Goal: Communication & Community: Answer question/provide support

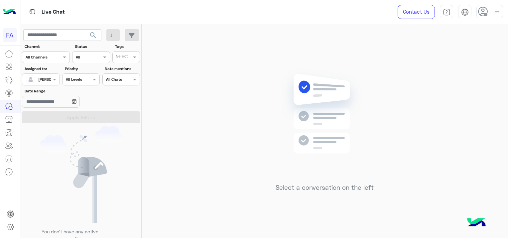
click at [243, 86] on div "Select a conversation on the left" at bounding box center [325, 132] width 366 height 216
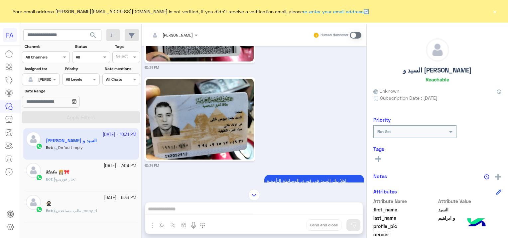
scroll to position [1351, 0]
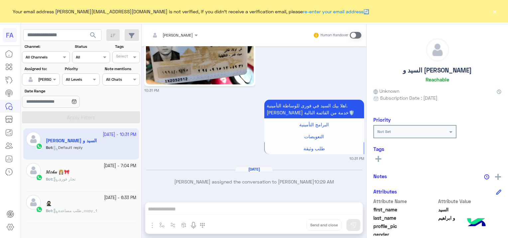
click at [353, 34] on span at bounding box center [356, 35] width 12 height 7
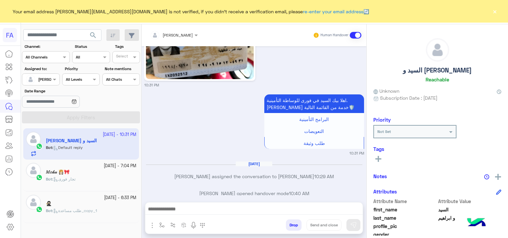
scroll to position [1369, 0]
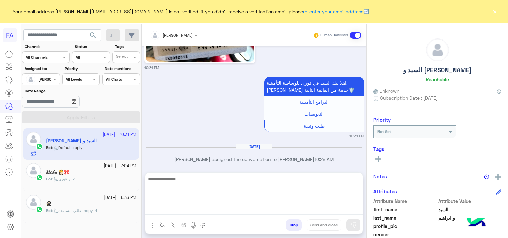
click at [175, 212] on textarea at bounding box center [253, 195] width 217 height 40
paste textarea "**********"
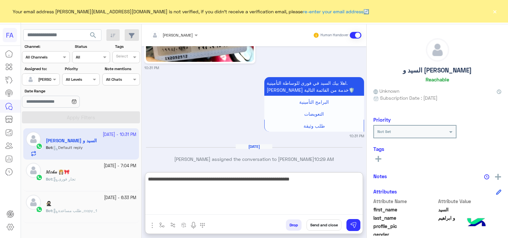
type textarea "**********"
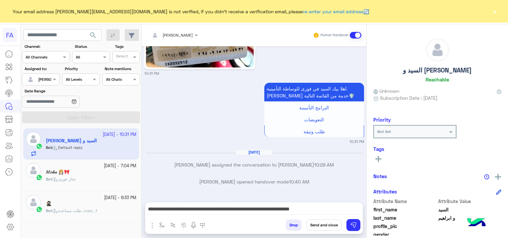
click at [355, 231] on div "Drop Send and close" at bounding box center [286, 226] width 153 height 15
click at [353, 224] on img at bounding box center [353, 225] width 7 height 7
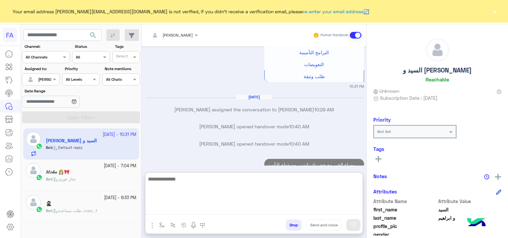
click at [277, 211] on textarea at bounding box center [253, 195] width 217 height 40
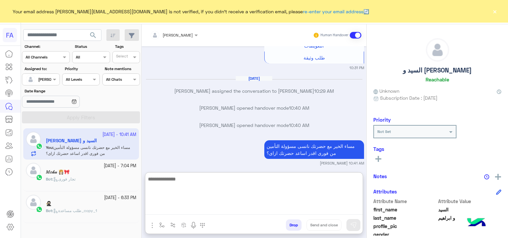
scroll to position [1465, 0]
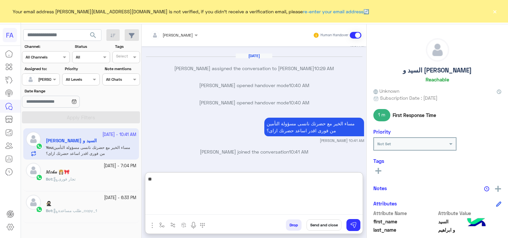
type textarea "*"
type textarea "**********"
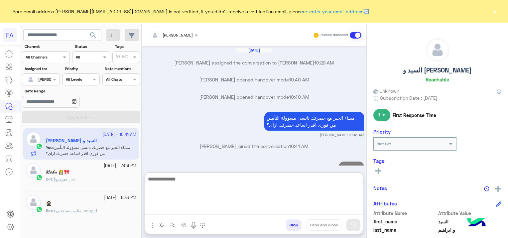
scroll to position [1490, 0]
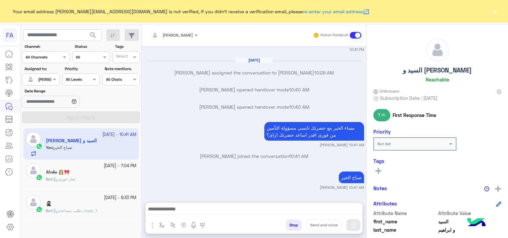
click at [496, 12] on button "×" at bounding box center [494, 11] width 7 height 7
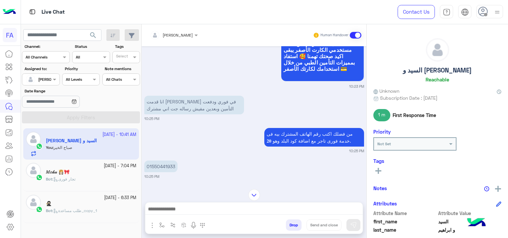
scroll to position [330, 0]
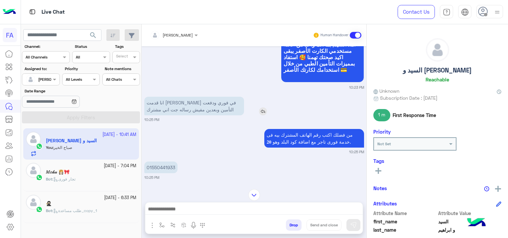
click at [259, 115] on img at bounding box center [263, 111] width 8 height 8
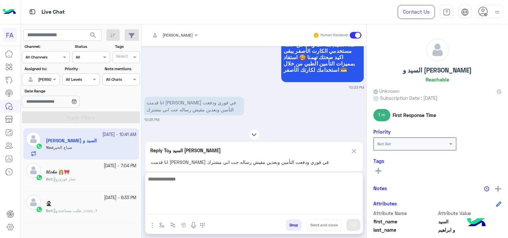
click at [239, 207] on textarea at bounding box center [253, 195] width 217 height 40
type textarea "**********"
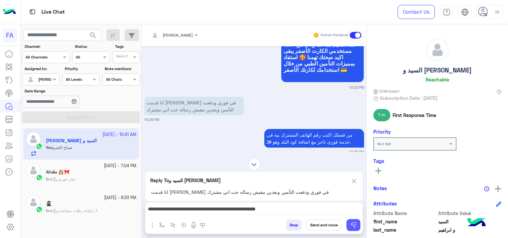
click at [352, 226] on img at bounding box center [353, 225] width 7 height 7
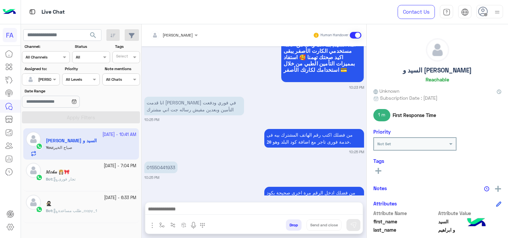
scroll to position [1511, 0]
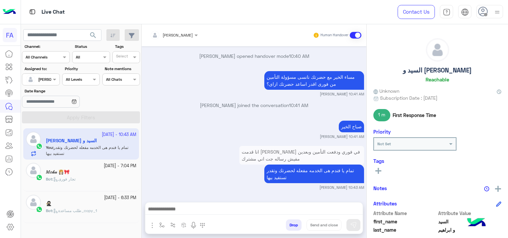
click at [118, 175] on div "22 September - 7:04 PM 𝑀𝑜𝓀𝒶 👸🏻🎀 Bot : تجار فورى" at bounding box center [91, 175] width 90 height 25
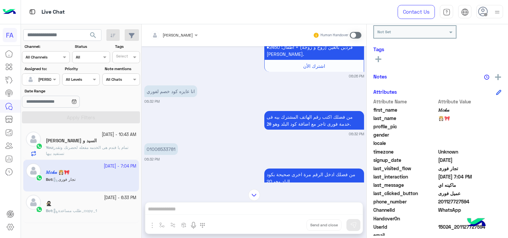
scroll to position [127, 0]
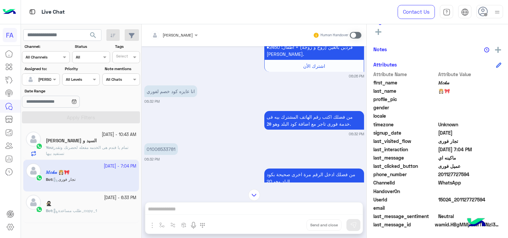
drag, startPoint x: 175, startPoint y: 147, endPoint x: 149, endPoint y: 146, distance: 26.3
click at [149, 146] on p "01006533781" at bounding box center [161, 149] width 34 height 12
drag, startPoint x: 149, startPoint y: 146, endPoint x: 181, endPoint y: 163, distance: 35.8
click at [181, 163] on div "Sep 22, 2025 هل انت حامل الجنسية المصرية؟ نعم لأ 06:26 PM نعم 06:26 PM هل تريد …" at bounding box center [254, 114] width 225 height 136
drag, startPoint x: 177, startPoint y: 149, endPoint x: 146, endPoint y: 152, distance: 31.5
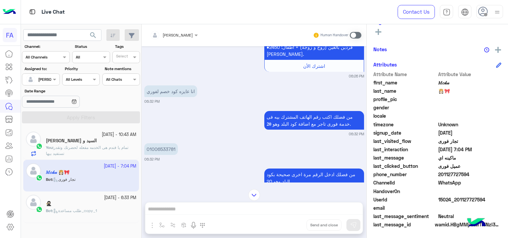
click at [146, 152] on p "01006533781" at bounding box center [161, 149] width 34 height 12
copy p "01006533781"
click at [191, 208] on div "Sara Taha Human Handover Sep 22, 2025 هل انت حامل الجنسية المصرية؟ نعم لأ 06:26…" at bounding box center [254, 132] width 225 height 216
click at [357, 32] on span at bounding box center [356, 35] width 12 height 7
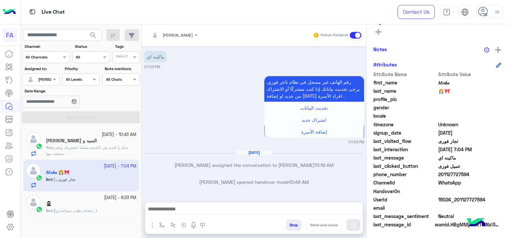
click at [353, 33] on span at bounding box center [356, 35] width 12 height 7
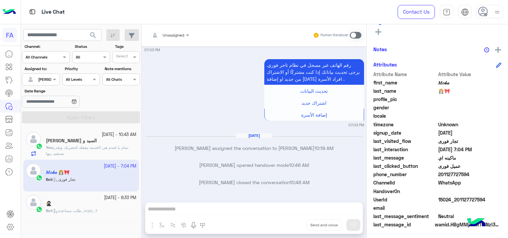
click at [354, 34] on span at bounding box center [356, 35] width 12 height 7
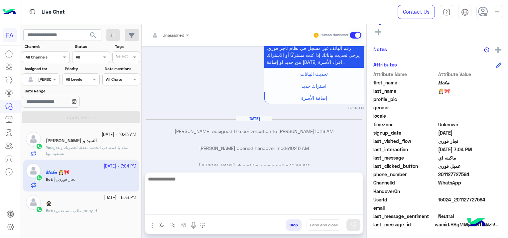
click at [213, 209] on textarea at bounding box center [253, 195] width 217 height 40
paste textarea "**********"
type textarea "*"
paste textarea "**********"
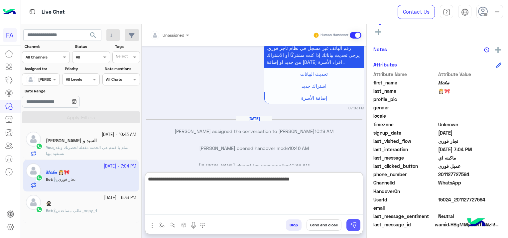
type textarea "**********"
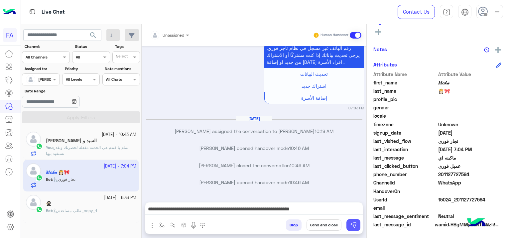
click at [353, 222] on img at bounding box center [353, 225] width 7 height 7
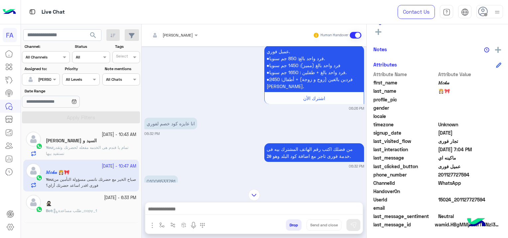
scroll to position [288, 0]
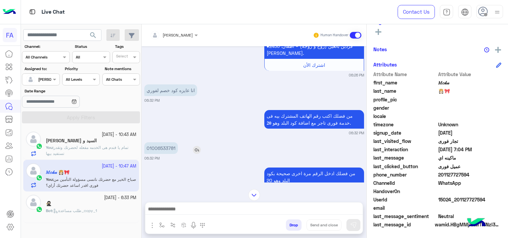
drag, startPoint x: 175, startPoint y: 146, endPoint x: 146, endPoint y: 147, distance: 28.6
click at [146, 147] on p "01006533781" at bounding box center [161, 148] width 34 height 12
copy p "01006533781"
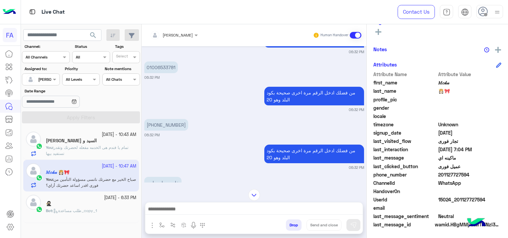
scroll to position [1081, 0]
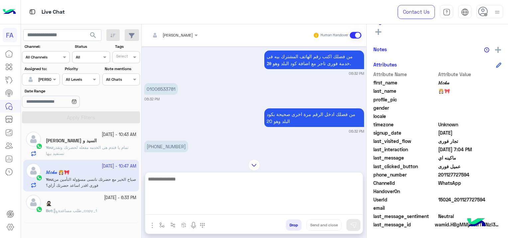
click at [258, 208] on textarea at bounding box center [253, 195] width 217 height 40
type textarea "*"
type textarea "**********"
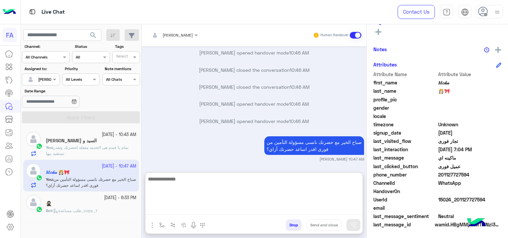
scroll to position [1569, 0]
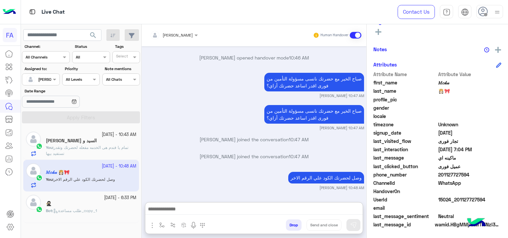
click at [104, 198] on small "[DATE] - 6:33 PM" at bounding box center [120, 198] width 32 height 6
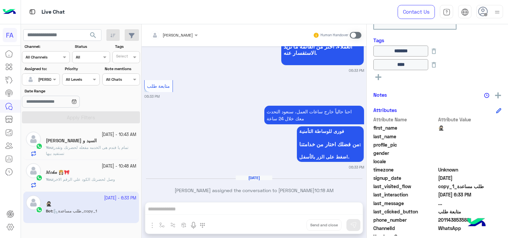
scroll to position [157, 0]
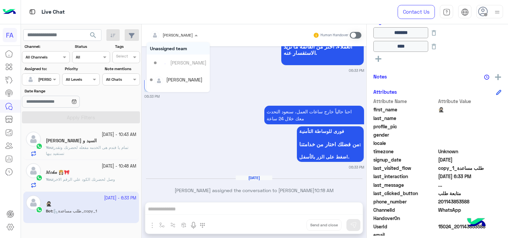
click at [193, 32] on span at bounding box center [197, 35] width 8 height 7
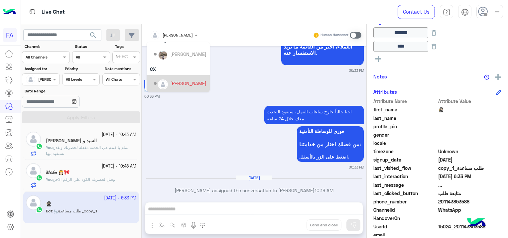
scroll to position [59, 0]
click at [182, 81] on div "Omnia Mostafa" at bounding box center [186, 83] width 33 height 7
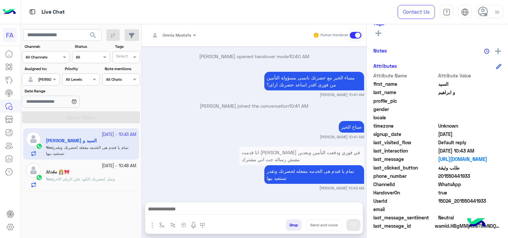
scroll to position [139, 0]
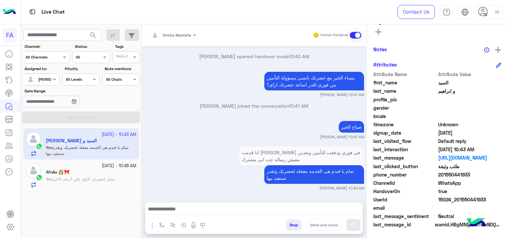
click at [90, 176] on span "وصل لحضرتك الكود علي الرقم الاخر" at bounding box center [84, 178] width 61 height 5
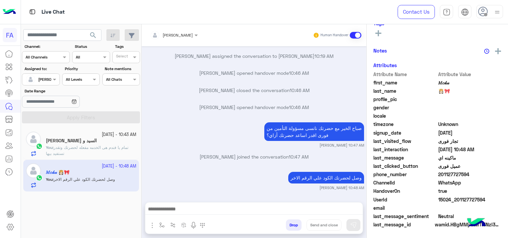
scroll to position [139, 0]
click at [86, 147] on span "تمام يا فندم هى الخدمه مفعله لحضرتك وتقدر تستفيد بيها" at bounding box center [87, 150] width 82 height 11
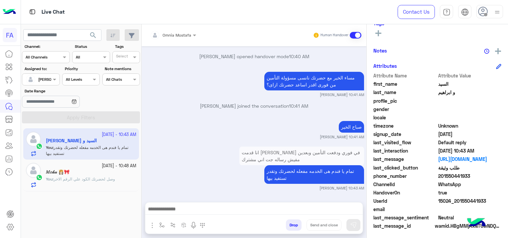
scroll to position [139, 0]
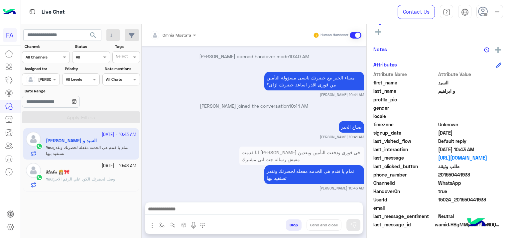
click at [105, 177] on span "وصل لحضرتك الكود علي الرقم الاخر" at bounding box center [84, 178] width 61 height 5
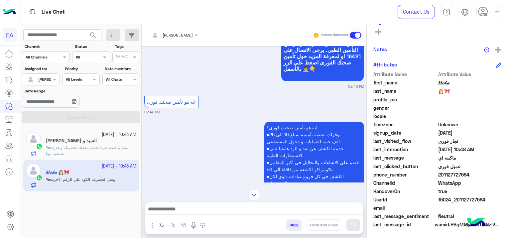
scroll to position [29, 0]
click at [106, 141] on div "السيد و [PERSON_NAME]" at bounding box center [91, 141] width 90 height 7
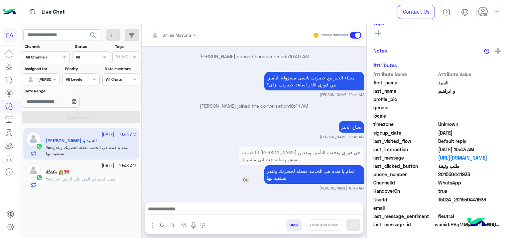
scroll to position [139, 0]
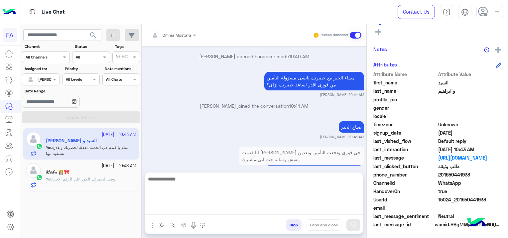
click at [199, 210] on textarea at bounding box center [253, 195] width 217 height 40
paste textarea "**********"
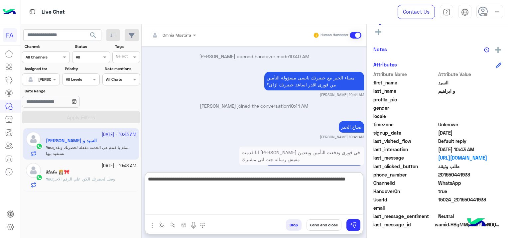
scroll to position [646, 0]
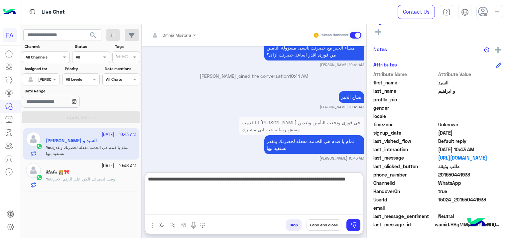
type textarea "**********"
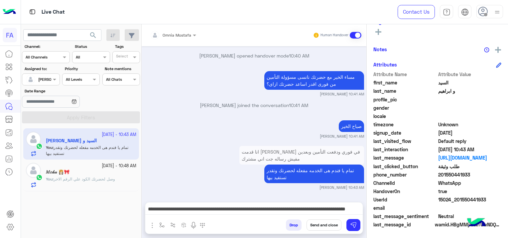
click at [330, 225] on button "Send and close" at bounding box center [323, 224] width 35 height 11
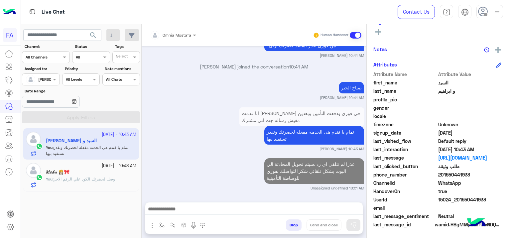
scroll to position [673, 0]
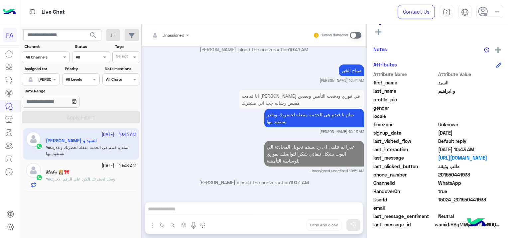
click at [96, 177] on span "وصل لحضرتك الكود علي الرقم الاخر" at bounding box center [84, 178] width 61 height 5
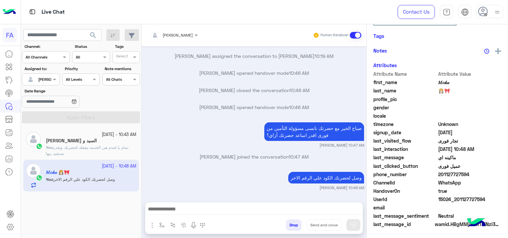
scroll to position [138, 0]
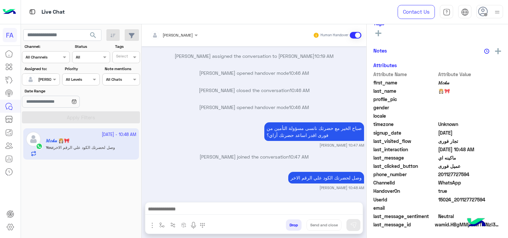
scroll to position [139, 0]
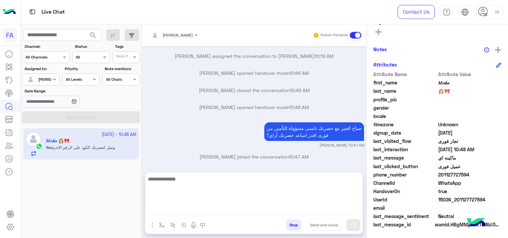
click at [197, 211] on textarea at bounding box center [253, 195] width 217 height 40
paste textarea "**********"
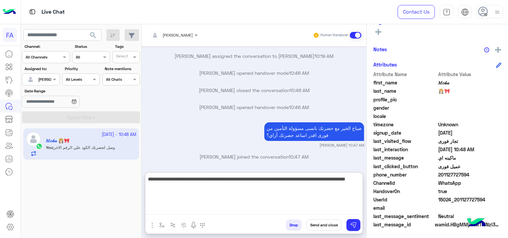
type textarea "**********"
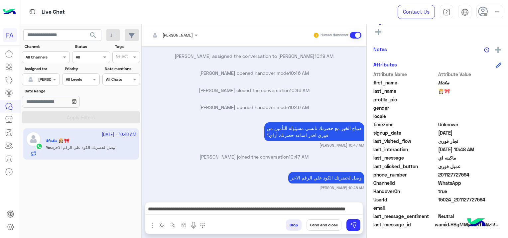
click at [326, 225] on button "Send and close" at bounding box center [323, 224] width 35 height 11
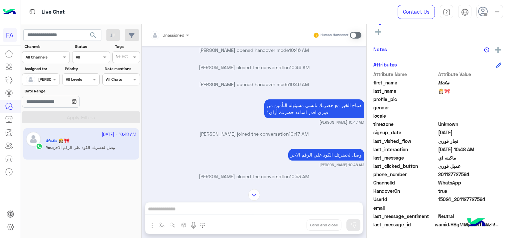
scroll to position [528, 0]
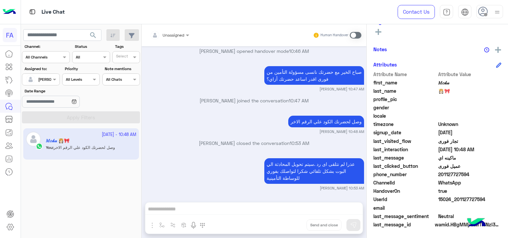
click at [46, 79] on div at bounding box center [40, 78] width 37 height 6
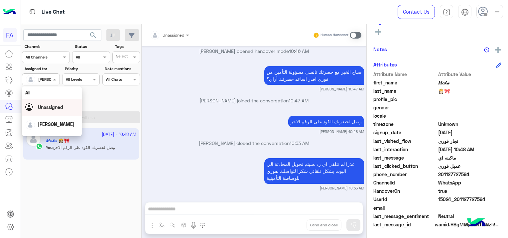
click at [62, 108] on span "Unassigned" at bounding box center [50, 107] width 25 height 6
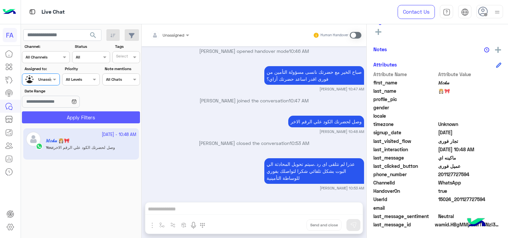
click at [79, 115] on button "Apply Filters" at bounding box center [81, 117] width 118 height 12
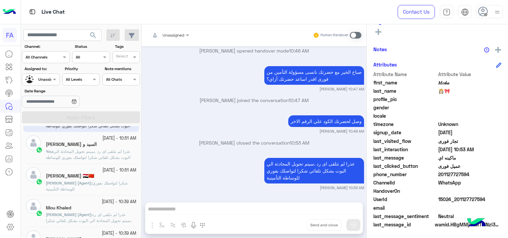
scroll to position [66, 0]
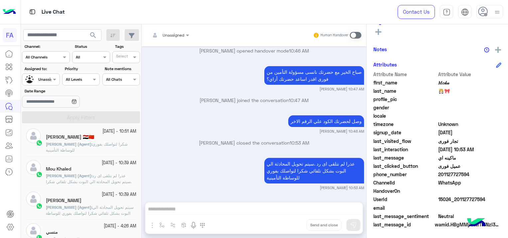
click at [112, 148] on p "Omnia Mostafa (Agent) : شكرا لتواصلك بفوري للوساطة التأمينية" at bounding box center [91, 147] width 90 height 12
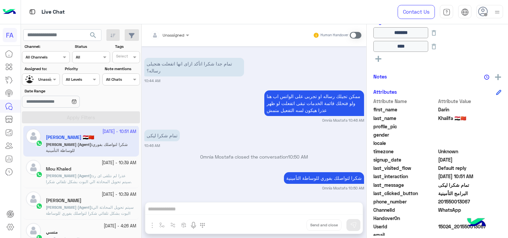
scroll to position [395, 0]
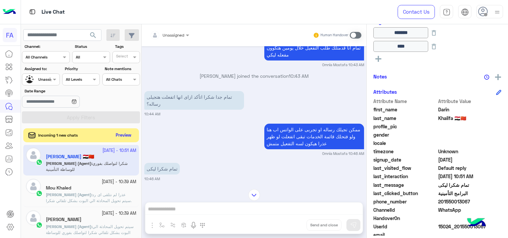
click at [121, 132] on button "Preview" at bounding box center [123, 135] width 21 height 9
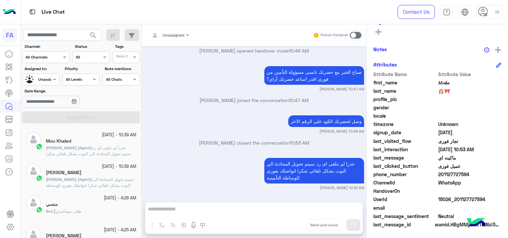
scroll to position [133, 0]
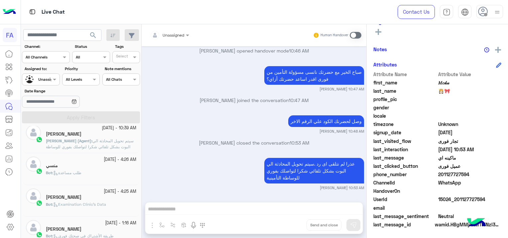
click at [77, 167] on div "منسي" at bounding box center [91, 166] width 90 height 7
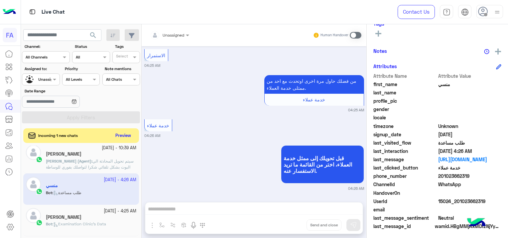
scroll to position [127, 0]
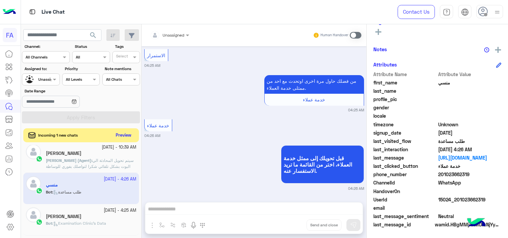
click at [122, 138] on button "Preview" at bounding box center [123, 135] width 21 height 9
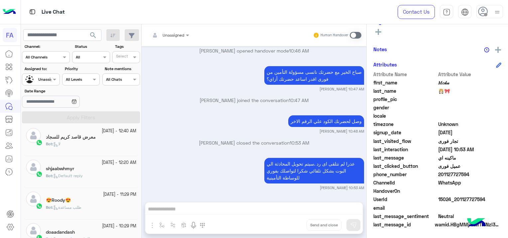
scroll to position [266, 0]
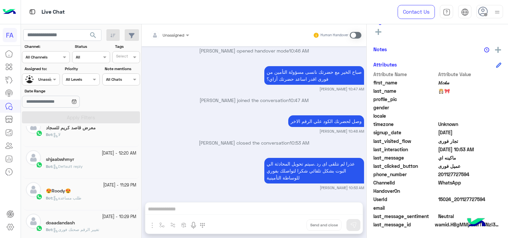
click at [90, 196] on div "Bot : طلب مساعدة" at bounding box center [91, 201] width 90 height 12
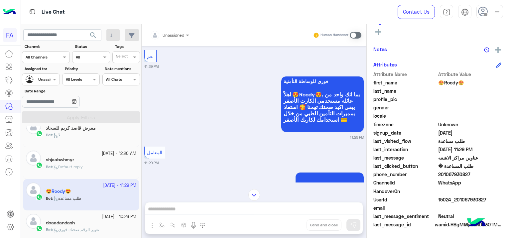
scroll to position [2272, 0]
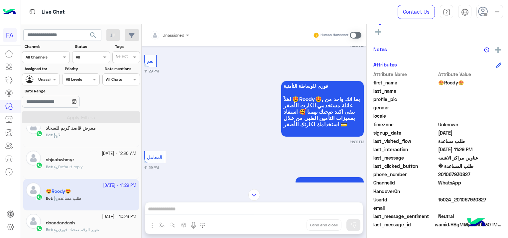
click at [98, 222] on div "doaadandash" at bounding box center [91, 223] width 90 height 7
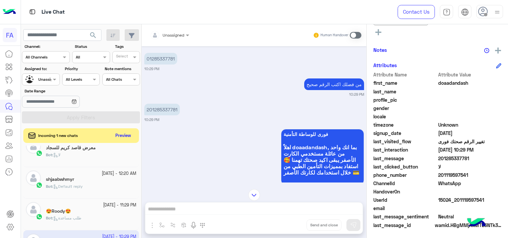
scroll to position [1383, 0]
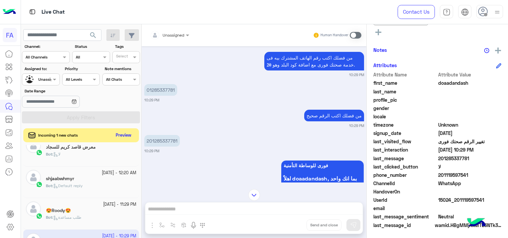
click at [120, 134] on button "Preview" at bounding box center [123, 135] width 21 height 9
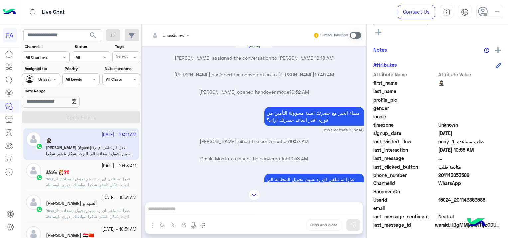
scroll to position [652, 0]
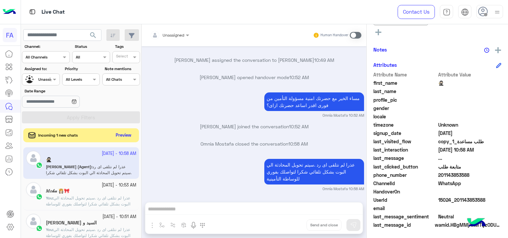
click at [129, 135] on button "Preview" at bounding box center [123, 135] width 21 height 9
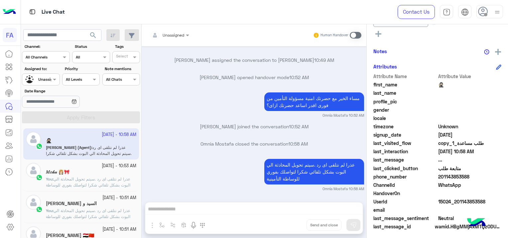
scroll to position [197, 0]
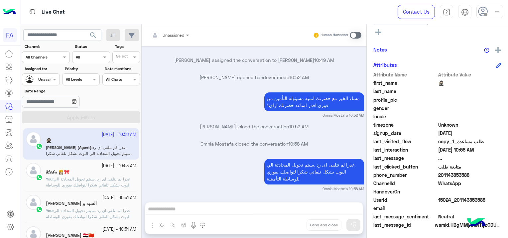
click at [105, 178] on span "عذرا لم نتلقى اى رد .سيتم تحويل المحادثة الي البوت بشكل تلقائي شكرا لتواصلك بفو…" at bounding box center [88, 184] width 84 height 17
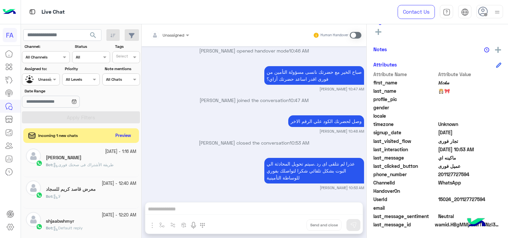
scroll to position [266, 0]
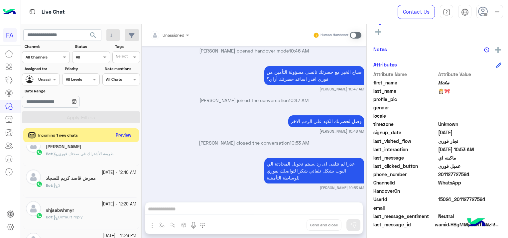
click at [122, 135] on button "Preview" at bounding box center [123, 135] width 21 height 9
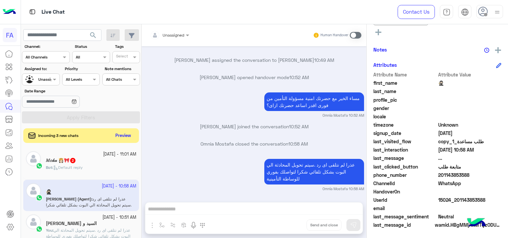
click at [91, 161] on div "𝑀𝑜𝓀𝒶 👸🏻🎀 2" at bounding box center [91, 161] width 90 height 7
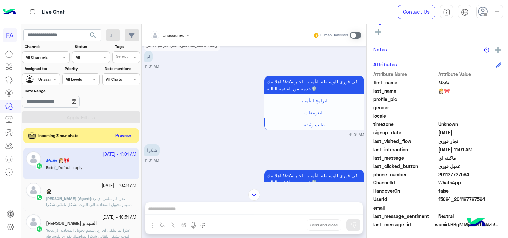
scroll to position [514, 0]
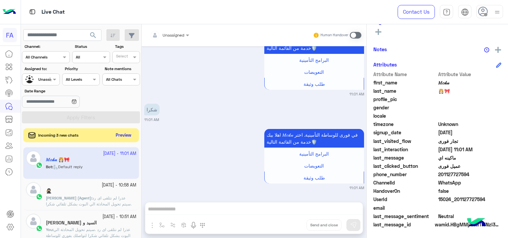
click at [123, 132] on button "Preview" at bounding box center [123, 135] width 21 height 9
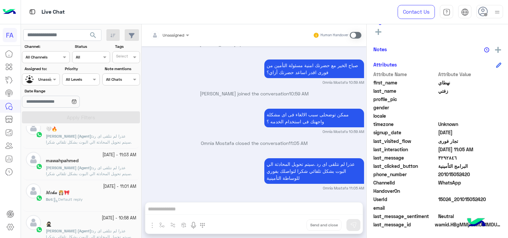
scroll to position [33, 0]
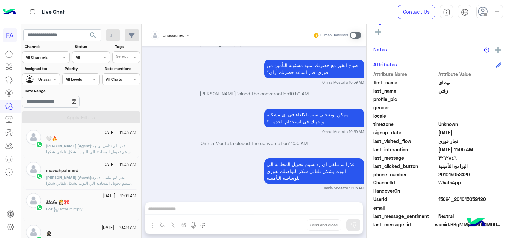
click at [106, 144] on span "عذرا لم نتلقى اى رد .سيتم تحويل المحادثة الي البوت بشكل تلقائي شكرا لتواصلك بفو…" at bounding box center [89, 151] width 86 height 17
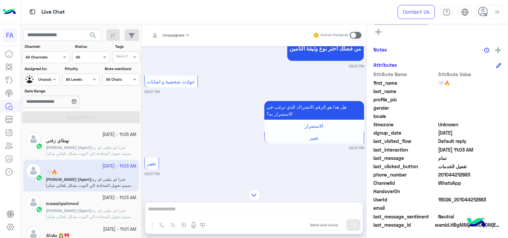
click at [107, 148] on span "عذرا لم نتلقى اى رد .سيتم تحويل المحادثة الي البوت بشكل تلقائي شكرا لتواصلك بفو…" at bounding box center [89, 153] width 86 height 17
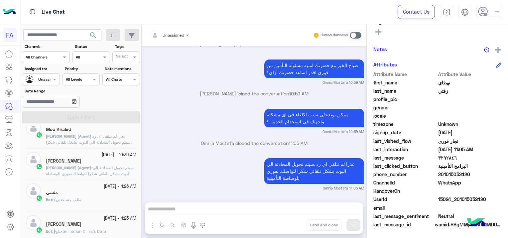
click at [89, 197] on div "Bot : طلب مساعدة" at bounding box center [91, 203] width 90 height 12
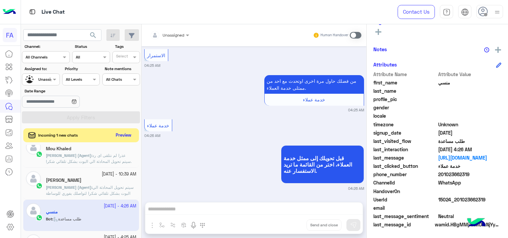
click at [120, 132] on button "Preview" at bounding box center [123, 135] width 21 height 9
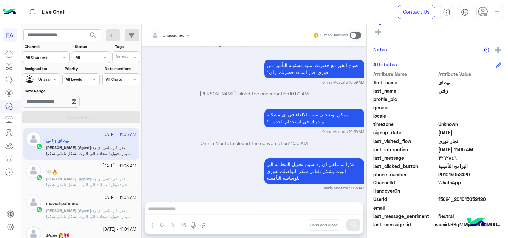
click at [38, 78] on input "text" at bounding box center [33, 79] width 15 height 6
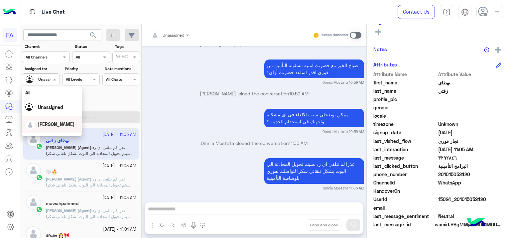
click at [56, 125] on span "[PERSON_NAME]" at bounding box center [56, 124] width 37 height 6
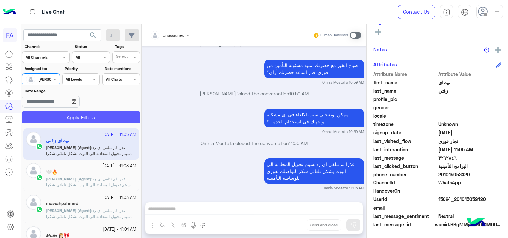
click at [76, 119] on button "Apply Filters" at bounding box center [81, 117] width 118 height 12
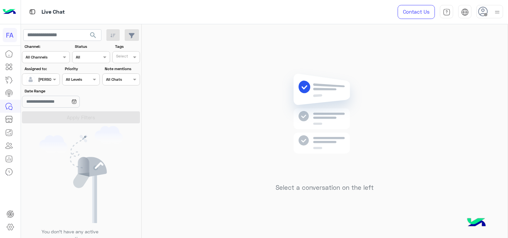
click at [95, 34] on span "search" at bounding box center [93, 35] width 8 height 8
click at [94, 34] on span "search" at bounding box center [93, 35] width 8 height 8
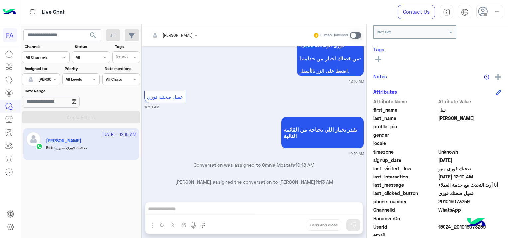
scroll to position [127, 0]
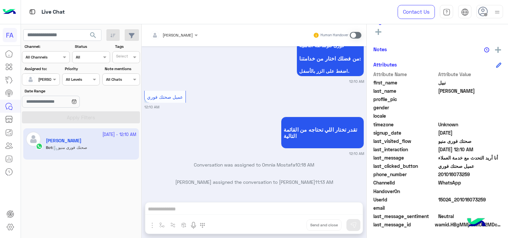
drag, startPoint x: 485, startPoint y: 199, endPoint x: 457, endPoint y: 203, distance: 28.6
click at [457, 203] on div "UserId 15024_201016073259" at bounding box center [437, 200] width 128 height 8
drag, startPoint x: 457, startPoint y: 203, endPoint x: 465, endPoint y: 206, distance: 8.2
click at [465, 206] on span at bounding box center [469, 207] width 63 height 7
drag, startPoint x: 483, startPoint y: 198, endPoint x: 456, endPoint y: 201, distance: 27.5
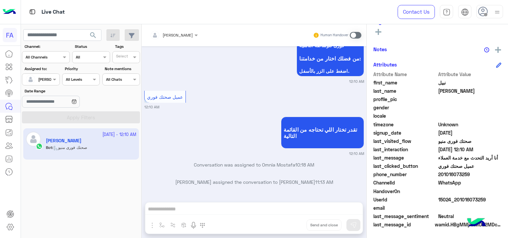
click at [456, 201] on span "15024_201016073259" at bounding box center [469, 199] width 63 height 7
copy span "01016073259"
click at [353, 32] on span at bounding box center [356, 35] width 12 height 7
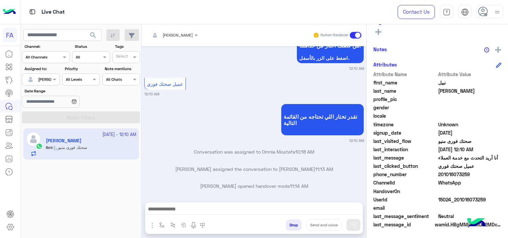
scroll to position [684, 0]
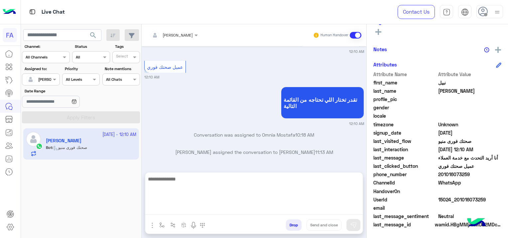
click at [187, 208] on textarea at bounding box center [253, 195] width 217 height 40
paste textarea "**********"
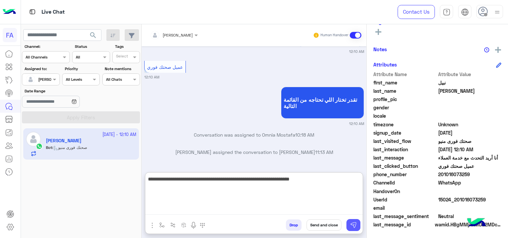
type textarea "**********"
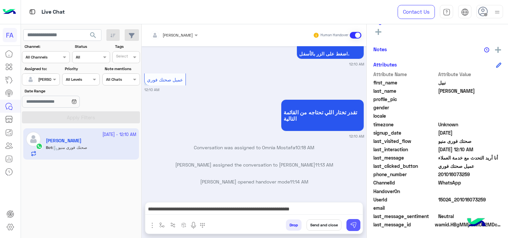
click at [355, 227] on img at bounding box center [353, 225] width 7 height 7
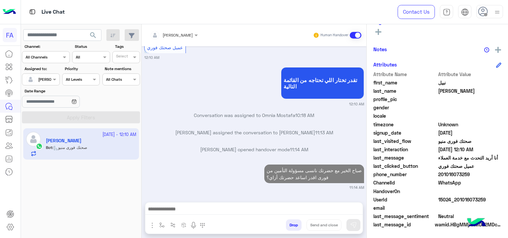
click at [89, 33] on span "search" at bounding box center [93, 35] width 8 height 8
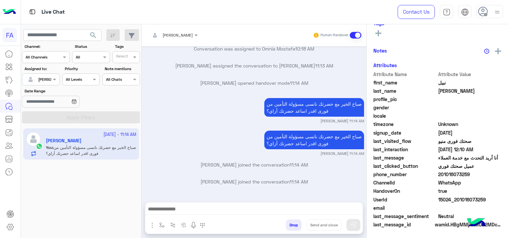
scroll to position [139, 0]
click at [93, 31] on button "search" at bounding box center [93, 36] width 16 height 14
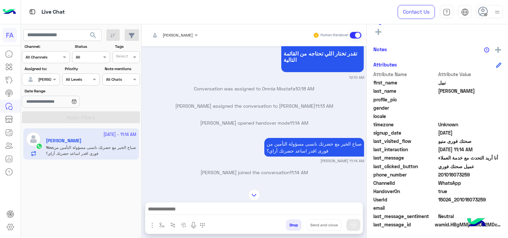
scroll to position [2336, 0]
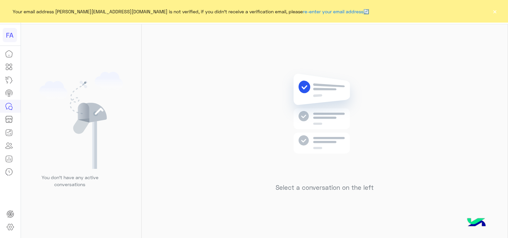
click at [496, 10] on button "×" at bounding box center [494, 11] width 7 height 7
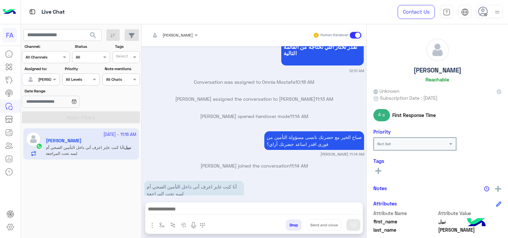
scroll to position [1541, 0]
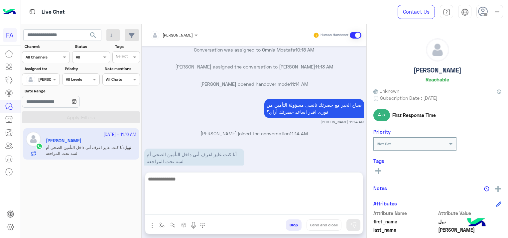
click at [236, 210] on textarea at bounding box center [253, 195] width 217 height 40
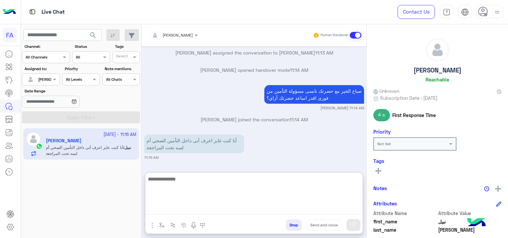
scroll to position [1571, 0]
type textarea "*"
type textarea "**********"
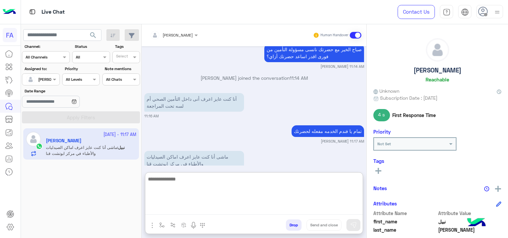
scroll to position [1629, 0]
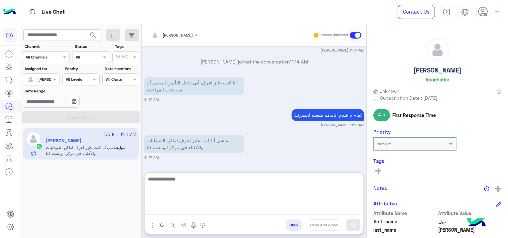
paste textarea "**********"
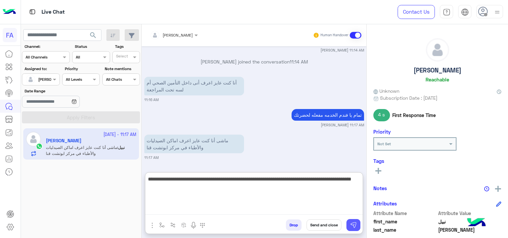
type textarea "**********"
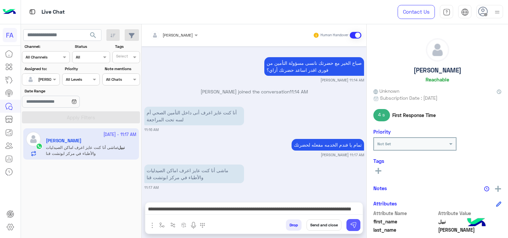
click at [355, 224] on img at bounding box center [353, 225] width 7 height 7
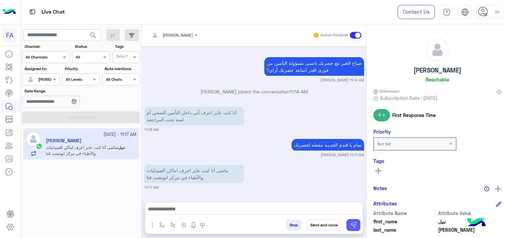
scroll to position [1638, 0]
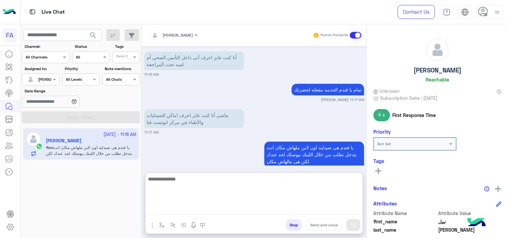
click at [217, 209] on textarea at bounding box center [253, 195] width 217 height 40
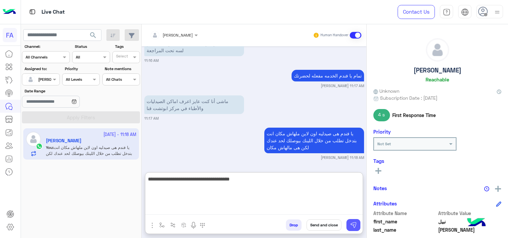
type textarea "**********"
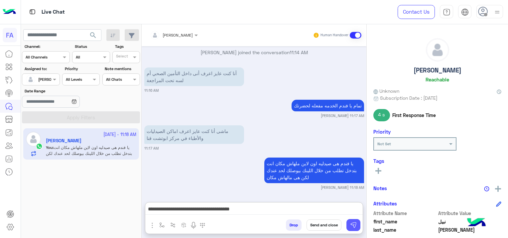
click at [353, 223] on img at bounding box center [353, 225] width 7 height 7
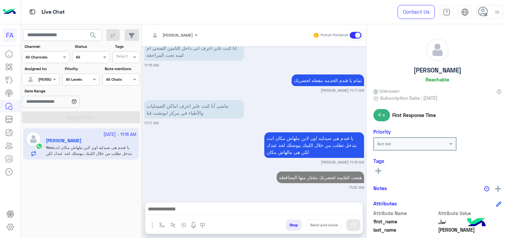
scroll to position [1664, 0]
click at [162, 226] on img "button" at bounding box center [161, 224] width 5 height 5
click at [181, 209] on input "text" at bounding box center [173, 209] width 26 height 6
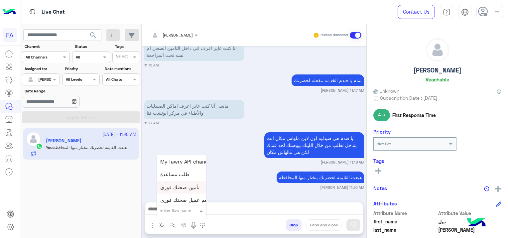
scroll to position [366, 0]
click at [176, 193] on span "صحتك منيو" at bounding box center [172, 192] width 24 height 6
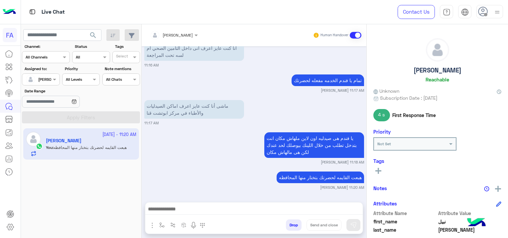
type textarea "*********"
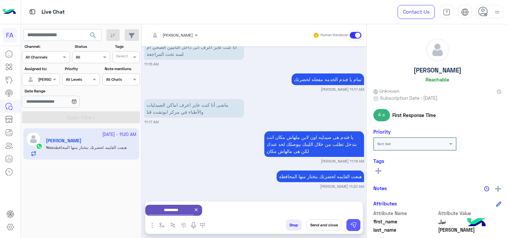
click at [356, 225] on img at bounding box center [353, 225] width 7 height 7
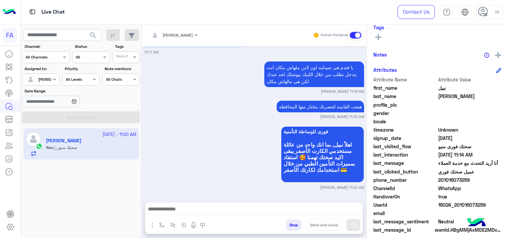
scroll to position [139, 0]
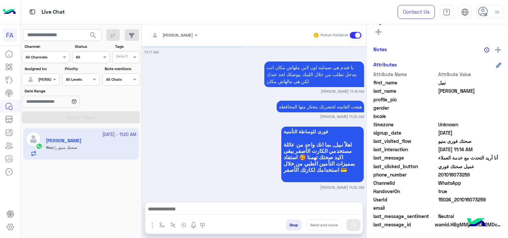
drag, startPoint x: 485, startPoint y: 197, endPoint x: 456, endPoint y: 200, distance: 29.5
click at [456, 200] on span "15024_201016073259" at bounding box center [469, 199] width 63 height 7
copy span "01016073259"
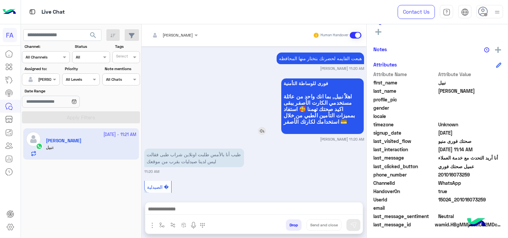
scroll to position [1792, 0]
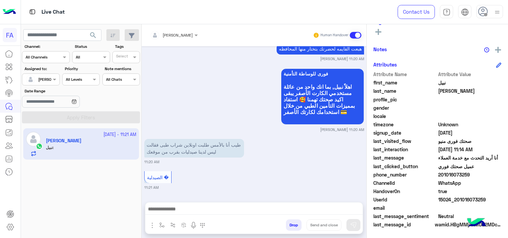
click at [479, 175] on span "201016073259" at bounding box center [469, 174] width 63 height 7
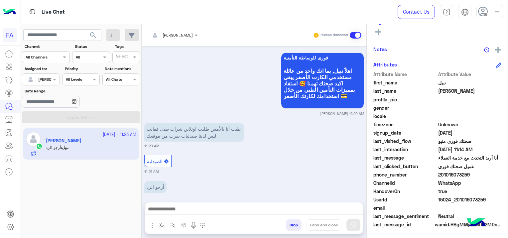
scroll to position [1818, 0]
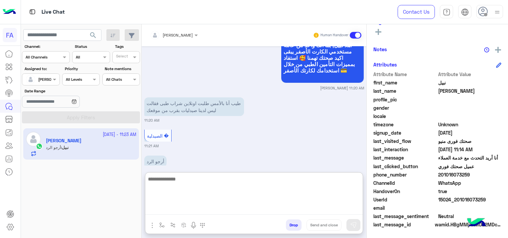
click at [264, 212] on textarea at bounding box center [253, 195] width 217 height 40
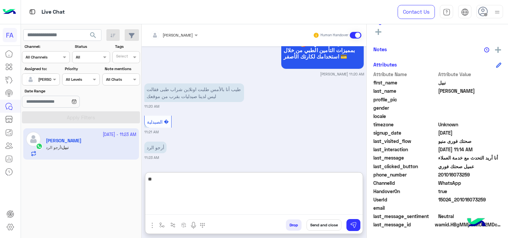
type textarea "*"
type textarea "**********"
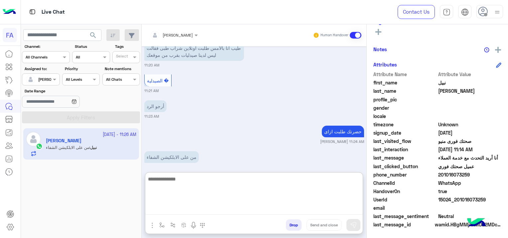
scroll to position [1898, 0]
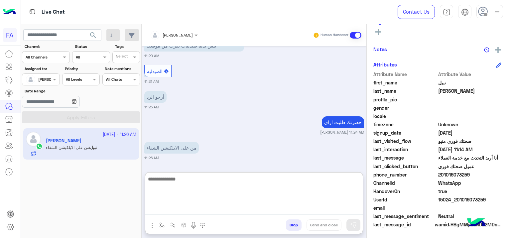
drag, startPoint x: 276, startPoint y: 180, endPoint x: 272, endPoint y: 179, distance: 3.7
click at [275, 179] on textarea at bounding box center [253, 195] width 217 height 40
type textarea "**********"
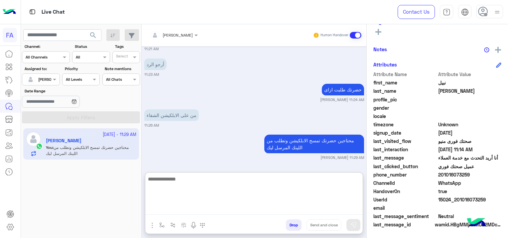
scroll to position [1956, 0]
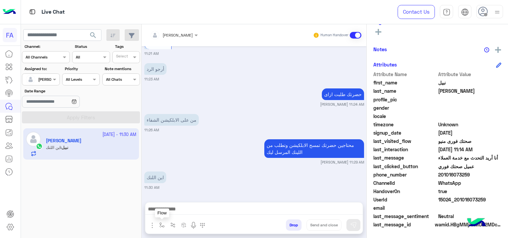
drag, startPoint x: 162, startPoint y: 227, endPoint x: 181, endPoint y: 217, distance: 21.7
click at [162, 227] on img "button" at bounding box center [161, 224] width 5 height 5
click at [185, 212] on input "text" at bounding box center [173, 209] width 26 height 6
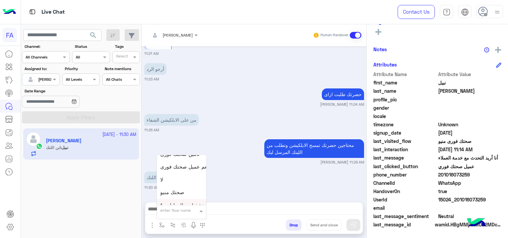
scroll to position [432, 0]
click at [190, 189] on div "5. الصيدلية ⚕" at bounding box center [181, 189] width 49 height 13
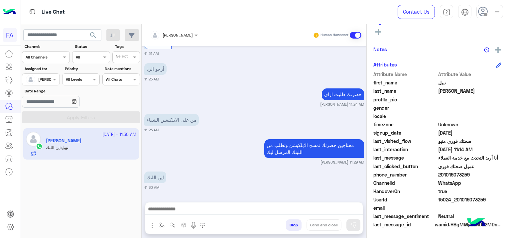
type textarea "**********"
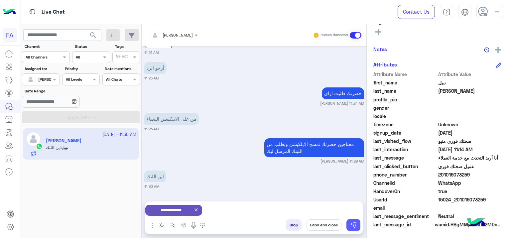
click at [353, 228] on img at bounding box center [353, 225] width 7 height 7
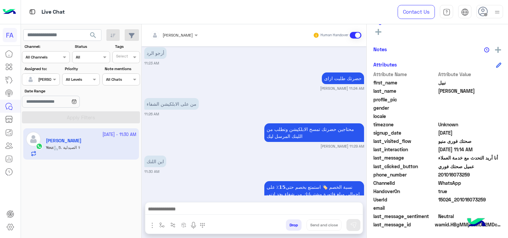
scroll to position [2020, 0]
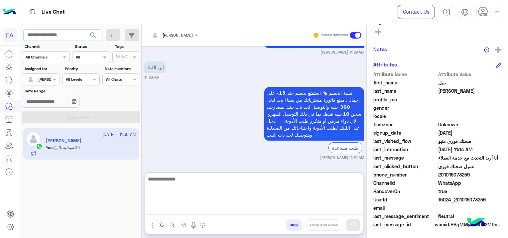
click at [335, 210] on textarea at bounding box center [253, 195] width 217 height 40
type textarea "**********"
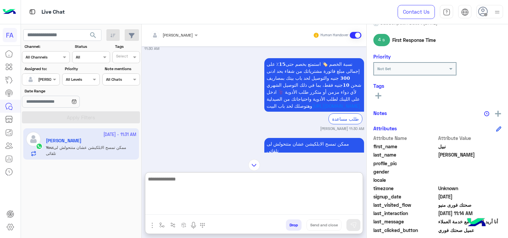
scroll to position [72, 0]
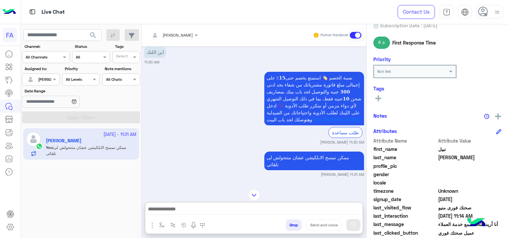
click at [380, 98] on rect at bounding box center [378, 98] width 6 height 1
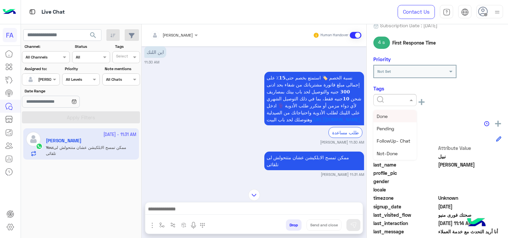
click at [380, 97] on input "text" at bounding box center [387, 99] width 20 height 6
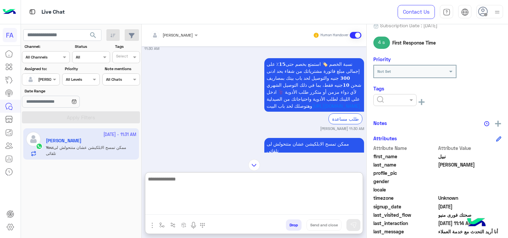
click at [303, 212] on textarea at bounding box center [253, 195] width 217 height 40
type textarea "**********"
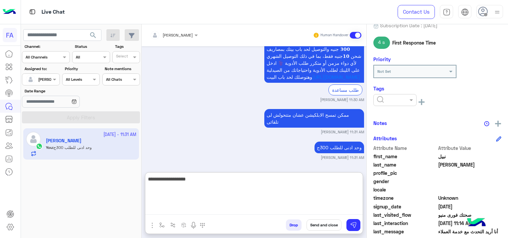
type textarea "**********"
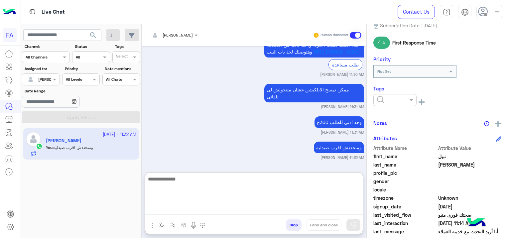
click at [308, 193] on textarea at bounding box center [253, 195] width 217 height 40
click at [256, 185] on textarea at bounding box center [253, 195] width 217 height 40
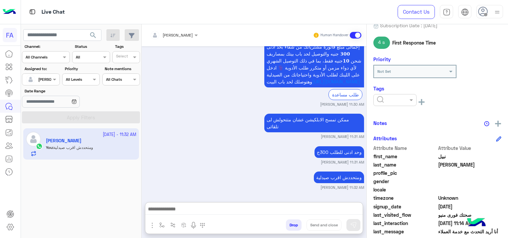
click at [391, 101] on input "text" at bounding box center [387, 99] width 20 height 6
click at [46, 83] on div "[PERSON_NAME]" at bounding box center [38, 79] width 25 height 13
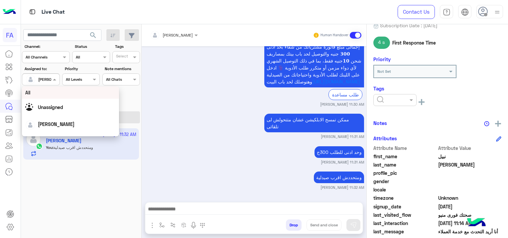
click at [55, 97] on div "All" at bounding box center [70, 92] width 97 height 12
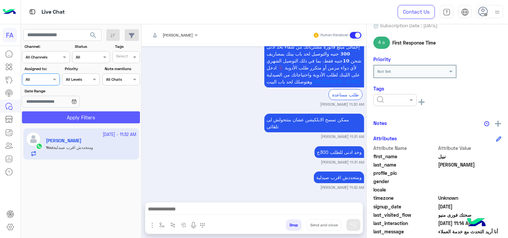
click at [67, 120] on button "Apply Filters" at bounding box center [81, 117] width 118 height 12
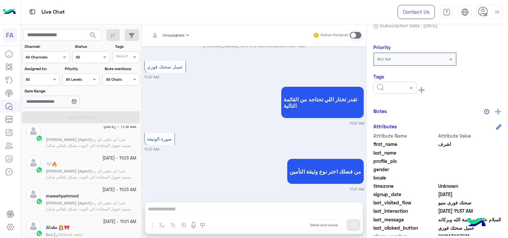
scroll to position [33, 0]
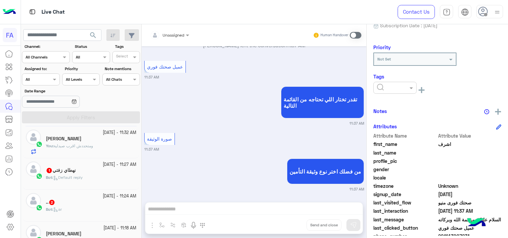
click at [82, 202] on div ".. 2" at bounding box center [91, 202] width 90 height 7
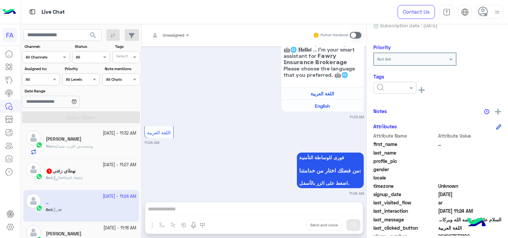
scroll to position [117, 0]
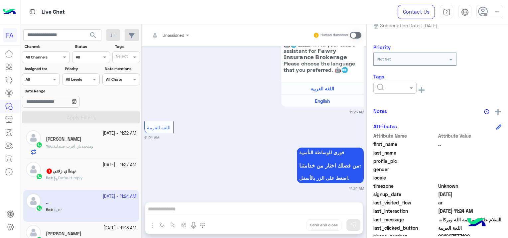
click at [64, 177] on span "Default reply" at bounding box center [68, 177] width 30 height 5
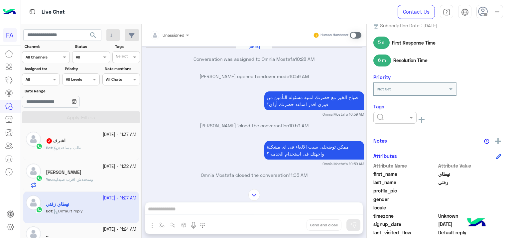
click at [65, 154] on div "Bot : طلب مساعدة" at bounding box center [91, 151] width 90 height 12
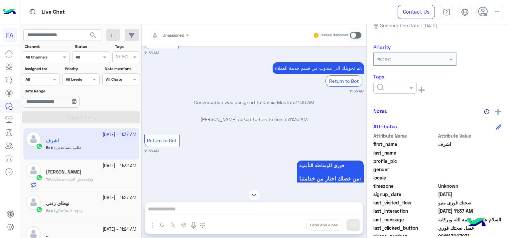
scroll to position [145, 0]
click at [44, 77] on div at bounding box center [40, 78] width 37 height 6
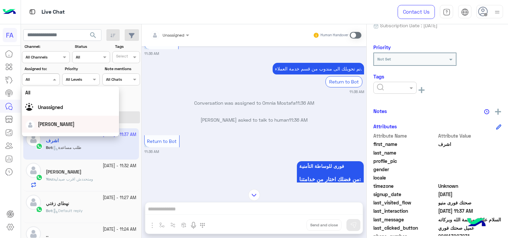
click at [51, 124] on span "[PERSON_NAME]" at bounding box center [56, 124] width 37 height 6
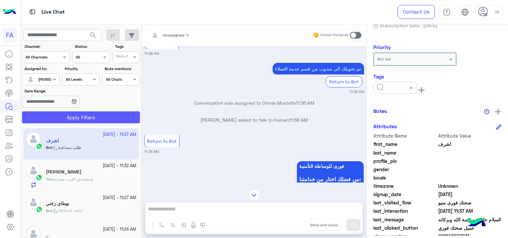
click at [112, 114] on button "Apply Filters" at bounding box center [81, 117] width 118 height 12
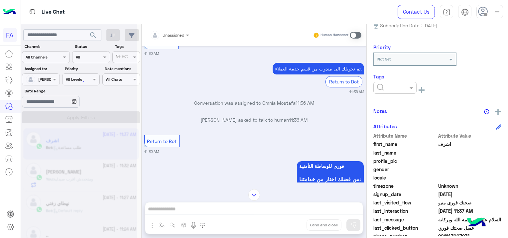
scroll to position [561, 0]
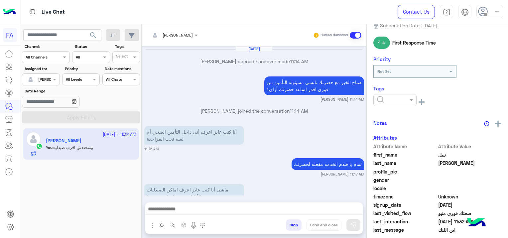
scroll to position [523, 0]
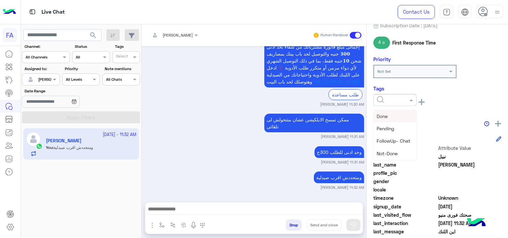
click at [397, 101] on input "text" at bounding box center [387, 99] width 20 height 6
click at [397, 138] on div "Medical" at bounding box center [394, 136] width 43 height 12
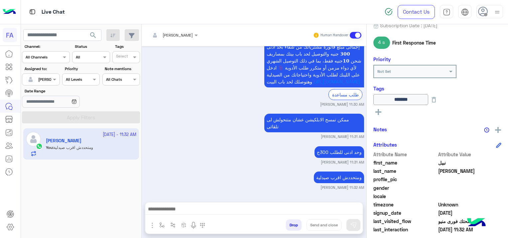
click at [380, 110] on icon at bounding box center [378, 112] width 6 height 6
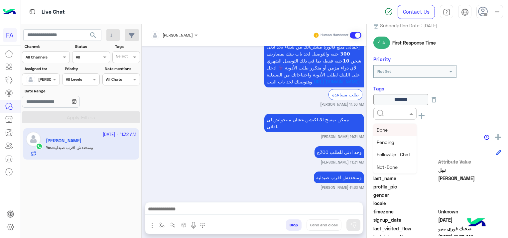
click at [379, 112] on input "text" at bounding box center [387, 113] width 20 height 6
click at [379, 128] on span "Done" at bounding box center [382, 130] width 11 height 6
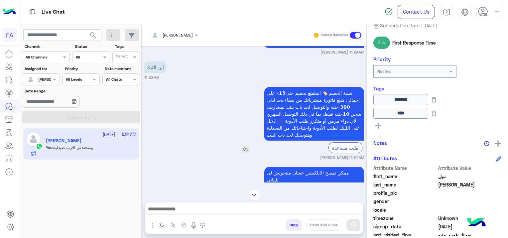
scroll to position [523, 0]
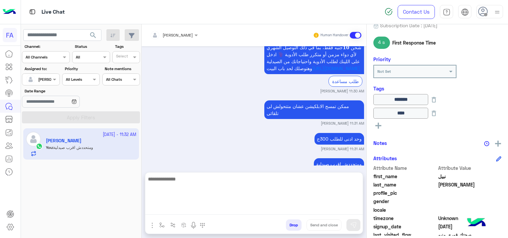
click at [332, 210] on textarea at bounding box center [253, 195] width 217 height 40
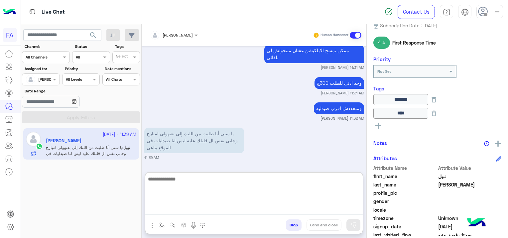
scroll to position [592, 0]
click at [252, 191] on textarea at bounding box center [253, 195] width 217 height 40
click at [261, 184] on textarea at bounding box center [253, 195] width 217 height 40
click at [259, 186] on textarea at bounding box center [253, 195] width 217 height 40
click at [259, 187] on textarea at bounding box center [253, 195] width 217 height 40
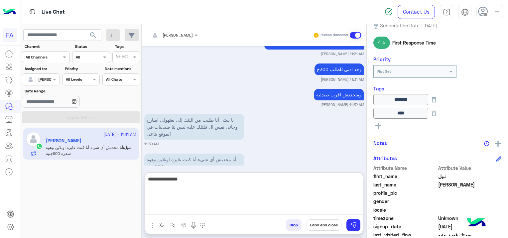
scroll to position [624, 0]
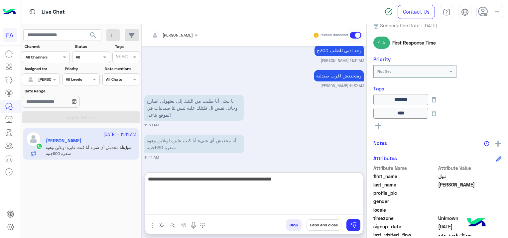
type textarea "**********"
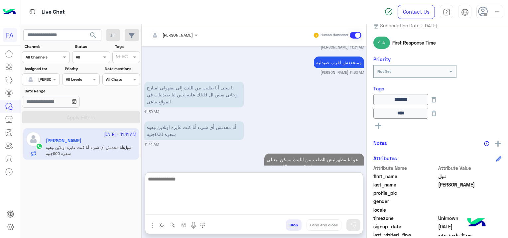
scroll to position [657, 0]
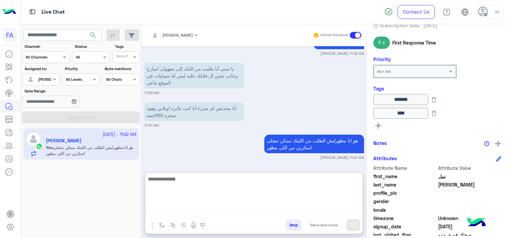
click at [218, 182] on textarea at bounding box center [253, 195] width 217 height 40
click at [274, 175] on textarea at bounding box center [253, 195] width 217 height 40
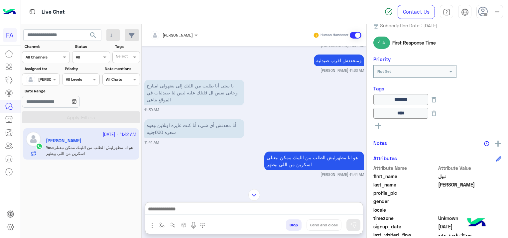
click at [50, 82] on div "[PERSON_NAME]" at bounding box center [53, 79] width 31 height 6
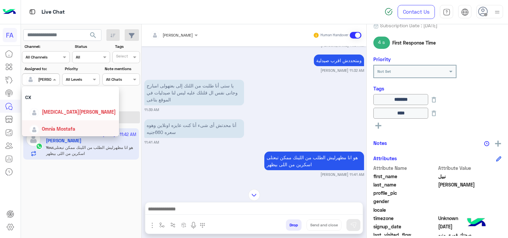
scroll to position [72, 0]
click at [57, 130] on span "Omnia Mostafa" at bounding box center [58, 128] width 33 height 6
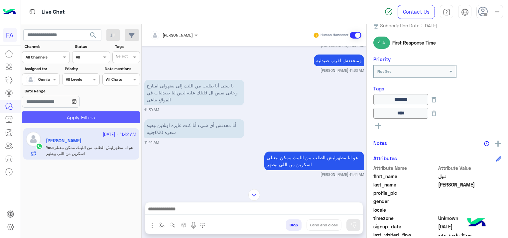
click at [80, 116] on button "Apply Filters" at bounding box center [81, 117] width 118 height 12
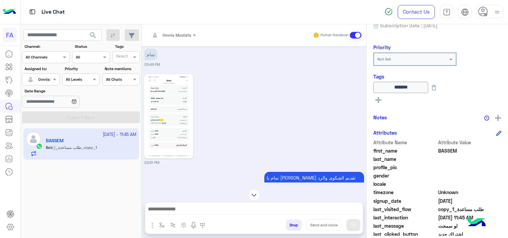
scroll to position [231, 0]
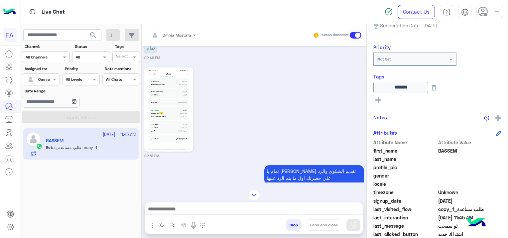
click at [183, 37] on div "Omnia Mostafa" at bounding box center [169, 35] width 45 height 13
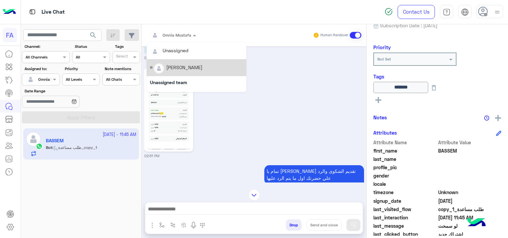
click at [182, 72] on div "[PERSON_NAME]" at bounding box center [196, 68] width 93 height 12
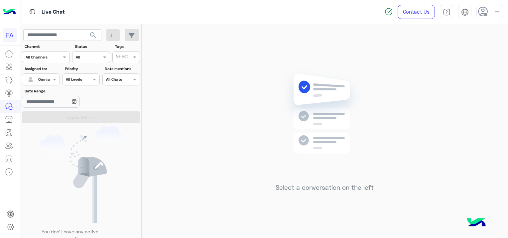
click at [36, 81] on input "text" at bounding box center [33, 79] width 15 height 6
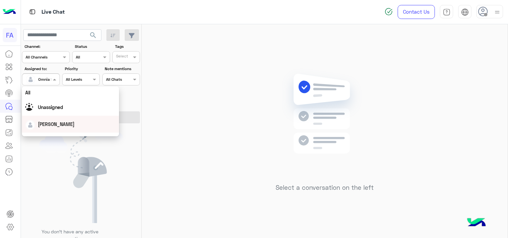
click at [55, 126] on span "[PERSON_NAME]" at bounding box center [56, 124] width 37 height 6
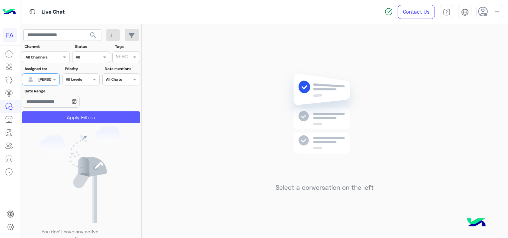
click at [91, 117] on button "Apply Filters" at bounding box center [81, 117] width 118 height 12
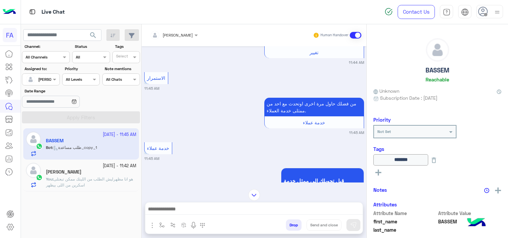
scroll to position [342, 0]
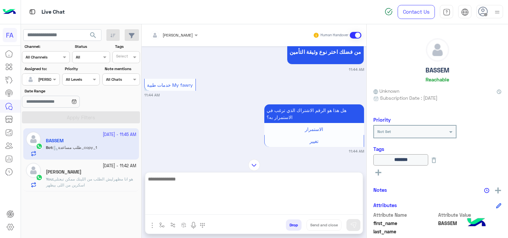
click at [335, 208] on textarea at bounding box center [253, 195] width 217 height 40
click at [280, 197] on textarea at bounding box center [253, 195] width 217 height 40
paste textarea "**********"
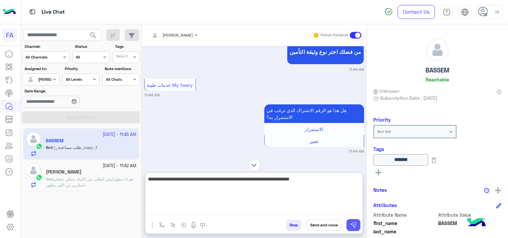
type textarea "**********"
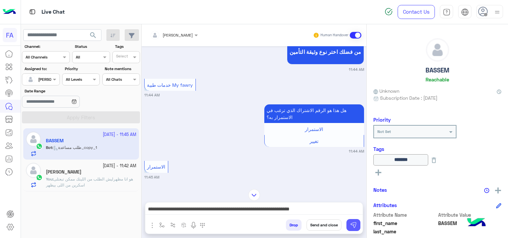
click at [355, 229] on button at bounding box center [353, 225] width 14 height 12
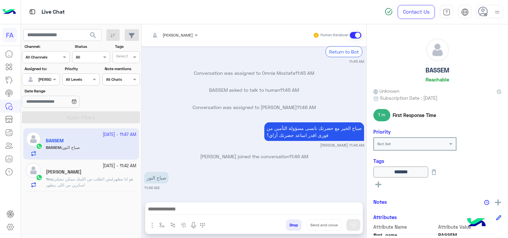
scroll to position [2640, 0]
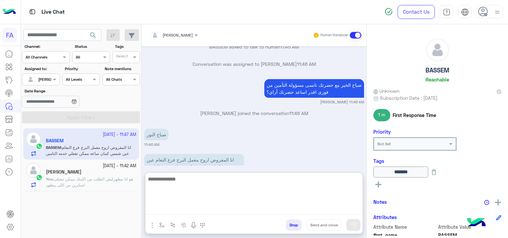
click at [303, 206] on textarea at bounding box center [253, 195] width 217 height 40
click at [305, 206] on textarea at bounding box center [253, 195] width 217 height 40
type textarea "**********"
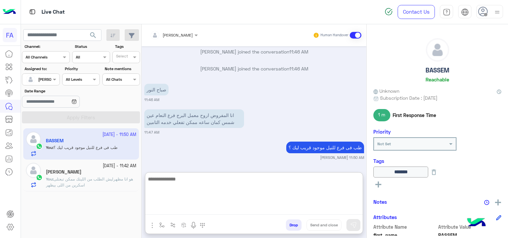
scroll to position [2762, 0]
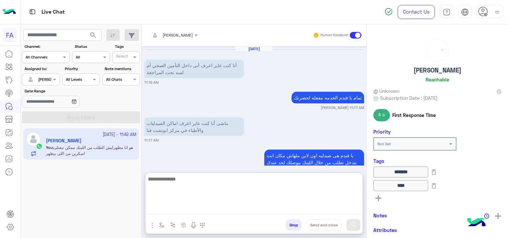
scroll to position [590, 0]
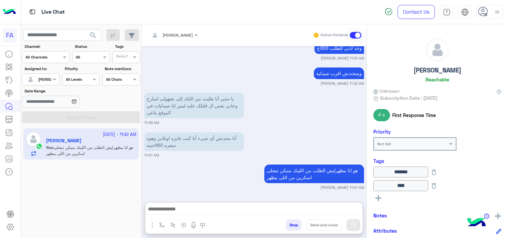
click at [39, 84] on div "[PERSON_NAME]" at bounding box center [38, 79] width 25 height 13
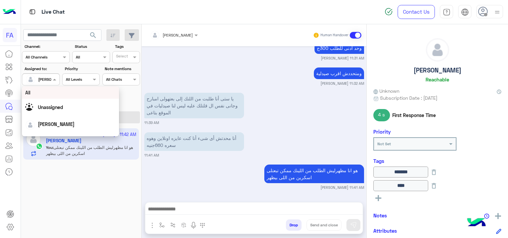
scroll to position [560, 0]
drag, startPoint x: 40, startPoint y: 107, endPoint x: 55, endPoint y: 112, distance: 15.3
click at [40, 107] on span "Unassigned" at bounding box center [50, 107] width 25 height 6
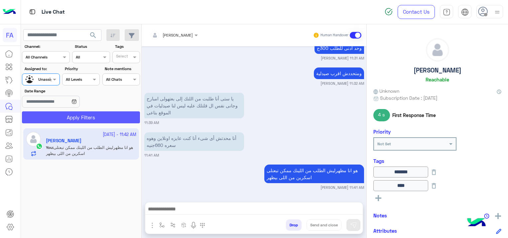
click at [81, 120] on button "Apply Filters" at bounding box center [81, 117] width 118 height 12
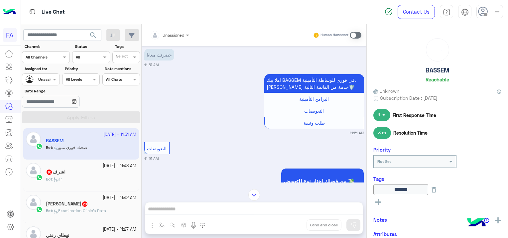
scroll to position [342, 0]
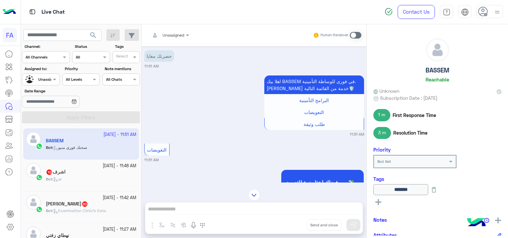
drag, startPoint x: 352, startPoint y: 37, endPoint x: 321, endPoint y: 52, distance: 34.5
click at [352, 37] on span at bounding box center [356, 35] width 12 height 7
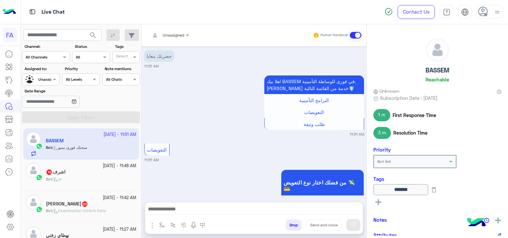
scroll to position [525, 0]
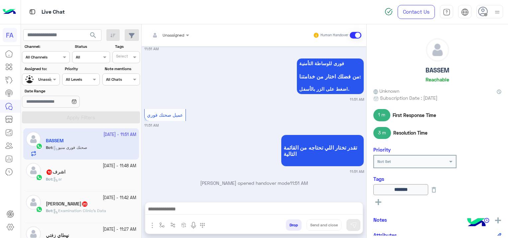
click at [180, 30] on div "Unassigned" at bounding box center [167, 35] width 34 height 13
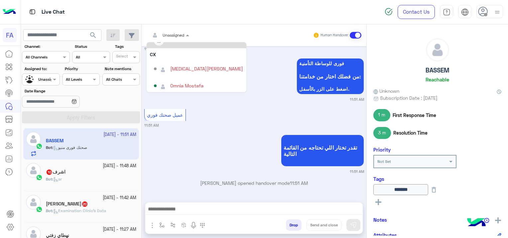
scroll to position [43, 0]
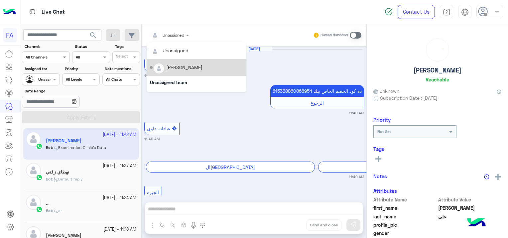
scroll to position [1627, 0]
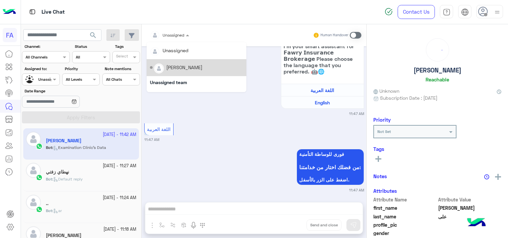
click at [39, 79] on input "text" at bounding box center [33, 79] width 15 height 6
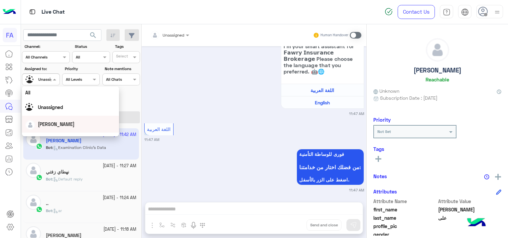
drag, startPoint x: 46, startPoint y: 124, endPoint x: 59, endPoint y: 122, distance: 13.4
click at [48, 122] on span "[PERSON_NAME]" at bounding box center [56, 124] width 37 height 6
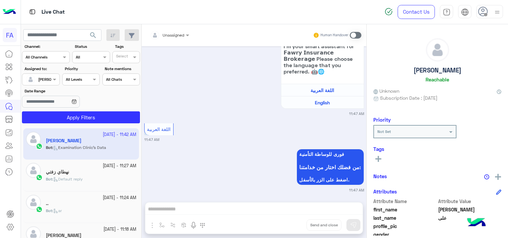
click at [64, 131] on app-inbox-user "[DATE] - 11:42 AM [PERSON_NAME] Bot : Examination Clinic's Data" at bounding box center [81, 143] width 116 height 31
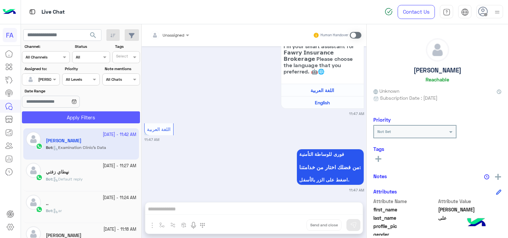
click at [66, 122] on button "Apply Filters" at bounding box center [81, 117] width 118 height 12
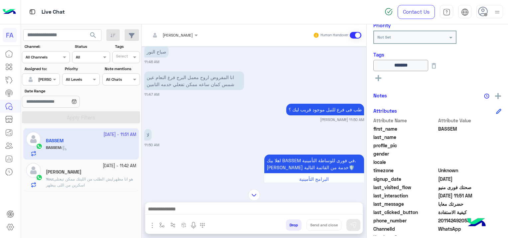
scroll to position [140, 0]
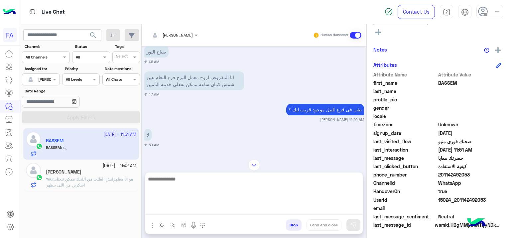
click at [350, 207] on textarea at bounding box center [253, 195] width 217 height 40
type textarea "*****"
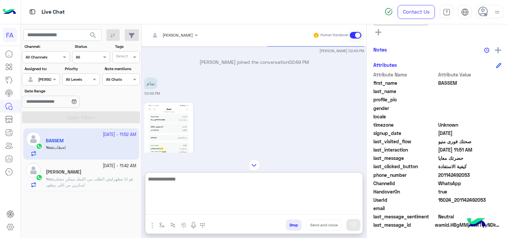
scroll to position [189, 0]
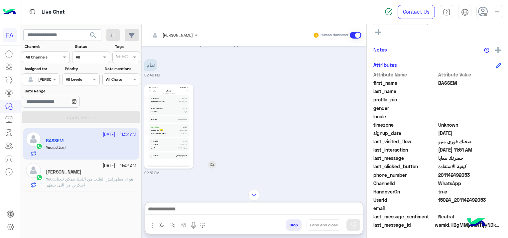
click at [158, 118] on img at bounding box center [169, 126] width 46 height 81
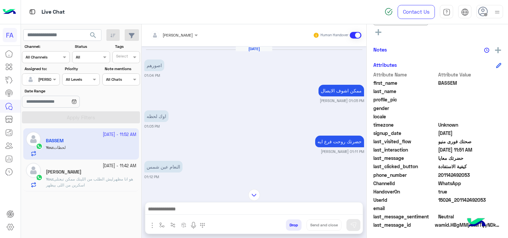
scroll to position [665, 0]
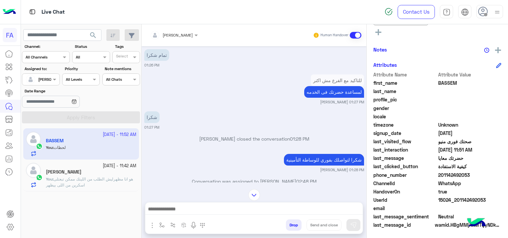
drag, startPoint x: 485, startPoint y: 200, endPoint x: 459, endPoint y: 201, distance: 26.6
click at [459, 201] on span "15024_201142492053" at bounding box center [469, 199] width 63 height 7
copy span "1142492053"
click at [88, 183] on p "You : هو انا مظهرليش الطلب من اللينك ممكن تبعتلى اسكرين من اللى بيظهر" at bounding box center [91, 182] width 90 height 12
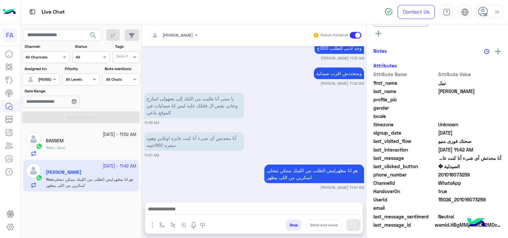
scroll to position [166, 0]
drag, startPoint x: 485, startPoint y: 198, endPoint x: 458, endPoint y: 201, distance: 26.4
click at [458, 201] on span "15024_201016073259" at bounding box center [469, 199] width 63 height 7
copy span "1016073259"
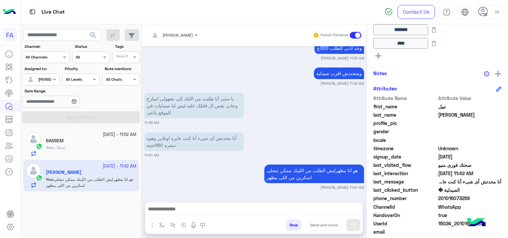
scroll to position [100, 0]
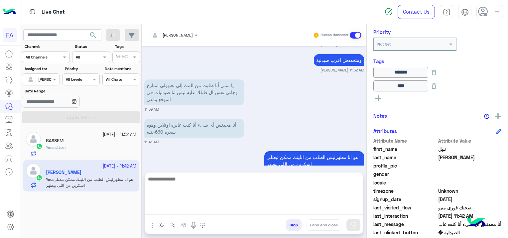
click at [233, 208] on textarea at bounding box center [253, 195] width 217 height 40
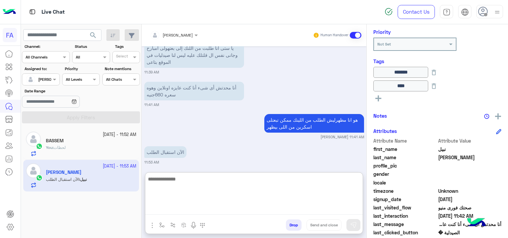
scroll to position [615, 0]
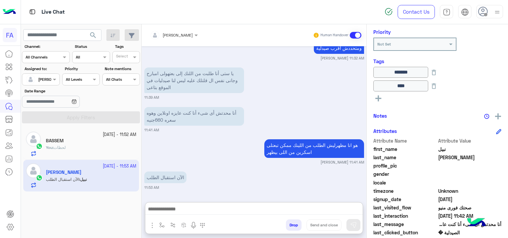
click at [74, 141] on div "BASSEM" at bounding box center [91, 141] width 90 height 7
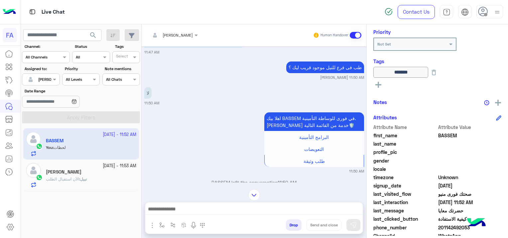
scroll to position [39, 0]
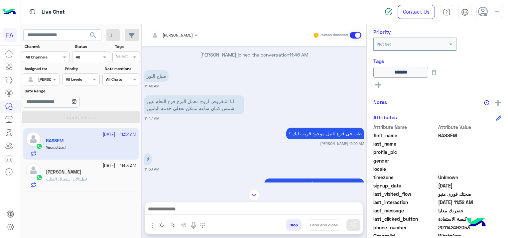
click at [95, 175] on div "[PERSON_NAME]" at bounding box center [91, 172] width 90 height 7
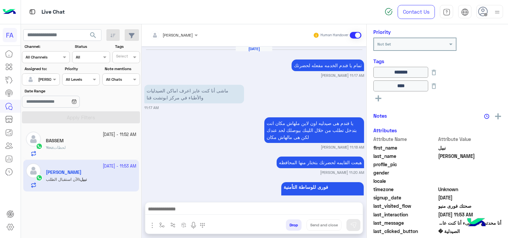
scroll to position [553, 0]
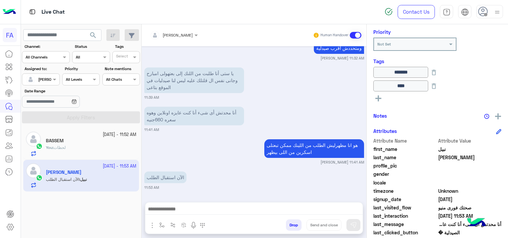
click at [100, 146] on div "You : لحظات" at bounding box center [91, 151] width 90 height 12
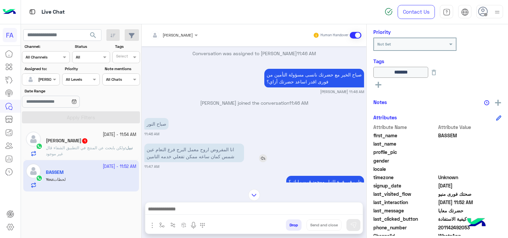
scroll to position [731, 0]
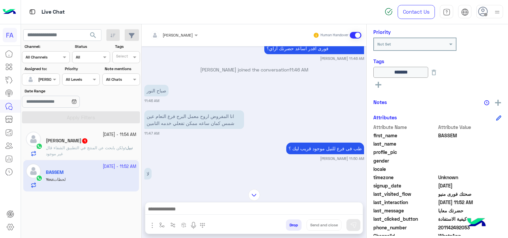
click at [122, 140] on div "[PERSON_NAME] 1" at bounding box center [91, 141] width 90 height 7
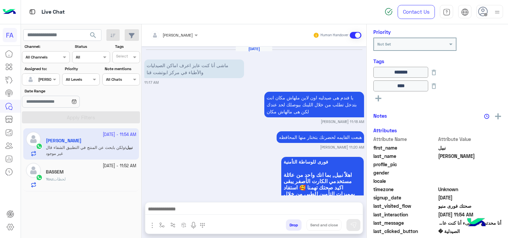
scroll to position [560, 0]
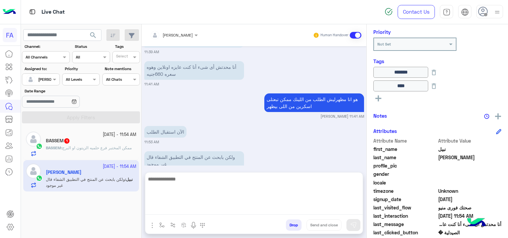
click at [219, 205] on textarea at bounding box center [253, 195] width 217 height 40
type textarea "**********"
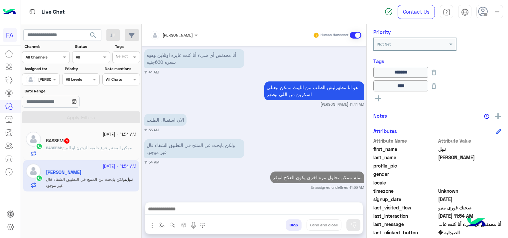
click at [103, 136] on small "[DATE] - 11:54 AM" at bounding box center [120, 135] width 34 height 6
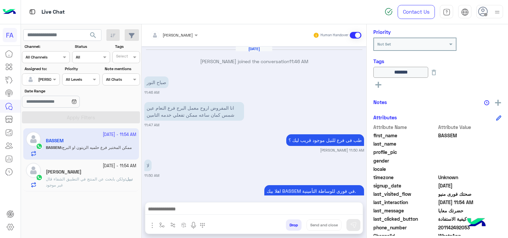
scroll to position [497, 0]
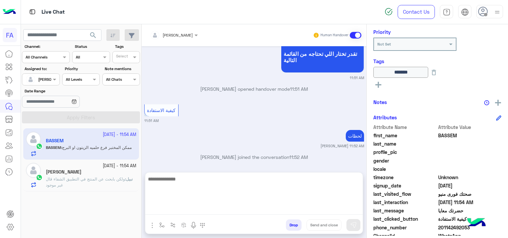
click at [185, 209] on textarea at bounding box center [253, 195] width 217 height 40
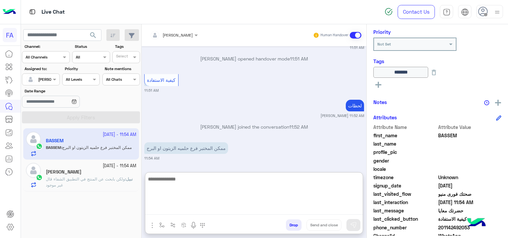
click at [331, 179] on textarea at bounding box center [253, 195] width 217 height 40
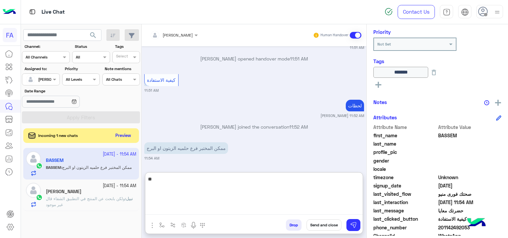
type textarea "*"
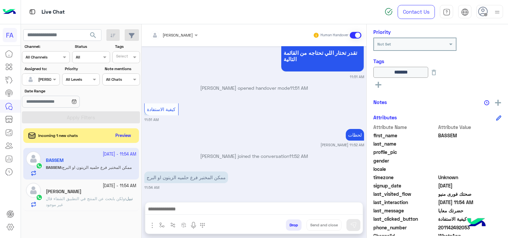
click at [96, 198] on span "ولكن بابحث عن المنتج في التطبيق الشفاء قال غير موجود" at bounding box center [85, 201] width 79 height 11
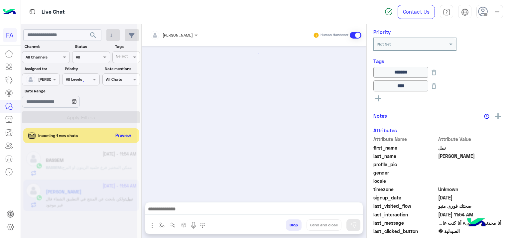
scroll to position [539, 0]
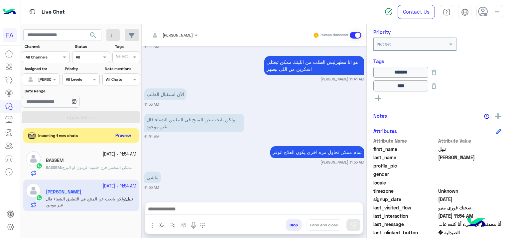
click at [86, 164] on div "BASSEM" at bounding box center [91, 161] width 90 height 7
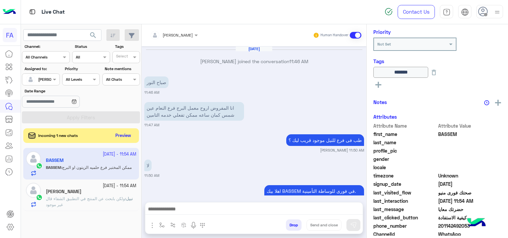
scroll to position [497, 0]
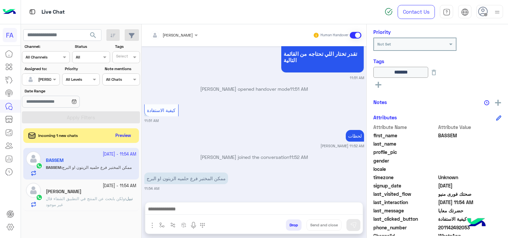
click at [113, 197] on span "ولكن بابحث عن المنتج في التطبيق الشفاء قال غير موجود" at bounding box center [85, 201] width 79 height 11
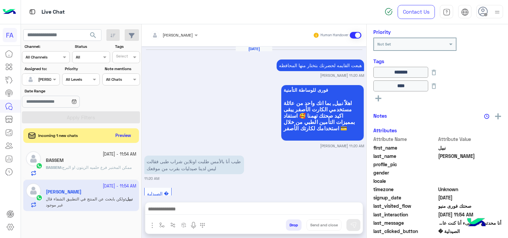
scroll to position [539, 0]
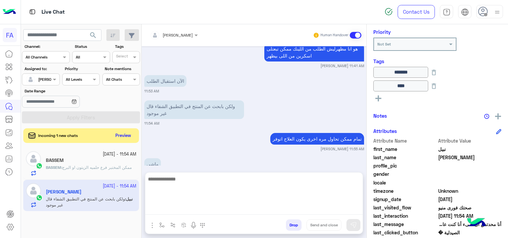
click at [211, 210] on textarea at bounding box center [253, 195] width 217 height 40
type textarea "*"
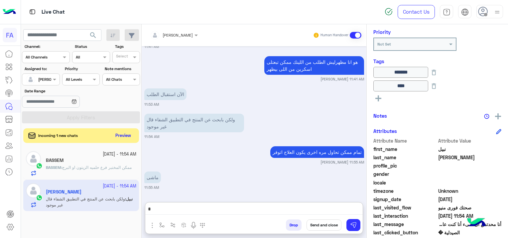
click at [103, 153] on small "[DATE] - 11:54 AM" at bounding box center [120, 154] width 34 height 6
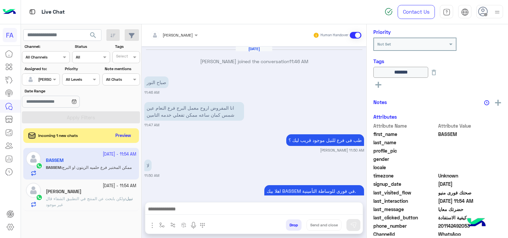
scroll to position [497, 0]
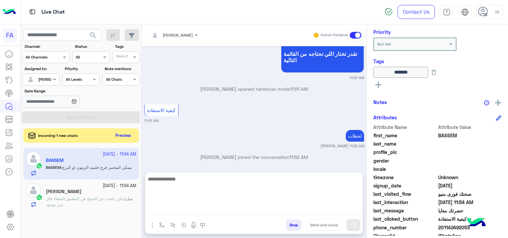
click at [178, 209] on textarea at bounding box center [253, 195] width 217 height 40
paste textarea "**********"
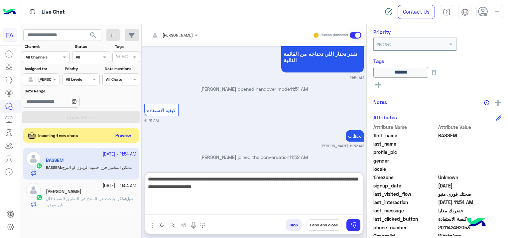
click at [179, 177] on textarea "**********" at bounding box center [253, 195] width 217 height 40
click at [194, 180] on textarea "**********" at bounding box center [253, 195] width 217 height 40
type textarea "**********"
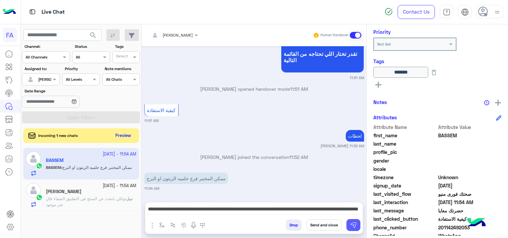
click at [350, 224] on button at bounding box center [353, 225] width 14 height 12
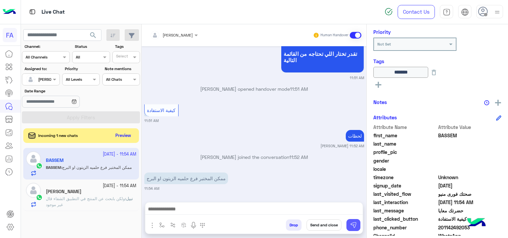
scroll to position [544, 0]
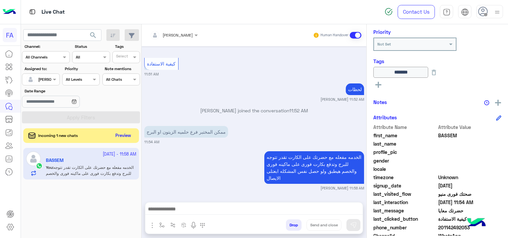
click at [45, 77] on div at bounding box center [40, 78] width 37 height 6
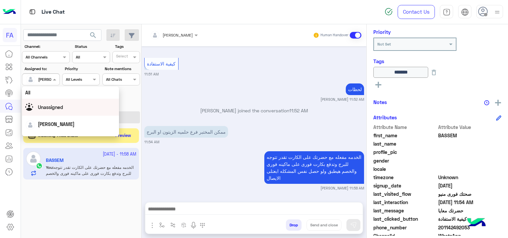
click at [55, 110] on div "Unassigned" at bounding box center [50, 107] width 25 height 7
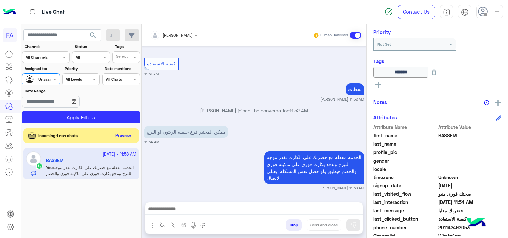
scroll to position [576, 0]
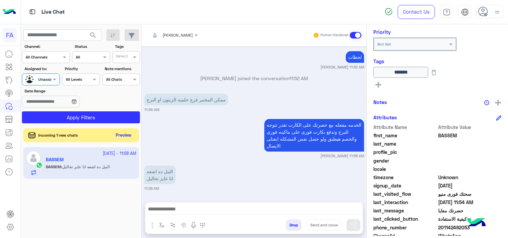
click at [127, 137] on button "Preview" at bounding box center [123, 135] width 21 height 9
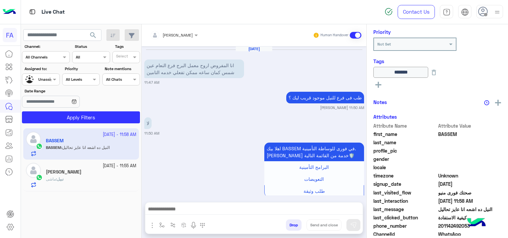
scroll to position [533, 0]
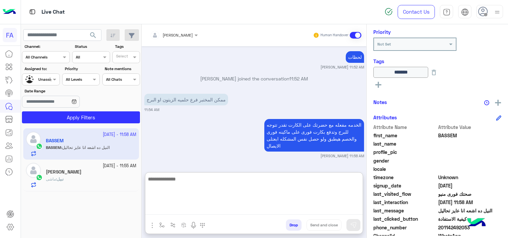
click at [193, 209] on textarea at bounding box center [253, 195] width 217 height 40
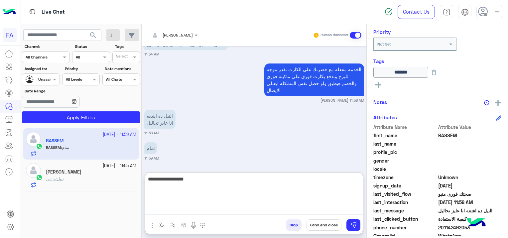
type textarea "**********"
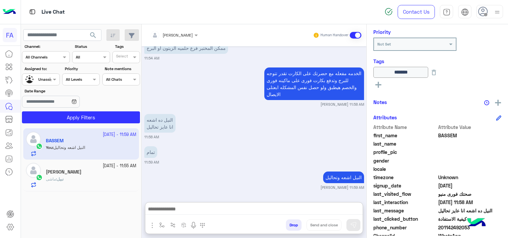
click at [105, 177] on div "نبيل : ماشى" at bounding box center [91, 182] width 90 height 12
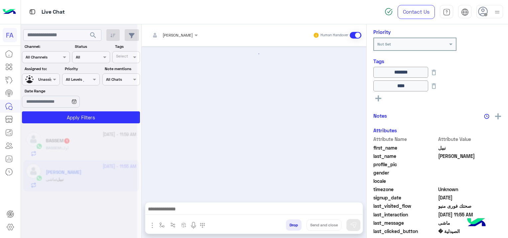
scroll to position [539, 0]
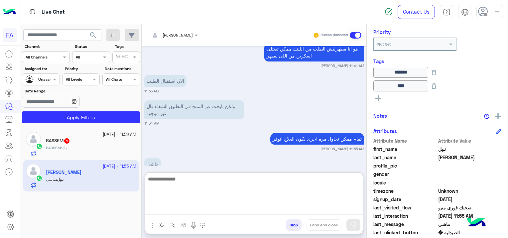
click at [194, 207] on textarea at bounding box center [253, 195] width 217 height 40
paste textarea "**********"
type textarea "**********"
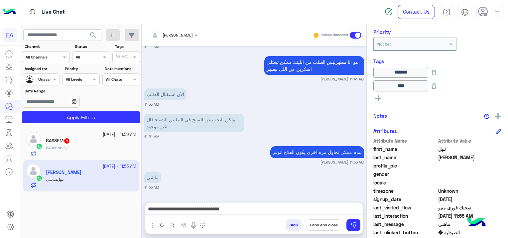
click at [332, 226] on button "Send and close" at bounding box center [323, 224] width 35 height 11
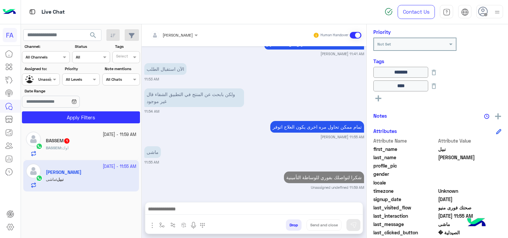
scroll to position [582, 0]
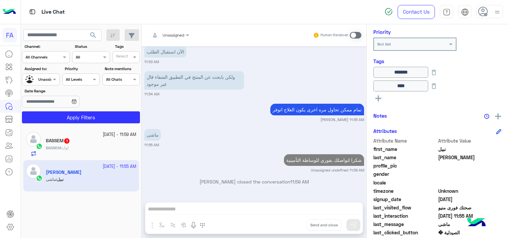
click at [103, 135] on small "[DATE] - 11:59 AM" at bounding box center [120, 135] width 34 height 6
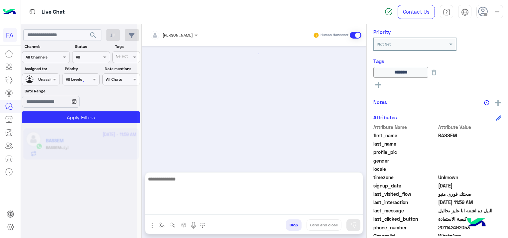
click at [207, 210] on textarea at bounding box center [253, 195] width 217 height 40
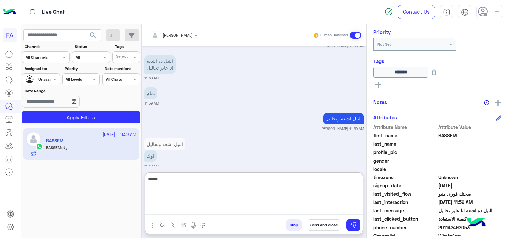
scroll to position [678, 0]
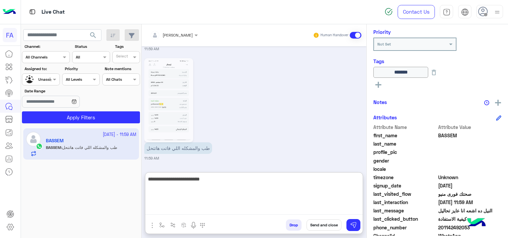
type textarea "**********"
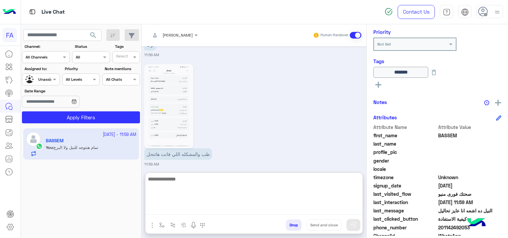
scroll to position [703, 0]
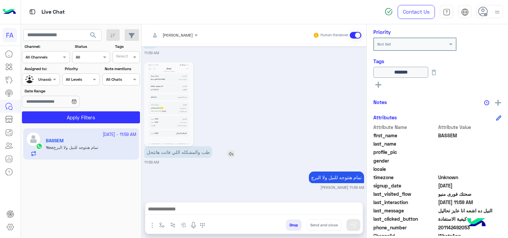
click at [230, 150] on img at bounding box center [231, 154] width 8 height 8
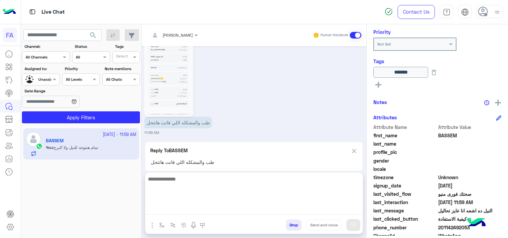
click at [225, 206] on textarea at bounding box center [253, 195] width 217 height 40
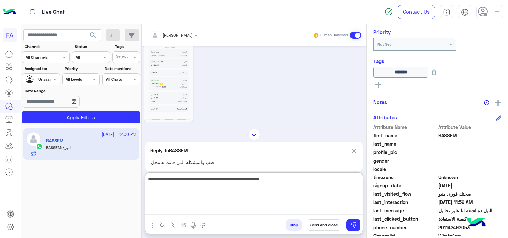
scroll to position [692, 0]
type textarea "*"
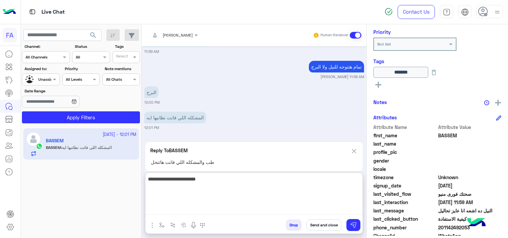
click at [296, 199] on textarea "**********" at bounding box center [253, 195] width 217 height 40
click at [352, 180] on textarea "**********" at bounding box center [253, 195] width 217 height 40
click at [305, 181] on textarea "**********" at bounding box center [253, 195] width 217 height 40
click at [287, 180] on textarea "**********" at bounding box center [253, 195] width 217 height 40
type textarea "**********"
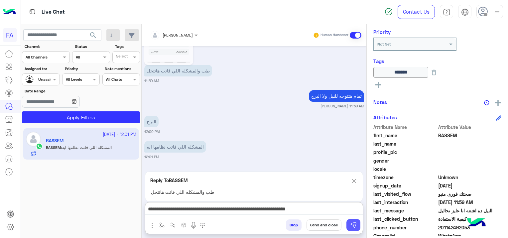
click at [351, 222] on img at bounding box center [353, 225] width 7 height 7
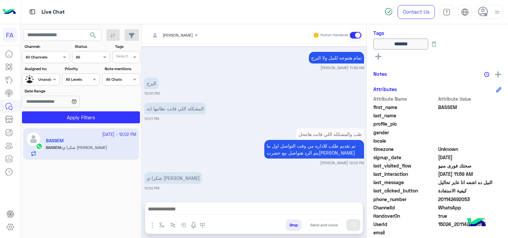
scroll to position [153, 0]
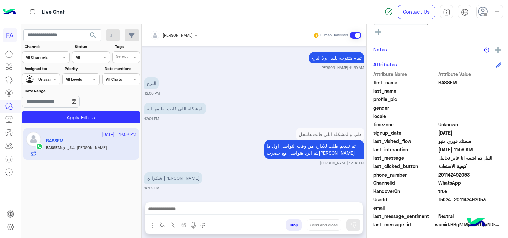
drag, startPoint x: 484, startPoint y: 198, endPoint x: 456, endPoint y: 202, distance: 28.2
click at [456, 202] on span "15024_201142492053" at bounding box center [469, 199] width 63 height 7
copy span "01142492053"
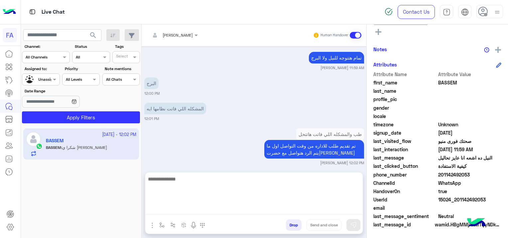
click at [175, 210] on textarea at bounding box center [253, 195] width 217 height 40
paste textarea "**********"
type textarea "*"
paste textarea "**********"
click at [302, 179] on textarea "**********" at bounding box center [253, 195] width 217 height 40
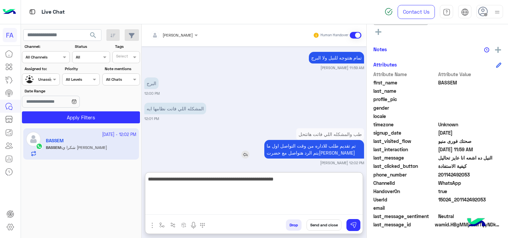
scroll to position [823, 0]
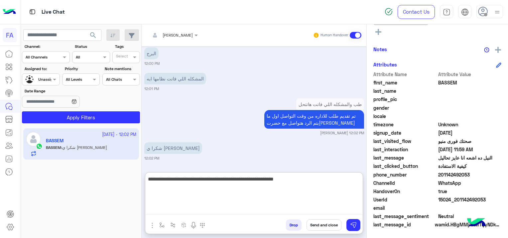
type textarea "**********"
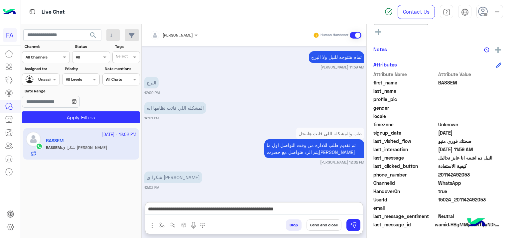
click at [328, 225] on button "Send and close" at bounding box center [323, 224] width 35 height 11
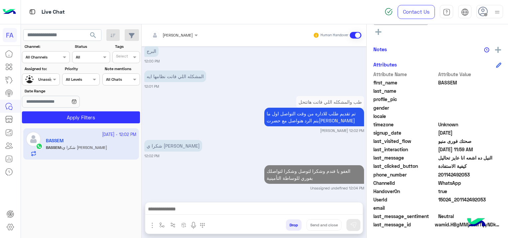
scroll to position [843, 0]
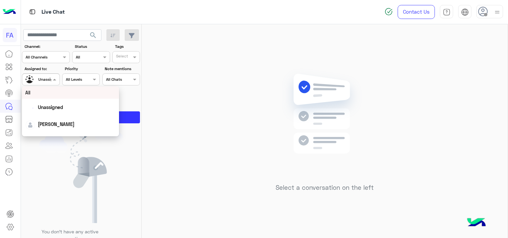
click at [48, 77] on div at bounding box center [40, 78] width 37 height 6
click at [65, 112] on div "Unassigned" at bounding box center [70, 107] width 90 height 12
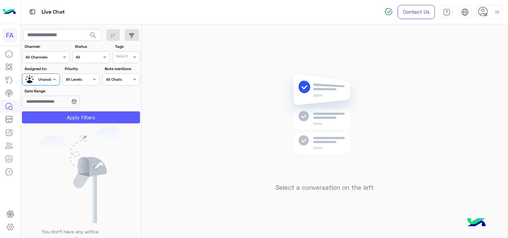
click at [84, 115] on button "Apply Filters" at bounding box center [81, 117] width 118 height 12
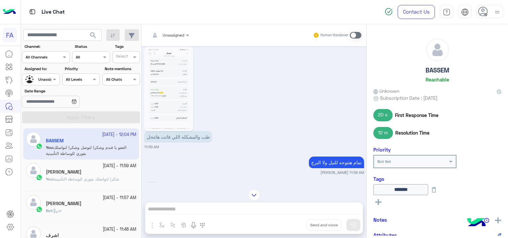
scroll to position [349, 0]
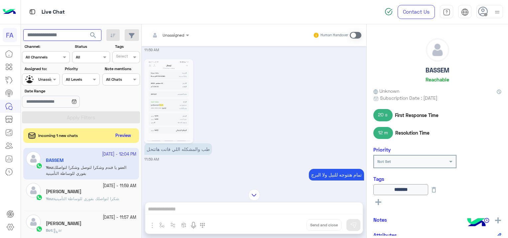
click at [60, 32] on input "text" at bounding box center [62, 35] width 78 height 12
paste input "**********"
click at [93, 31] on button "search" at bounding box center [93, 36] width 16 height 14
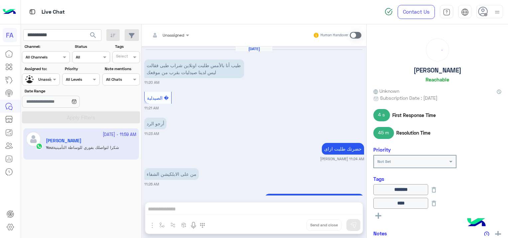
scroll to position [486, 0]
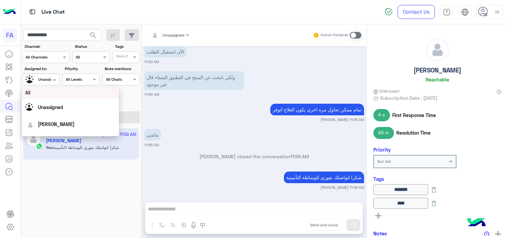
click at [47, 79] on div at bounding box center [40, 78] width 37 height 6
click at [53, 106] on span "Unassigned" at bounding box center [50, 107] width 25 height 6
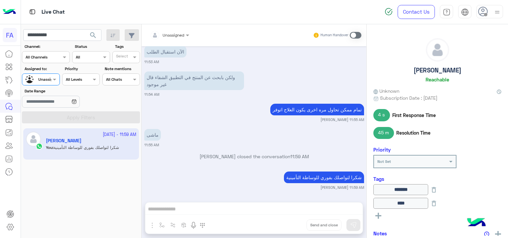
click at [92, 34] on span "search" at bounding box center [93, 35] width 8 height 8
click at [64, 36] on div at bounding box center [79, 122] width 116 height 238
click at [65, 36] on div at bounding box center [79, 122] width 116 height 238
click at [65, 35] on input "**********" at bounding box center [62, 35] width 78 height 12
type input "*"
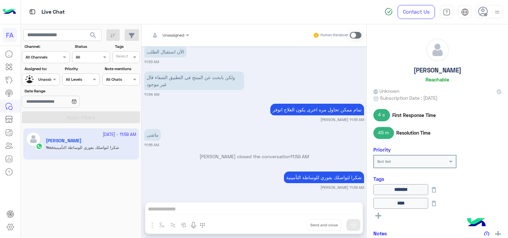
click at [92, 31] on button "search" at bounding box center [93, 36] width 16 height 14
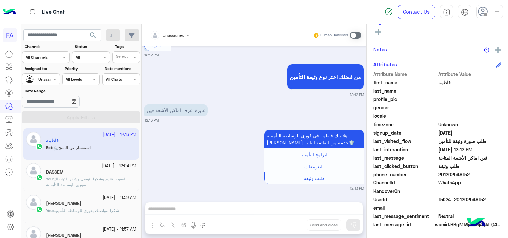
scroll to position [857, 0]
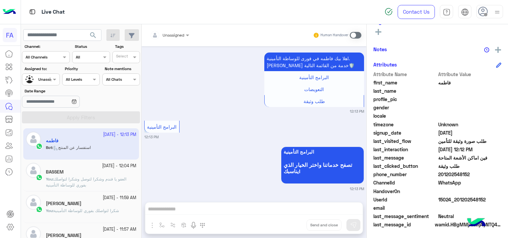
drag, startPoint x: 487, startPoint y: 197, endPoint x: 458, endPoint y: 201, distance: 29.2
click at [458, 201] on span "15024_201202548152" at bounding box center [469, 199] width 63 height 7
copy span "1202548152"
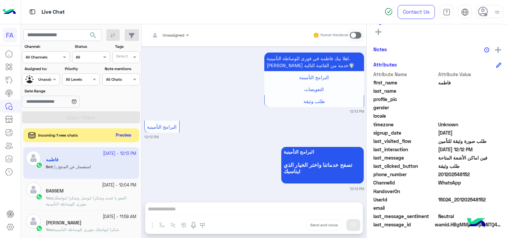
click at [125, 133] on button "Preview" at bounding box center [123, 135] width 21 height 9
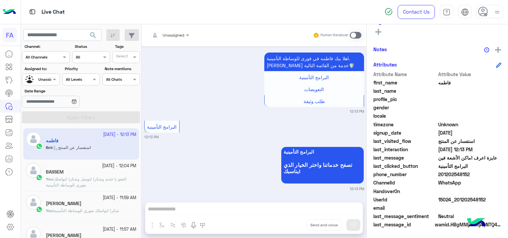
click at [109, 180] on span "العفو يا فندم وشكرا لتوصل وشكرا لتواصلك بفوري للوساطة التأمينية" at bounding box center [86, 181] width 80 height 11
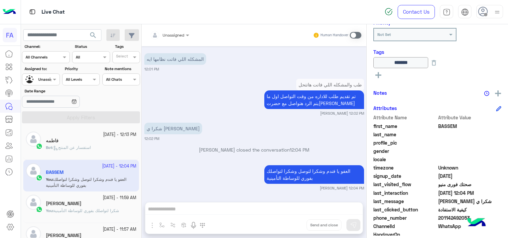
scroll to position [157, 0]
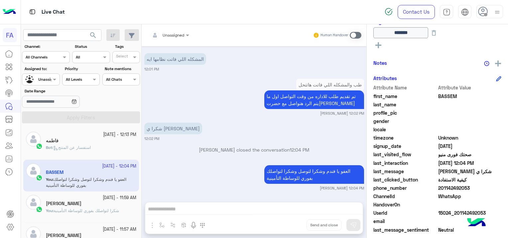
click at [75, 135] on div "[DATE] - 12:13 PM" at bounding box center [91, 135] width 90 height 6
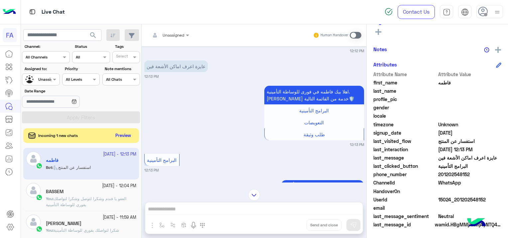
scroll to position [857, 0]
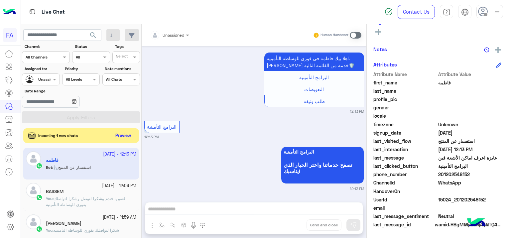
click at [170, 35] on input "text" at bounding box center [161, 34] width 23 height 6
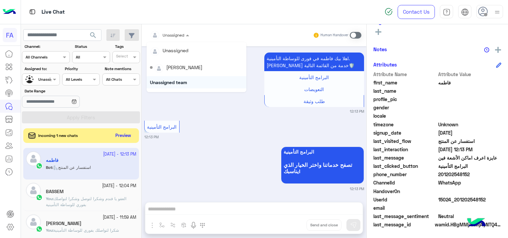
click at [174, 82] on div "Unassigned team" at bounding box center [197, 82] width 100 height 12
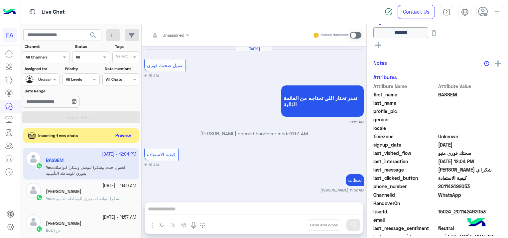
scroll to position [515, 0]
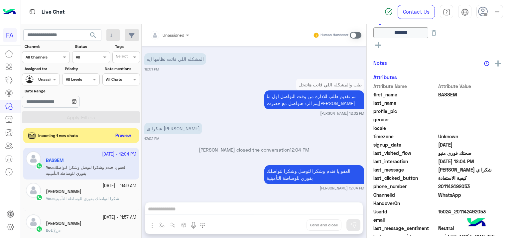
click at [176, 35] on div at bounding box center [170, 34] width 46 height 6
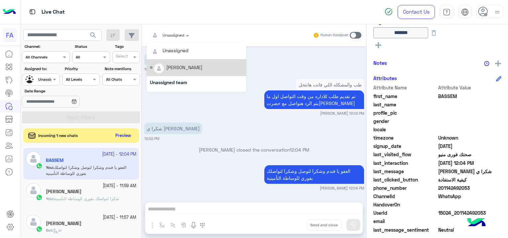
click at [182, 62] on div "[PERSON_NAME]" at bounding box center [196, 68] width 93 height 12
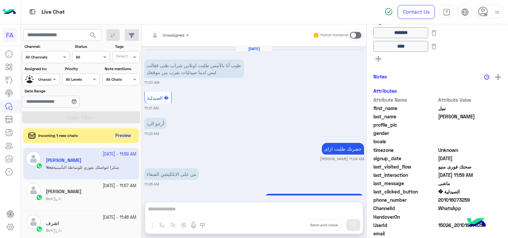
scroll to position [486, 0]
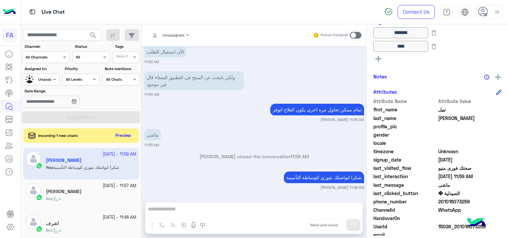
click at [45, 77] on div at bounding box center [40, 78] width 37 height 6
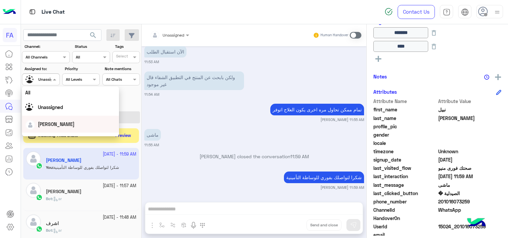
click at [48, 121] on span "[PERSON_NAME]" at bounding box center [56, 124] width 37 height 6
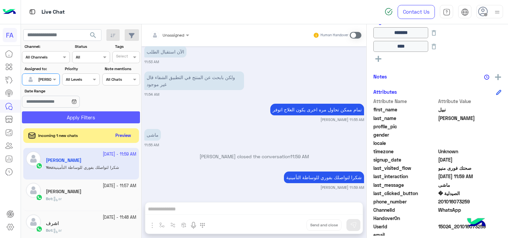
click at [68, 116] on button "Apply Filters" at bounding box center [81, 117] width 118 height 12
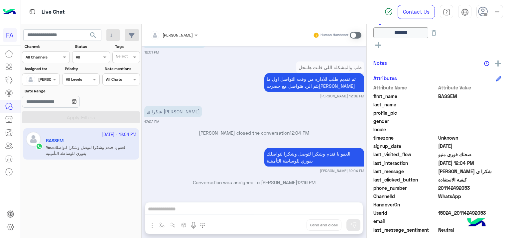
click at [51, 78] on div at bounding box center [40, 78] width 37 height 6
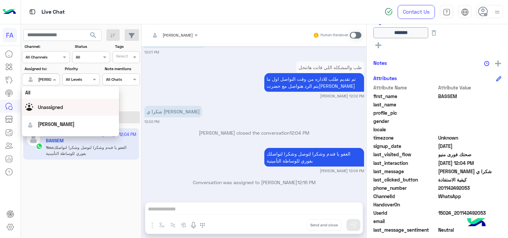
click at [48, 109] on span "Unassigned" at bounding box center [50, 107] width 25 height 6
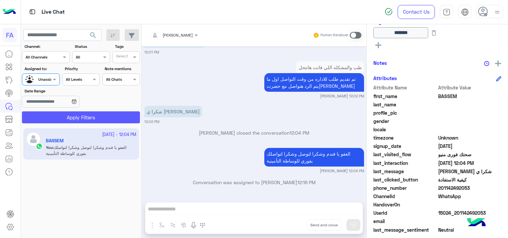
click at [80, 118] on button "Apply Filters" at bounding box center [81, 117] width 118 height 12
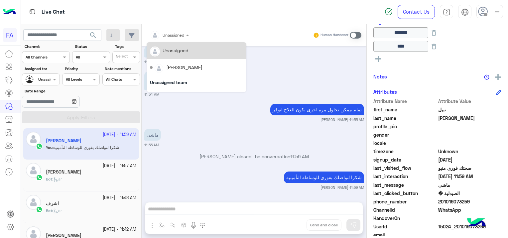
click at [178, 32] on div at bounding box center [170, 34] width 46 height 6
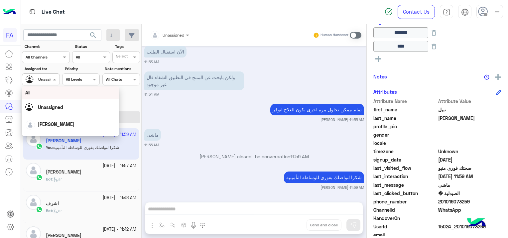
click at [50, 80] on div at bounding box center [40, 78] width 37 height 6
click at [119, 93] on div "Date Range" at bounding box center [81, 98] width 121 height 21
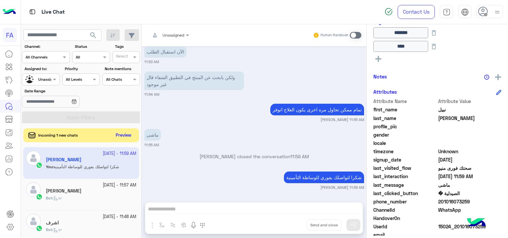
click at [125, 135] on button "Preview" at bounding box center [123, 135] width 21 height 9
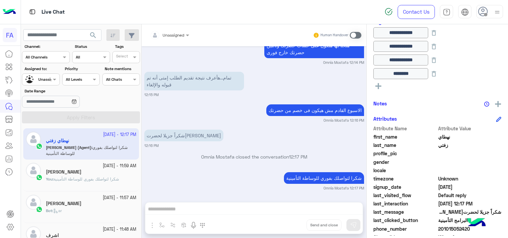
click at [182, 34] on div at bounding box center [170, 34] width 46 height 6
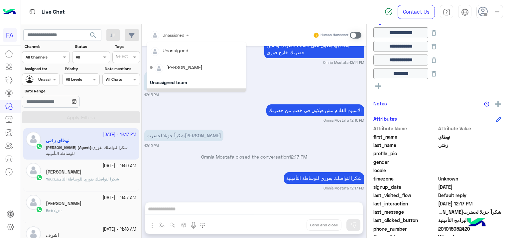
click at [50, 79] on div at bounding box center [40, 78] width 37 height 6
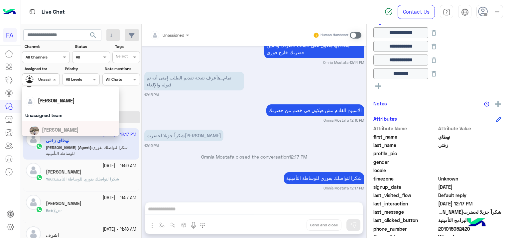
scroll to position [33, 0]
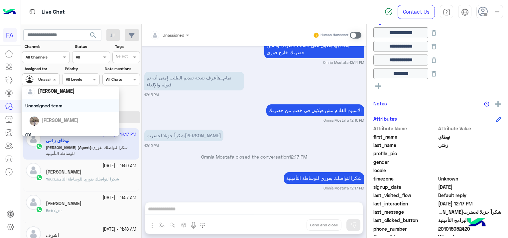
click at [64, 108] on div "Unassigned team" at bounding box center [70, 105] width 97 height 12
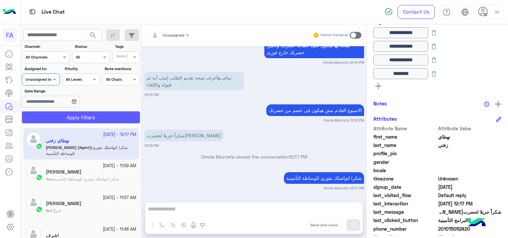
click at [71, 118] on button "Apply Filters" at bounding box center [81, 117] width 118 height 12
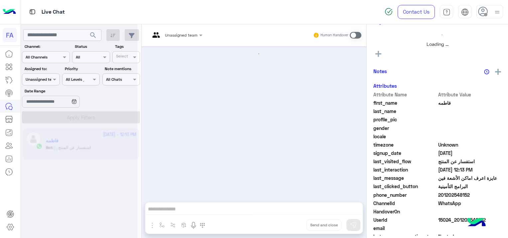
scroll to position [874, 0]
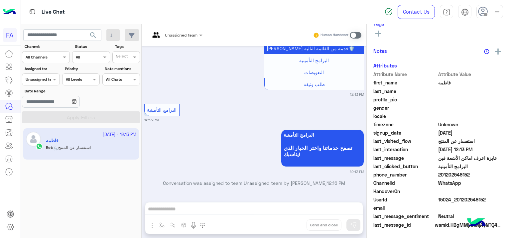
drag, startPoint x: 183, startPoint y: 36, endPoint x: 185, endPoint y: 41, distance: 5.1
click at [183, 36] on input "text" at bounding box center [167, 34] width 35 height 6
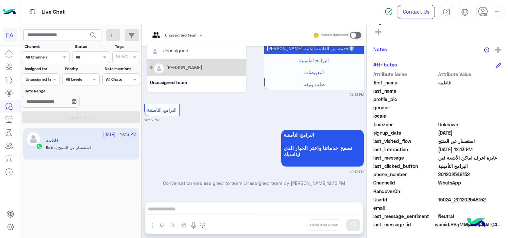
click at [182, 67] on div "[PERSON_NAME]" at bounding box center [184, 67] width 36 height 7
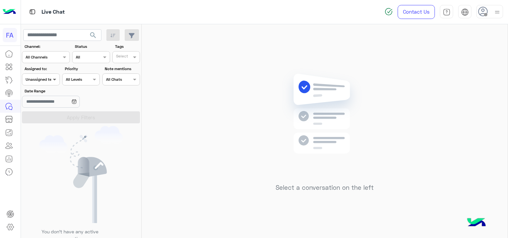
click at [52, 76] on span at bounding box center [55, 79] width 8 height 7
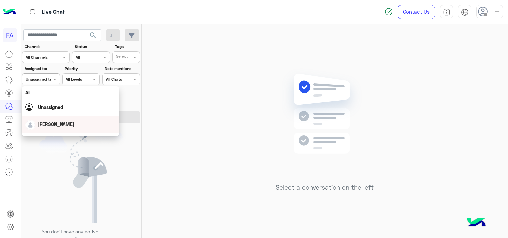
click at [49, 122] on span "[PERSON_NAME]" at bounding box center [56, 124] width 37 height 6
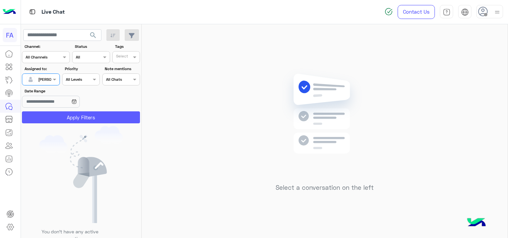
click at [69, 118] on button "Apply Filters" at bounding box center [81, 117] width 118 height 12
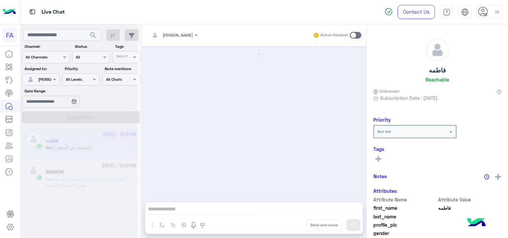
scroll to position [891, 0]
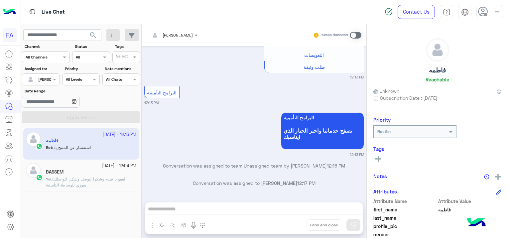
click at [108, 179] on span "العفو يا فندم وشكرا لتوصل وشكرا لتواصلك بفوري للوساطة التأمينية" at bounding box center [86, 181] width 80 height 11
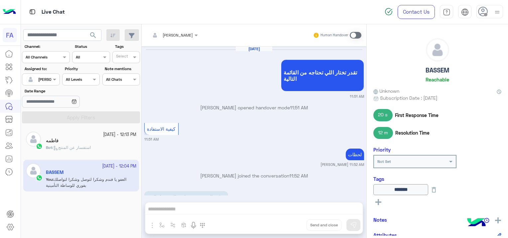
scroll to position [507, 0]
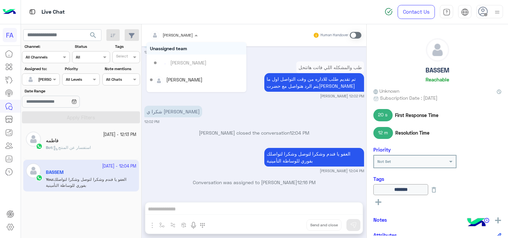
drag, startPoint x: 175, startPoint y: 29, endPoint x: 177, endPoint y: 34, distance: 5.2
click at [175, 33] on div "[PERSON_NAME]" at bounding box center [170, 35] width 46 height 13
click at [88, 34] on button "search" at bounding box center [93, 36] width 16 height 14
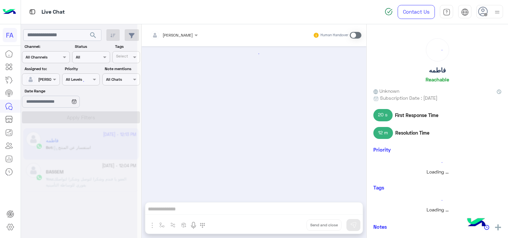
click at [99, 180] on div at bounding box center [79, 122] width 116 height 238
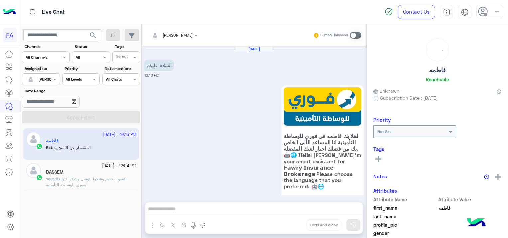
scroll to position [891, 0]
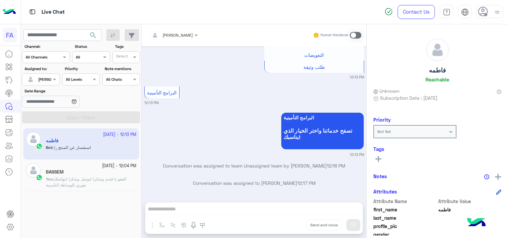
click at [76, 179] on span "العفو يا فندم وشكرا لتوصل وشكرا لتواصلك بفوري للوساطة التأمينية" at bounding box center [86, 181] width 80 height 11
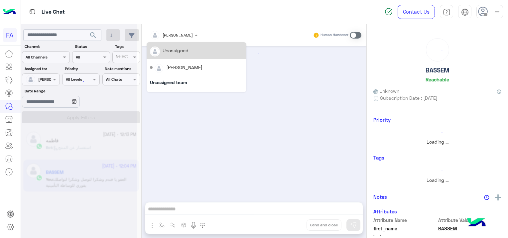
click at [173, 35] on div at bounding box center [174, 34] width 55 height 6
click at [176, 49] on div "Unassigned" at bounding box center [176, 50] width 26 height 7
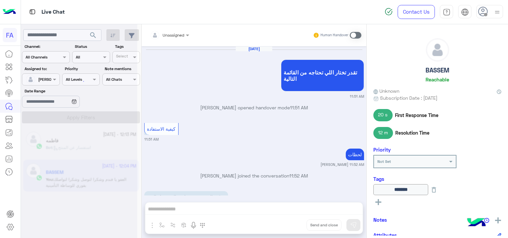
scroll to position [507, 0]
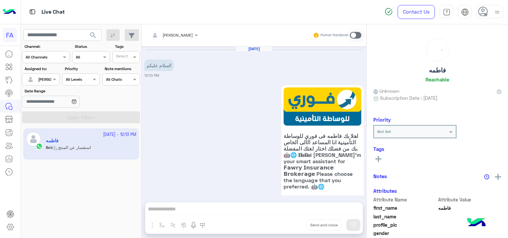
scroll to position [891, 0]
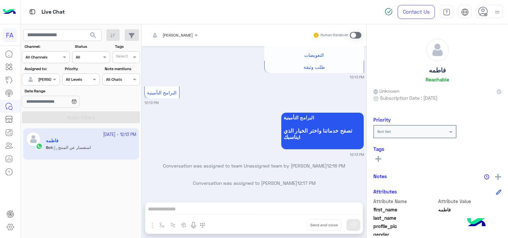
click at [352, 34] on span at bounding box center [356, 35] width 12 height 7
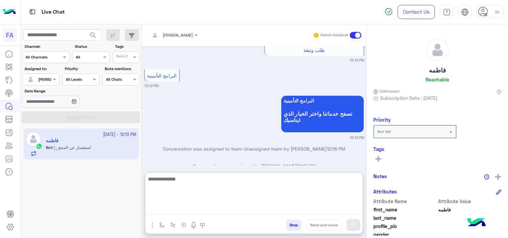
click at [177, 208] on textarea at bounding box center [253, 195] width 217 height 40
paste textarea "**********"
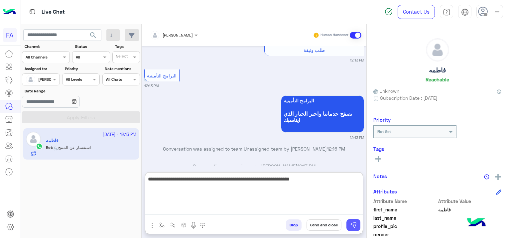
type textarea "**********"
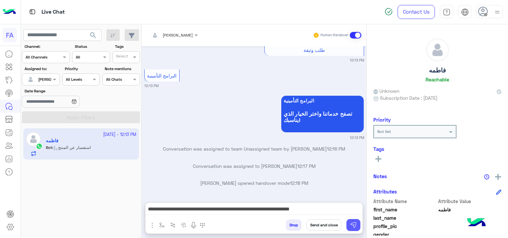
click at [350, 223] on img at bounding box center [353, 225] width 7 height 7
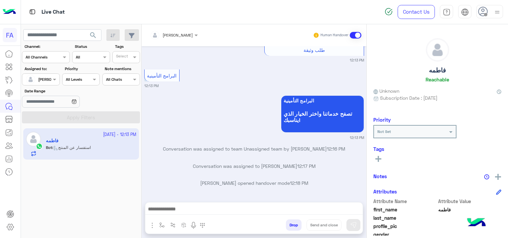
scroll to position [940, 0]
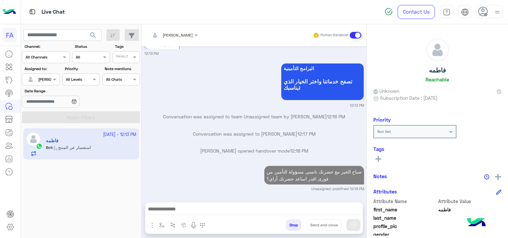
click at [296, 217] on div at bounding box center [253, 210] width 217 height 17
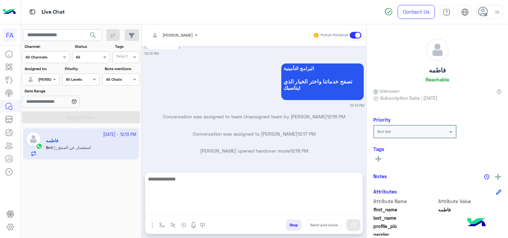
click at [232, 209] on textarea at bounding box center [253, 195] width 217 height 40
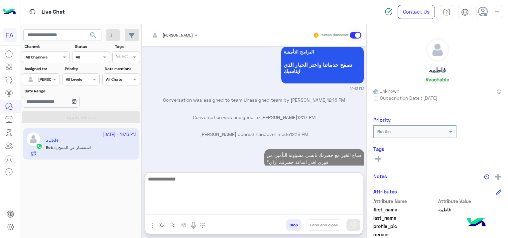
scroll to position [984, 0]
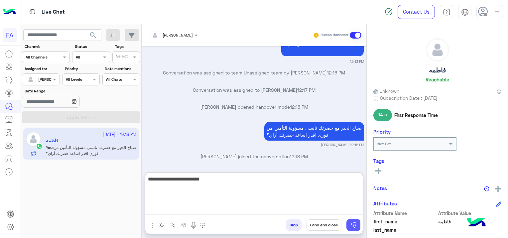
type textarea "**********"
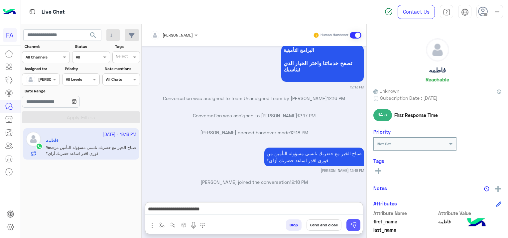
click at [355, 226] on img at bounding box center [353, 225] width 7 height 7
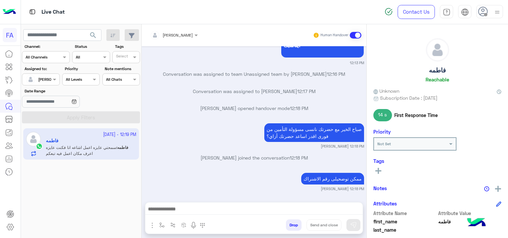
scroll to position [1016, 0]
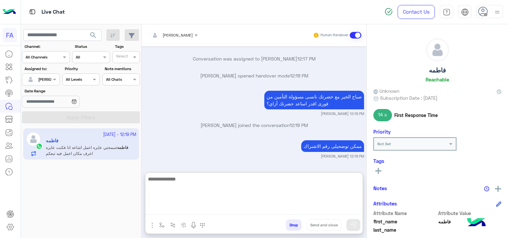
click at [178, 209] on textarea at bounding box center [253, 195] width 217 height 40
type textarea "*"
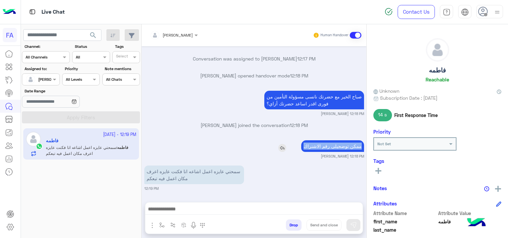
drag, startPoint x: 302, startPoint y: 143, endPoint x: 360, endPoint y: 142, distance: 57.8
click at [360, 142] on p "ممكن توضحيلى رقم الاشنراك" at bounding box center [332, 146] width 63 height 12
copy p "ممكن توضحيلى رقم الاشنراك"
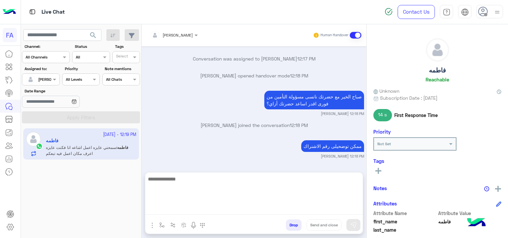
click at [310, 205] on textarea at bounding box center [253, 195] width 217 height 40
paste textarea "**********"
type textarea "**********"
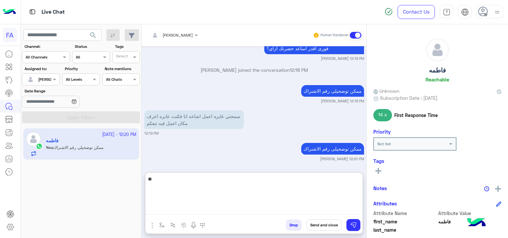
type textarea "*"
type textarea "**********"
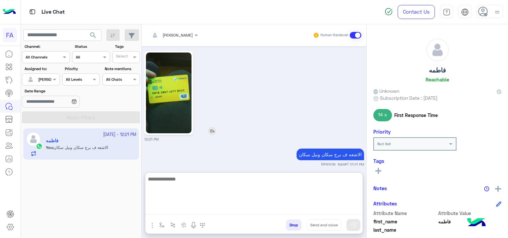
scroll to position [1194, 0]
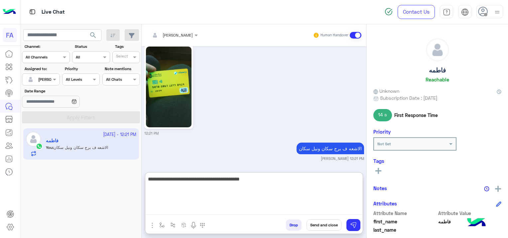
click at [296, 179] on textarea "**********" at bounding box center [253, 195] width 217 height 40
click at [290, 180] on textarea "**********" at bounding box center [253, 195] width 217 height 40
click at [329, 181] on textarea "**********" at bounding box center [253, 195] width 217 height 40
type textarea "**********"
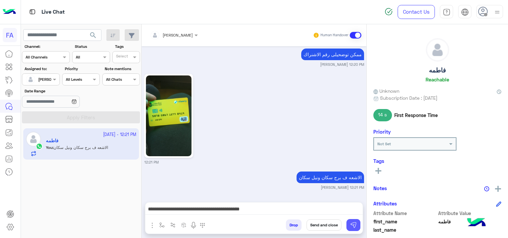
click at [355, 228] on img at bounding box center [353, 225] width 7 height 7
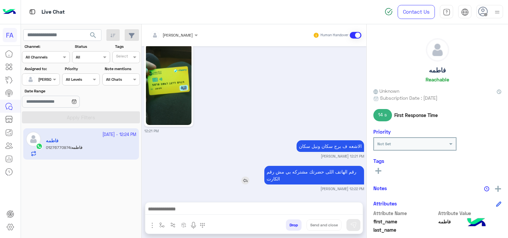
scroll to position [1222, 0]
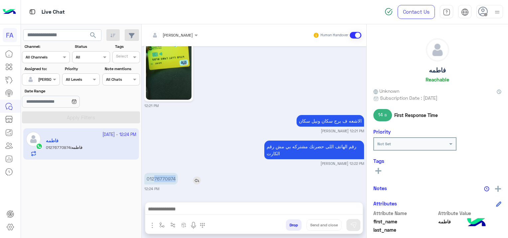
drag, startPoint x: 174, startPoint y: 174, endPoint x: 149, endPoint y: 182, distance: 26.5
click at [153, 181] on p "01276770974" at bounding box center [161, 179] width 34 height 12
drag, startPoint x: 149, startPoint y: 182, endPoint x: 177, endPoint y: 180, distance: 28.3
click at [177, 180] on div "01276770974" at bounding box center [179, 179] width 71 height 12
drag, startPoint x: 177, startPoint y: 180, endPoint x: 186, endPoint y: 184, distance: 10.0
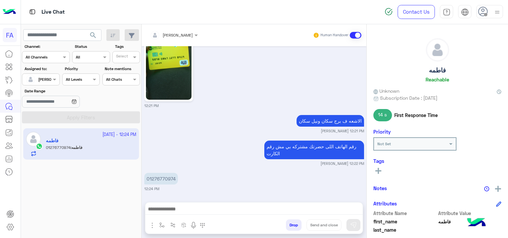
click at [186, 184] on div "01276770974" at bounding box center [179, 178] width 71 height 15
drag, startPoint x: 176, startPoint y: 178, endPoint x: 150, endPoint y: 181, distance: 26.7
click at [150, 181] on p "01276770974" at bounding box center [161, 179] width 34 height 12
copy p "1276770974"
click at [260, 111] on div "[DATE] السلام عليكم 12:10 PM اهلا بك فاطمه فى فورى للوساطة التأمينية انا المساع…" at bounding box center [254, 120] width 225 height 149
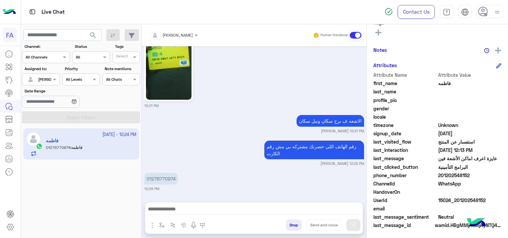
scroll to position [139, 0]
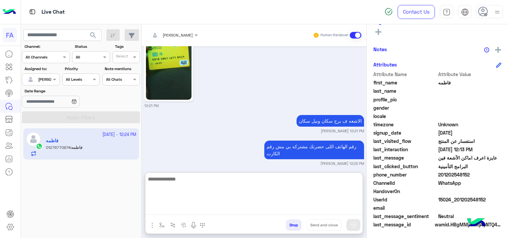
click at [265, 206] on textarea at bounding box center [253, 195] width 217 height 40
type textarea "*"
type textarea "**********"
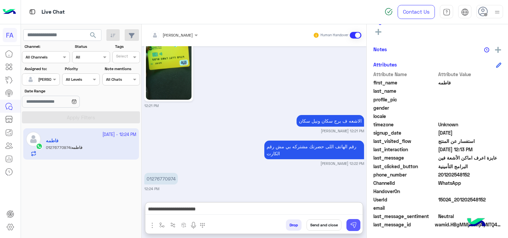
click at [356, 226] on img at bounding box center [353, 225] width 7 height 7
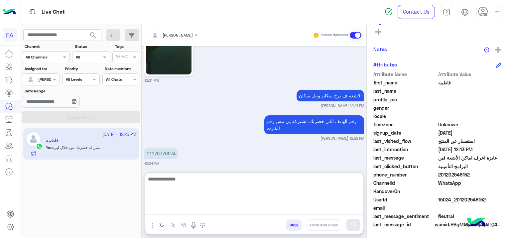
click at [313, 209] on textarea at bounding box center [253, 195] width 217 height 40
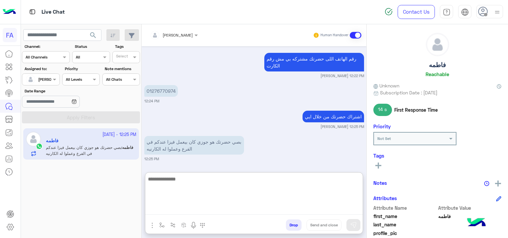
scroll to position [0, 0]
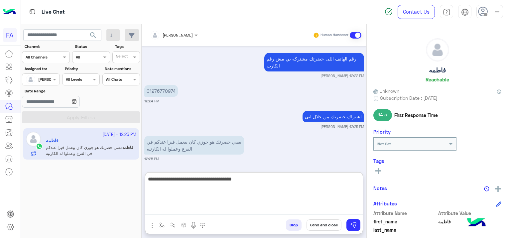
type textarea "**********"
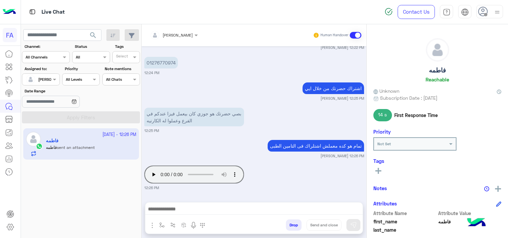
scroll to position [1337, 0]
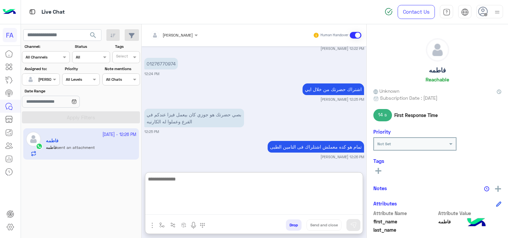
click at [298, 208] on textarea at bounding box center [253, 195] width 217 height 40
type textarea "**********"
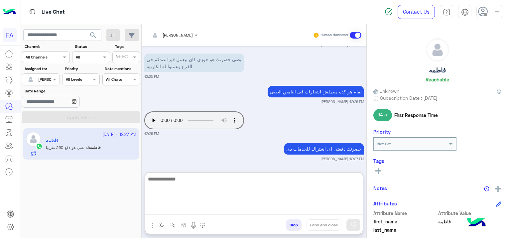
scroll to position [1417, 0]
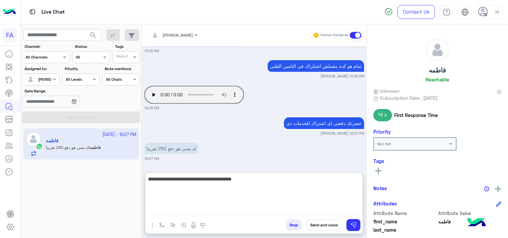
click at [275, 179] on textarea "**********" at bounding box center [253, 195] width 217 height 40
type textarea "**********"
click at [259, 178] on textarea "**********" at bounding box center [253, 195] width 217 height 40
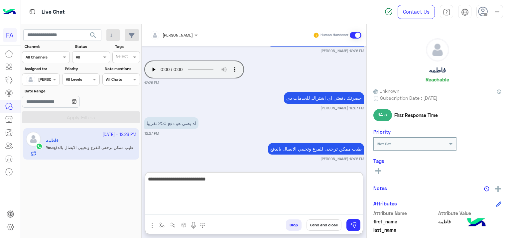
type textarea "**********"
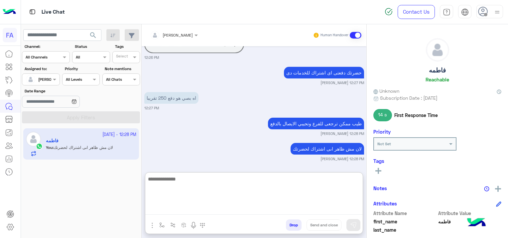
scroll to position [1507, 0]
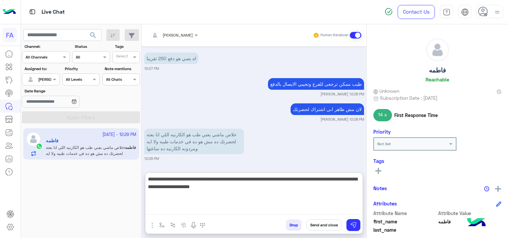
type textarea "**********"
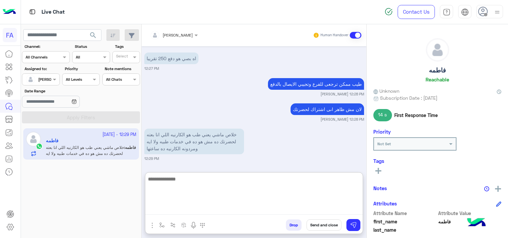
scroll to position [1547, 0]
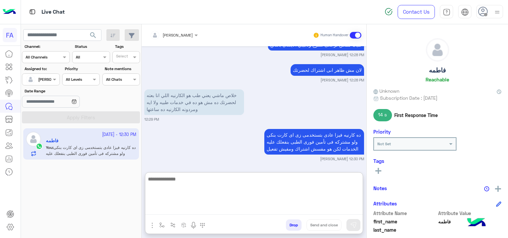
paste textarea "**********"
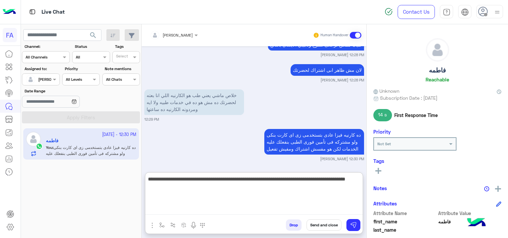
drag, startPoint x: 319, startPoint y: 182, endPoint x: 378, endPoint y: 173, distance: 59.5
click at [379, 175] on mat-drawer-container "[PERSON_NAME] Human Handover [DATE] السلام عليكم 12:10 PM اهلا بك فاطمه فى فورى…" at bounding box center [325, 132] width 366 height 216
type textarea "**********"
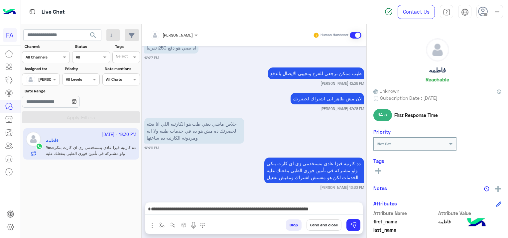
scroll to position [1549, 0]
click at [328, 222] on button "Send and close" at bounding box center [323, 224] width 35 height 11
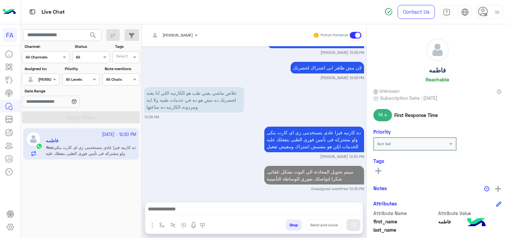
scroll to position [1566, 0]
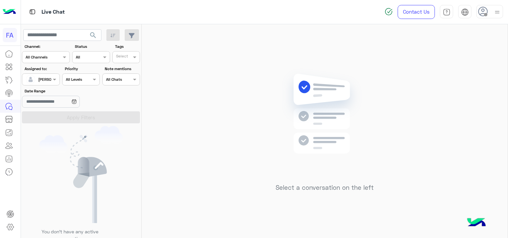
click at [49, 79] on div at bounding box center [40, 78] width 37 height 6
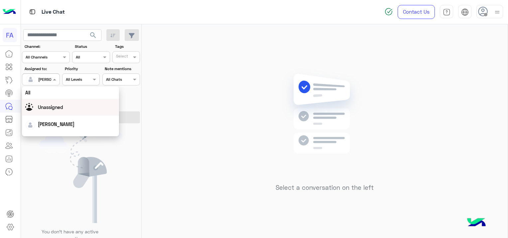
click at [54, 104] on div "Unassigned" at bounding box center [50, 107] width 25 height 7
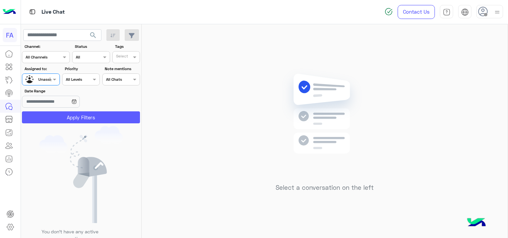
click at [66, 115] on button "Apply Filters" at bounding box center [81, 117] width 118 height 12
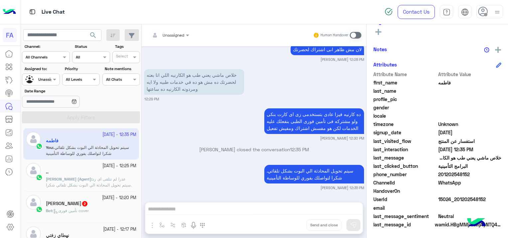
scroll to position [488, 0]
click at [96, 208] on div "Bot : تأمين فورى cover" at bounding box center [91, 214] width 90 height 12
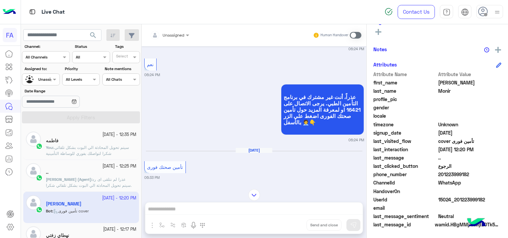
scroll to position [312, 0]
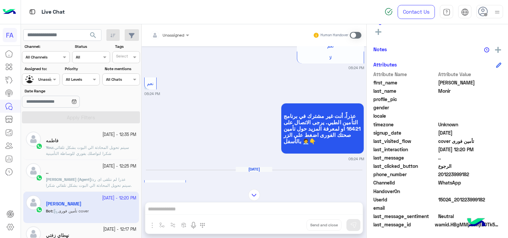
click at [108, 144] on div "فاطمه" at bounding box center [91, 141] width 90 height 7
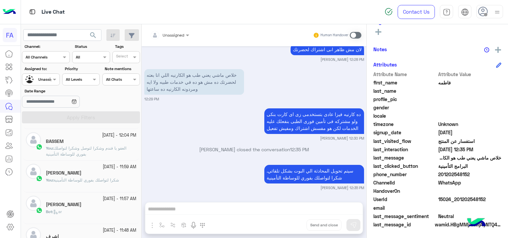
scroll to position [133, 0]
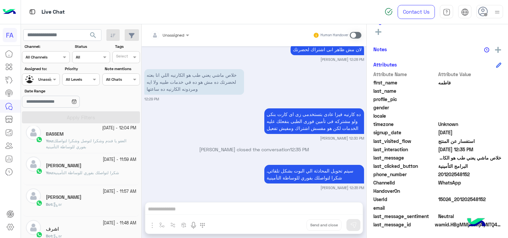
click at [122, 201] on div "Bot : ar" at bounding box center [91, 207] width 90 height 12
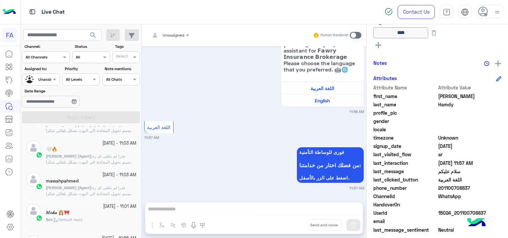
scroll to position [299, 0]
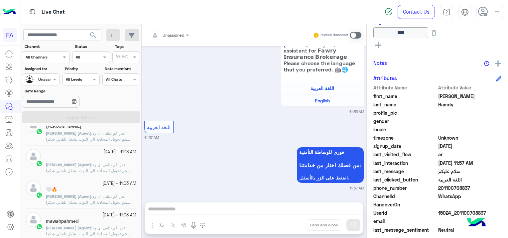
click at [73, 192] on div "🤍🔥" at bounding box center [91, 190] width 90 height 7
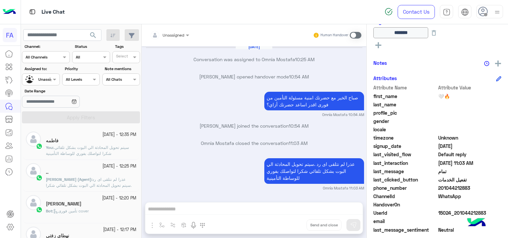
scroll to position [3, 0]
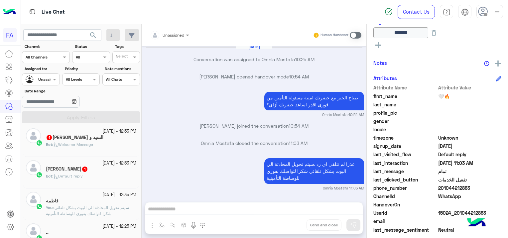
click at [73, 146] on span "Welcome Message" at bounding box center [73, 144] width 40 height 5
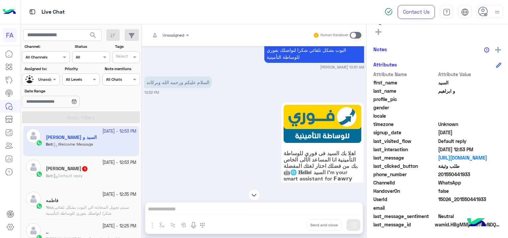
scroll to position [749, 0]
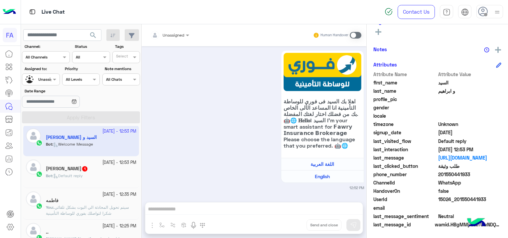
click at [93, 168] on div "[PERSON_NAME][DEMOGRAPHIC_DATA] 1" at bounding box center [91, 169] width 90 height 7
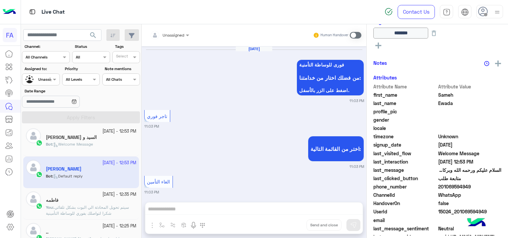
scroll to position [727, 0]
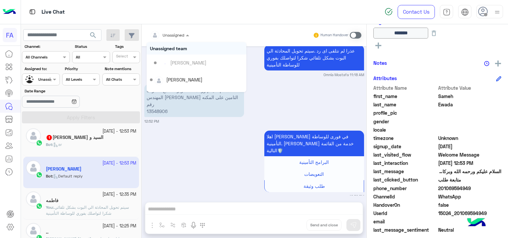
click at [176, 36] on div at bounding box center [170, 34] width 46 height 6
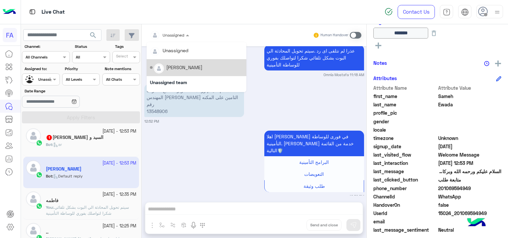
scroll to position [59, 0]
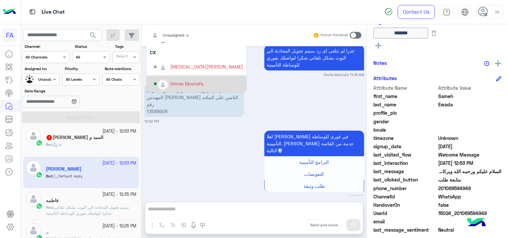
click at [182, 86] on div "Omnia Mostafa" at bounding box center [186, 83] width 33 height 7
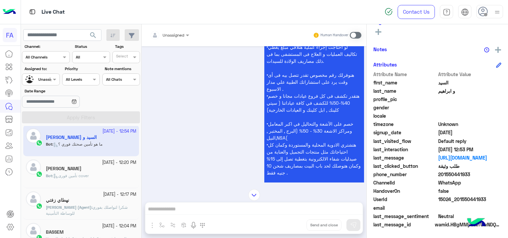
scroll to position [1101, 0]
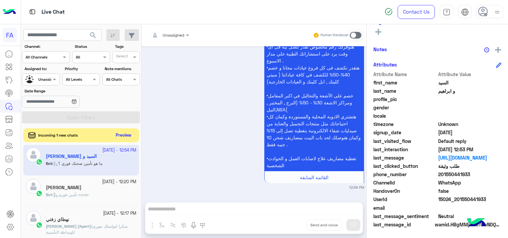
click at [126, 138] on button "Preview" at bounding box center [123, 135] width 21 height 9
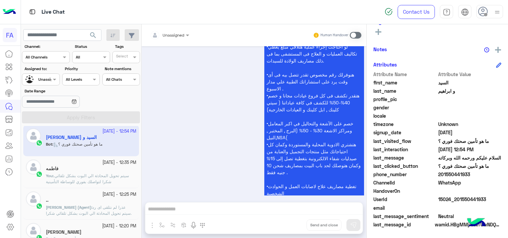
scroll to position [942, 0]
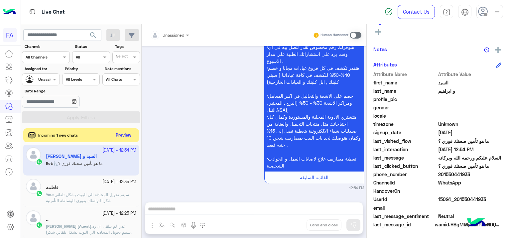
click at [116, 132] on button "Preview" at bounding box center [123, 135] width 21 height 9
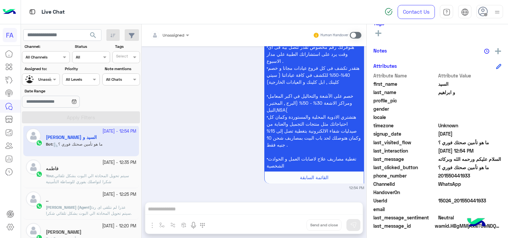
scroll to position [157, 0]
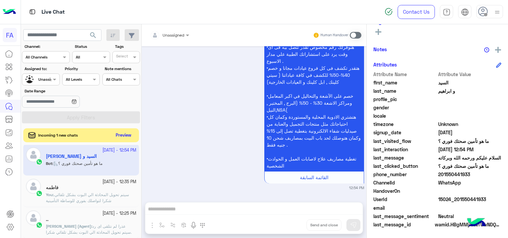
click at [129, 136] on button "Preview" at bounding box center [123, 135] width 21 height 9
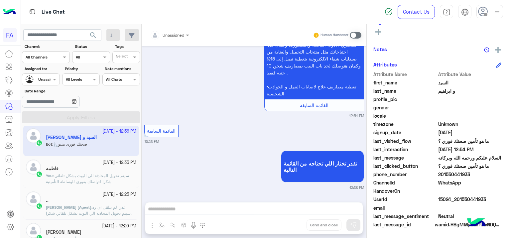
scroll to position [127, 0]
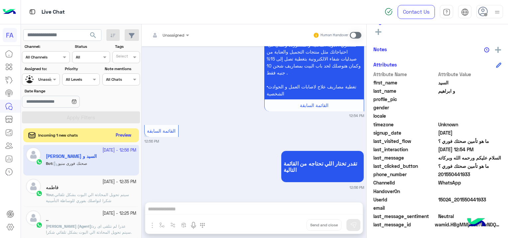
click at [124, 135] on button "Preview" at bounding box center [123, 135] width 21 height 9
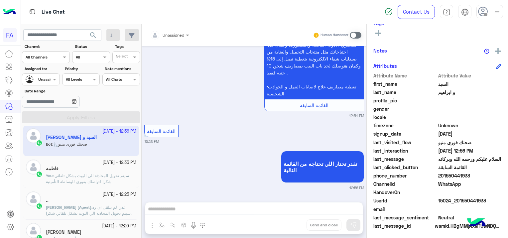
scroll to position [157, 0]
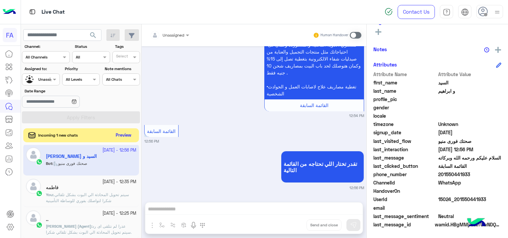
click at [122, 136] on button "Preview" at bounding box center [123, 135] width 21 height 9
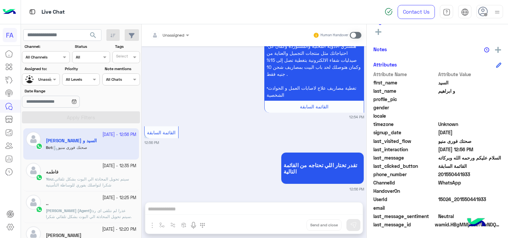
scroll to position [818, 0]
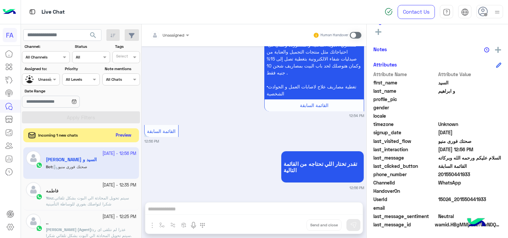
click at [122, 136] on button "Preview" at bounding box center [123, 135] width 21 height 9
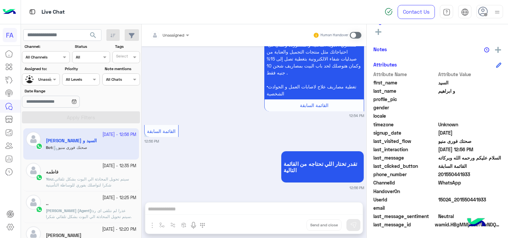
scroll to position [33, 0]
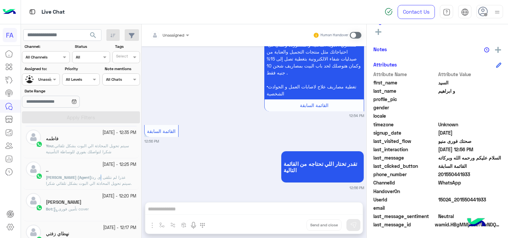
click at [101, 179] on span "عذرا لم نتلقى اى رد .سيتم تحويل المحادثة الي البوت بشكل تلقائي شكرا لتواصلك بفو…" at bounding box center [89, 183] width 86 height 17
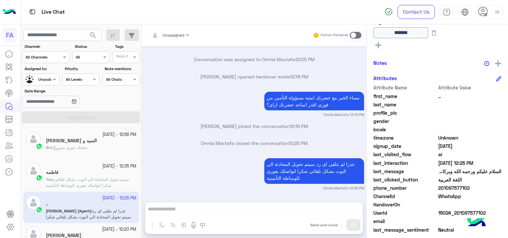
click at [104, 152] on div "Bot : صحتك فورى منيو" at bounding box center [91, 151] width 90 height 12
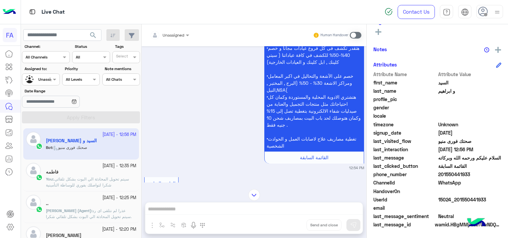
scroll to position [818, 0]
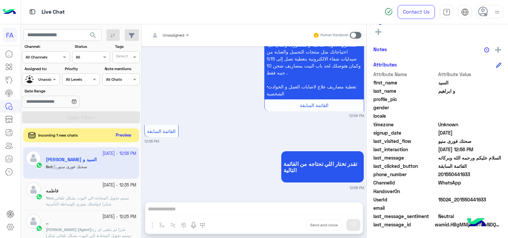
click at [124, 134] on button "Preview" at bounding box center [123, 135] width 21 height 9
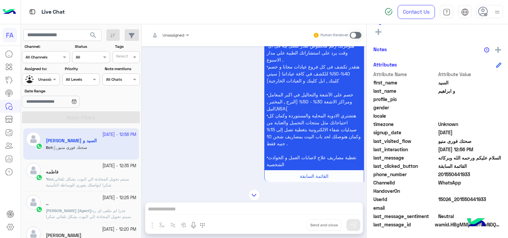
scroll to position [751, 0]
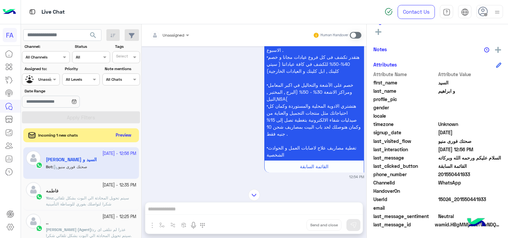
click at [122, 133] on button "Preview" at bounding box center [123, 135] width 21 height 9
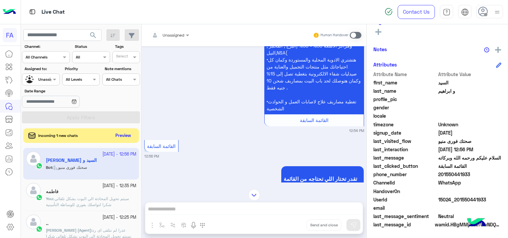
scroll to position [818, 0]
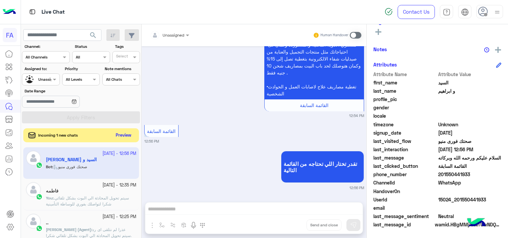
click at [123, 136] on button "Preview" at bounding box center [123, 135] width 21 height 9
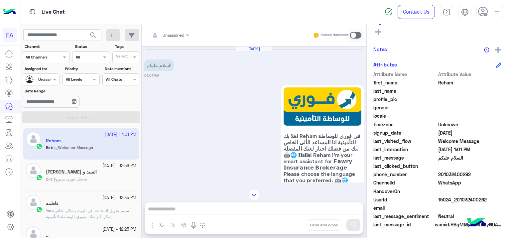
scroll to position [117, 0]
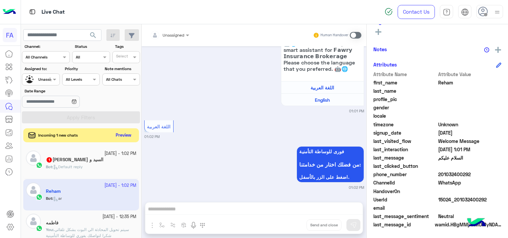
click at [125, 131] on button "Preview" at bounding box center [123, 135] width 21 height 9
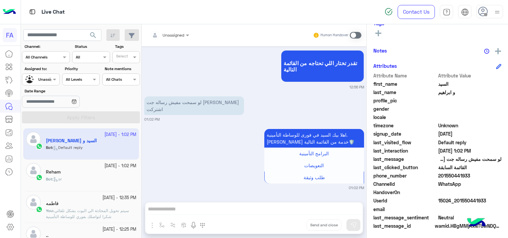
scroll to position [157, 0]
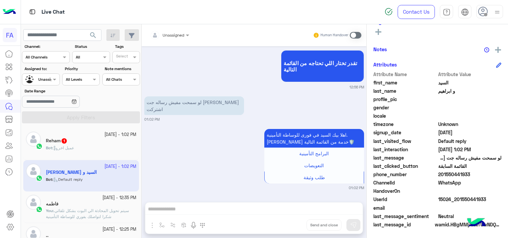
drag, startPoint x: 485, startPoint y: 198, endPoint x: 459, endPoint y: 203, distance: 27.0
click at [459, 203] on div "UserId 15024_201550441933" at bounding box center [437, 200] width 128 height 8
copy span "1550441933"
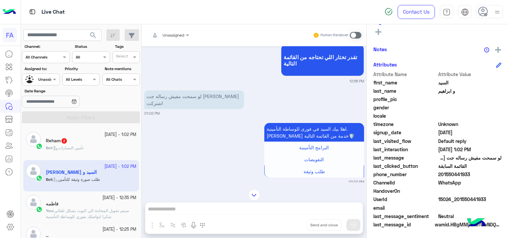
scroll to position [837, 0]
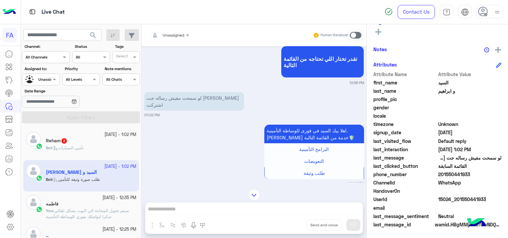
click at [179, 31] on div at bounding box center [170, 34] width 46 height 6
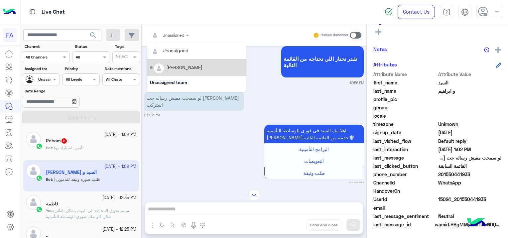
click at [187, 70] on div "[PERSON_NAME]" at bounding box center [184, 67] width 36 height 7
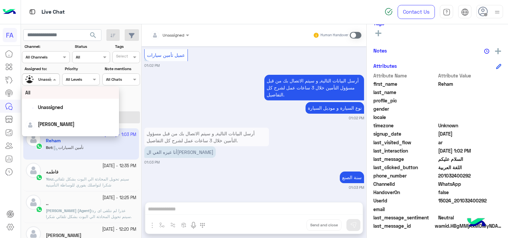
scroll to position [157, 0]
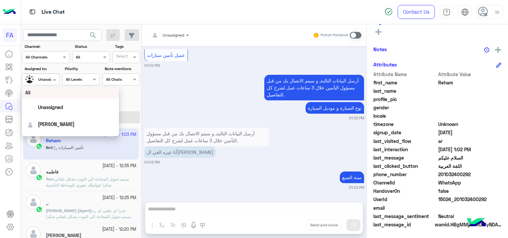
click at [51, 77] on div at bounding box center [40, 78] width 37 height 6
click at [48, 123] on span "[PERSON_NAME]" at bounding box center [56, 124] width 37 height 6
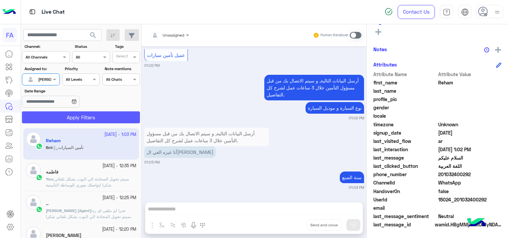
click at [85, 115] on button "Apply Filters" at bounding box center [81, 117] width 118 height 12
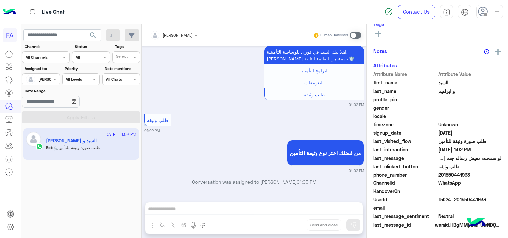
scroll to position [156, 0]
click at [90, 146] on app-inbox-user "[DATE] - 1:02 PM السيد و [PERSON_NAME] : طلب صورة وثيقة للتأمين" at bounding box center [81, 143] width 116 height 31
click at [353, 35] on span at bounding box center [356, 35] width 12 height 7
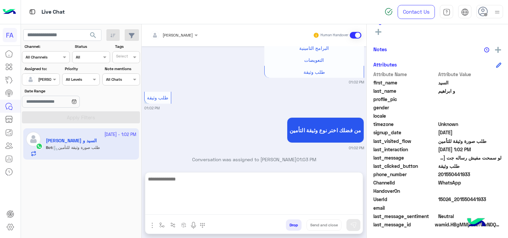
click at [242, 210] on textarea at bounding box center [253, 195] width 217 height 40
paste textarea "**********"
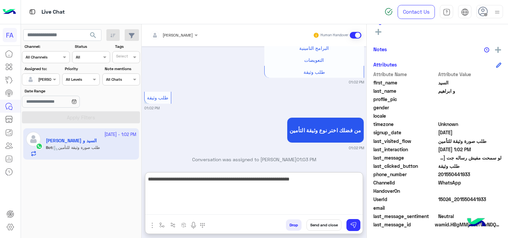
click at [349, 179] on textarea "**********" at bounding box center [253, 195] width 217 height 40
type textarea "**********"
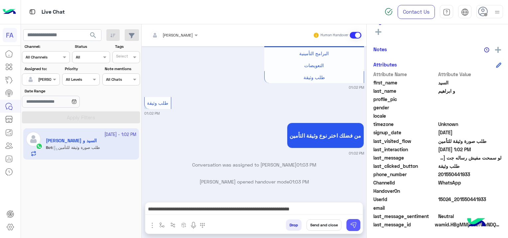
click at [353, 225] on img at bounding box center [353, 225] width 7 height 7
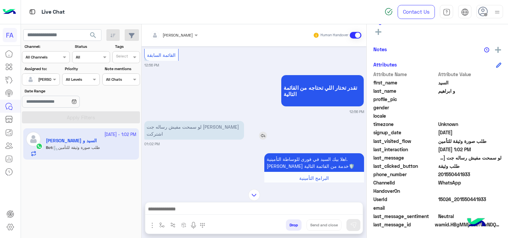
scroll to position [738, 0]
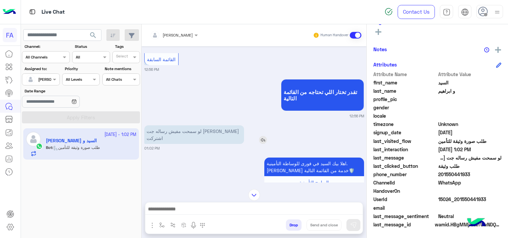
click at [262, 141] on img at bounding box center [263, 140] width 8 height 8
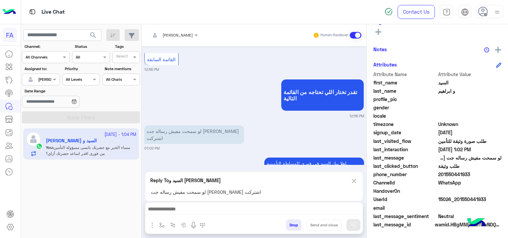
scroll to position [952, 0]
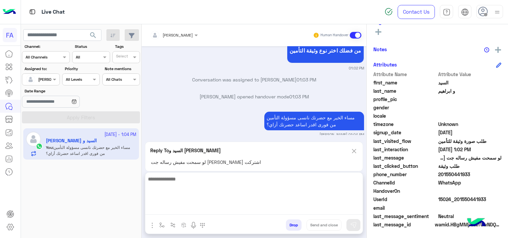
click at [222, 214] on textarea at bounding box center [253, 195] width 217 height 40
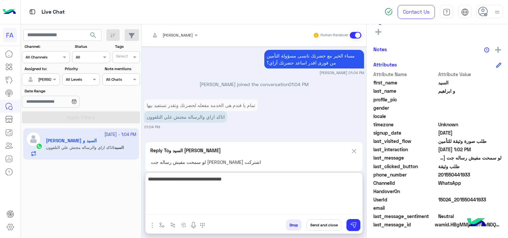
click at [313, 180] on textarea "**********" at bounding box center [253, 195] width 217 height 40
click at [272, 180] on textarea "**********" at bounding box center [253, 195] width 217 height 40
click at [300, 181] on textarea "**********" at bounding box center [253, 195] width 217 height 40
click at [277, 183] on textarea "**********" at bounding box center [253, 195] width 217 height 40
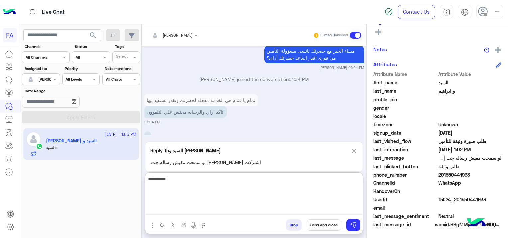
scroll to position [1044, 0]
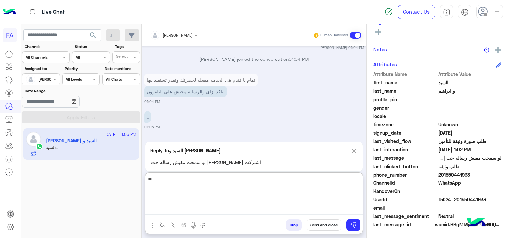
type textarea "*"
paste textarea "**********"
type textarea "**********"
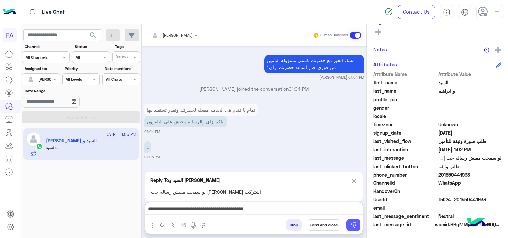
click at [354, 226] on img at bounding box center [353, 225] width 7 height 7
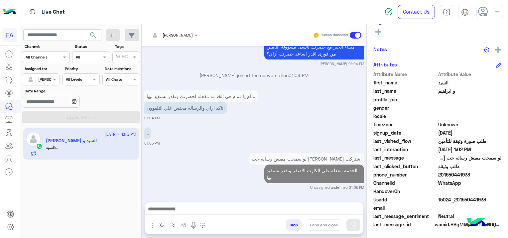
scroll to position [1028, 0]
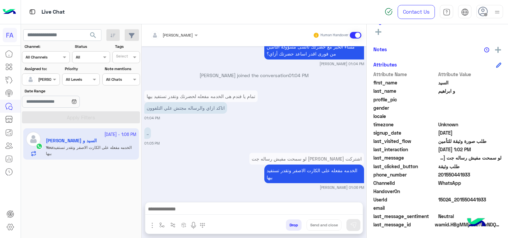
drag, startPoint x: 485, startPoint y: 198, endPoint x: 456, endPoint y: 202, distance: 29.2
click at [456, 202] on span "15024_201550441933" at bounding box center [469, 199] width 63 height 7
copy span "01550441933"
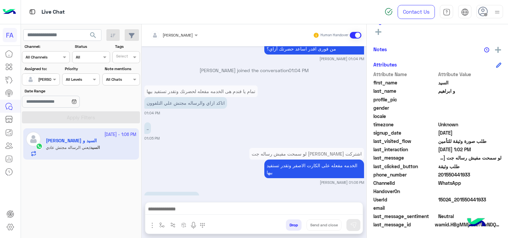
scroll to position [1053, 0]
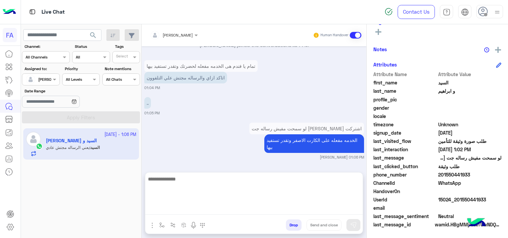
click at [192, 208] on textarea at bounding box center [253, 195] width 217 height 40
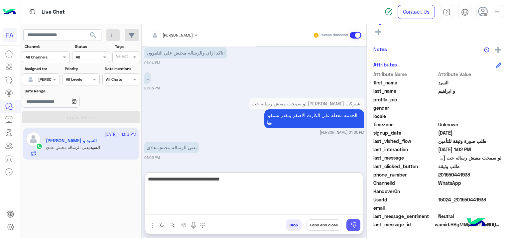
type textarea "**********"
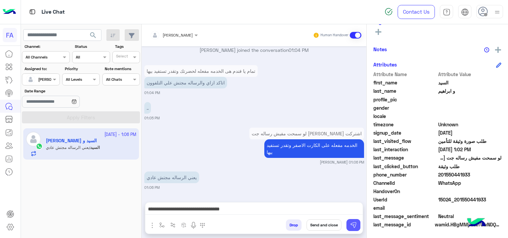
click at [353, 223] on img at bounding box center [353, 225] width 7 height 7
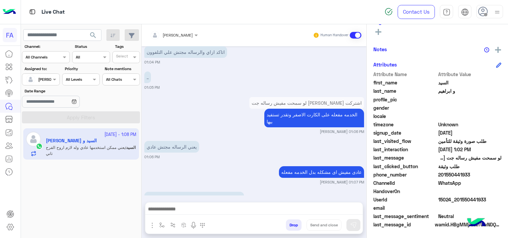
scroll to position [1111, 0]
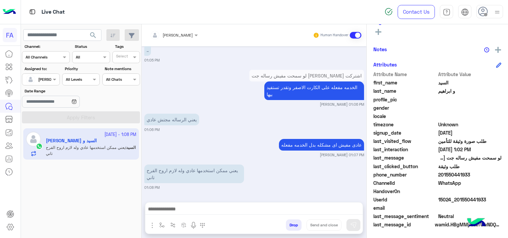
click at [237, 203] on div at bounding box center [253, 210] width 217 height 17
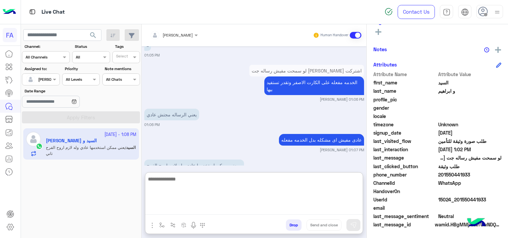
click at [218, 210] on textarea at bounding box center [253, 195] width 217 height 40
type textarea "*"
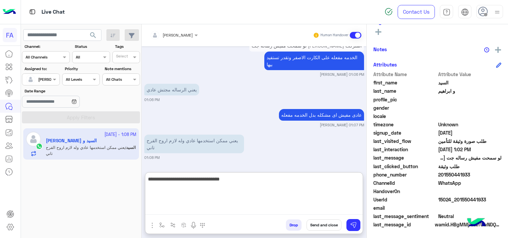
paste textarea "**********"
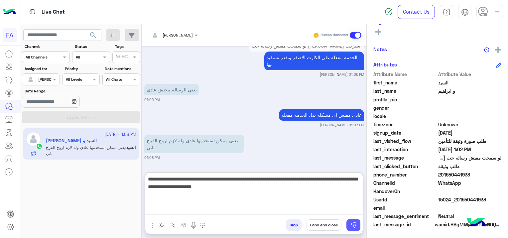
type textarea "**********"
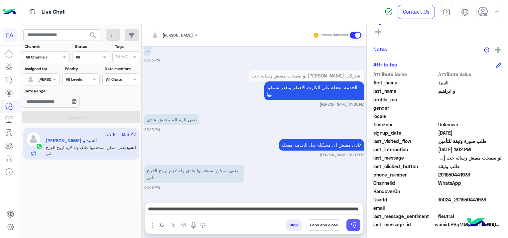
click at [354, 223] on img at bounding box center [353, 225] width 7 height 7
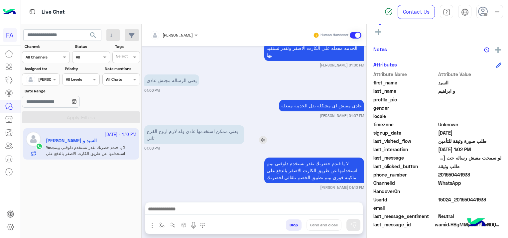
scroll to position [1175, 0]
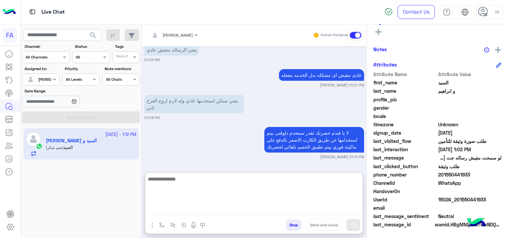
click at [169, 206] on textarea at bounding box center [253, 195] width 217 height 40
paste textarea "**********"
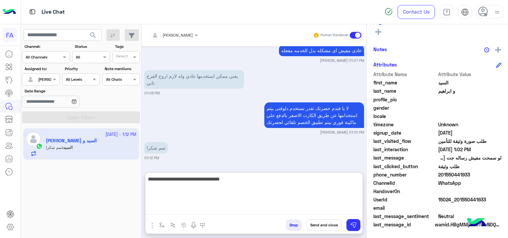
type textarea "**********"
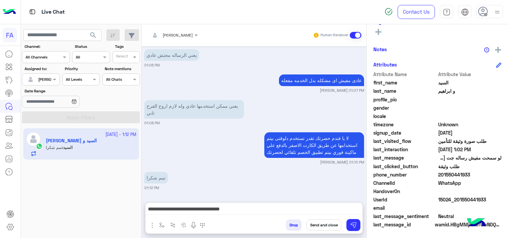
click at [329, 223] on button "Send and close" at bounding box center [323, 224] width 35 height 11
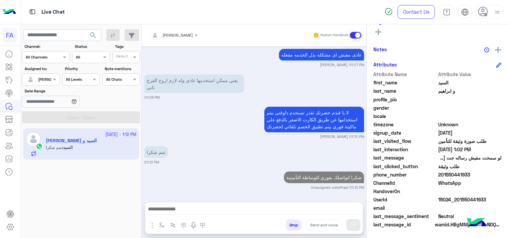
scroll to position [1218, 0]
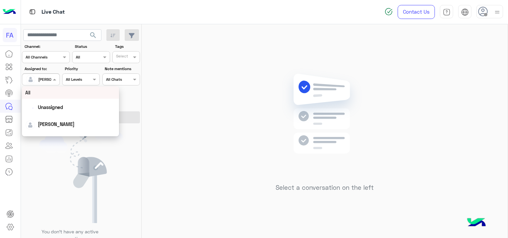
click at [46, 78] on div at bounding box center [40, 78] width 37 height 6
click at [56, 129] on div "[PERSON_NAME]" at bounding box center [70, 124] width 90 height 12
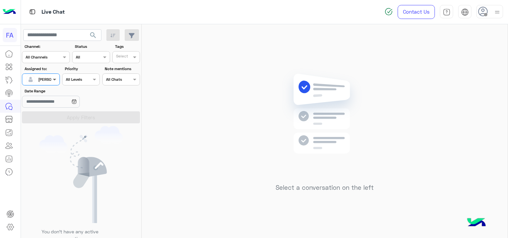
click at [54, 78] on span at bounding box center [55, 79] width 8 height 7
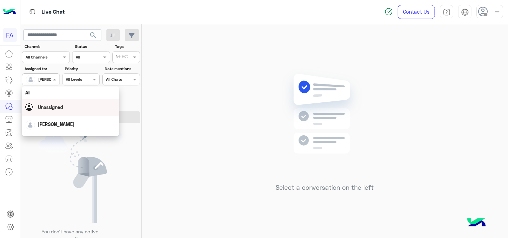
click at [60, 108] on span "Unassigned" at bounding box center [50, 107] width 25 height 6
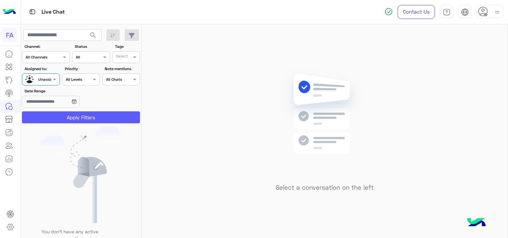
click at [82, 117] on button "Apply Filters" at bounding box center [81, 117] width 118 height 12
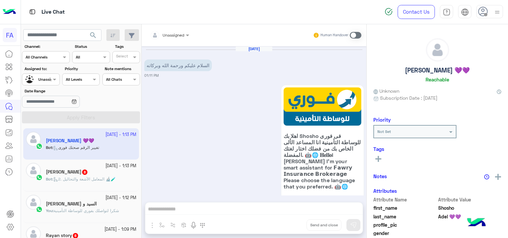
scroll to position [563, 0]
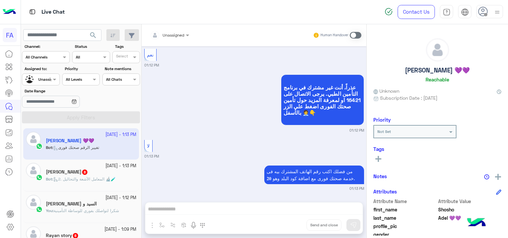
click at [105, 181] on span "2. المعامل الآشعة والتحاليل 🔬🧪" at bounding box center [84, 178] width 62 height 5
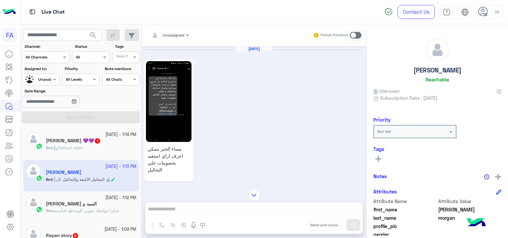
click at [165, 100] on img at bounding box center [169, 101] width 46 height 81
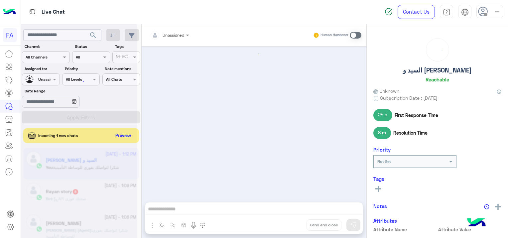
scroll to position [481, 0]
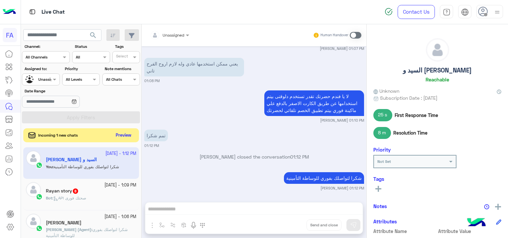
click at [129, 136] on button "Preview" at bounding box center [123, 135] width 21 height 9
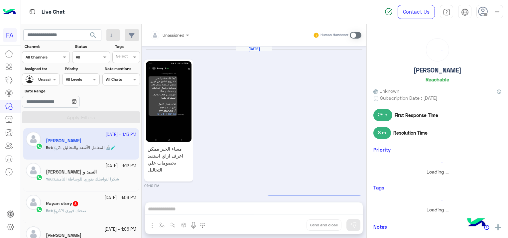
scroll to position [634, 0]
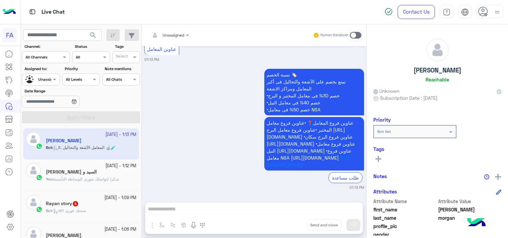
click at [83, 203] on div "Rayan story 8" at bounding box center [91, 204] width 90 height 7
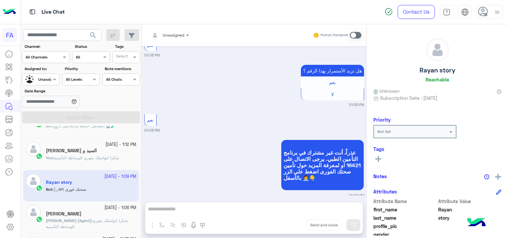
scroll to position [33, 0]
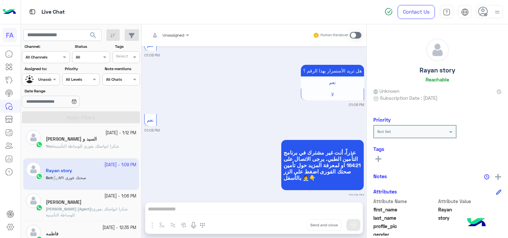
click at [94, 202] on div "[PERSON_NAME]" at bounding box center [91, 202] width 90 height 7
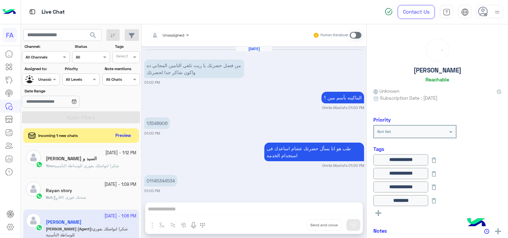
scroll to position [100, 0]
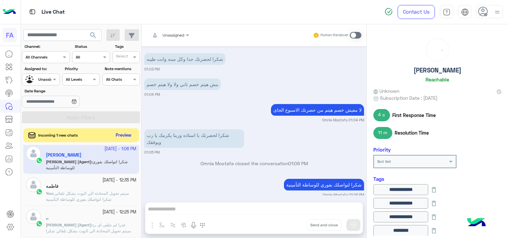
click at [126, 136] on button "Preview" at bounding box center [123, 135] width 21 height 9
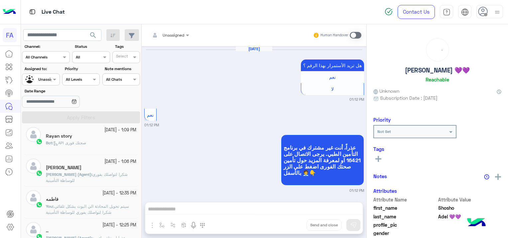
scroll to position [567, 0]
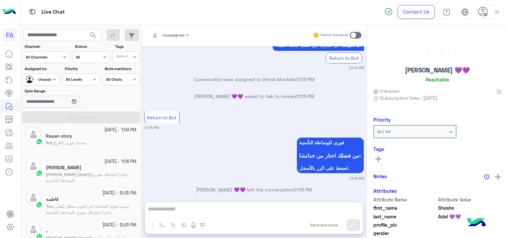
click at [86, 145] on span "Bot : API صحتك فورى" at bounding box center [66, 142] width 40 height 5
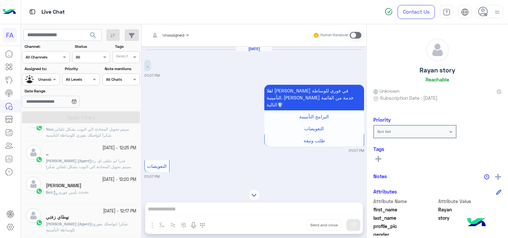
scroll to position [199, 0]
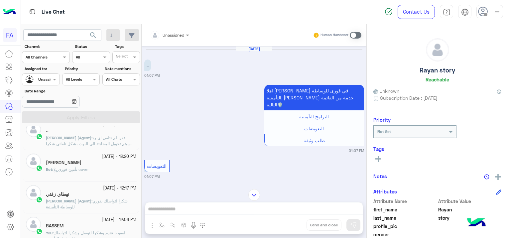
click at [107, 171] on div "Bot : تأمين فورى cover" at bounding box center [91, 172] width 90 height 12
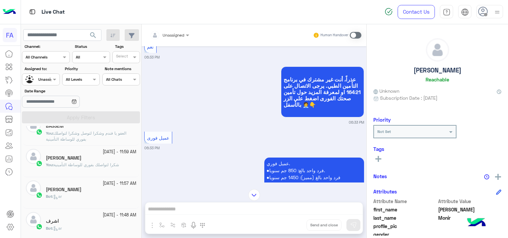
scroll to position [299, 0]
click at [102, 195] on div "Bot : ar" at bounding box center [91, 199] width 90 height 12
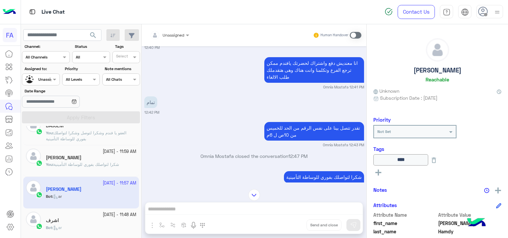
scroll to position [300, 0]
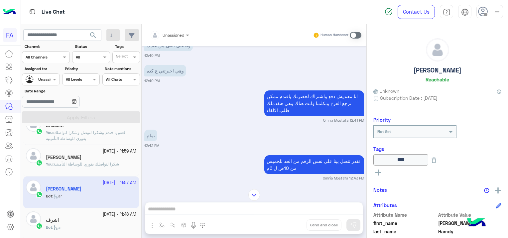
click at [61, 219] on div "اشرف" at bounding box center [91, 220] width 90 height 7
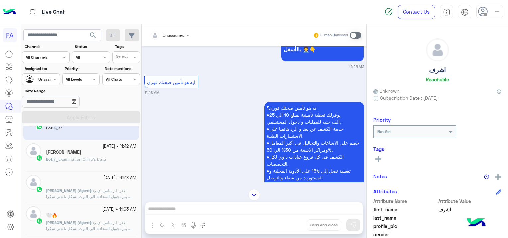
click at [108, 155] on div "[PERSON_NAME]" at bounding box center [91, 152] width 90 height 7
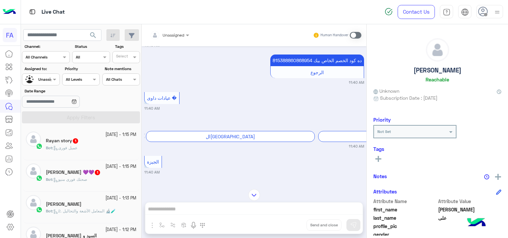
click at [109, 144] on div "Rayan story 1" at bounding box center [91, 141] width 90 height 7
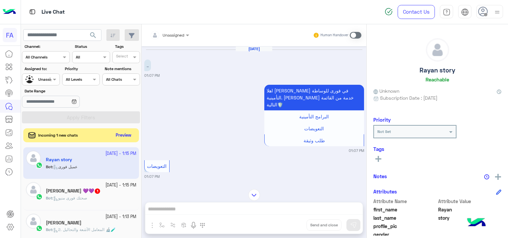
click at [126, 132] on button "Preview" at bounding box center [123, 135] width 21 height 9
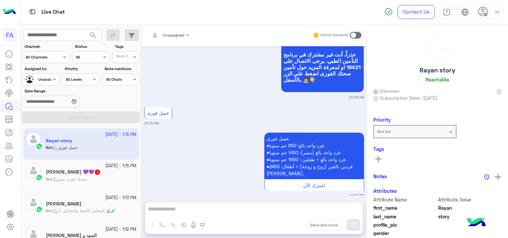
click at [104, 172] on div "[PERSON_NAME] 💜💜 1" at bounding box center [91, 172] width 90 height 7
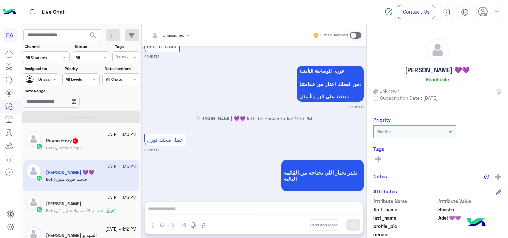
click at [100, 144] on div "Rayan story 2" at bounding box center [91, 141] width 90 height 7
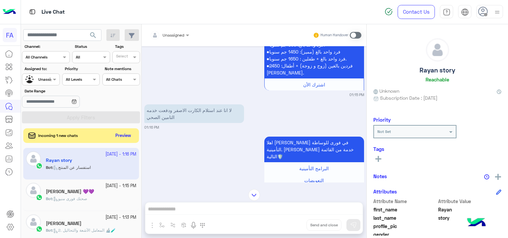
scroll to position [608, 0]
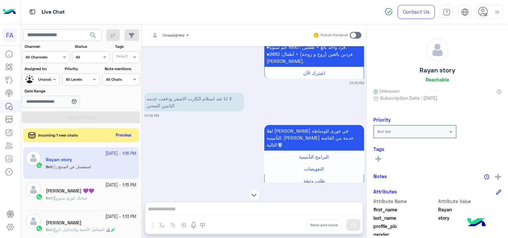
click at [123, 135] on button "Preview" at bounding box center [123, 135] width 21 height 9
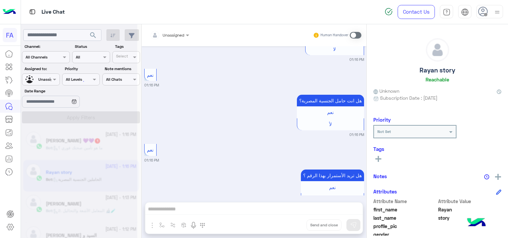
scroll to position [1093, 0]
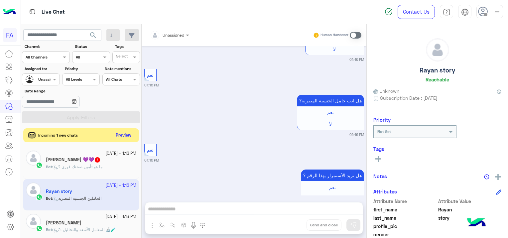
click at [117, 132] on button "Preview" at bounding box center [123, 135] width 21 height 9
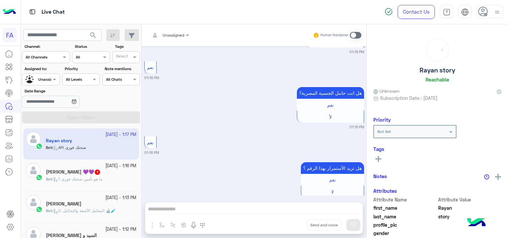
scroll to position [800, 0]
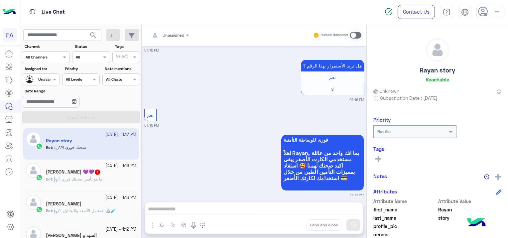
click at [103, 175] on div "[PERSON_NAME] 💜💜 1" at bounding box center [91, 172] width 90 height 7
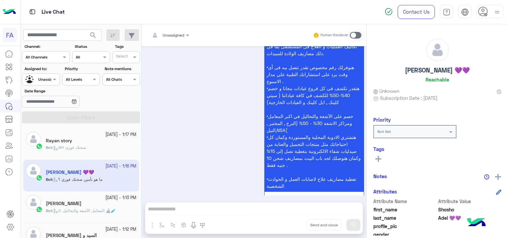
scroll to position [1402, 0]
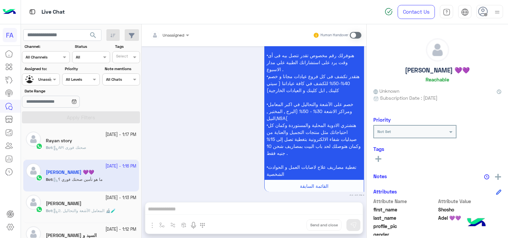
click at [90, 151] on div "Bot : API صحتك فورى" at bounding box center [91, 151] width 90 height 12
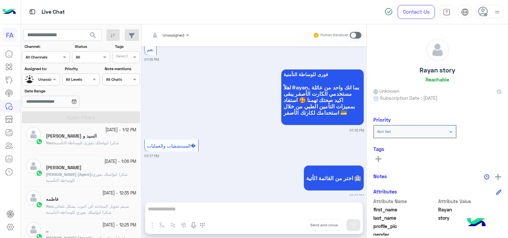
scroll to position [100, 0]
click at [90, 141] on span "شكرا لتواصلك بفوري للوساطة التأمينية" at bounding box center [86, 142] width 65 height 5
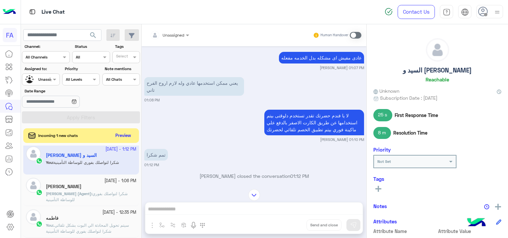
scroll to position [481, 0]
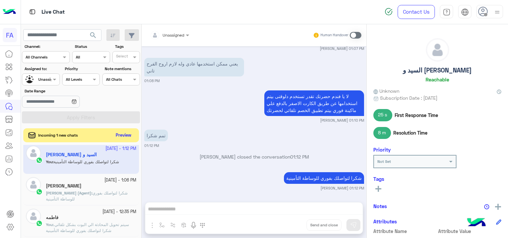
click at [121, 135] on button "Preview" at bounding box center [123, 135] width 21 height 9
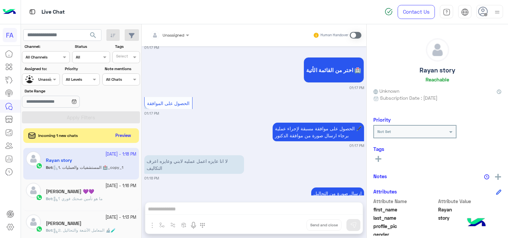
scroll to position [1428, 0]
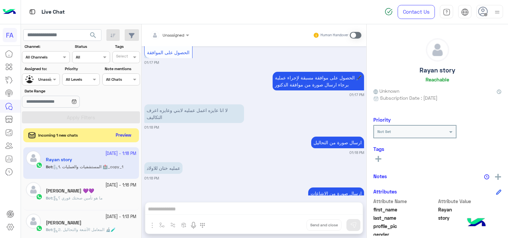
click at [126, 136] on button "Preview" at bounding box center [123, 135] width 21 height 9
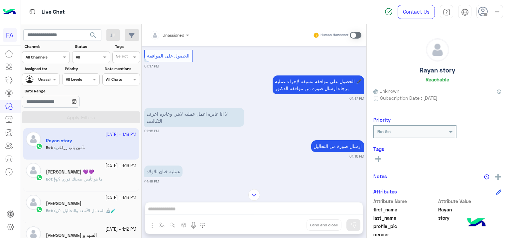
scroll to position [572, 0]
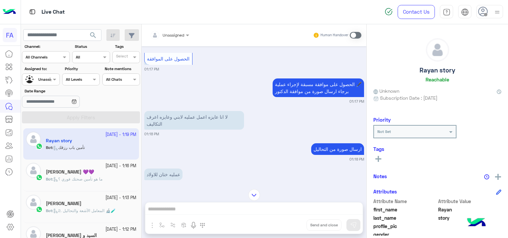
click at [118, 175] on div "[PERSON_NAME] 💜💜" at bounding box center [91, 172] width 90 height 7
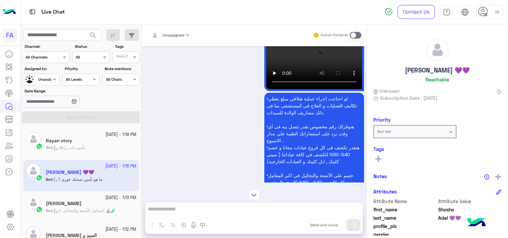
scroll to position [734, 0]
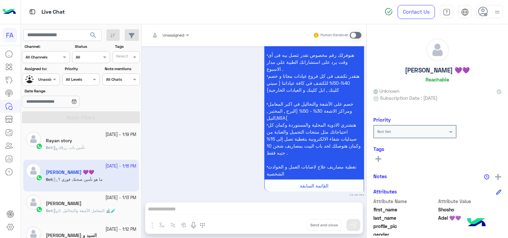
click at [71, 207] on div "[PERSON_NAME]" at bounding box center [91, 204] width 90 height 7
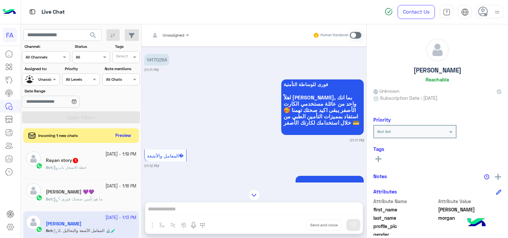
scroll to position [401, 0]
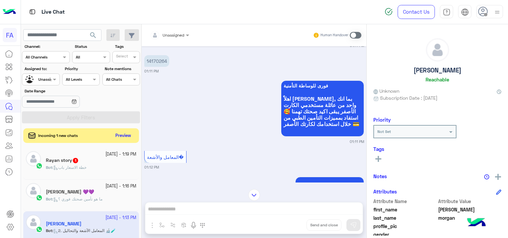
click at [84, 160] on div "Rayan story 1" at bounding box center [91, 161] width 90 height 7
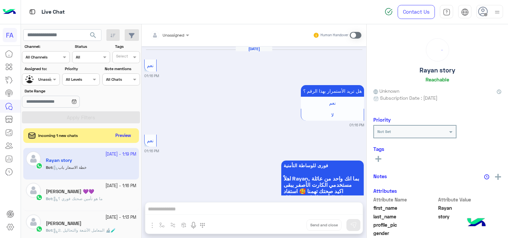
scroll to position [541, 0]
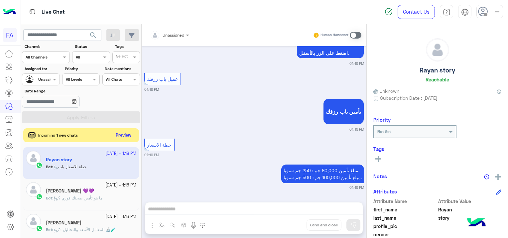
click at [126, 136] on button "Preview" at bounding box center [123, 135] width 21 height 9
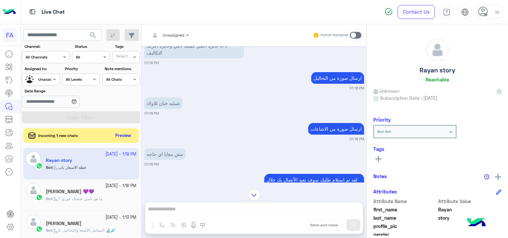
scroll to position [309, 0]
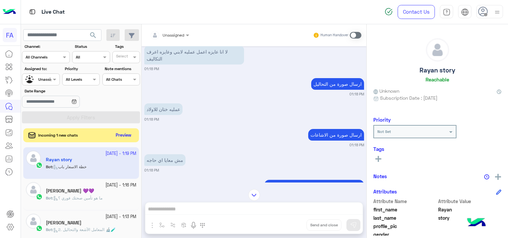
click at [126, 132] on button "Preview" at bounding box center [123, 135] width 21 height 9
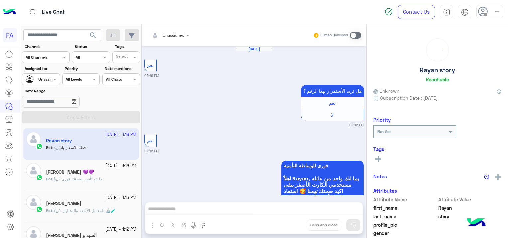
scroll to position [541, 0]
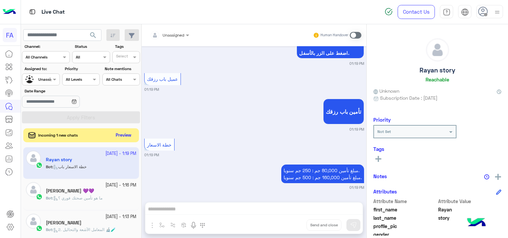
click at [126, 135] on button "Preview" at bounding box center [123, 135] width 21 height 9
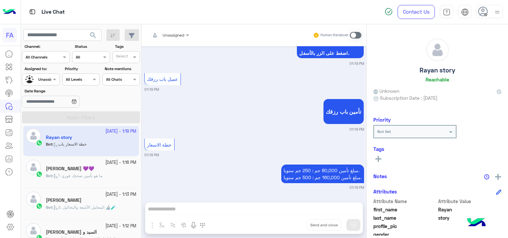
scroll to position [0, 0]
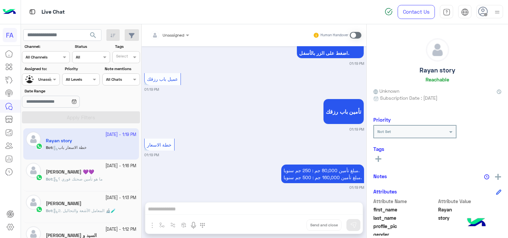
click at [100, 177] on span "ما هو تأمين صحتك فوري ؟" at bounding box center [77, 178] width 49 height 5
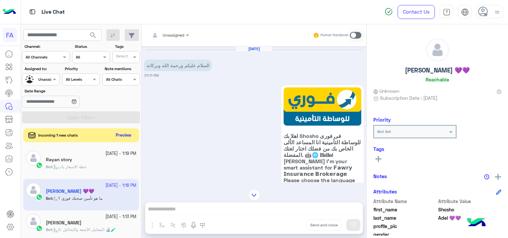
click at [123, 137] on button "Preview" at bounding box center [123, 135] width 21 height 9
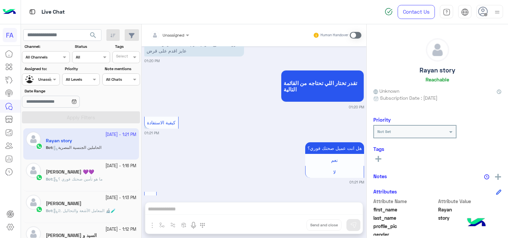
scroll to position [859, 0]
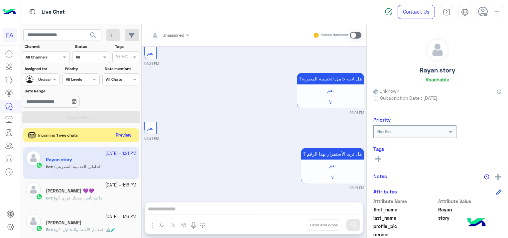
click at [123, 135] on button "Preview" at bounding box center [123, 135] width 21 height 9
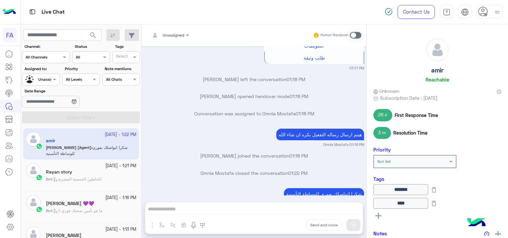
scroll to position [407, 0]
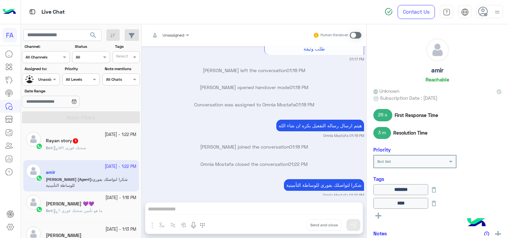
click at [80, 142] on div "Rayan story 1" at bounding box center [91, 141] width 90 height 7
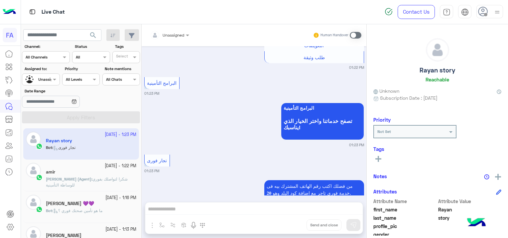
scroll to position [820, 0]
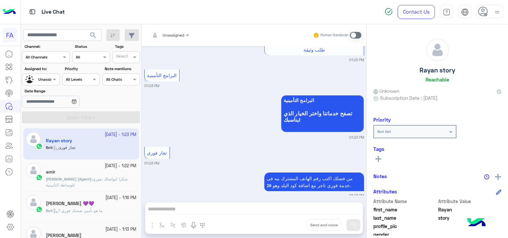
click at [102, 179] on span "شكرا لتواصلك بفوري للوساطة التأمينية" at bounding box center [87, 181] width 82 height 11
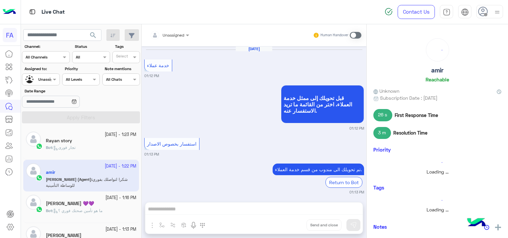
scroll to position [407, 0]
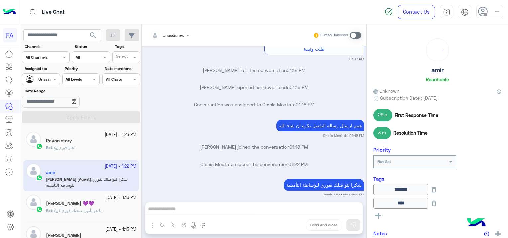
click at [102, 145] on div "Bot : تجار فورى" at bounding box center [91, 151] width 90 height 12
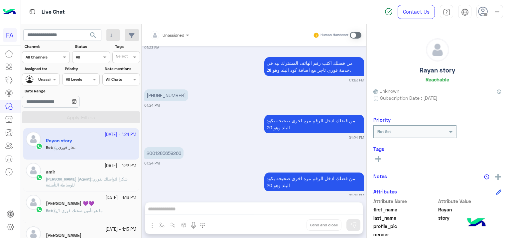
scroll to position [796, 0]
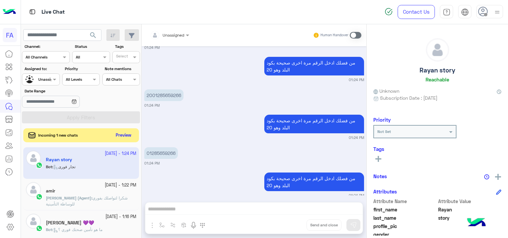
click at [128, 137] on button "Preview" at bounding box center [123, 135] width 21 height 9
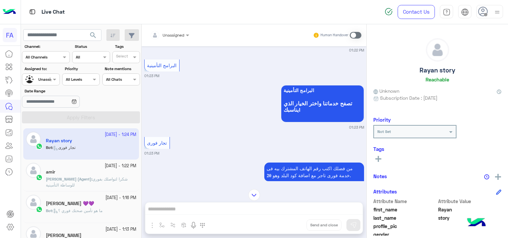
scroll to position [1059, 0]
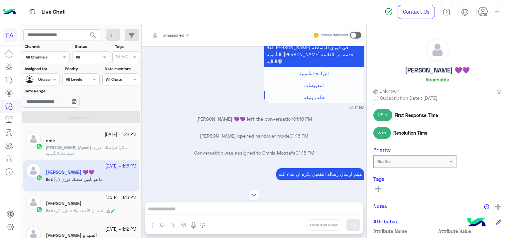
scroll to position [1213, 0]
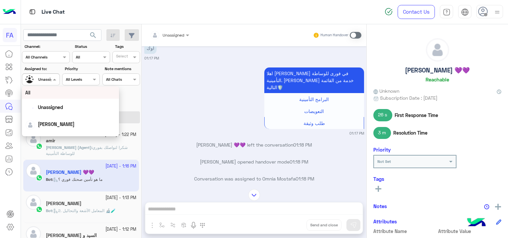
click at [47, 78] on div at bounding box center [40, 78] width 37 height 6
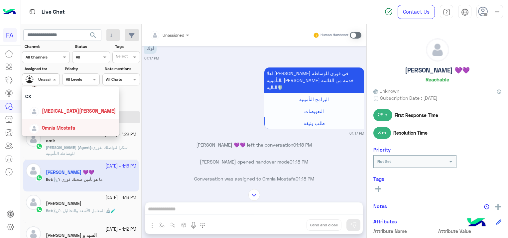
click at [62, 125] on span "Omnia Mostafa" at bounding box center [58, 128] width 33 height 6
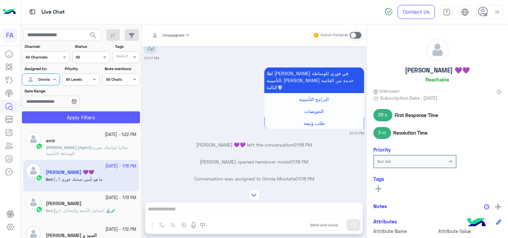
click at [95, 118] on button "Apply Filters" at bounding box center [81, 117] width 118 height 12
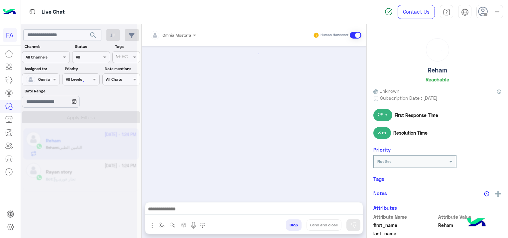
scroll to position [703, 0]
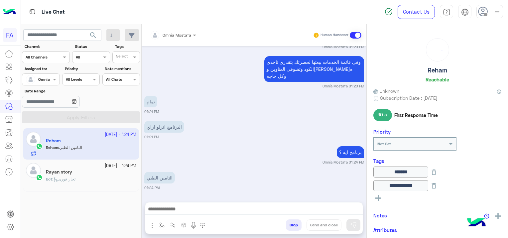
click at [93, 176] on div "Bot : تجار فورى" at bounding box center [91, 182] width 90 height 12
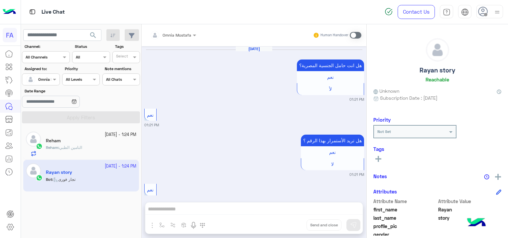
scroll to position [547, 0]
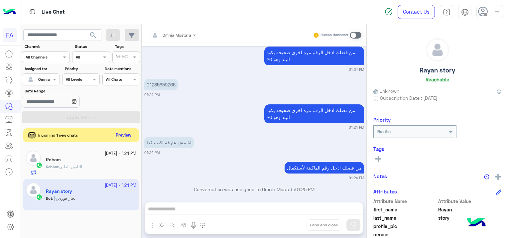
click at [130, 135] on button "Preview" at bounding box center [123, 135] width 21 height 9
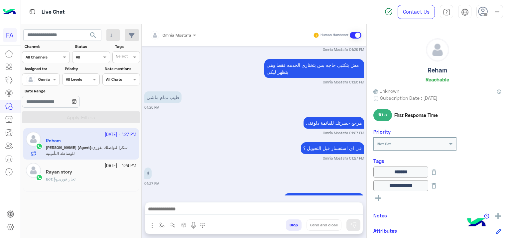
scroll to position [1375, 0]
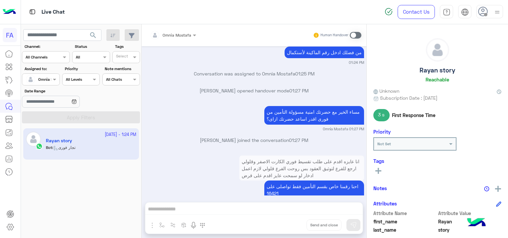
scroll to position [2114, 0]
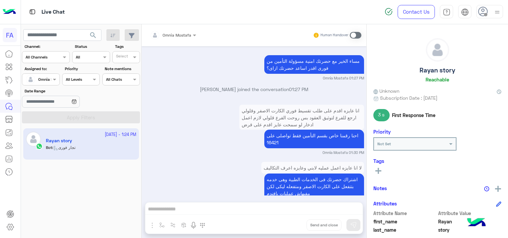
click at [41, 78] on input "text" at bounding box center [33, 79] width 15 height 6
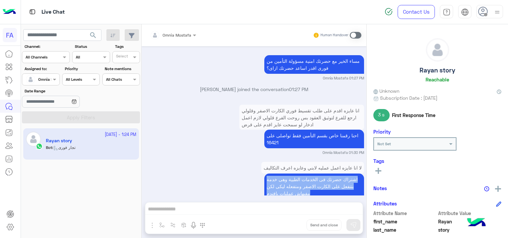
drag, startPoint x: 265, startPoint y: 161, endPoint x: 272, endPoint y: 187, distance: 27.3
click at [272, 187] on div "لا انا عايزه اعمل عمليه لابني وعايزه اعرف التكاليف اشتراك حضرتك فى الخدمات الطب…" at bounding box center [254, 183] width 220 height 46
copy app-message "اشتراك حضرتك فى الخدمات الطبية وهى خدمه بتتفعل على الكارت الاصفر ومتفعله ليكى ل…"
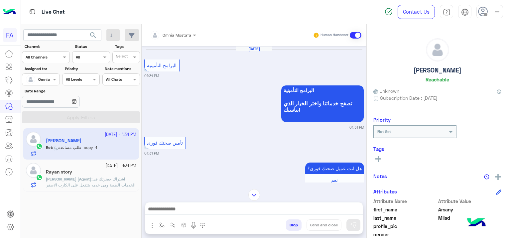
scroll to position [712, 0]
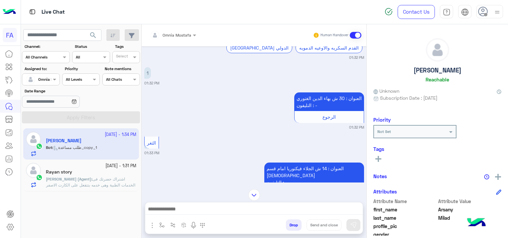
click at [37, 75] on div at bounding box center [32, 79] width 13 height 13
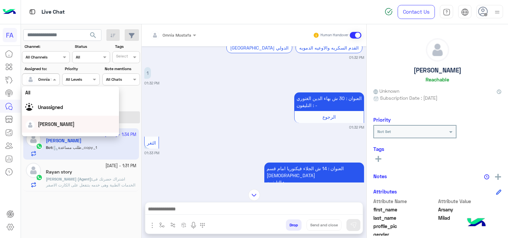
click at [54, 124] on span "[PERSON_NAME]" at bounding box center [56, 124] width 37 height 6
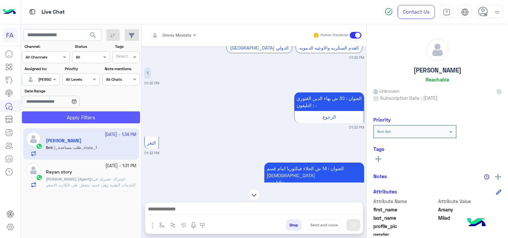
click at [70, 118] on button "Apply Filters" at bounding box center [81, 117] width 118 height 12
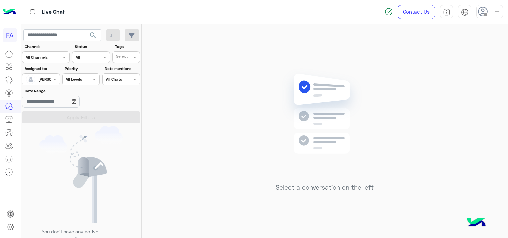
click at [97, 36] on span "search" at bounding box center [93, 35] width 8 height 8
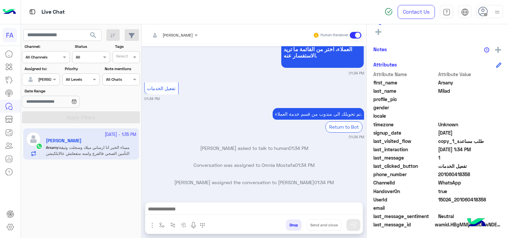
scroll to position [1301, 0]
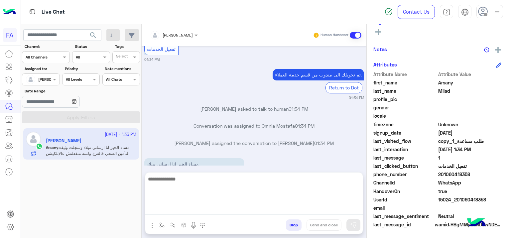
click at [316, 209] on textarea at bounding box center [253, 195] width 217 height 40
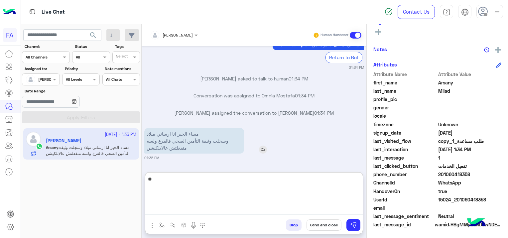
type textarea "*"
click at [185, 180] on textarea at bounding box center [253, 195] width 217 height 40
paste textarea "**********"
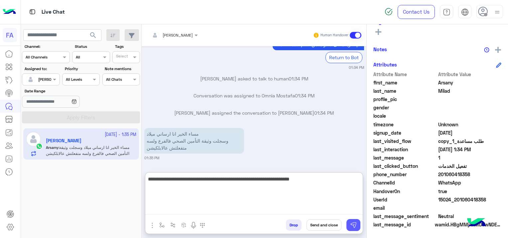
type textarea "**********"
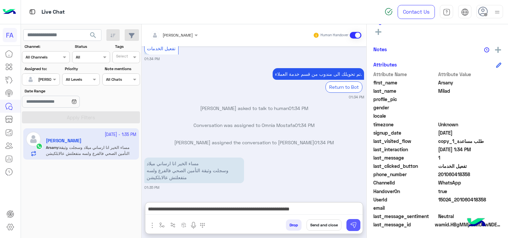
click at [349, 226] on button at bounding box center [353, 225] width 14 height 12
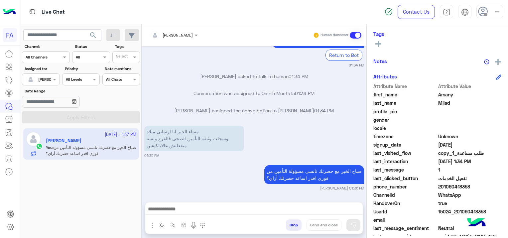
scroll to position [139, 0]
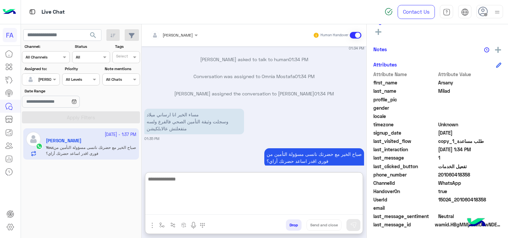
click at [188, 206] on textarea at bounding box center [253, 195] width 217 height 40
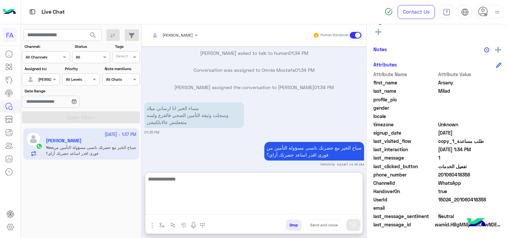
paste textarea "**********"
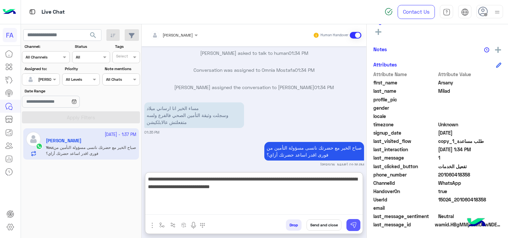
type textarea "**********"
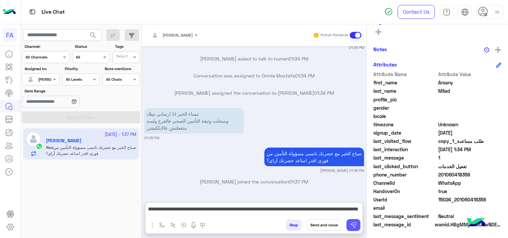
click at [355, 226] on img at bounding box center [353, 225] width 7 height 7
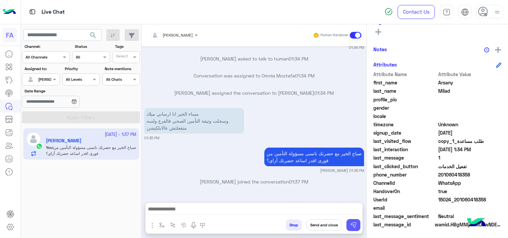
scroll to position [1397, 0]
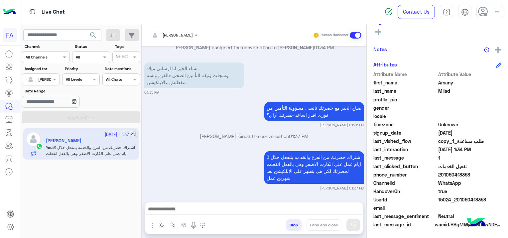
click at [205, 201] on div "[PERSON_NAME] Human Handover [DATE] البرامج التأمينية تصفح خدماتنا واختر الخيار…" at bounding box center [254, 132] width 225 height 216
click at [205, 204] on div at bounding box center [253, 210] width 217 height 17
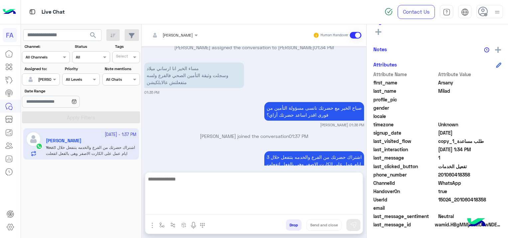
click at [195, 208] on textarea at bounding box center [253, 195] width 217 height 40
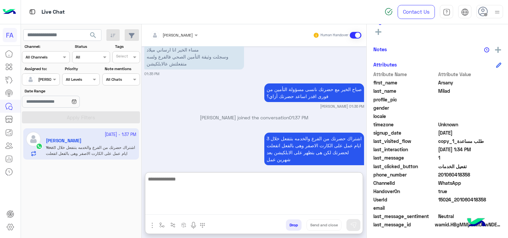
scroll to position [1420, 0]
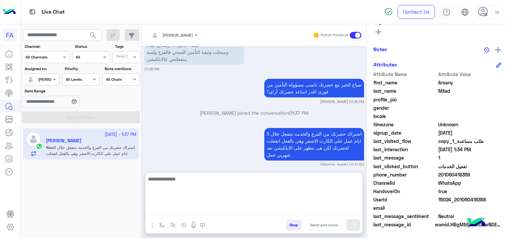
paste textarea "**********"
type textarea "**********"
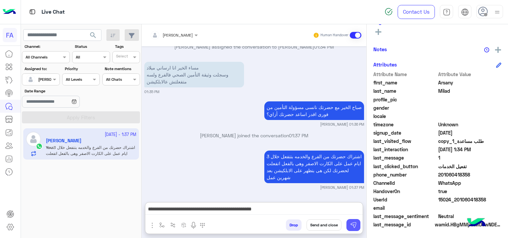
click at [352, 223] on img at bounding box center [353, 225] width 7 height 7
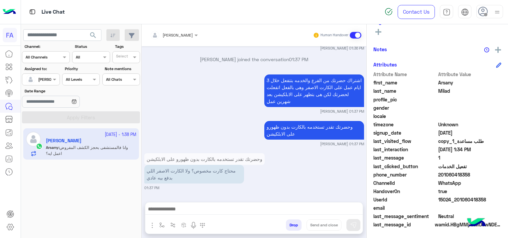
scroll to position [1506, 0]
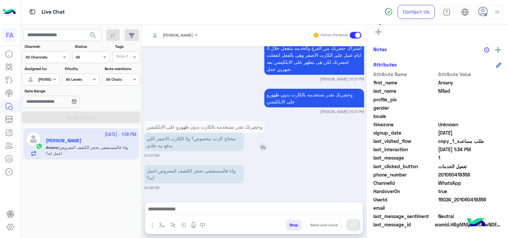
click at [263, 147] on img at bounding box center [263, 147] width 8 height 8
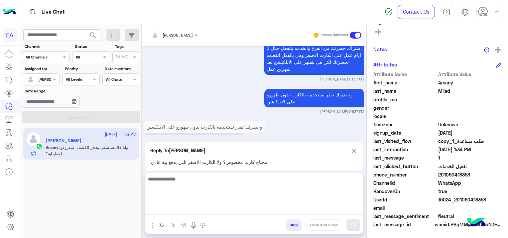
click at [247, 212] on textarea at bounding box center [253, 195] width 217 height 40
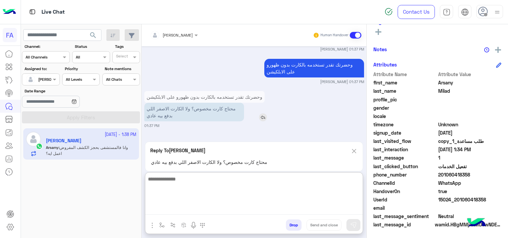
scroll to position [1566, 0]
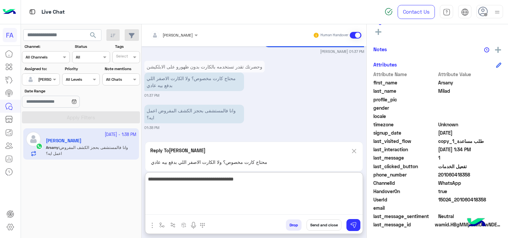
type textarea "**********"
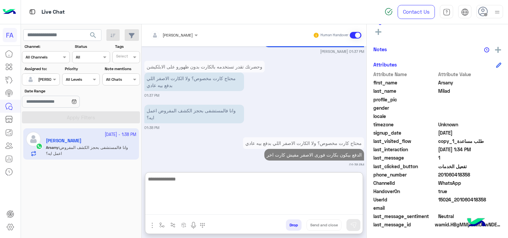
scroll to position [1573, 0]
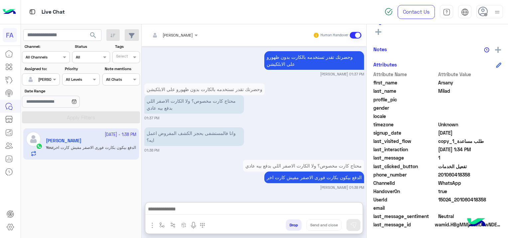
click at [258, 113] on div "[DATE] البرامج التأمينية تصفح خدماتنا واختر الخيار الذي يناسبك! 01:31 PM تأمين …" at bounding box center [254, 120] width 225 height 149
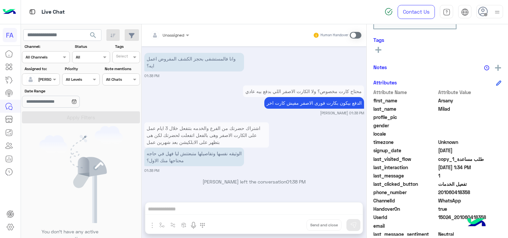
scroll to position [157, 0]
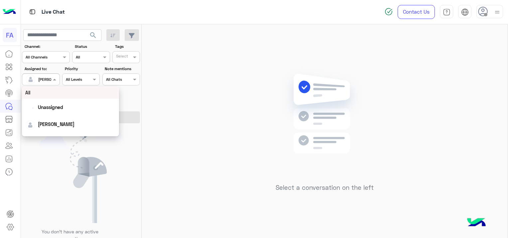
click at [50, 78] on div at bounding box center [40, 78] width 37 height 6
click at [56, 106] on span "Unassigned" at bounding box center [50, 107] width 25 height 6
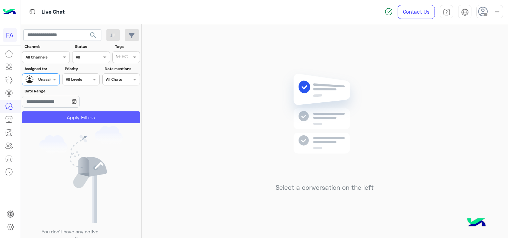
click at [72, 119] on button "Apply Filters" at bounding box center [81, 117] width 118 height 12
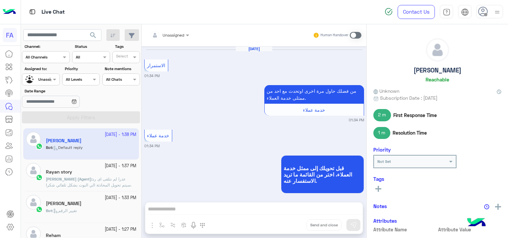
scroll to position [549, 0]
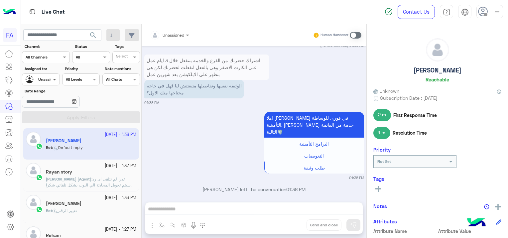
click at [53, 80] on span at bounding box center [55, 79] width 8 height 7
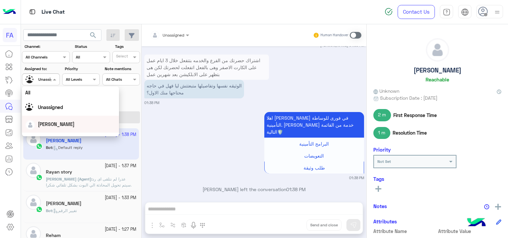
click at [56, 121] on div "[PERSON_NAME]" at bounding box center [56, 124] width 37 height 7
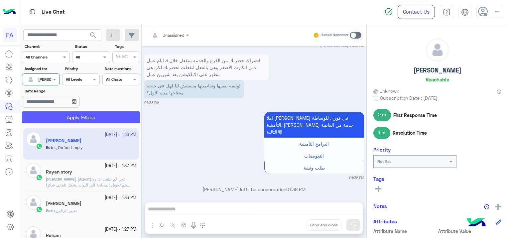
click at [94, 118] on button "Apply Filters" at bounding box center [81, 117] width 118 height 12
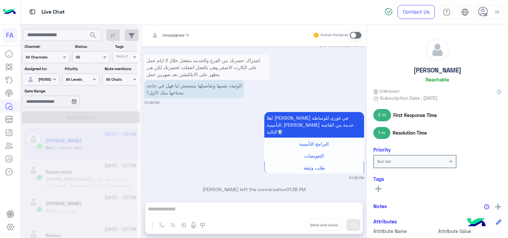
scroll to position [566, 0]
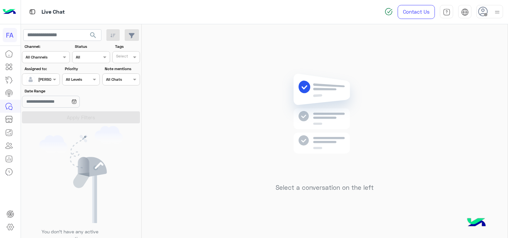
click at [94, 33] on span "search" at bounding box center [93, 35] width 8 height 8
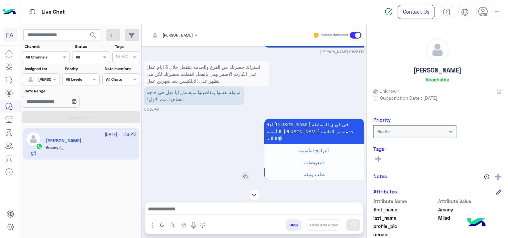
scroll to position [380, 0]
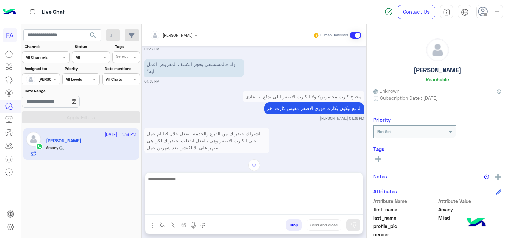
click at [174, 209] on textarea at bounding box center [253, 195] width 217 height 40
paste textarea "**********"
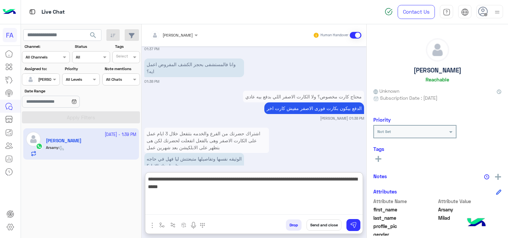
scroll to position [569, 0]
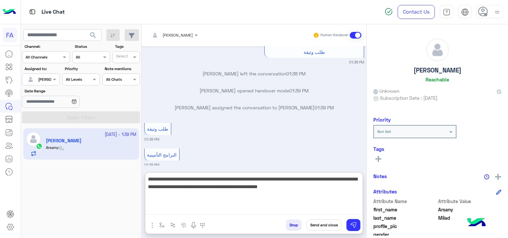
type textarea "**********"
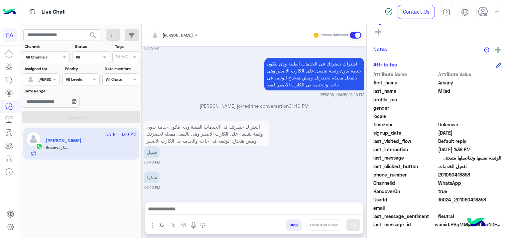
scroll to position [678, 0]
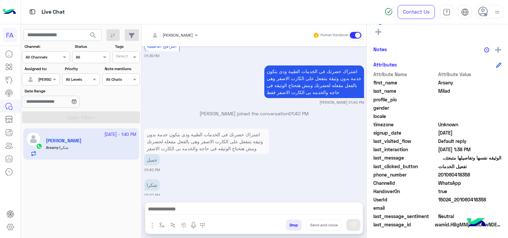
drag, startPoint x: 486, startPoint y: 199, endPoint x: 468, endPoint y: 205, distance: 18.3
click at [468, 205] on div "Attribute Name Attribute Value first_name [PERSON_NAME] last_name Milad profile…" at bounding box center [437, 150] width 128 height 159
click at [467, 205] on span at bounding box center [469, 207] width 63 height 7
drag, startPoint x: 467, startPoint y: 205, endPoint x: 489, endPoint y: 197, distance: 22.8
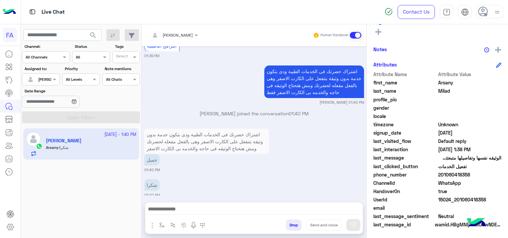
click at [498, 197] on span "15024_201060418358" at bounding box center [469, 199] width 63 height 7
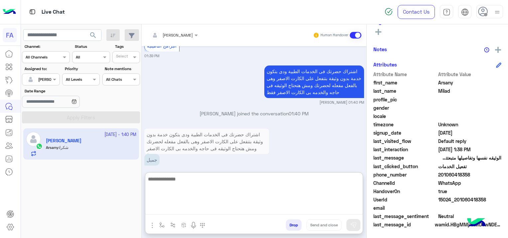
click at [251, 207] on textarea at bounding box center [253, 195] width 217 height 40
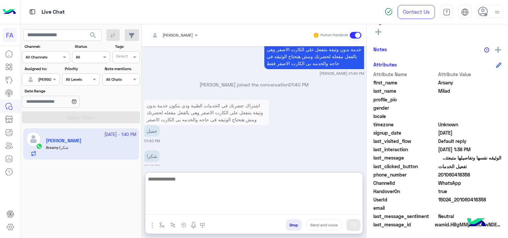
scroll to position [708, 0]
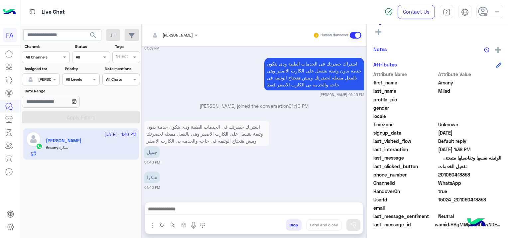
click at [461, 186] on span "WhatsApp" at bounding box center [469, 182] width 63 height 7
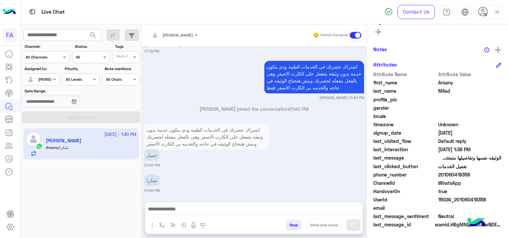
click at [461, 186] on span "WhatsApp" at bounding box center [469, 182] width 63 height 7
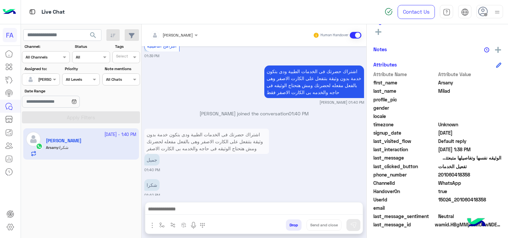
click at [464, 175] on span "201060418358" at bounding box center [469, 174] width 63 height 7
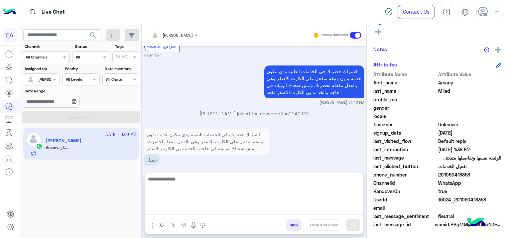
click at [186, 205] on textarea at bounding box center [253, 195] width 217 height 40
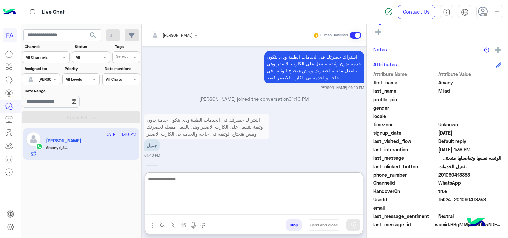
scroll to position [708, 0]
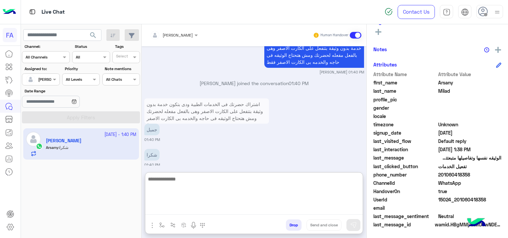
paste textarea "**********"
type textarea "**********"
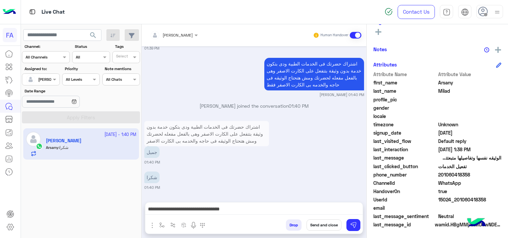
click at [331, 225] on button "Send and close" at bounding box center [323, 224] width 35 height 11
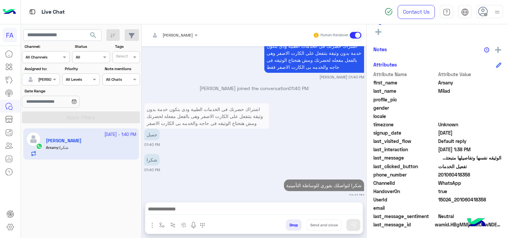
scroll to position [720, 0]
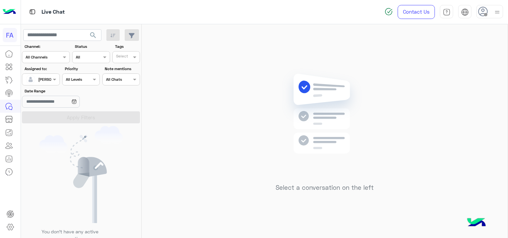
click at [31, 77] on input "text" at bounding box center [33, 79] width 15 height 6
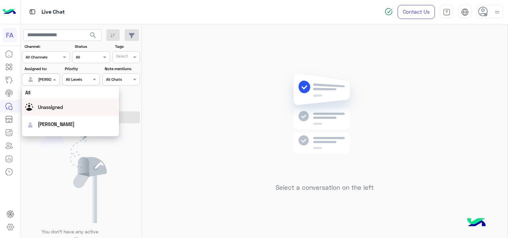
click at [57, 105] on span "Unassigned" at bounding box center [50, 107] width 25 height 6
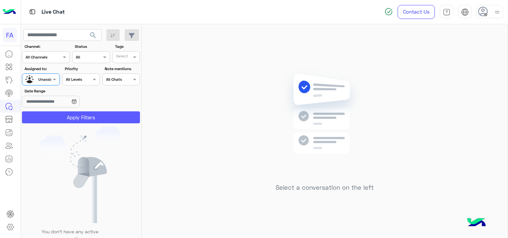
click at [74, 118] on button "Apply Filters" at bounding box center [81, 117] width 118 height 12
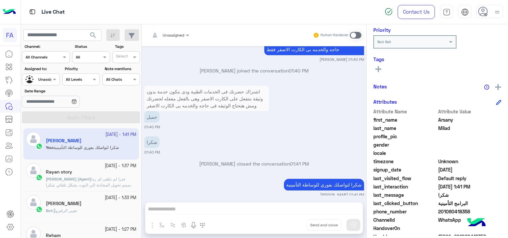
scroll to position [157, 0]
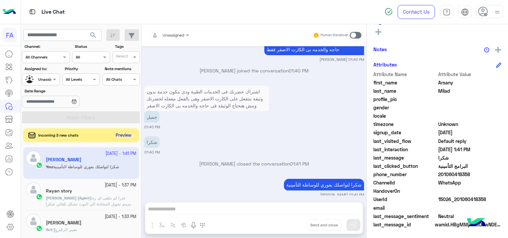
click at [122, 135] on button "Preview" at bounding box center [123, 135] width 21 height 9
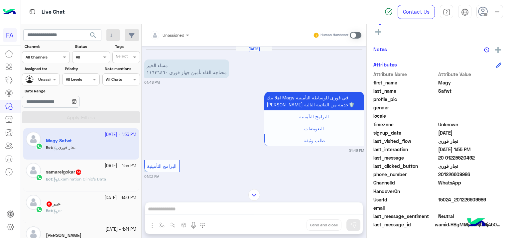
click at [72, 172] on h5 "samarelgokar 14" at bounding box center [64, 172] width 36 height 6
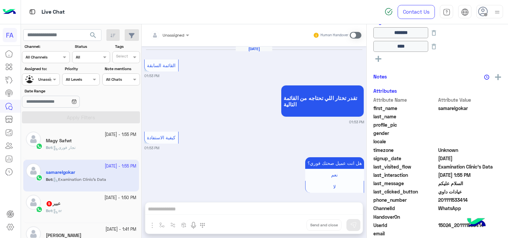
scroll to position [627, 0]
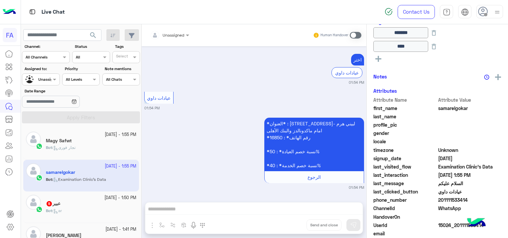
click at [97, 141] on div "Magy Safwt" at bounding box center [91, 141] width 90 height 7
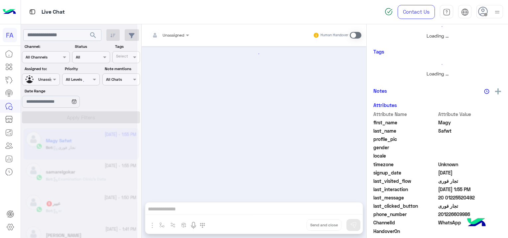
scroll to position [288, 0]
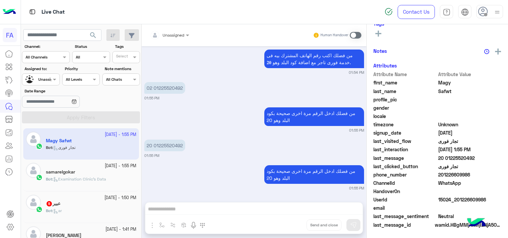
click at [179, 35] on div at bounding box center [170, 34] width 46 height 6
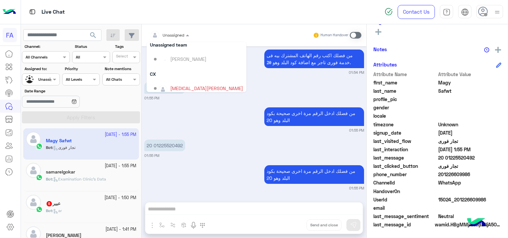
scroll to position [59, 0]
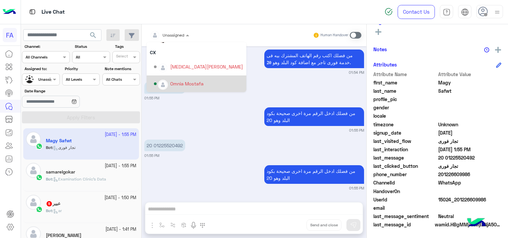
click at [170, 87] on div "Omnia Mostafa" at bounding box center [198, 84] width 89 height 12
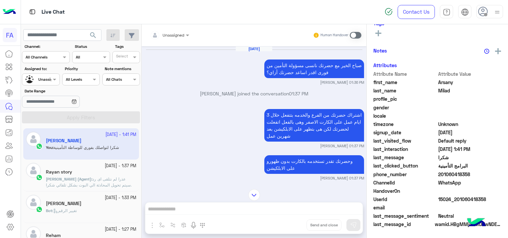
scroll to position [1514, 0]
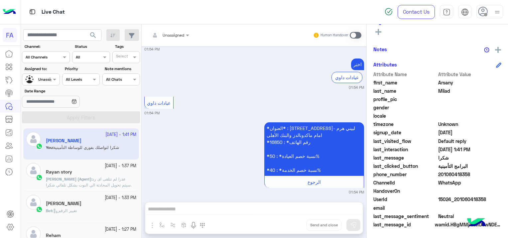
click at [93, 35] on span "search" at bounding box center [93, 35] width 8 height 8
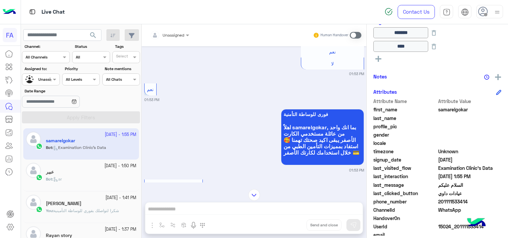
scroll to position [229, 0]
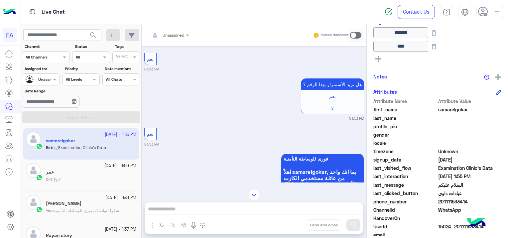
click at [74, 177] on div "Bot : ar" at bounding box center [91, 182] width 90 height 12
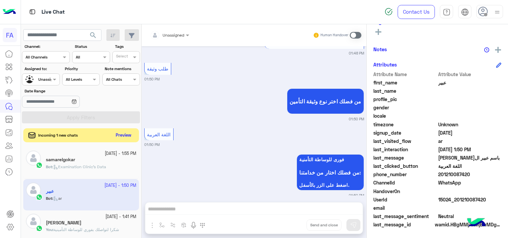
click at [123, 136] on button "Preview" at bounding box center [123, 135] width 21 height 9
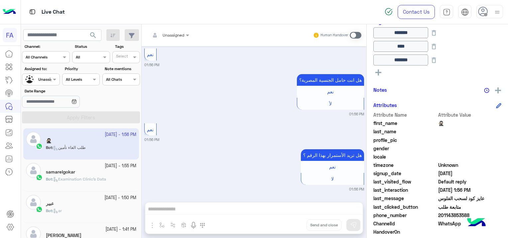
scroll to position [2311, 0]
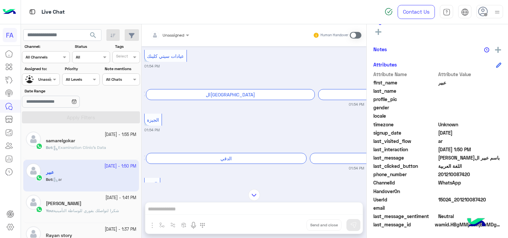
scroll to position [630, 0]
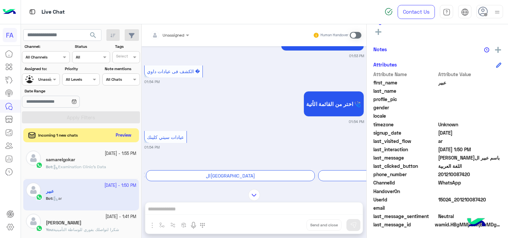
click at [119, 136] on button "Preview" at bounding box center [123, 135] width 21 height 9
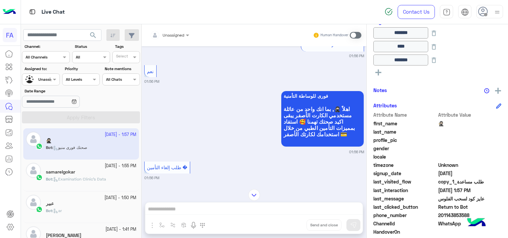
scroll to position [298, 0]
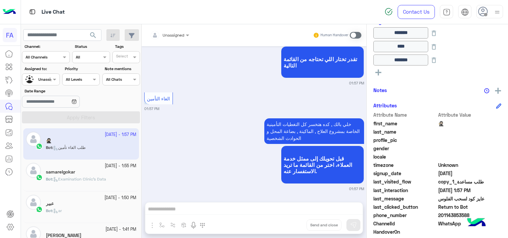
scroll to position [837, 0]
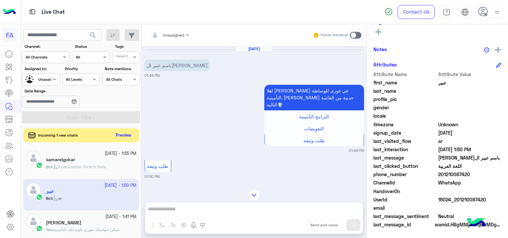
click at [126, 133] on button "Preview" at bounding box center [123, 135] width 21 height 9
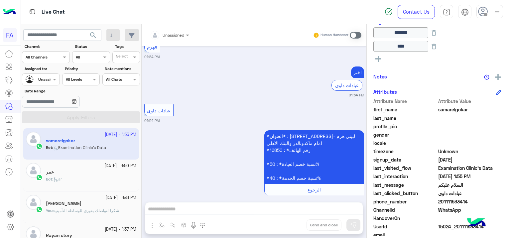
scroll to position [594, 0]
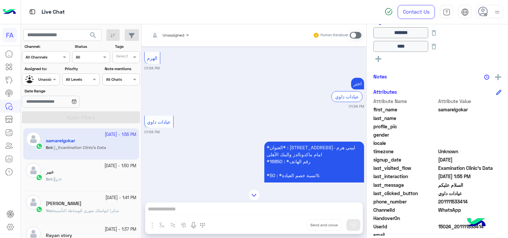
click at [86, 179] on div "Bot : ar" at bounding box center [91, 182] width 90 height 12
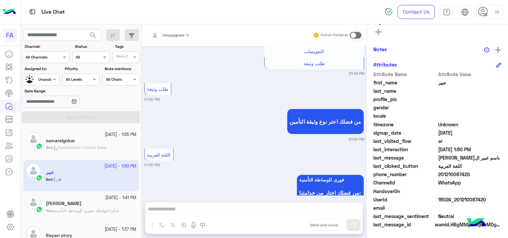
scroll to position [97, 0]
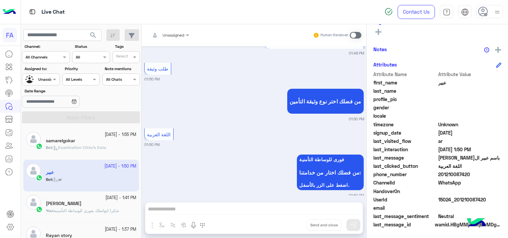
click at [82, 150] on p "Bot : Examination Clinic's Data" at bounding box center [76, 148] width 60 height 6
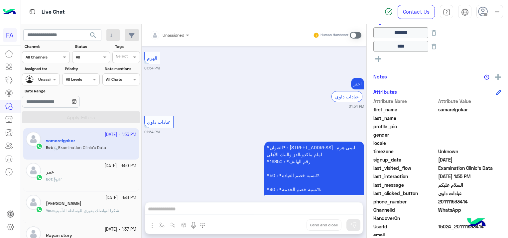
scroll to position [627, 0]
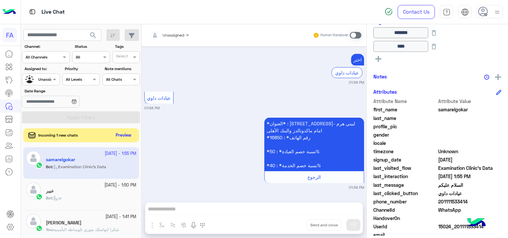
click at [125, 133] on button "Preview" at bounding box center [123, 135] width 21 height 9
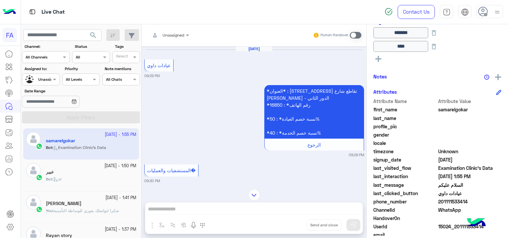
scroll to position [860, 0]
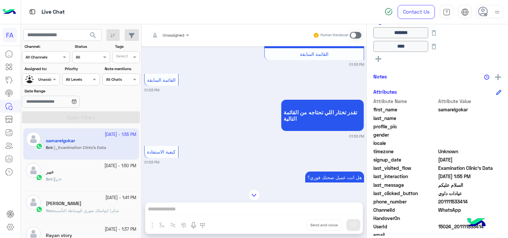
click at [82, 205] on div "[PERSON_NAME]" at bounding box center [91, 204] width 90 height 7
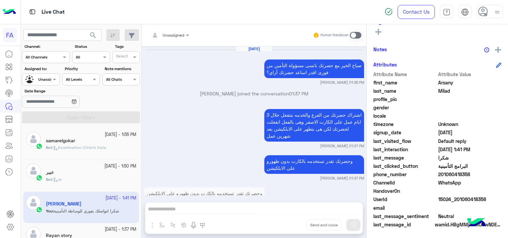
scroll to position [514, 0]
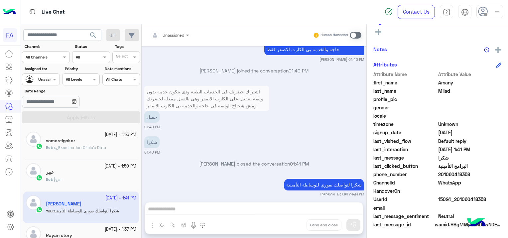
click at [92, 146] on span "Examination Clinic's Data" at bounding box center [79, 147] width 53 height 5
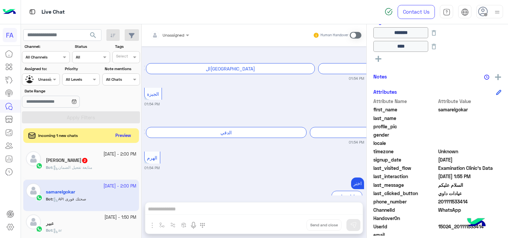
scroll to position [1103, 0]
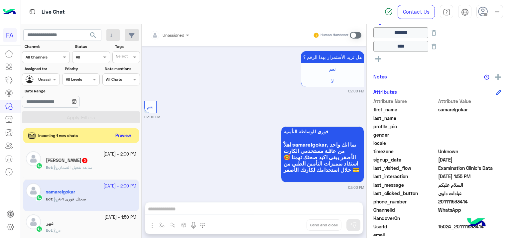
click at [108, 165] on div "Bot : متابعة تفعيل الضمان" at bounding box center [91, 171] width 90 height 12
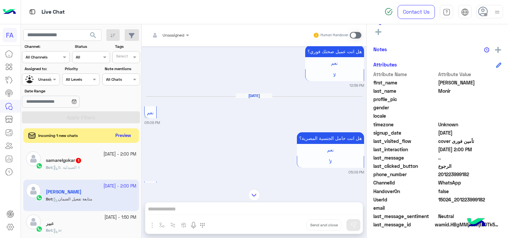
scroll to position [40, 0]
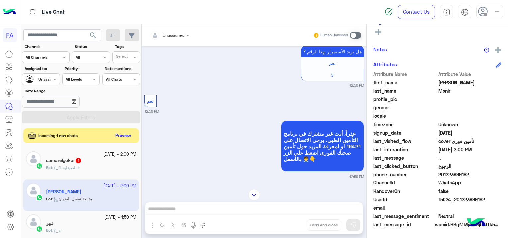
click at [103, 165] on div "Bot : 5. الصيدلية ⚕" at bounding box center [91, 171] width 90 height 12
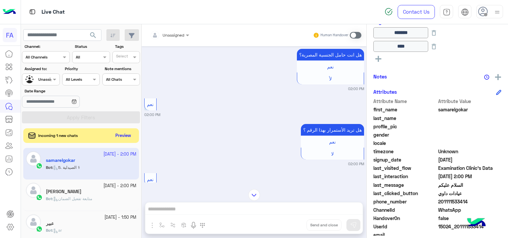
scroll to position [392, 0]
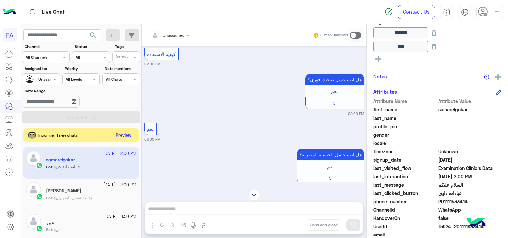
click at [123, 133] on button "Preview" at bounding box center [123, 135] width 21 height 9
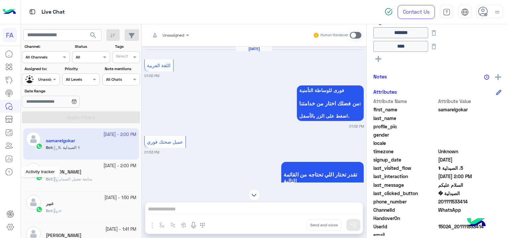
scroll to position [762, 0]
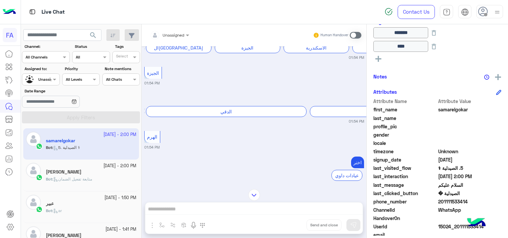
click at [109, 178] on div "Bot : متابعة تفعيل الضمان" at bounding box center [91, 182] width 90 height 12
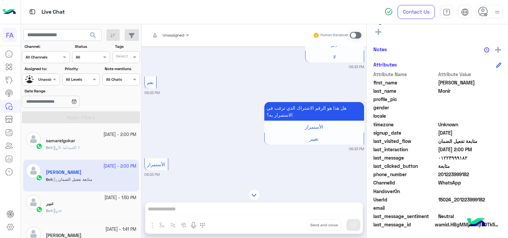
scroll to position [28, 0]
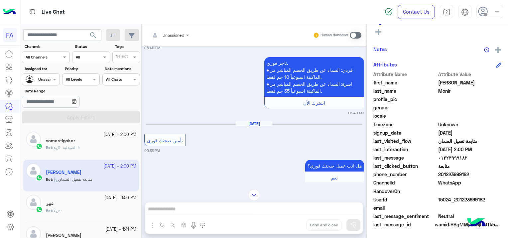
click at [104, 206] on div "عبير" at bounding box center [91, 204] width 90 height 7
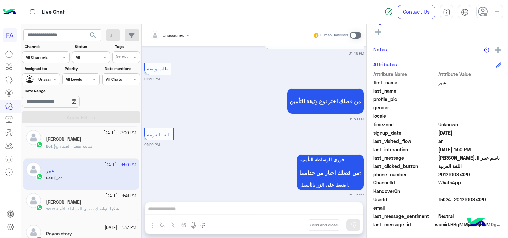
click at [99, 203] on div "[PERSON_NAME]" at bounding box center [91, 202] width 90 height 7
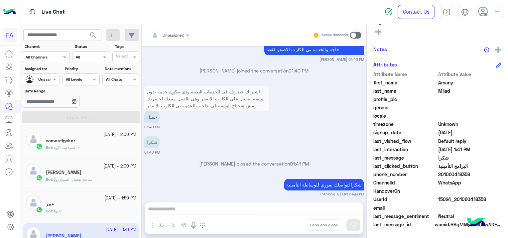
click at [99, 144] on div "samarelgokar" at bounding box center [91, 141] width 90 height 7
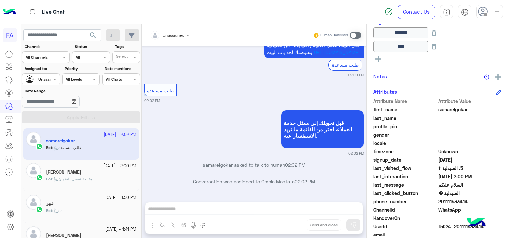
scroll to position [1518, 0]
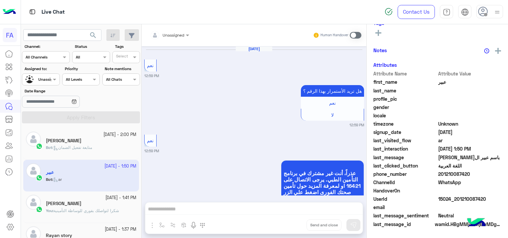
scroll to position [873, 0]
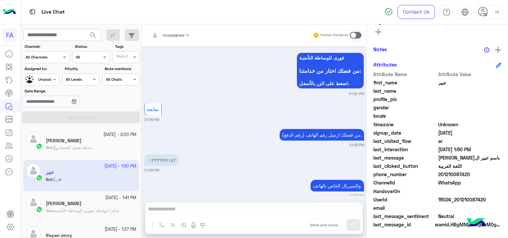
click at [104, 145] on div "Bot : متابعة تفعيل الضمان" at bounding box center [91, 151] width 90 height 12
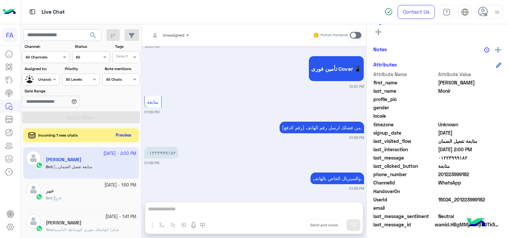
click at [122, 136] on button "Preview" at bounding box center [123, 135] width 21 height 9
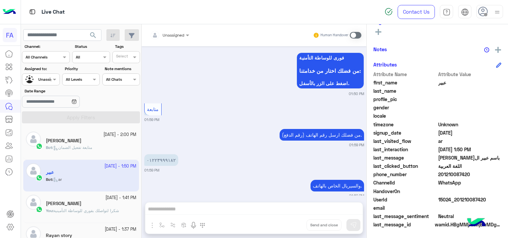
click at [89, 152] on div "Bot : متابعة تفعيل الضمان" at bounding box center [91, 151] width 90 height 12
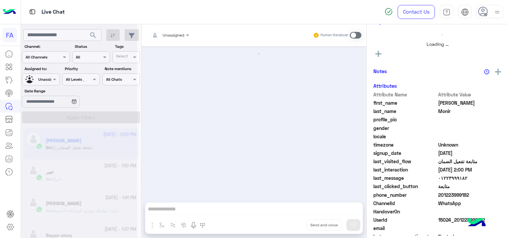
scroll to position [125, 0]
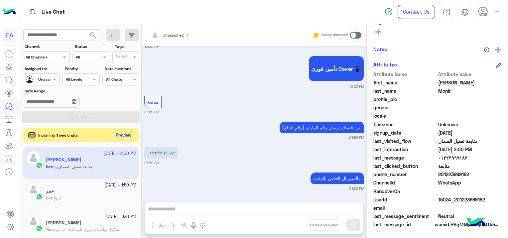
click at [118, 137] on button "Preview" at bounding box center [123, 135] width 21 height 9
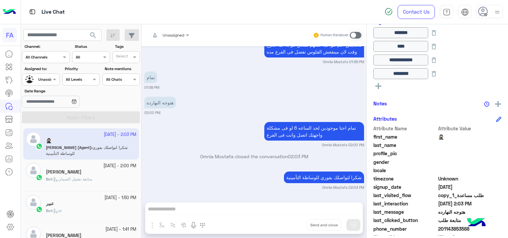
click at [44, 77] on div at bounding box center [40, 78] width 37 height 6
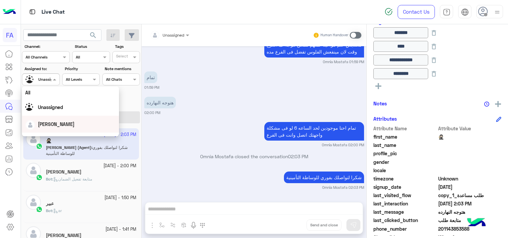
click at [48, 126] on span "[PERSON_NAME]" at bounding box center [56, 124] width 37 height 6
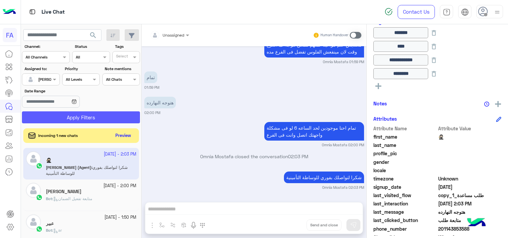
click at [59, 112] on button "Apply Filters" at bounding box center [81, 117] width 118 height 12
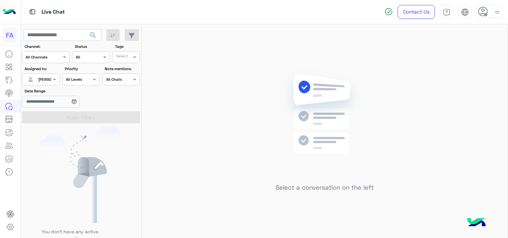
click at [91, 35] on span "search" at bounding box center [93, 35] width 8 height 8
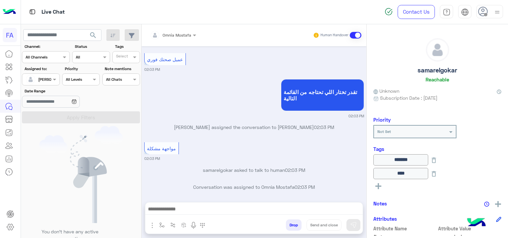
scroll to position [1356, 0]
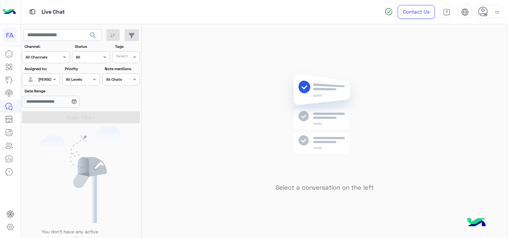
click at [223, 77] on div "Select a conversation on the left" at bounding box center [325, 132] width 366 height 216
click at [92, 31] on button "search" at bounding box center [93, 36] width 16 height 14
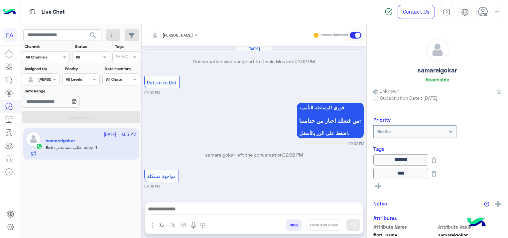
scroll to position [385, 0]
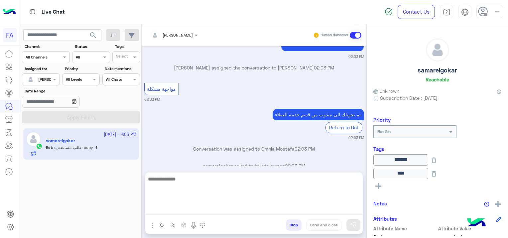
click at [270, 206] on textarea at bounding box center [253, 195] width 217 height 40
paste textarea "**********"
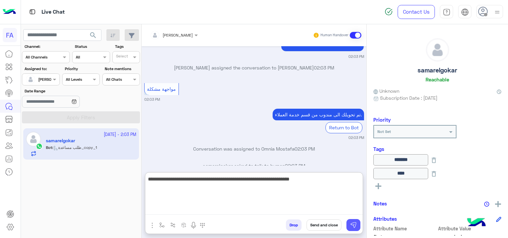
type textarea "**********"
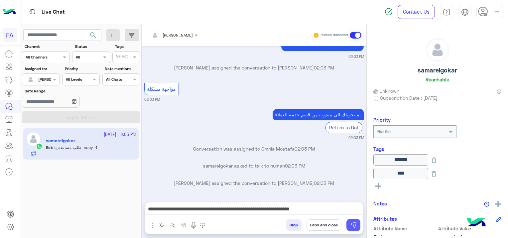
click at [353, 221] on button at bounding box center [353, 225] width 14 height 12
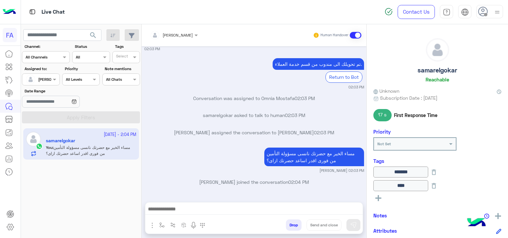
scroll to position [1202, 0]
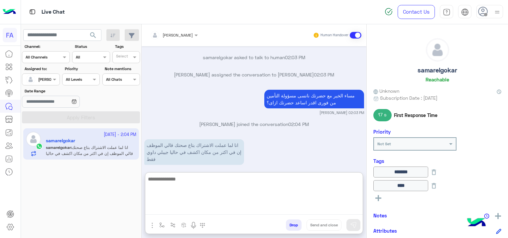
click at [176, 209] on textarea at bounding box center [253, 195] width 217 height 40
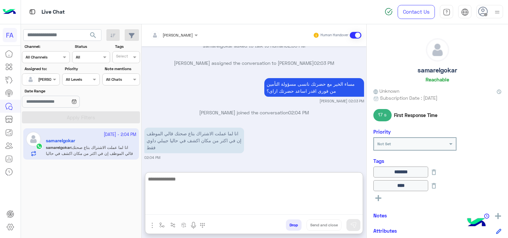
scroll to position [1232, 0]
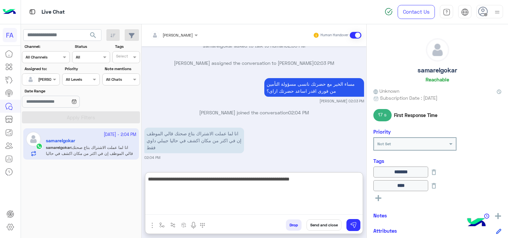
click at [272, 179] on textarea "**********" at bounding box center [253, 195] width 217 height 40
type textarea "**********"
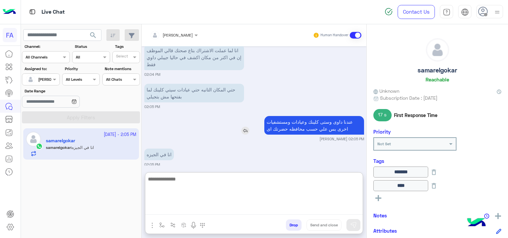
scroll to position [1372, 0]
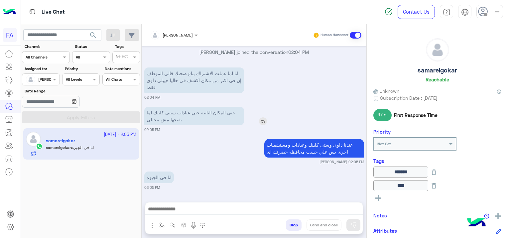
click at [263, 117] on img at bounding box center [263, 121] width 8 height 8
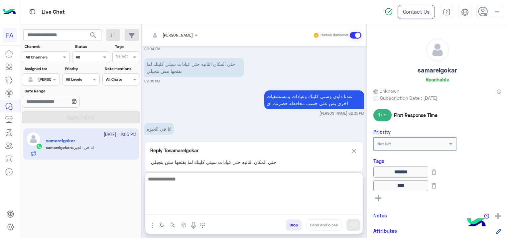
click at [232, 210] on textarea at bounding box center [253, 195] width 217 height 40
type textarea "**********"
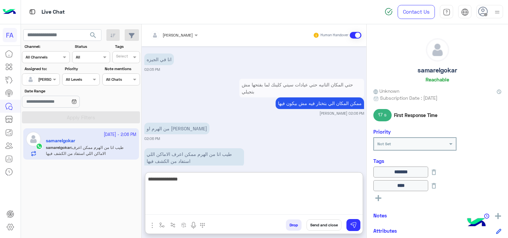
scroll to position [1473, 0]
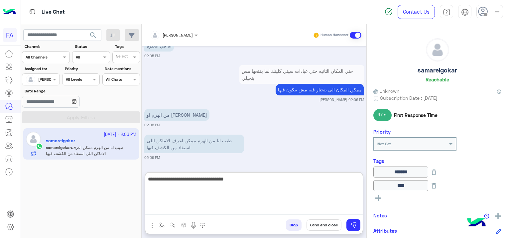
type textarea "**********"
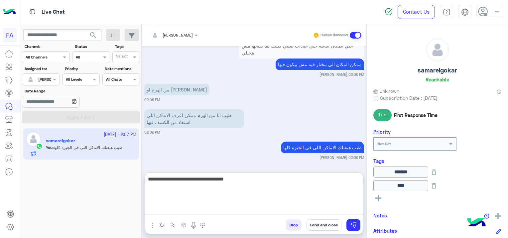
scroll to position [1531, 0]
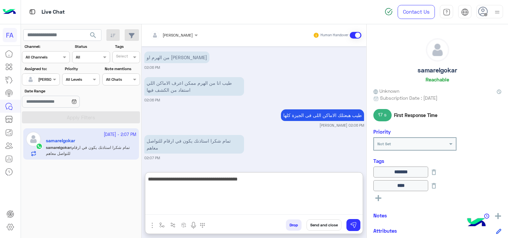
type textarea "**********"
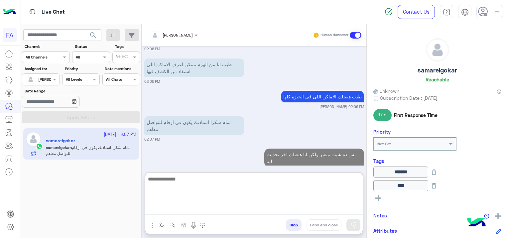
scroll to position [1556, 0]
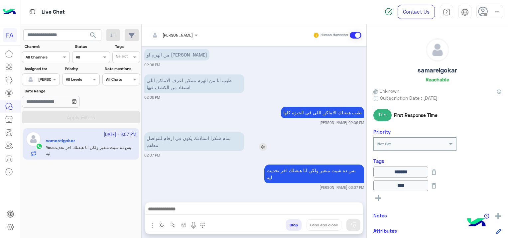
click at [261, 132] on div "تمام شكرا استاذنك يكون في ارقام للتواصل معاهم" at bounding box center [213, 141] width 138 height 19
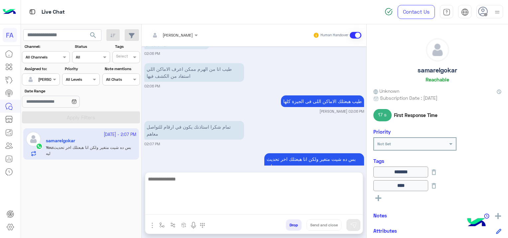
click at [249, 206] on textarea at bounding box center [253, 195] width 217 height 40
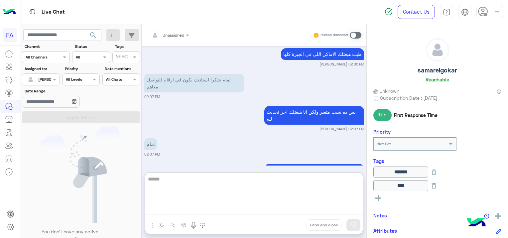
scroll to position [1667, 0]
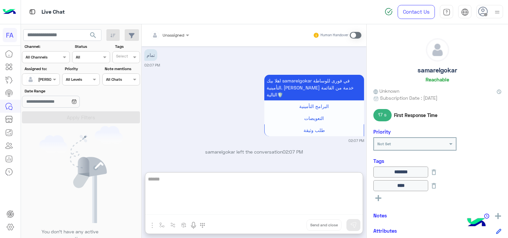
type textarea "*******"
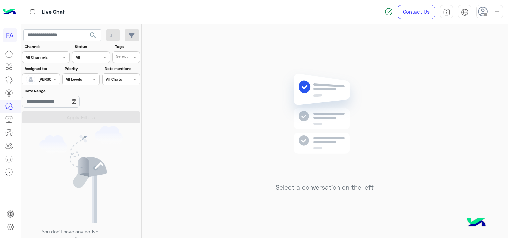
click at [51, 77] on div at bounding box center [40, 78] width 37 height 6
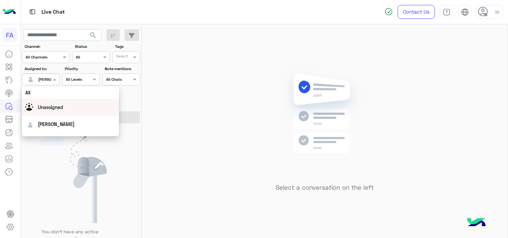
click at [54, 105] on span "Unassigned" at bounding box center [50, 107] width 25 height 6
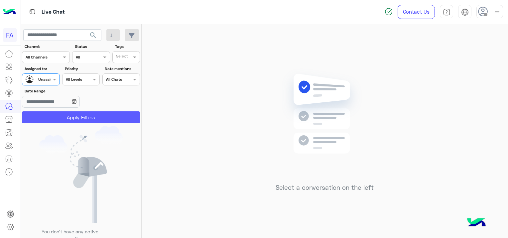
click at [69, 115] on button "Apply Filters" at bounding box center [81, 117] width 118 height 12
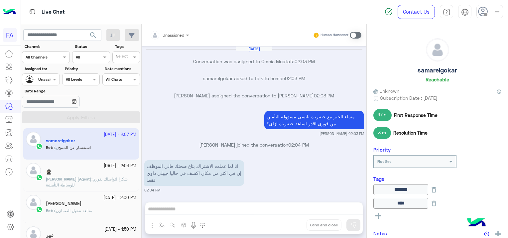
scroll to position [465, 0]
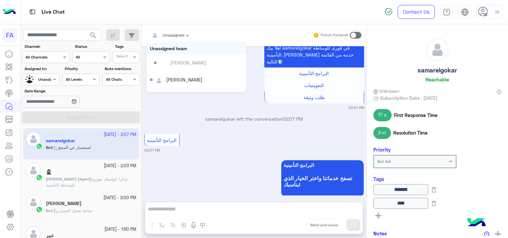
click at [180, 35] on div at bounding box center [170, 34] width 46 height 6
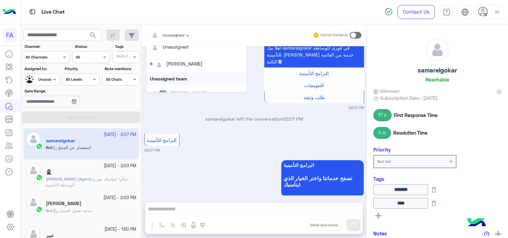
scroll to position [0, 0]
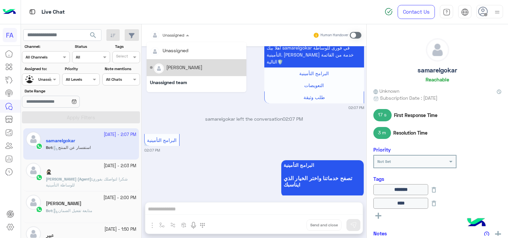
click at [190, 69] on div "[PERSON_NAME]" at bounding box center [196, 68] width 93 height 12
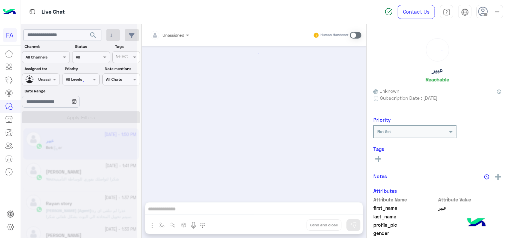
click at [44, 77] on div at bounding box center [40, 78] width 37 height 6
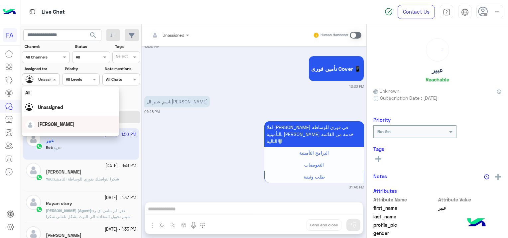
scroll to position [1471, 0]
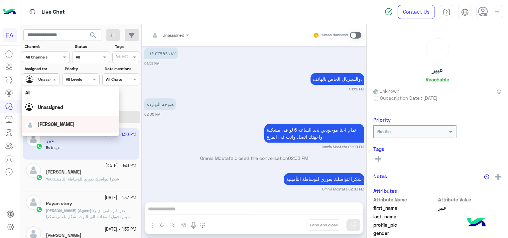
click at [57, 125] on span "[PERSON_NAME]" at bounding box center [56, 124] width 37 height 6
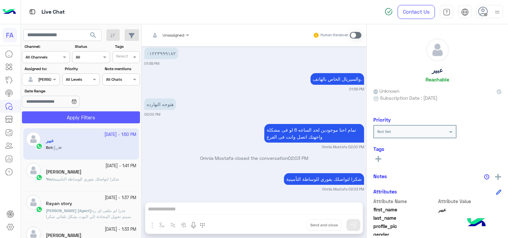
click at [78, 113] on button "Apply Filters" at bounding box center [81, 117] width 118 height 12
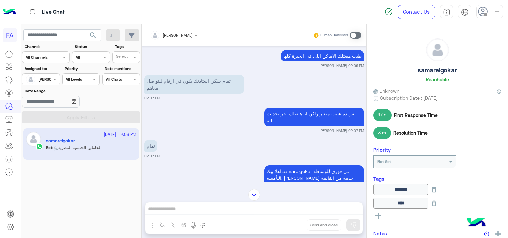
scroll to position [258, 0]
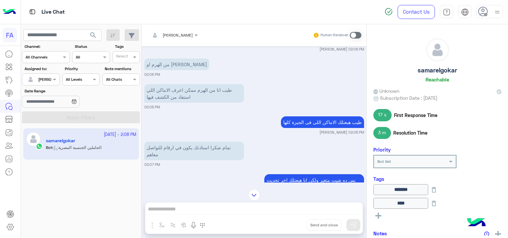
click at [249, 154] on div "تمام شكرا استاذنك يكون في ارقام للتواصل معاهم 02:07 PM" at bounding box center [254, 153] width 220 height 27
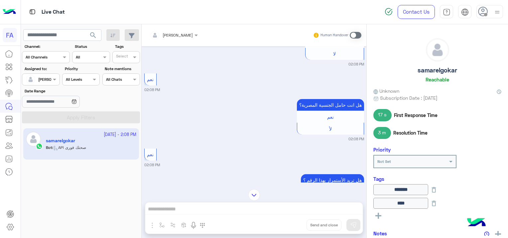
scroll to position [693, 0]
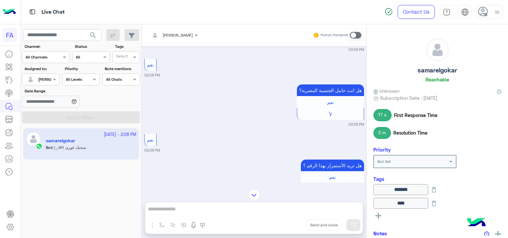
click at [250, 214] on div "Sara Taha Human Handover Sep 23, 2025 samarelgokar asked to talk to human 02:03…" at bounding box center [254, 132] width 225 height 216
click at [253, 208] on div "Sara Taha Human Handover Sep 23, 2025 samarelgokar asked to talk to human 02:03…" at bounding box center [254, 132] width 225 height 216
click at [189, 205] on div "Sara Taha Human Handover Sep 23, 2025 samarelgokar asked to talk to human 02:03…" at bounding box center [254, 132] width 225 height 216
click at [360, 35] on span at bounding box center [356, 35] width 12 height 7
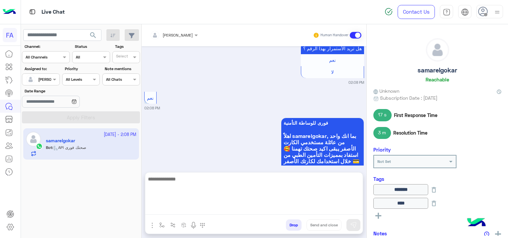
click at [219, 207] on textarea at bounding box center [253, 195] width 217 height 40
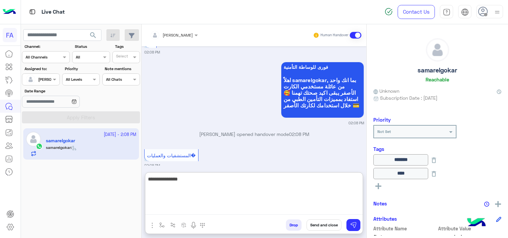
scroll to position [0, 0]
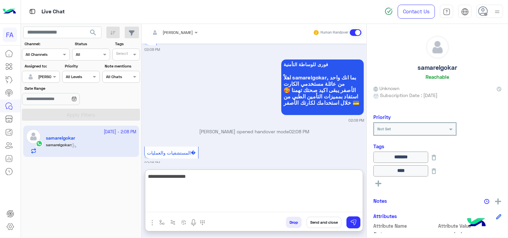
type textarea "**********"
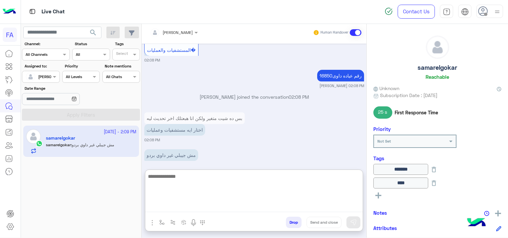
scroll to position [970, 0]
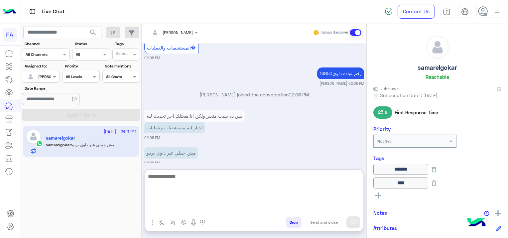
click at [250, 188] on textarea at bounding box center [253, 192] width 217 height 40
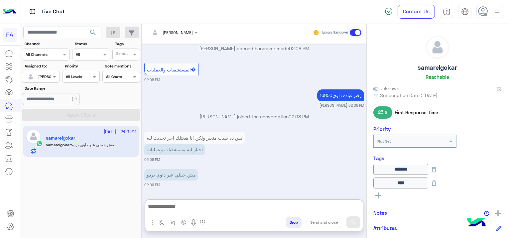
click at [155, 222] on img "button" at bounding box center [152, 223] width 8 height 8
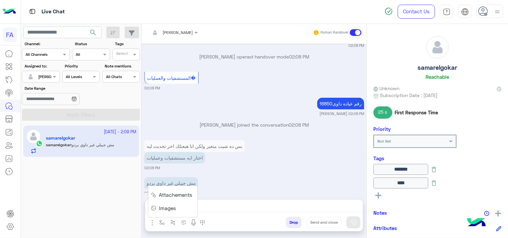
click at [171, 195] on span "Attachements" at bounding box center [175, 195] width 33 height 8
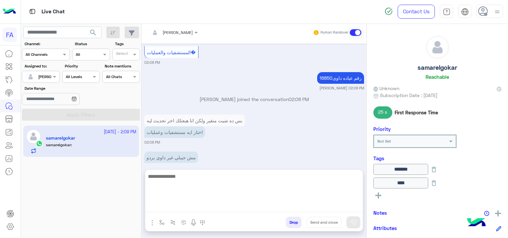
click at [171, 208] on textarea at bounding box center [253, 192] width 217 height 40
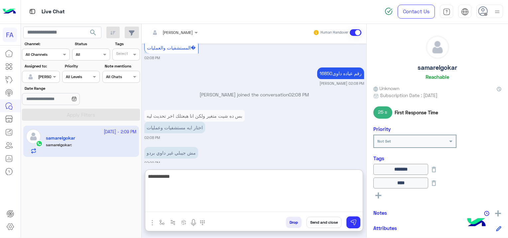
type textarea "**********"
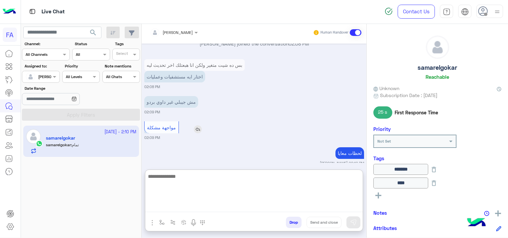
scroll to position [1046, 0]
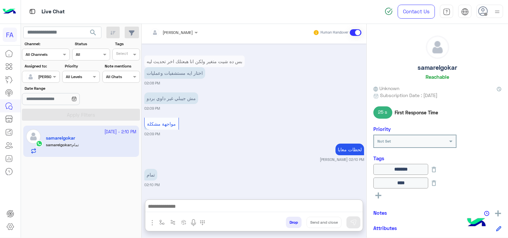
click at [175, 30] on div at bounding box center [174, 31] width 55 height 6
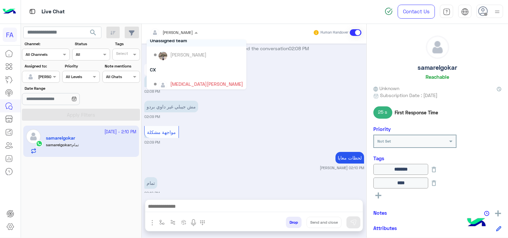
scroll to position [59, 0]
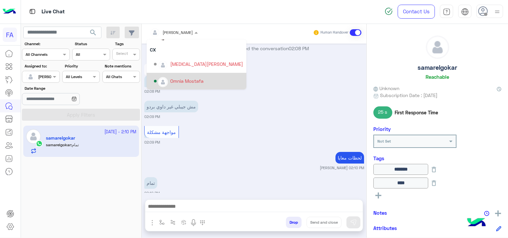
click at [183, 80] on div "Omnia Mostafa" at bounding box center [186, 80] width 33 height 7
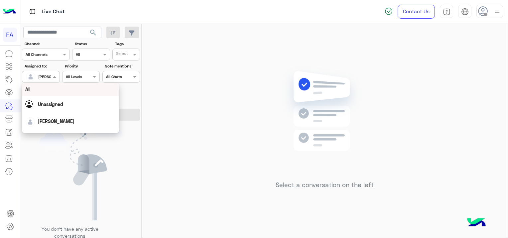
click at [44, 77] on div at bounding box center [40, 76] width 37 height 6
click at [63, 121] on div "[PERSON_NAME]" at bounding box center [70, 121] width 90 height 12
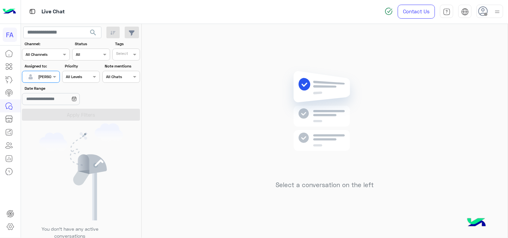
click at [47, 74] on div at bounding box center [40, 76] width 37 height 6
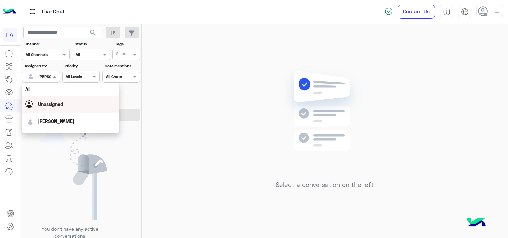
click at [55, 103] on span "Unassigned" at bounding box center [50, 104] width 25 height 6
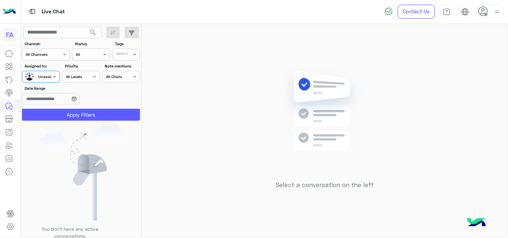
click at [70, 112] on button "Apply Filters" at bounding box center [81, 115] width 118 height 12
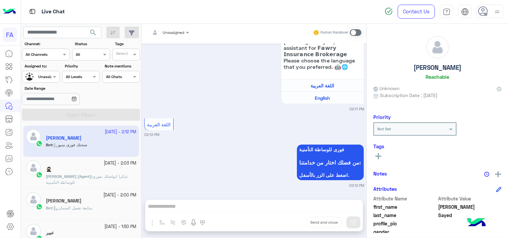
scroll to position [189, 0]
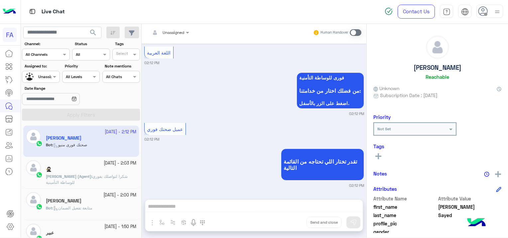
click at [107, 171] on div "🥷🏻" at bounding box center [91, 169] width 90 height 7
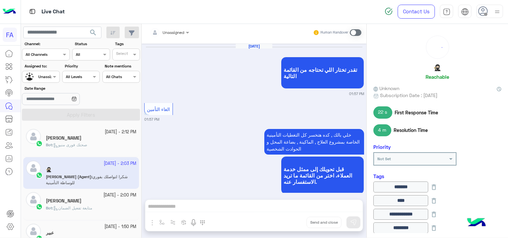
scroll to position [460, 0]
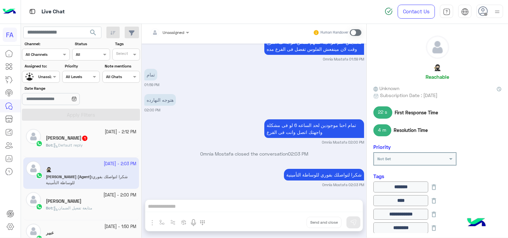
click at [112, 144] on div "Bot : Default reply" at bounding box center [91, 148] width 90 height 12
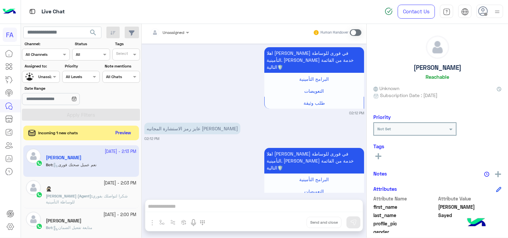
scroll to position [603, 0]
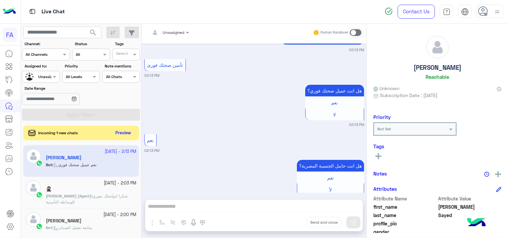
click at [46, 71] on div "Unassigned" at bounding box center [38, 77] width 25 height 12
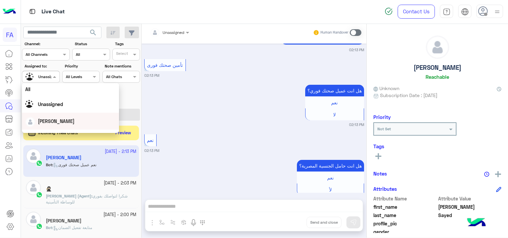
click at [48, 122] on span "[PERSON_NAME]" at bounding box center [56, 121] width 37 height 6
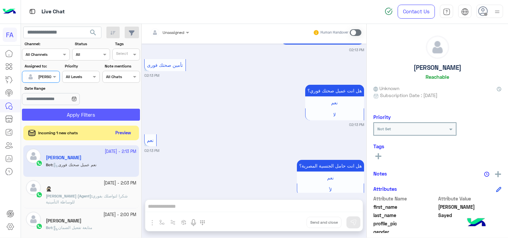
click at [69, 113] on button "Apply Filters" at bounding box center [81, 115] width 118 height 12
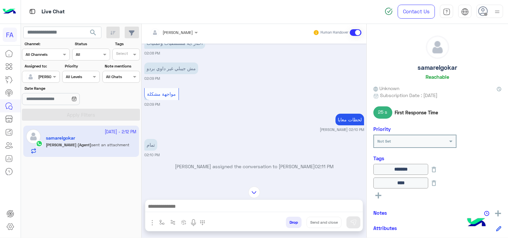
scroll to position [471, 0]
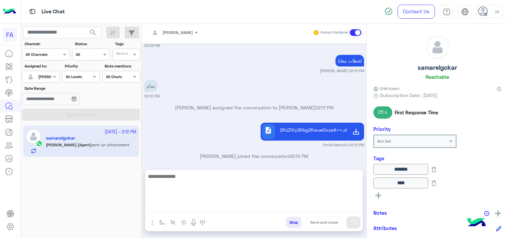
click at [198, 202] on textarea at bounding box center [253, 192] width 217 height 40
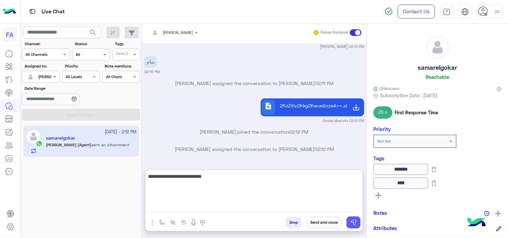
type textarea "**********"
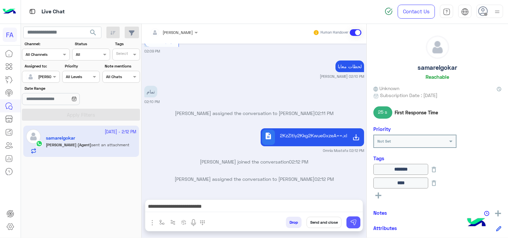
click at [354, 219] on img at bounding box center [353, 222] width 7 height 7
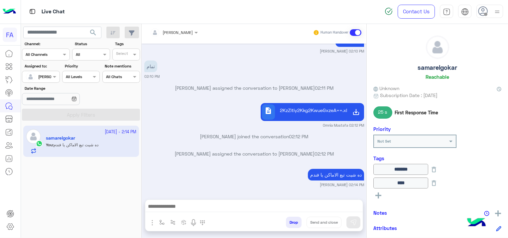
click at [50, 76] on div at bounding box center [40, 76] width 37 height 6
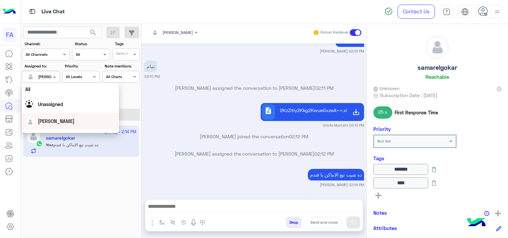
click at [98, 164] on div "23 September - 2:14 PM samarelgokar You : ده شيت تبع الاماكن يا فندم" at bounding box center [81, 180] width 121 height 115
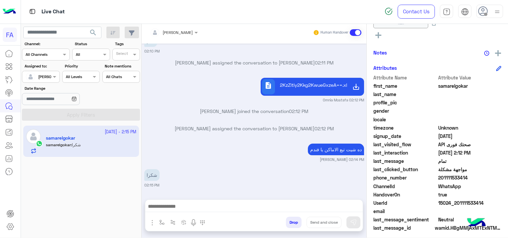
scroll to position [166, 0]
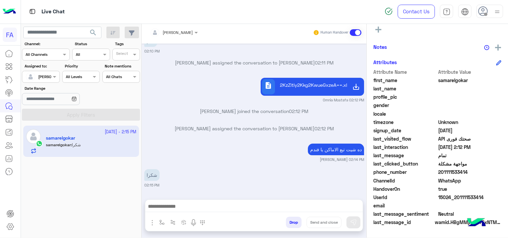
drag, startPoint x: 483, startPoint y: 195, endPoint x: 456, endPoint y: 198, distance: 26.4
click at [456, 198] on span "15024_201111533414" at bounding box center [469, 197] width 63 height 7
copy span "01111533414"
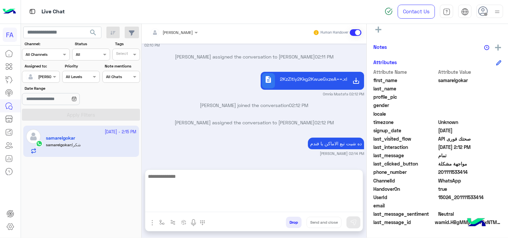
click at [190, 206] on textarea at bounding box center [253, 192] width 217 height 40
type textarea "**********"
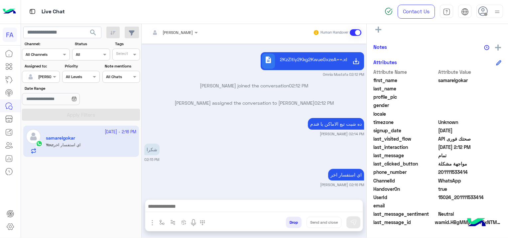
scroll to position [547, 0]
click at [181, 66] on div "description 2KzZitiy2Kkg2KwueGxzeA==.xlsx Omnia Mostafa 02:12 PM" at bounding box center [254, 64] width 220 height 27
drag, startPoint x: 483, startPoint y: 193, endPoint x: 457, endPoint y: 197, distance: 26.6
click at [457, 197] on span "15024_201111533414" at bounding box center [469, 197] width 63 height 7
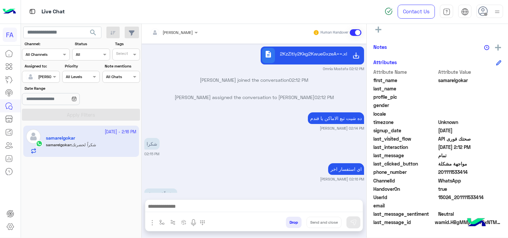
scroll to position [573, 0]
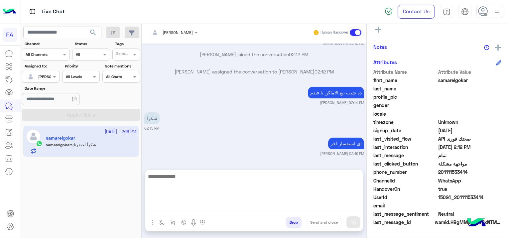
click at [193, 204] on textarea at bounding box center [253, 192] width 217 height 40
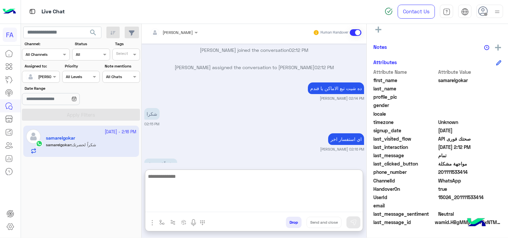
paste textarea "**********"
type textarea "**********"
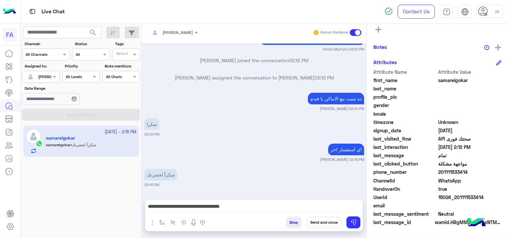
scroll to position [573, 0]
drag, startPoint x: 484, startPoint y: 193, endPoint x: 457, endPoint y: 198, distance: 27.3
click at [457, 198] on span "15024_201111533414" at bounding box center [469, 197] width 63 height 7
copy span "1111533414"
click at [316, 222] on button "Send and close" at bounding box center [323, 222] width 35 height 11
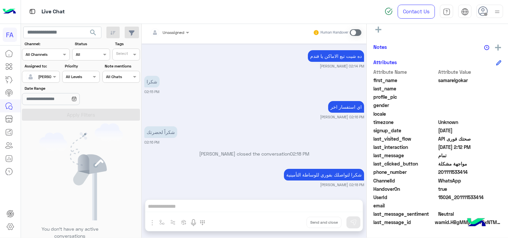
scroll to position [183, 0]
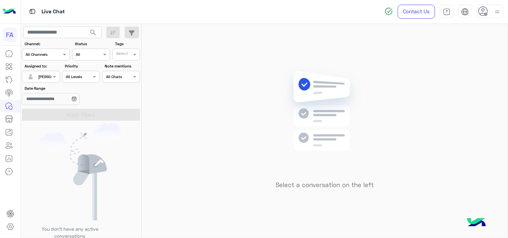
click at [95, 32] on span "search" at bounding box center [93, 33] width 8 height 8
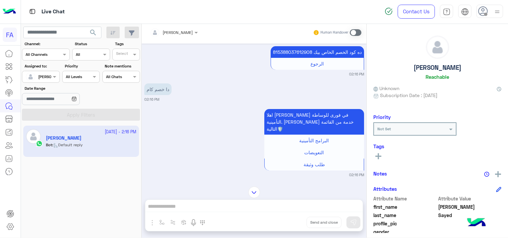
scroll to position [1436, 0]
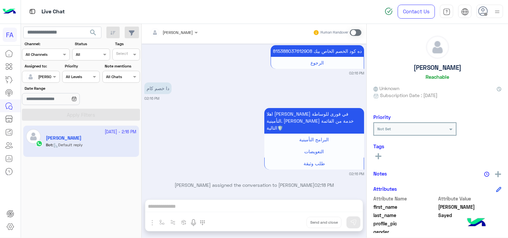
click at [353, 30] on span at bounding box center [356, 32] width 12 height 7
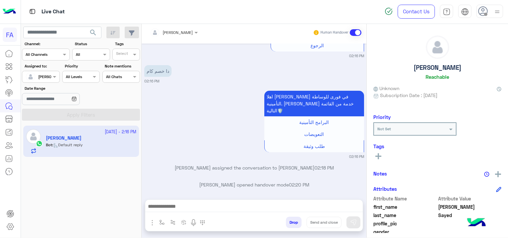
click at [283, 64] on div "دا خصم كام 02:16 PM" at bounding box center [254, 73] width 220 height 20
click at [226, 200] on div at bounding box center [253, 208] width 217 height 17
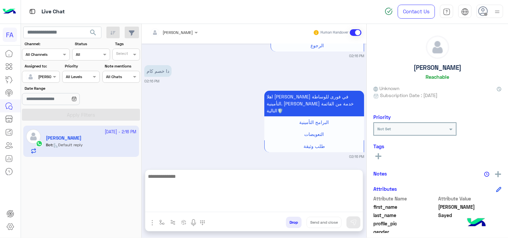
click at [208, 205] on textarea at bounding box center [253, 192] width 217 height 40
paste textarea "**********"
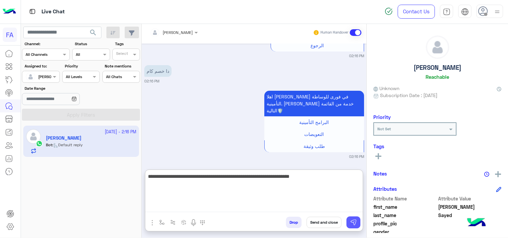
type textarea "**********"
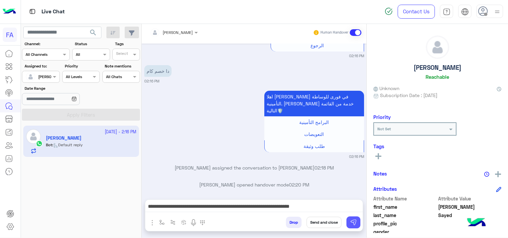
click at [355, 223] on img at bounding box center [353, 222] width 7 height 7
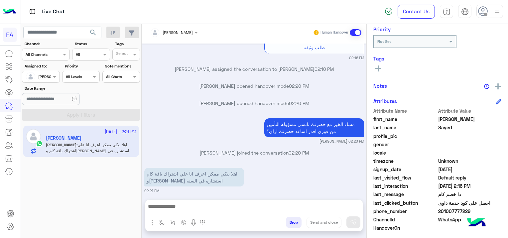
scroll to position [133, 0]
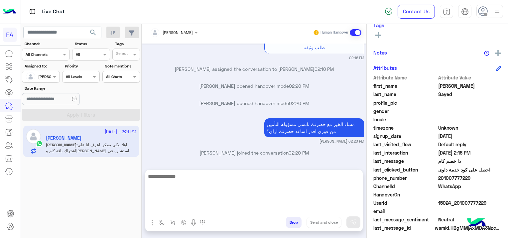
click at [232, 207] on textarea at bounding box center [253, 192] width 217 height 40
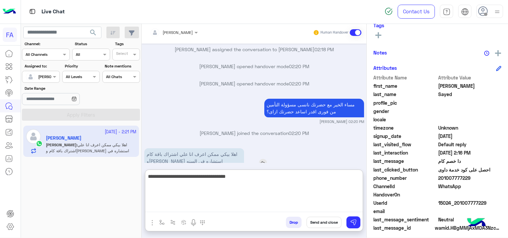
scroll to position [1582, 0]
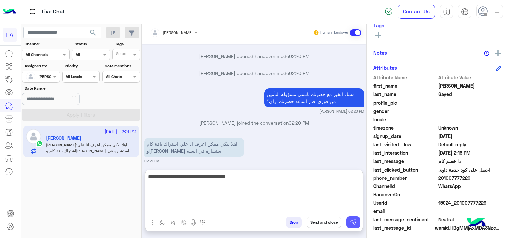
type textarea "**********"
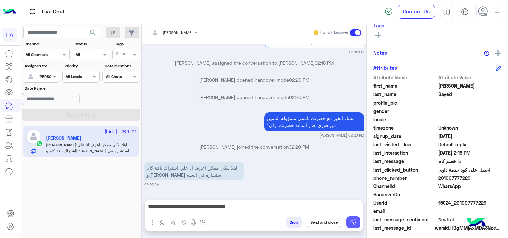
click at [353, 220] on img at bounding box center [353, 222] width 7 height 7
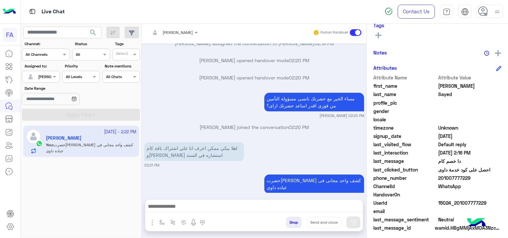
click at [200, 201] on div at bounding box center [253, 208] width 217 height 17
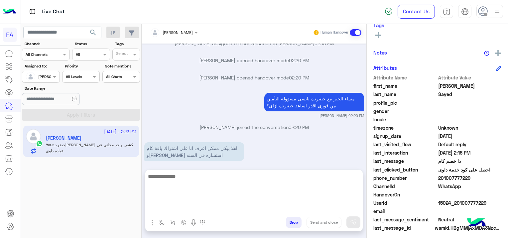
click at [199, 203] on textarea at bounding box center [253, 192] width 217 height 40
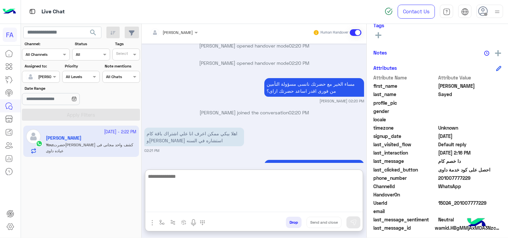
scroll to position [1598, 0]
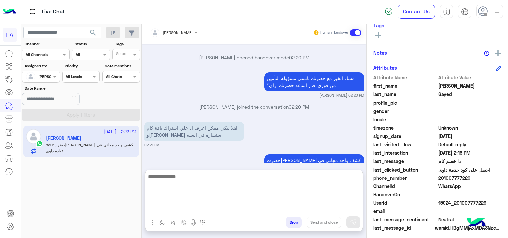
paste textarea "**********"
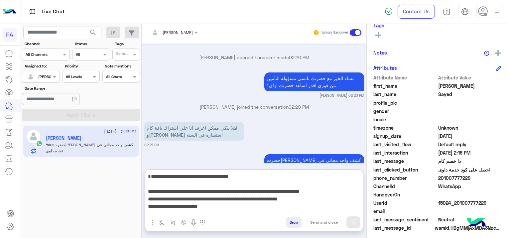
scroll to position [57, 0]
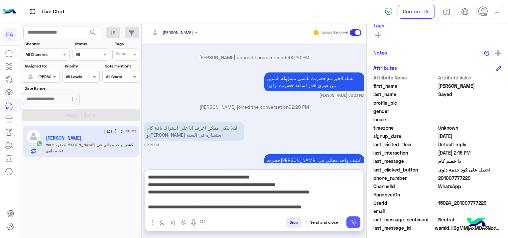
type textarea "**********"
click at [353, 218] on button at bounding box center [353, 222] width 14 height 12
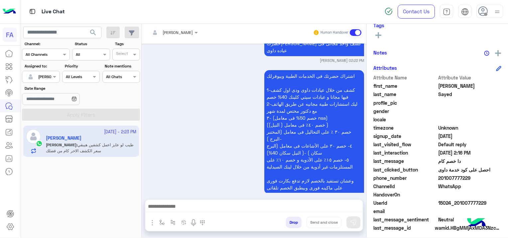
scroll to position [1747, 0]
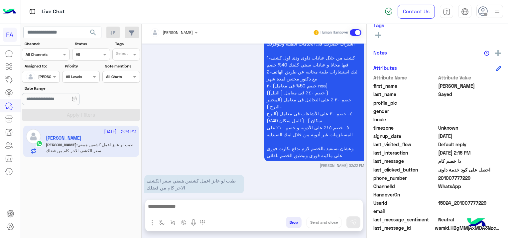
click at [185, 200] on div at bounding box center [253, 208] width 217 height 17
click at [190, 208] on textarea at bounding box center [254, 207] width 218 height 10
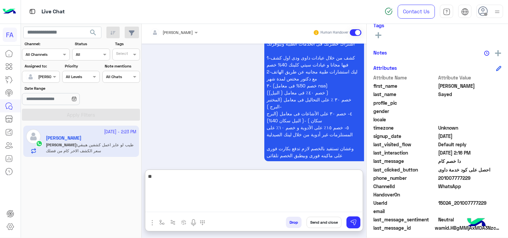
type textarea "*"
type textarea "**********"
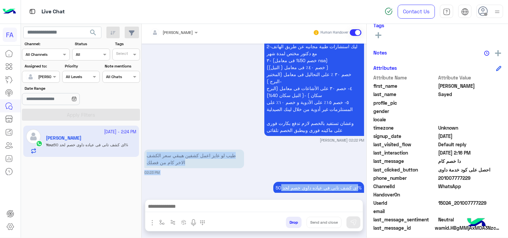
drag, startPoint x: 268, startPoint y: 142, endPoint x: 284, endPoint y: 142, distance: 15.6
click at [284, 142] on div "Sep 23, 2025 هل تريد الأستمرار بهذا الرقم ؟ نعم لا 02:13 PM نعم 02:13 PM فورى ل…" at bounding box center [254, 118] width 225 height 149
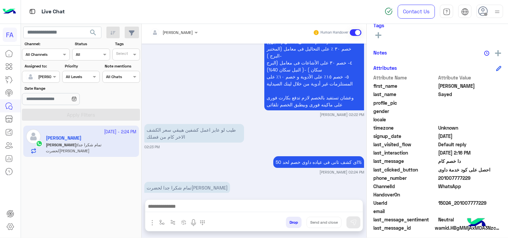
click at [196, 206] on textarea at bounding box center [254, 207] width 218 height 10
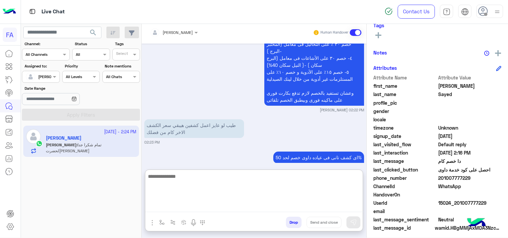
type textarea "*"
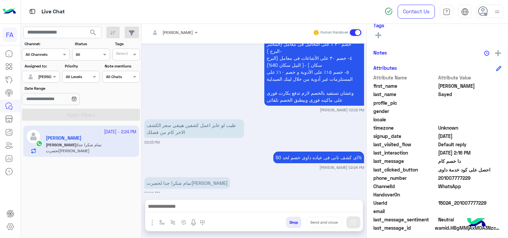
scroll to position [1798, 0]
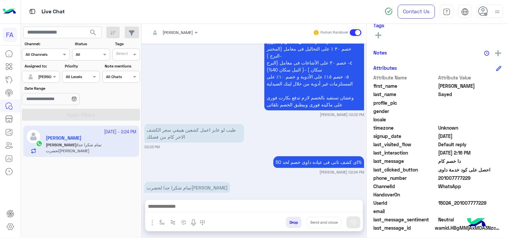
click at [212, 204] on textarea at bounding box center [254, 207] width 218 height 10
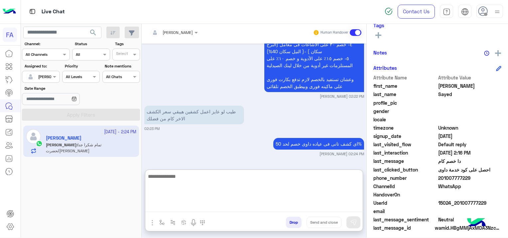
scroll to position [1828, 0]
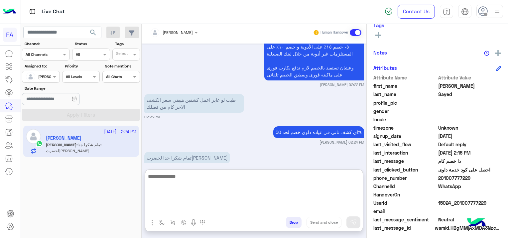
paste textarea "**********"
type textarea "**********"
click at [378, 34] on rect at bounding box center [378, 35] width 1 height 6
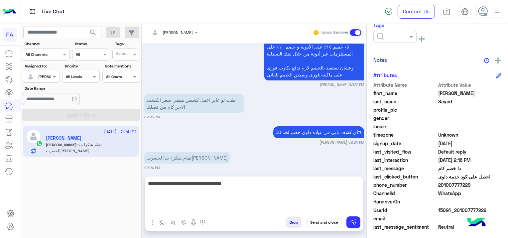
scroll to position [1798, 0]
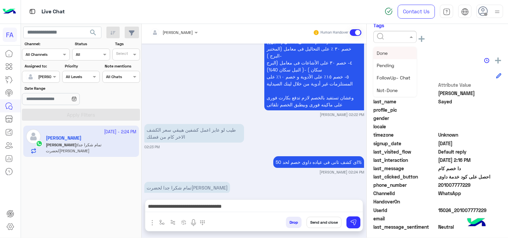
click at [381, 38] on input "text" at bounding box center [387, 36] width 20 height 6
click at [393, 70] on div "Medical" at bounding box center [394, 73] width 43 height 12
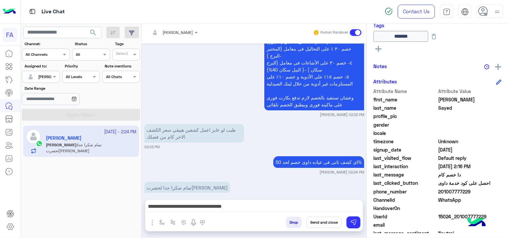
click at [381, 47] on icon at bounding box center [378, 49] width 6 height 6
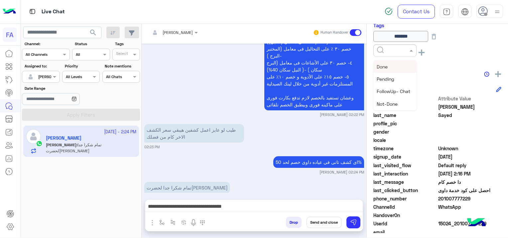
click at [383, 49] on input "text" at bounding box center [387, 50] width 20 height 6
click at [388, 64] on div "Done" at bounding box center [394, 66] width 43 height 12
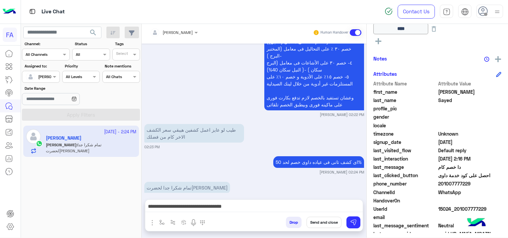
scroll to position [166, 0]
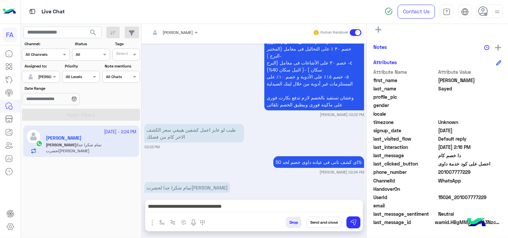
drag, startPoint x: 485, startPoint y: 195, endPoint x: 456, endPoint y: 199, distance: 28.5
click at [456, 199] on span "15024_201007777229" at bounding box center [469, 197] width 63 height 7
copy span "01007777229"
click at [327, 222] on button "Send and close" at bounding box center [323, 222] width 35 height 11
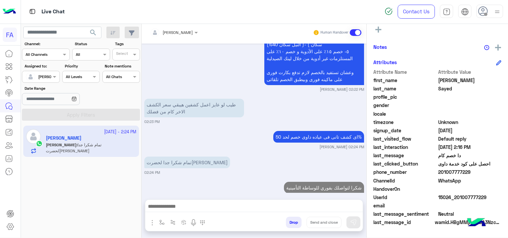
scroll to position [1840, 0]
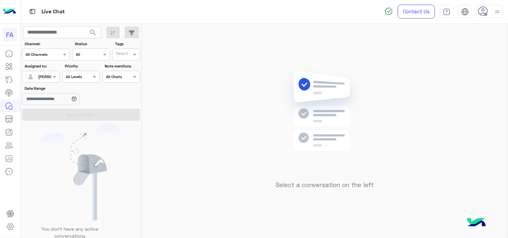
click at [46, 75] on div at bounding box center [40, 76] width 37 height 6
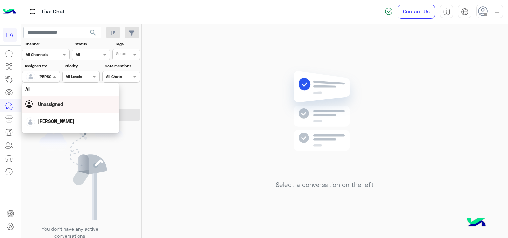
click at [60, 107] on span "Unassigned" at bounding box center [50, 104] width 25 height 6
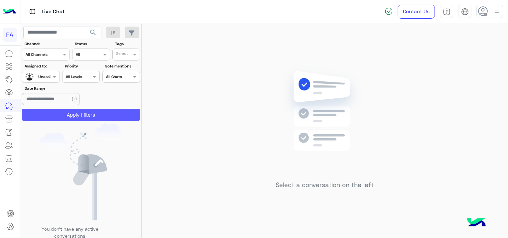
click at [74, 112] on button "Apply Filters" at bounding box center [81, 115] width 118 height 12
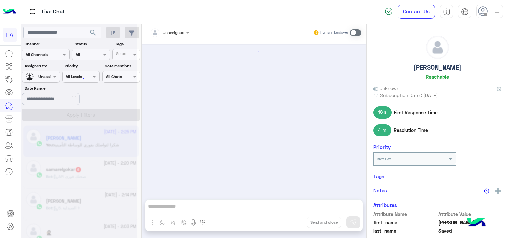
scroll to position [591, 0]
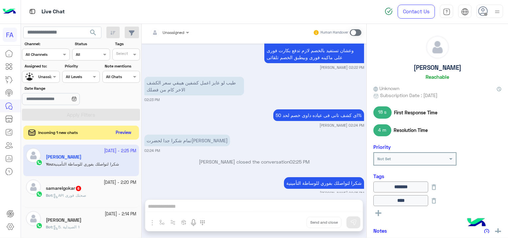
click at [123, 130] on button "Preview" at bounding box center [123, 132] width 21 height 9
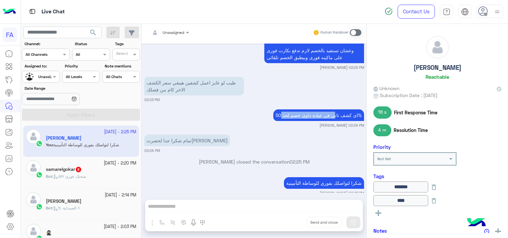
drag, startPoint x: 269, startPoint y: 105, endPoint x: 331, endPoint y: 108, distance: 62.6
click at [331, 109] on p "اى كشف تانى فى عياده داوى خصم لحد 50%" at bounding box center [318, 115] width 91 height 12
click at [273, 109] on p "اى كشف تانى فى عياده داوى خصم لحد 50%" at bounding box center [318, 115] width 91 height 12
drag, startPoint x: 270, startPoint y: 106, endPoint x: 299, endPoint y: 107, distance: 29.6
click at [299, 109] on p "اى كشف تانى فى عياده داوى خصم لحد 50%" at bounding box center [318, 115] width 91 height 12
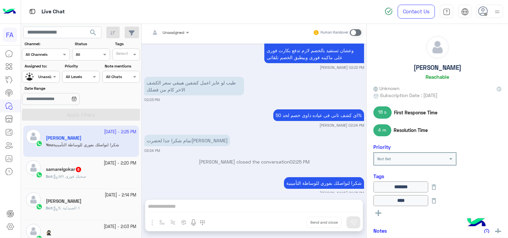
click at [267, 121] on div "Sep 23, 2025 نعم 02:15 PM فورى للوساطة التأمنية اهلاً Ahmed, بما انك واحد من عا…" at bounding box center [254, 118] width 225 height 149
drag, startPoint x: 269, startPoint y: 103, endPoint x: 353, endPoint y: 102, distance: 84.4
click at [353, 109] on p "اى كشف تانى فى عياده داوى خصم لحد 50%" at bounding box center [318, 115] width 91 height 12
copy p "ى كشف تانى فى عياده داوى خصم لحد"
click at [198, 175] on div "شكرا لتواصلك بفوري للوساطة التأمينية Sara Taha 02:25 PM" at bounding box center [254, 185] width 220 height 20
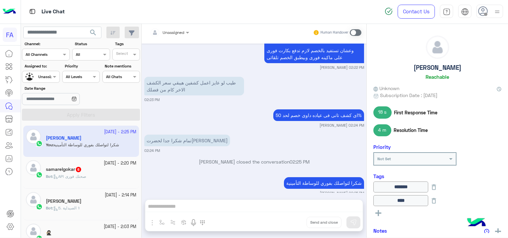
click at [109, 163] on small "23 September - 2:20 PM" at bounding box center [120, 163] width 33 height 6
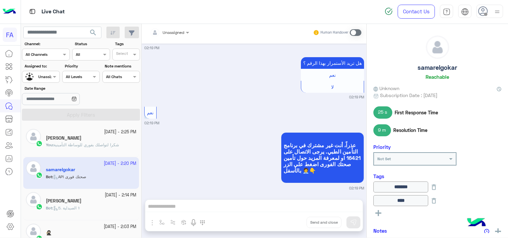
scroll to position [1145, 0]
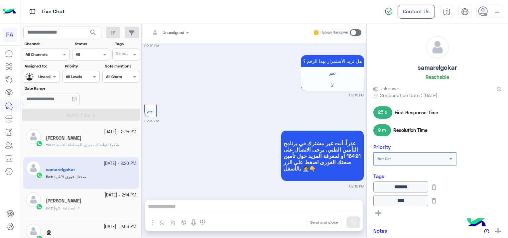
click at [96, 204] on div "[PERSON_NAME]" at bounding box center [91, 201] width 90 height 7
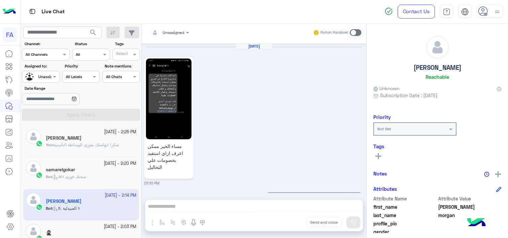
scroll to position [845, 0]
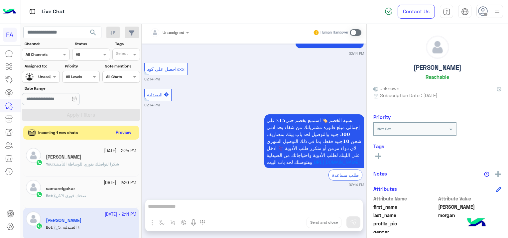
click at [128, 132] on button "Preview" at bounding box center [123, 132] width 21 height 9
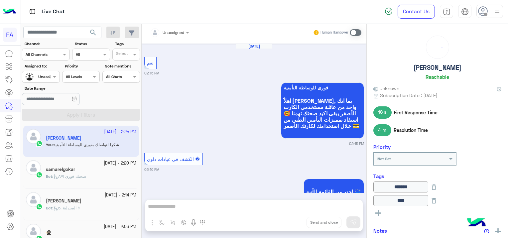
scroll to position [591, 0]
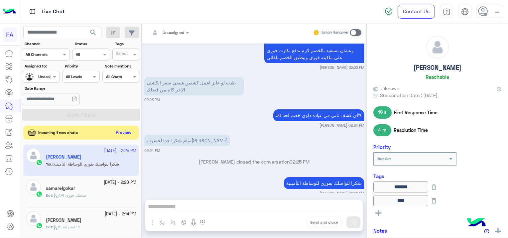
click at [119, 132] on button "Preview" at bounding box center [123, 132] width 21 height 9
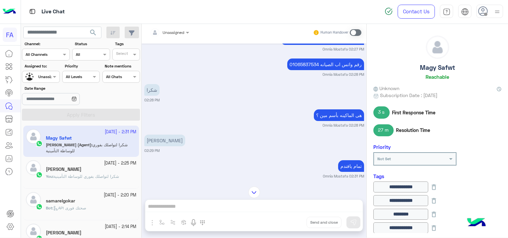
scroll to position [466, 0]
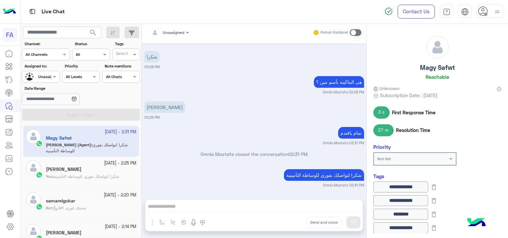
click at [101, 202] on div "samarelgokar" at bounding box center [91, 201] width 90 height 7
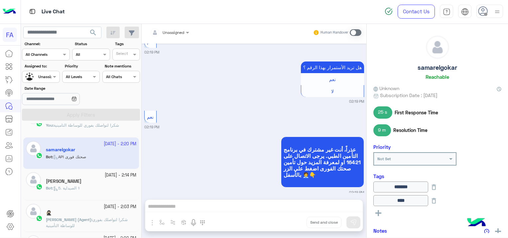
scroll to position [100, 0]
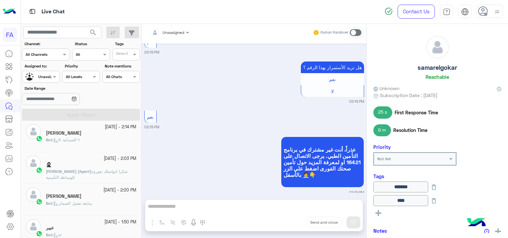
click at [99, 140] on div "Bot : 5. الصيدلية ⚕" at bounding box center [91, 143] width 90 height 12
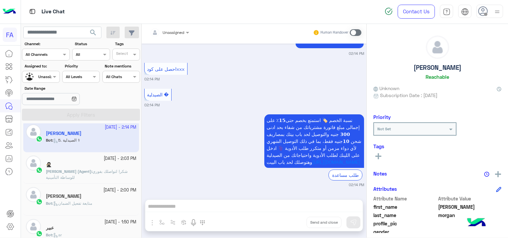
scroll to position [845, 0]
click at [114, 172] on span "شكرا لتواصلك بفوري للوساطة التأمينية" at bounding box center [87, 174] width 82 height 11
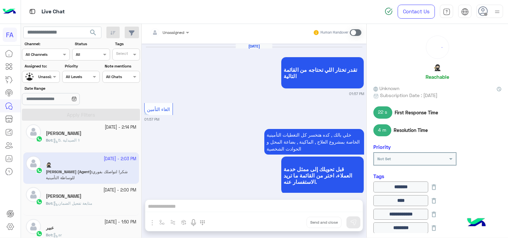
scroll to position [460, 0]
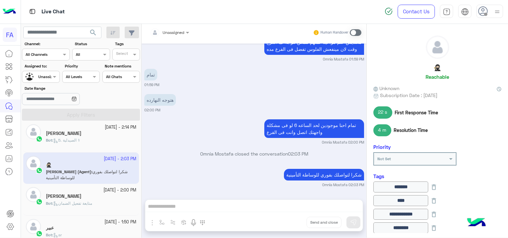
click at [103, 191] on small "23 September - 2:00 PM" at bounding box center [119, 190] width 33 height 6
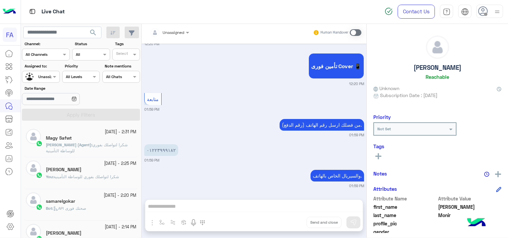
click at [103, 145] on span "شكرا لتواصلك بفوري للوساطة التأمينية" at bounding box center [87, 147] width 82 height 11
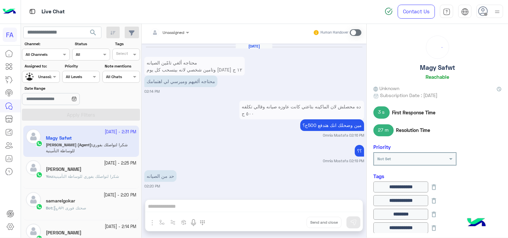
scroll to position [466, 0]
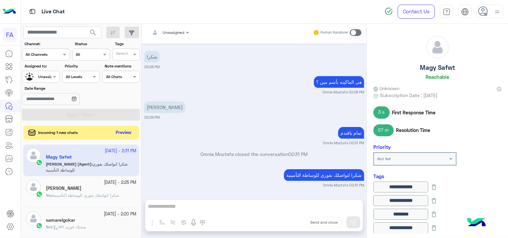
click at [122, 129] on button "Preview" at bounding box center [123, 132] width 21 height 9
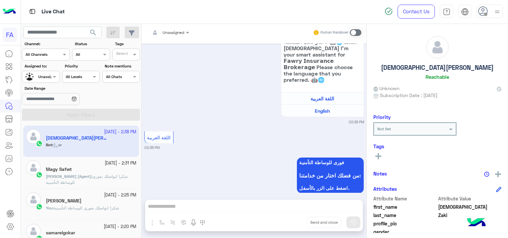
scroll to position [182, 0]
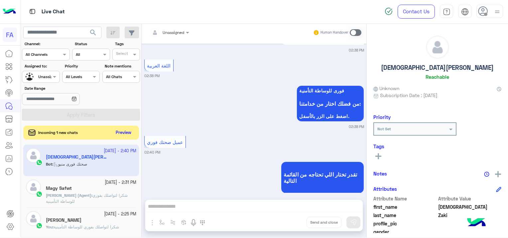
click at [120, 128] on button "Preview" at bounding box center [123, 132] width 21 height 9
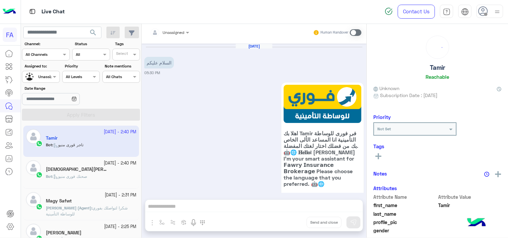
scroll to position [194, 0]
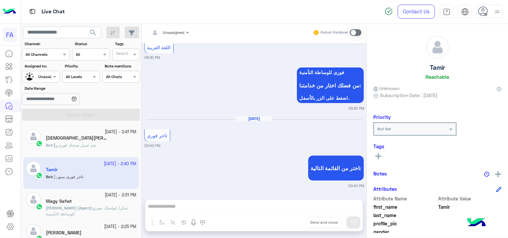
click at [95, 140] on div "Islam Zaki 2" at bounding box center [91, 138] width 90 height 7
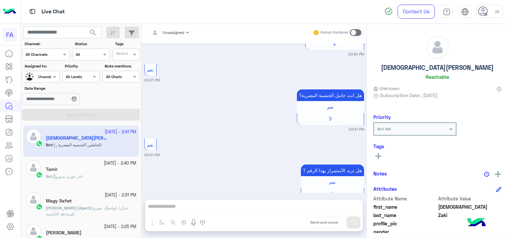
scroll to position [407, 0]
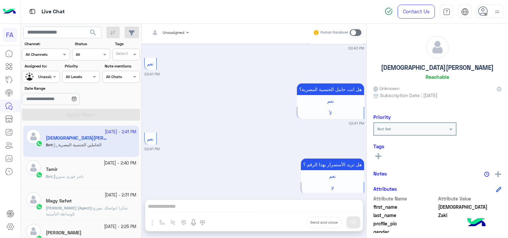
click at [108, 173] on div "Bot : تاجر قورى منيو" at bounding box center [91, 179] width 90 height 12
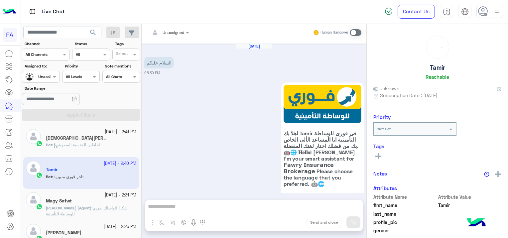
scroll to position [194, 0]
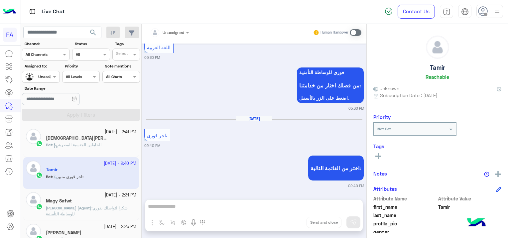
click at [83, 145] on span "الحاملين الجنسية المصرية" at bounding box center [77, 144] width 48 height 5
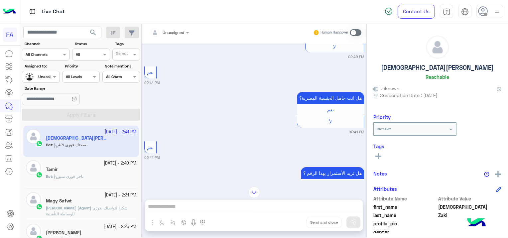
scroll to position [510, 0]
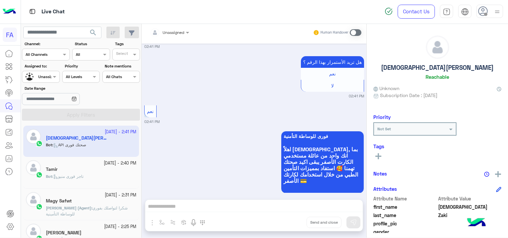
click at [71, 167] on div "Tamir" at bounding box center [91, 169] width 90 height 7
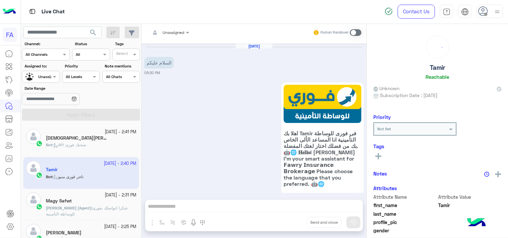
scroll to position [194, 0]
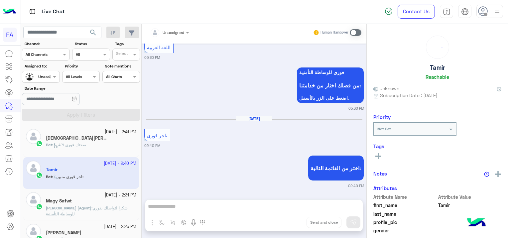
click at [84, 147] on p "Bot : API صحتك فورى" at bounding box center [66, 145] width 40 height 6
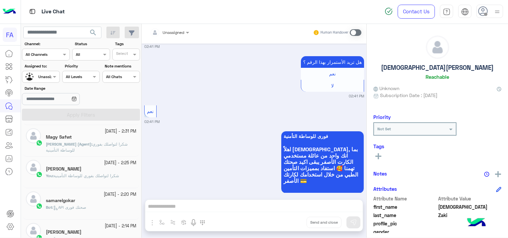
scroll to position [66, 0]
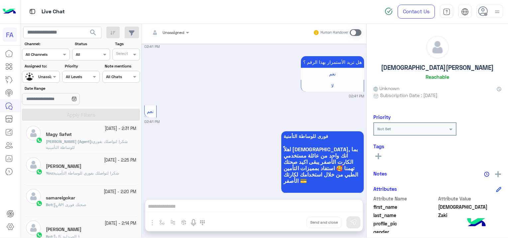
click at [94, 171] on span "شكرا لتواصلك بفوري للوساطة التأمينية" at bounding box center [86, 172] width 65 height 5
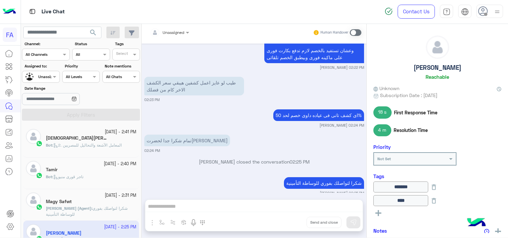
click at [108, 135] on div "Islam Zaki 1" at bounding box center [91, 138] width 90 height 7
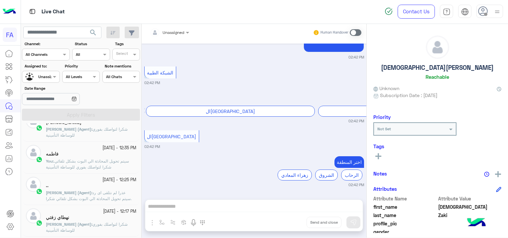
scroll to position [3, 0]
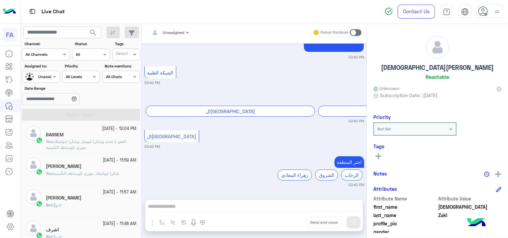
click at [83, 161] on div "[DATE] - 11:59 AM" at bounding box center [91, 160] width 90 height 6
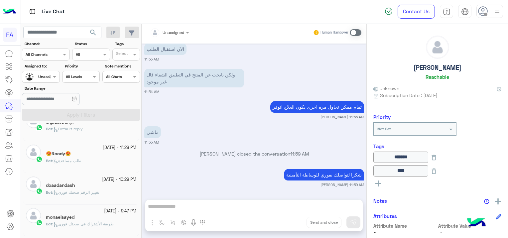
scroll to position [3, 0]
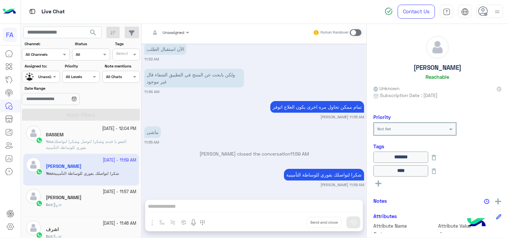
click at [102, 136] on div "BASSEM" at bounding box center [91, 135] width 90 height 7
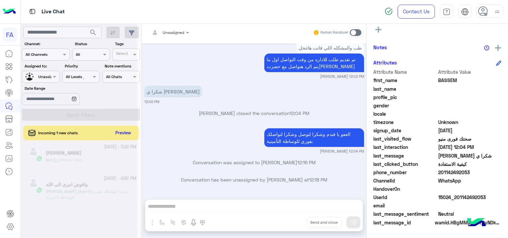
scroll to position [3, 0]
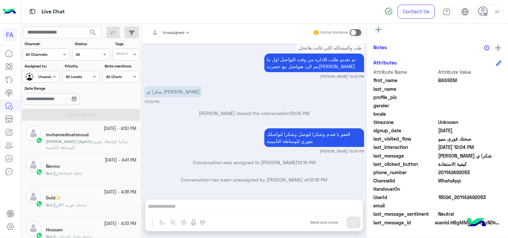
click at [102, 136] on div "mohamedmahmoud" at bounding box center [91, 135] width 90 height 7
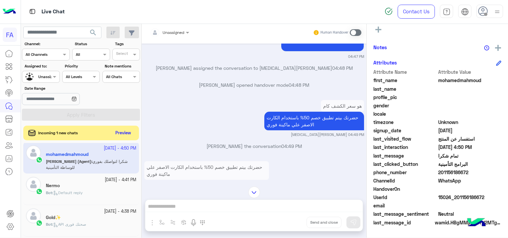
scroll to position [457, 0]
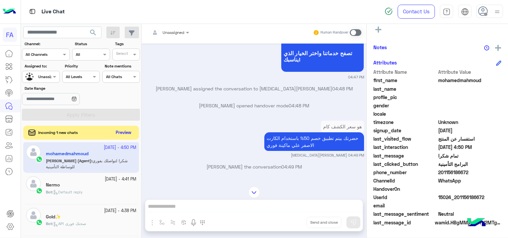
click at [125, 130] on button "Preview" at bounding box center [123, 132] width 21 height 9
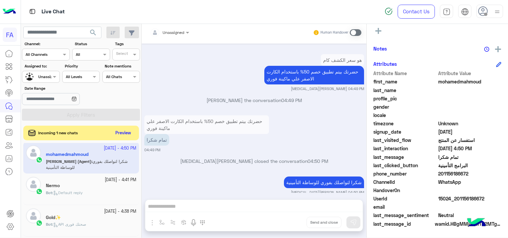
scroll to position [183, 0]
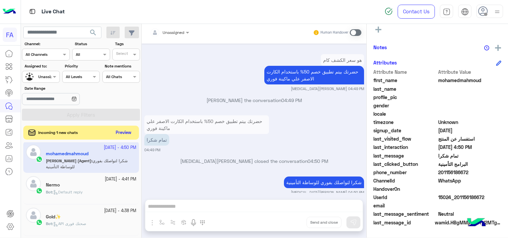
click at [126, 132] on button "Preview" at bounding box center [123, 132] width 21 height 9
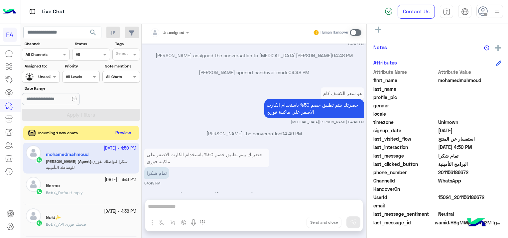
scroll to position [523, 0]
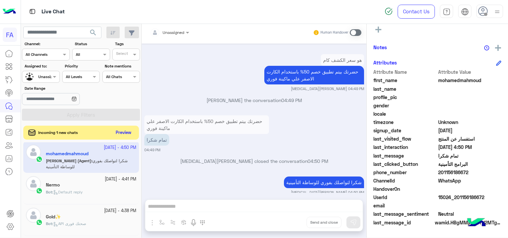
click at [126, 129] on button "Preview" at bounding box center [123, 132] width 21 height 9
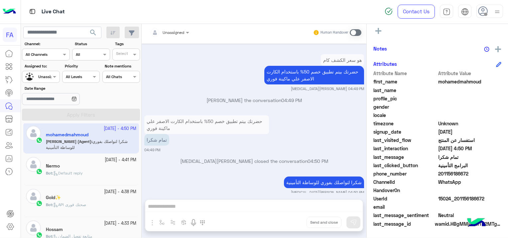
scroll to position [183, 0]
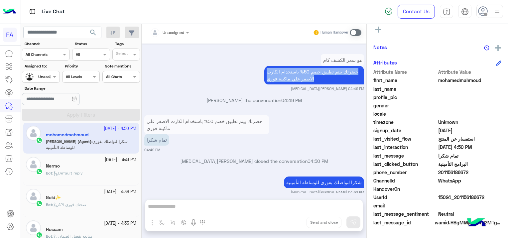
drag, startPoint x: 264, startPoint y: 62, endPoint x: 292, endPoint y: 82, distance: 34.6
click at [292, 82] on div "هو سعر الكشف كام حضرتك بيتم تطبيق خصم 50% باستخدام الكارت الاصفر علي ماكينة فور…" at bounding box center [254, 72] width 220 height 39
copy app-message "حضرتك بيتم تطبيق خصم 50% باستخدام الكارت الاصفر علي ماكينة فوري"
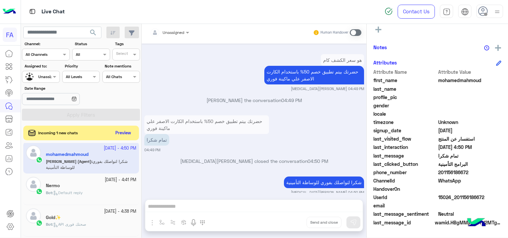
click at [240, 175] on div "شكرا لتواصلك بفوري للوساطة التأمينية Amira khalid 04:50 PM" at bounding box center [254, 185] width 220 height 20
click at [123, 131] on button "Preview" at bounding box center [123, 132] width 21 height 9
click at [124, 131] on button "Preview" at bounding box center [123, 132] width 21 height 9
click at [121, 134] on button "Preview" at bounding box center [123, 132] width 21 height 9
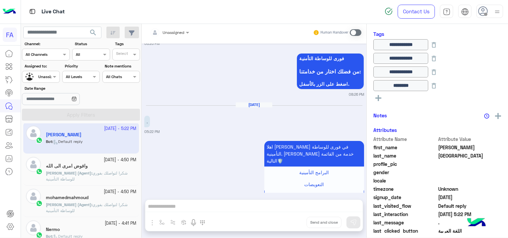
scroll to position [206, 0]
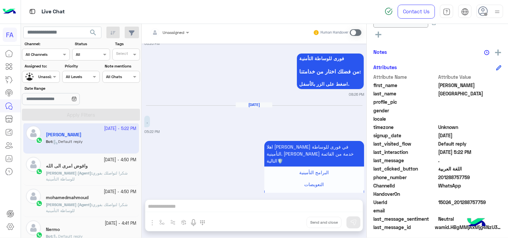
click at [47, 73] on div at bounding box center [40, 76] width 37 height 6
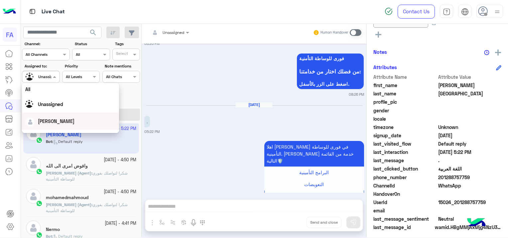
click at [52, 126] on div "[PERSON_NAME]" at bounding box center [70, 121] width 90 height 12
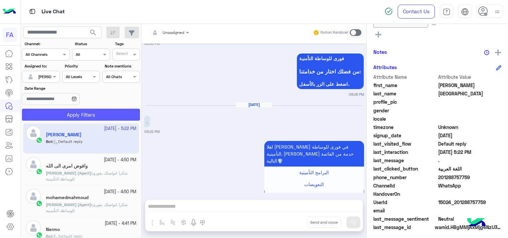
click at [61, 117] on button "Apply Filters" at bounding box center [81, 115] width 118 height 12
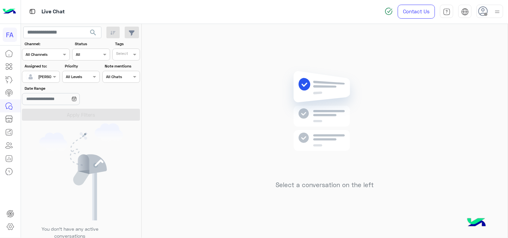
click at [41, 75] on div at bounding box center [40, 76] width 37 height 6
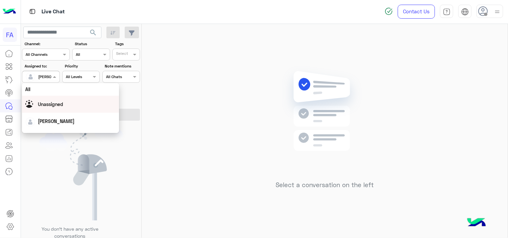
click at [53, 102] on span "Unassigned" at bounding box center [50, 104] width 25 height 6
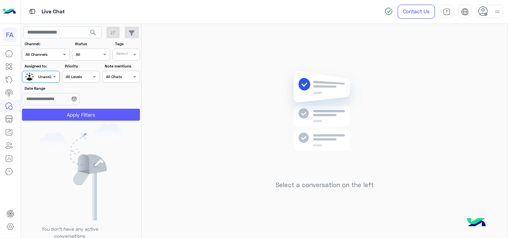
click at [74, 113] on button "Apply Filters" at bounding box center [81, 115] width 118 height 12
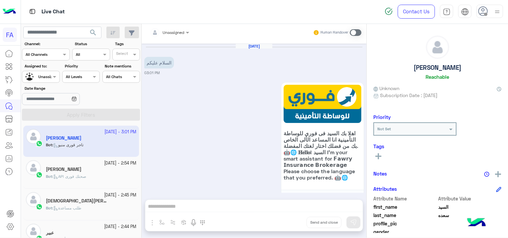
scroll to position [182, 0]
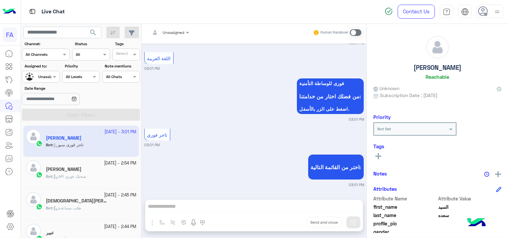
click at [93, 31] on span "search" at bounding box center [93, 33] width 8 height 8
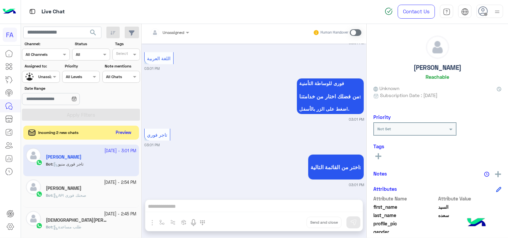
click at [119, 128] on button "Preview" at bounding box center [123, 132] width 21 height 9
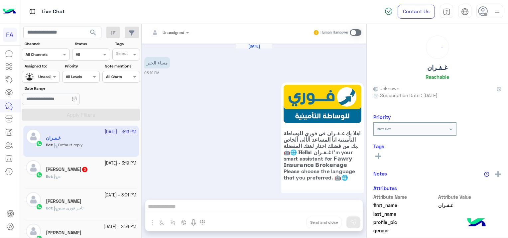
scroll to position [210, 0]
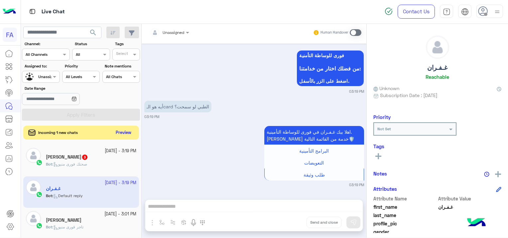
click at [125, 128] on button "Preview" at bounding box center [123, 132] width 21 height 9
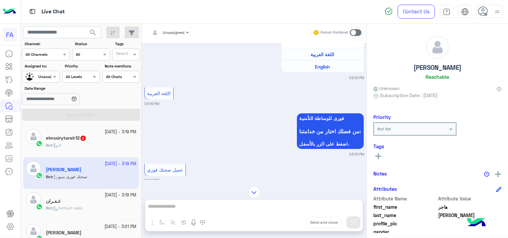
scroll to position [853, 0]
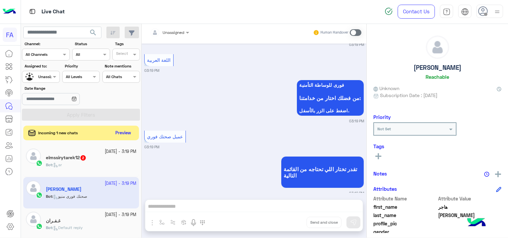
click at [92, 163] on div "Bot : ar" at bounding box center [91, 168] width 90 height 12
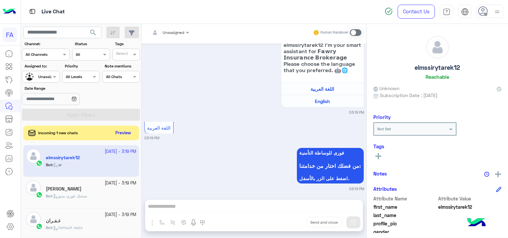
scroll to position [117, 0]
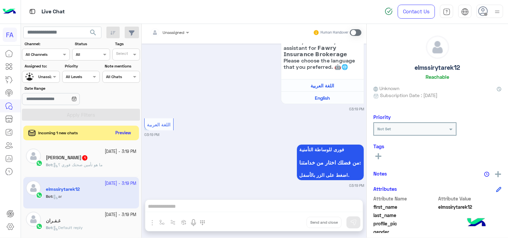
click at [76, 160] on div "هاجر صلاح 1" at bounding box center [91, 158] width 90 height 7
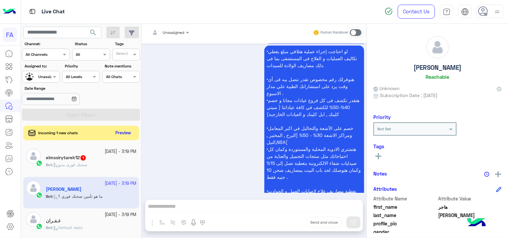
scroll to position [1037, 0]
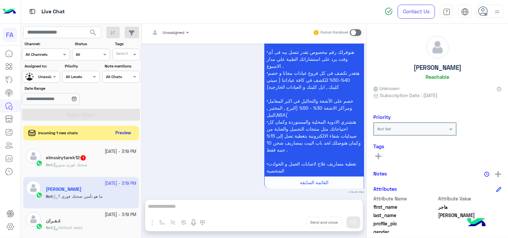
click at [88, 158] on div "elmssirytarek12 1" at bounding box center [91, 158] width 90 height 7
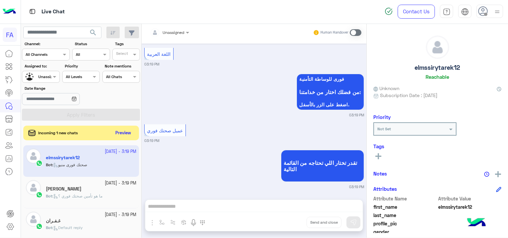
scroll to position [189, 0]
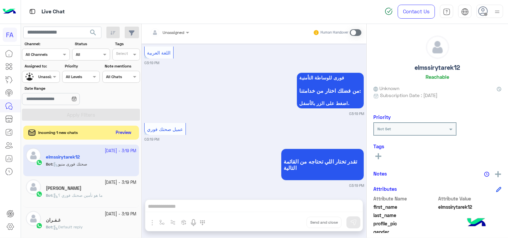
click at [121, 126] on div "Incoming 1 new chats Preview" at bounding box center [81, 133] width 116 height 14
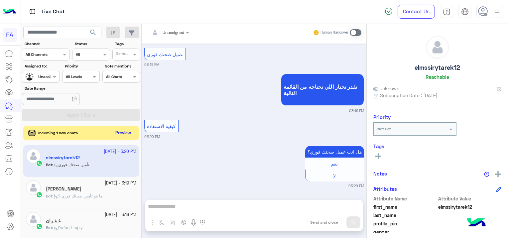
click at [109, 136] on div "Incoming 1 new chats Preview" at bounding box center [81, 133] width 116 height 15
click at [119, 132] on button "Preview" at bounding box center [123, 132] width 21 height 9
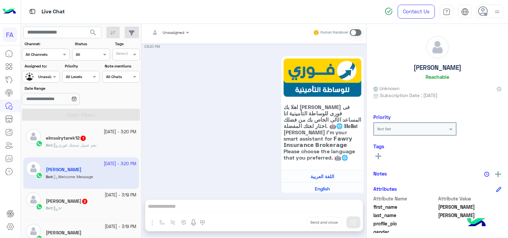
scroll to position [41, 0]
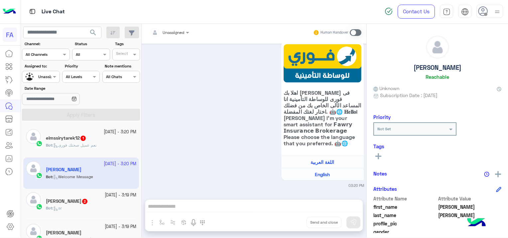
click at [107, 197] on small "23 September - 3:19 PM" at bounding box center [121, 195] width 32 height 6
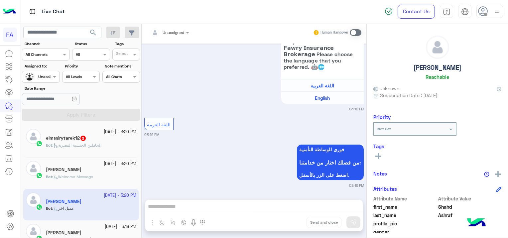
scroll to position [182, 0]
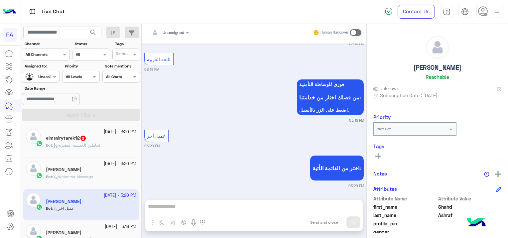
click at [85, 137] on span "2" at bounding box center [82, 138] width 5 height 5
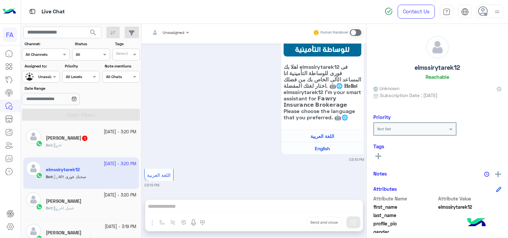
scroll to position [516, 0]
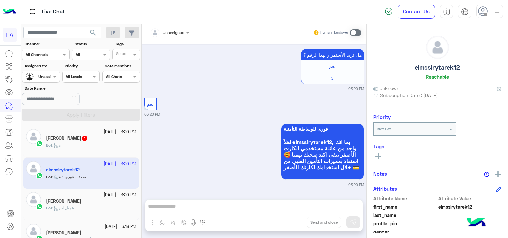
click at [98, 144] on div "Bot : ar" at bounding box center [91, 148] width 90 height 12
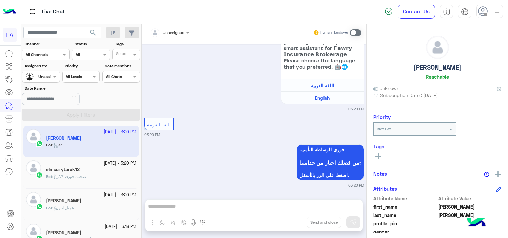
click at [41, 76] on input "text" at bounding box center [33, 76] width 15 height 6
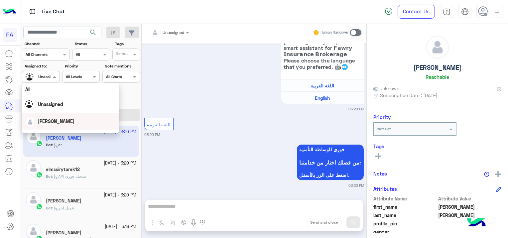
click at [56, 124] on div "[PERSON_NAME]" at bounding box center [56, 121] width 37 height 7
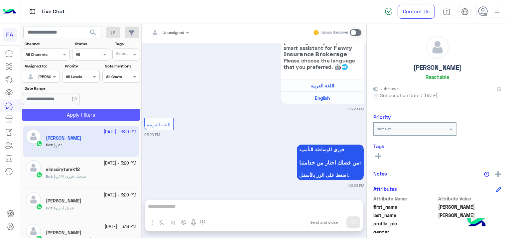
click at [82, 114] on button "Apply Filters" at bounding box center [81, 115] width 118 height 12
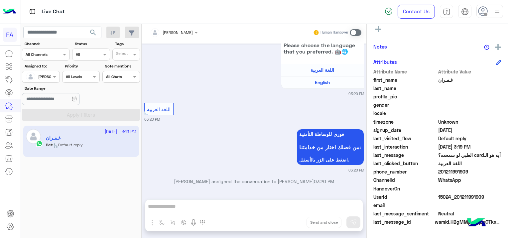
scroll to position [482, 0]
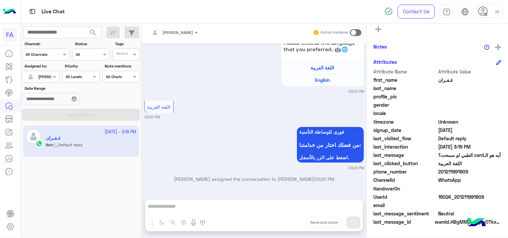
click at [351, 31] on span at bounding box center [356, 32] width 12 height 7
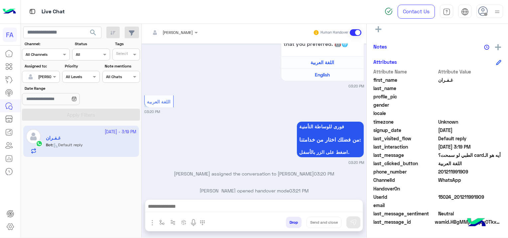
scroll to position [499, 0]
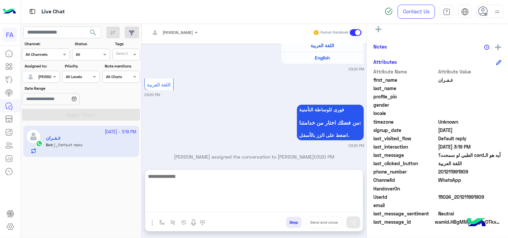
click at [175, 208] on textarea at bounding box center [253, 192] width 217 height 40
paste textarea "**********"
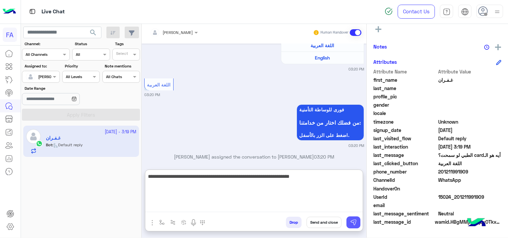
type textarea "**********"
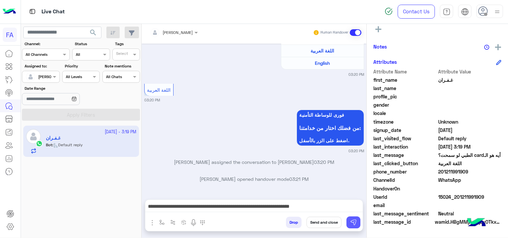
click at [355, 221] on img at bounding box center [353, 222] width 7 height 7
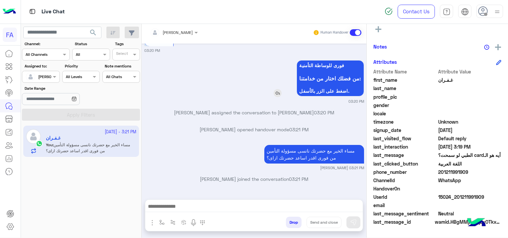
scroll to position [549, 0]
drag, startPoint x: 217, startPoint y: 137, endPoint x: 211, endPoint y: 149, distance: 13.7
click at [217, 137] on div "Sara Taha opened handover mode 03:21 PM" at bounding box center [254, 132] width 220 height 12
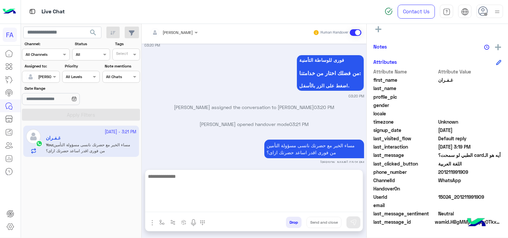
click at [209, 209] on textarea at bounding box center [253, 192] width 217 height 40
paste textarea "**********"
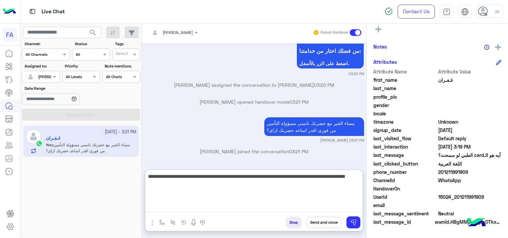
scroll to position [579, 0]
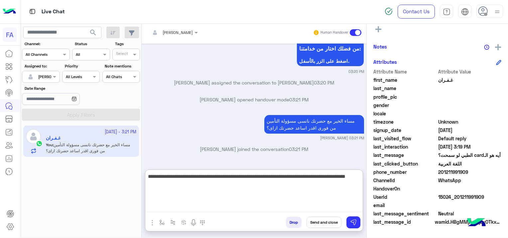
type textarea "**********"
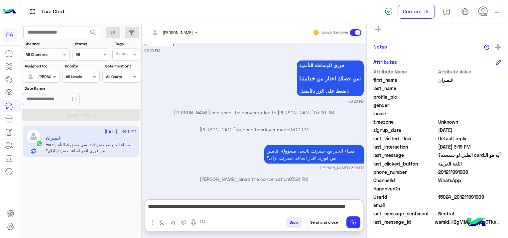
click at [325, 221] on button "Send and close" at bounding box center [323, 222] width 35 height 11
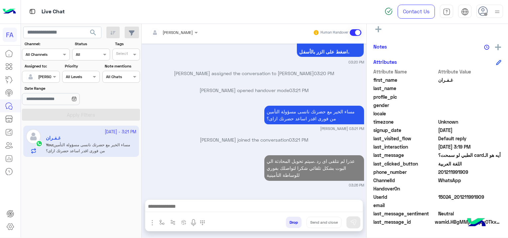
scroll to position [605, 0]
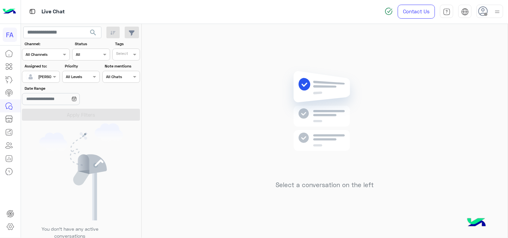
click at [93, 30] on span "search" at bounding box center [93, 33] width 8 height 8
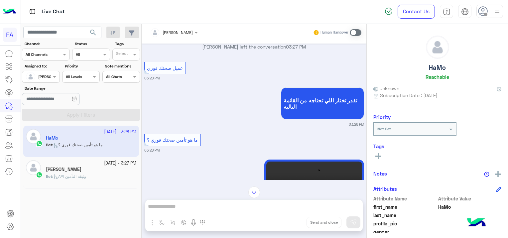
scroll to position [546, 0]
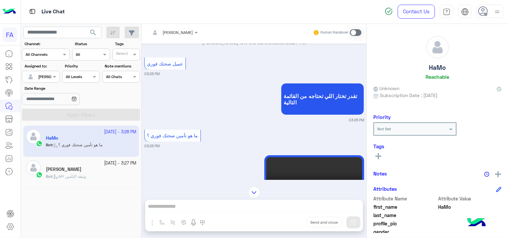
click at [353, 32] on span at bounding box center [356, 32] width 12 height 7
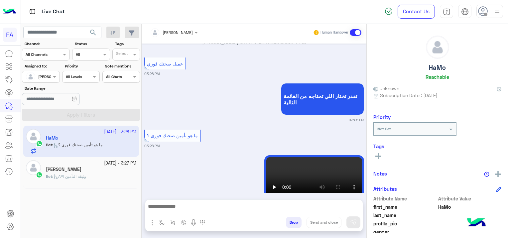
scroll to position [796, 0]
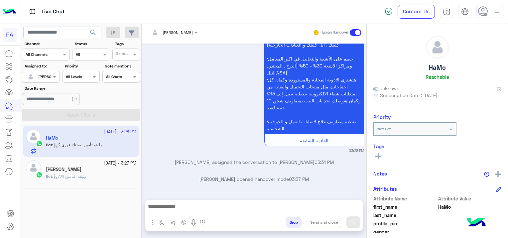
click at [212, 200] on div at bounding box center [253, 208] width 217 height 17
click at [213, 200] on div at bounding box center [253, 208] width 217 height 17
click at [211, 202] on textarea at bounding box center [253, 207] width 217 height 10
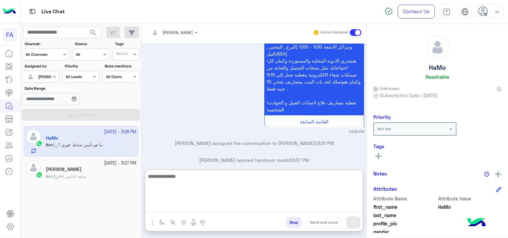
paste textarea "**********"
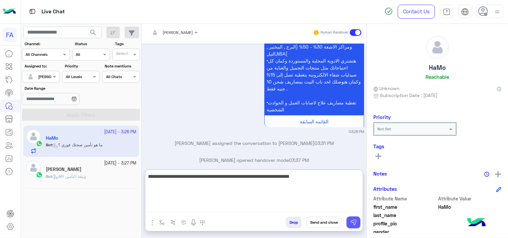
type textarea "**********"
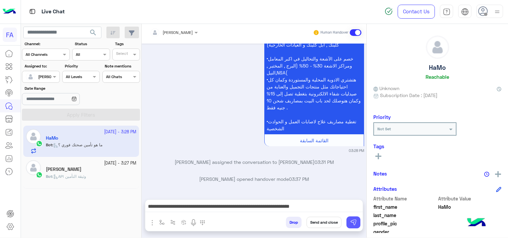
click at [354, 223] on img at bounding box center [353, 222] width 7 height 7
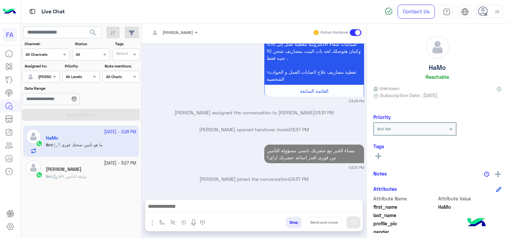
scroll to position [845, 0]
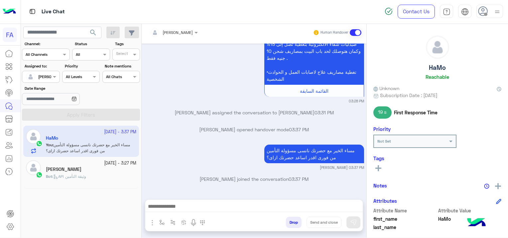
click at [107, 169] on div "[PERSON_NAME]" at bounding box center [91, 169] width 90 height 7
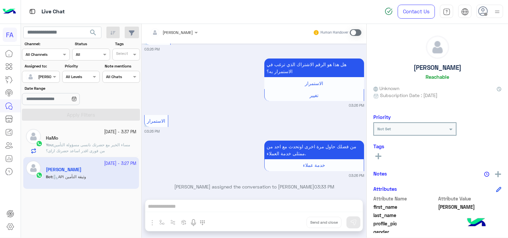
scroll to position [369, 0]
click at [354, 29] on span at bounding box center [356, 32] width 12 height 7
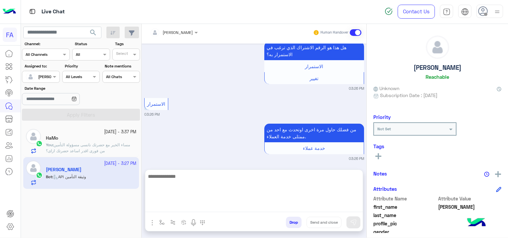
click at [203, 208] on textarea at bounding box center [253, 192] width 217 height 40
paste textarea "**********"
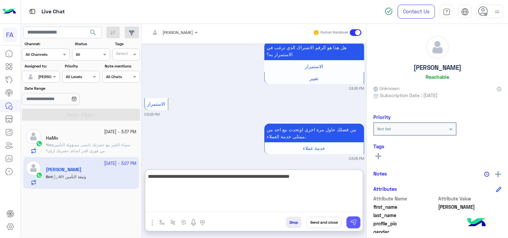
type textarea "**********"
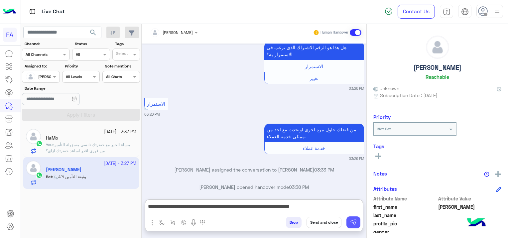
click at [351, 223] on img at bounding box center [353, 222] width 7 height 7
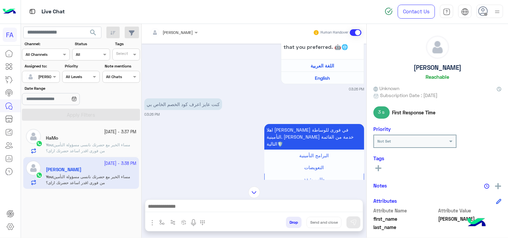
scroll to position [103, 0]
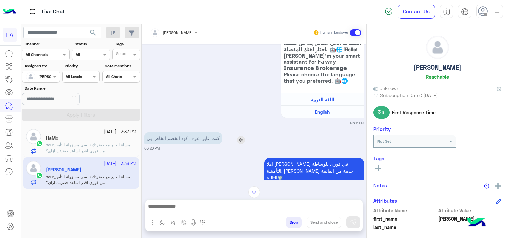
click at [241, 140] on img at bounding box center [241, 140] width 8 height 8
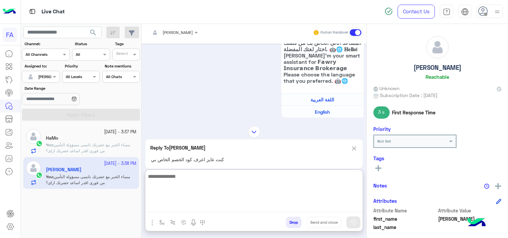
click at [233, 207] on textarea at bounding box center [253, 192] width 217 height 40
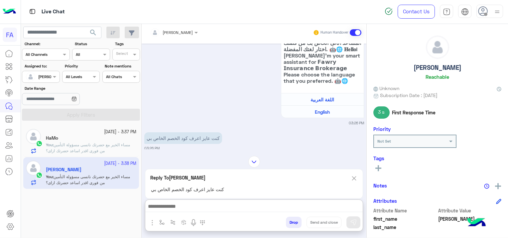
click at [357, 174] on img at bounding box center [353, 178] width 7 height 8
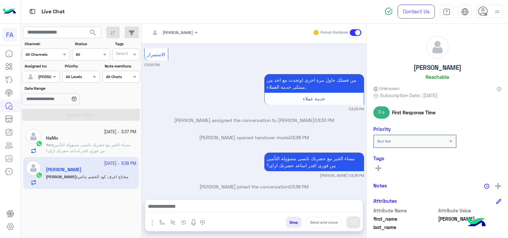
scroll to position [461, 0]
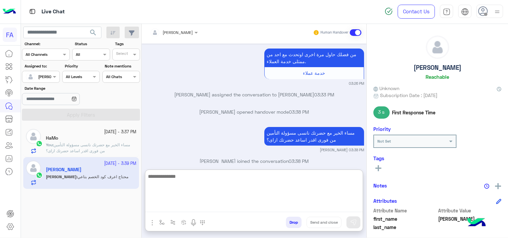
click at [199, 203] on textarea at bounding box center [253, 192] width 217 height 40
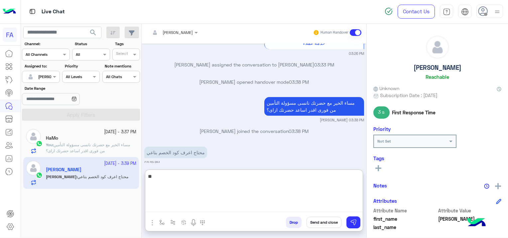
type textarea "*"
type textarea "**********"
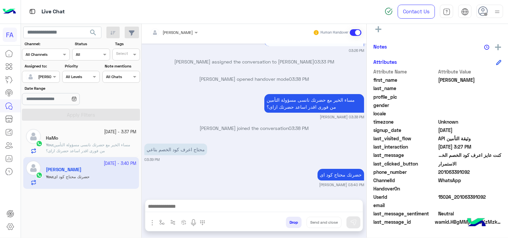
scroll to position [486, 0]
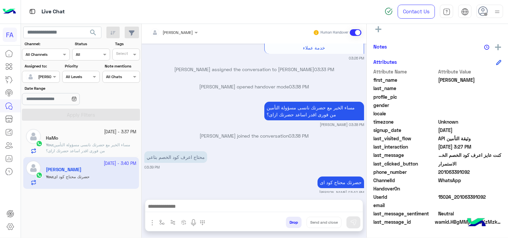
drag, startPoint x: 486, startPoint y: 196, endPoint x: 457, endPoint y: 199, distance: 28.7
click at [457, 199] on span "15024_201063391092" at bounding box center [469, 196] width 63 height 7
copy span "1063391092"
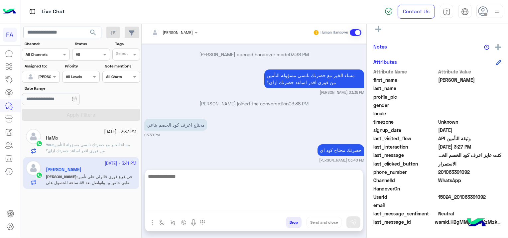
click at [257, 206] on textarea at bounding box center [253, 192] width 217 height 40
click at [215, 205] on textarea at bounding box center [253, 192] width 217 height 40
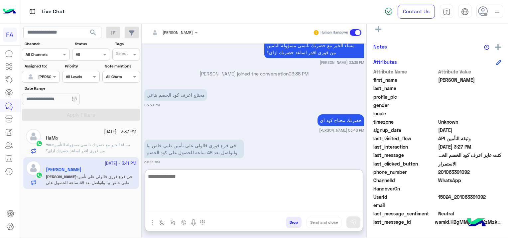
scroll to position [549, 0]
paste textarea "**********"
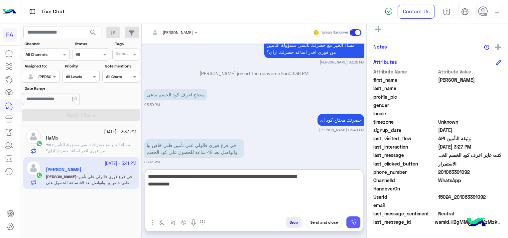
type textarea "**********"
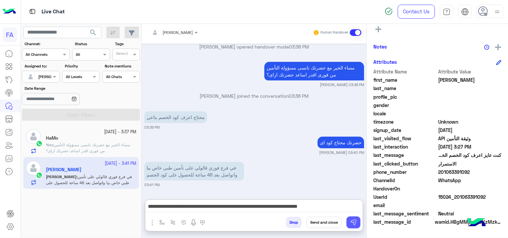
click at [350, 222] on img at bounding box center [353, 222] width 7 height 7
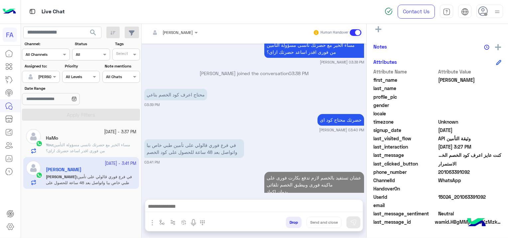
scroll to position [558, 0]
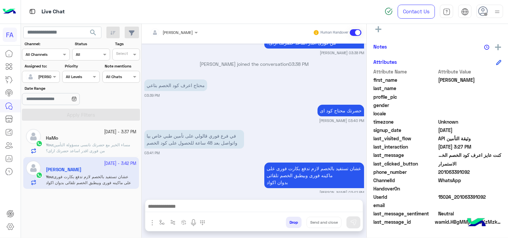
click at [236, 150] on small "03:41 PM" at bounding box center [254, 152] width 220 height 5
click at [123, 139] on div "HaMo" at bounding box center [91, 138] width 90 height 7
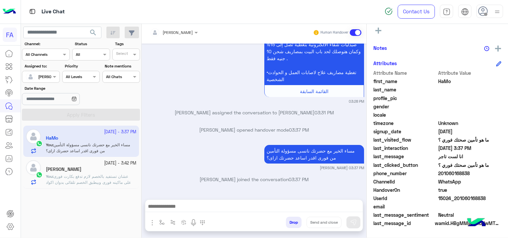
scroll to position [139, 0]
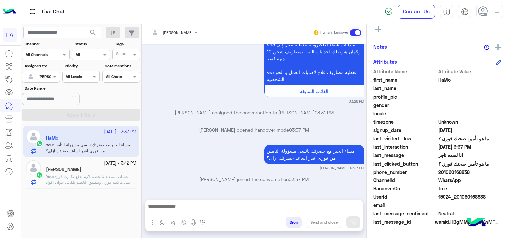
click at [109, 179] on span "عشان تستفيد بالخصم لازم تدفع بكارت فورى على ماكينه فورى وبيطبق الخصم تلقائى بدو…" at bounding box center [88, 179] width 85 height 11
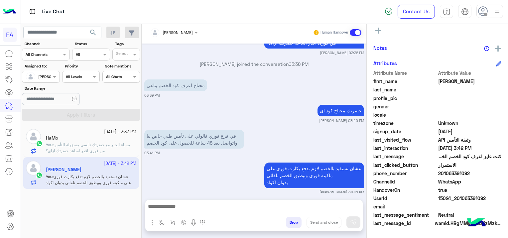
scroll to position [139, 0]
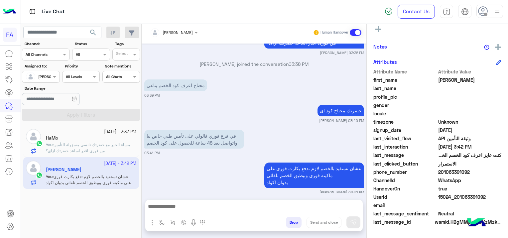
click at [118, 145] on span "مساء الخير مع حضرتك نانسى مسؤولة التأمين من فورى اقدر اساعد حضرتك ازاى؟" at bounding box center [88, 147] width 84 height 11
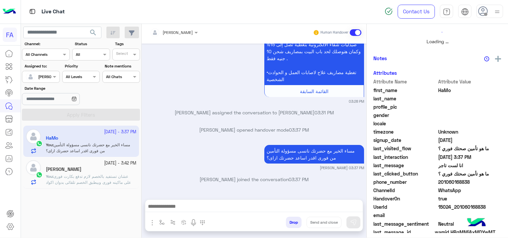
scroll to position [138, 0]
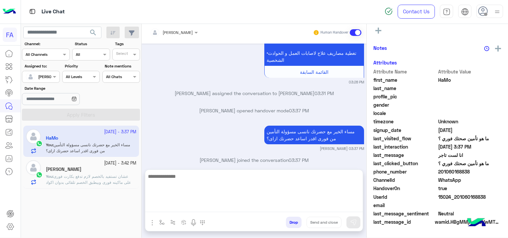
click at [205, 206] on textarea at bounding box center [253, 192] width 217 height 40
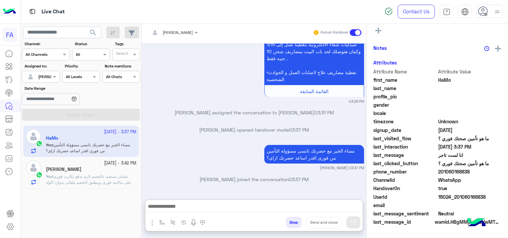
scroll to position [139, 0]
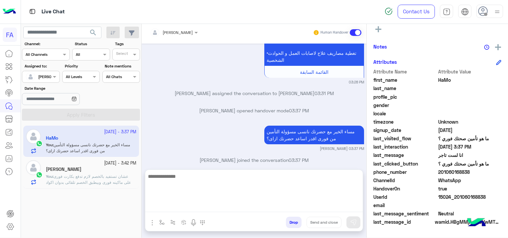
click at [216, 206] on textarea at bounding box center [253, 192] width 217 height 40
paste textarea "**********"
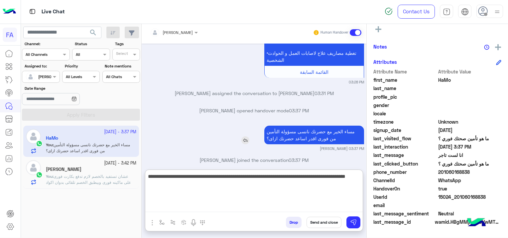
scroll to position [774, 0]
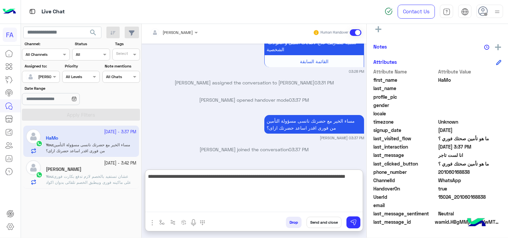
type textarea "**********"
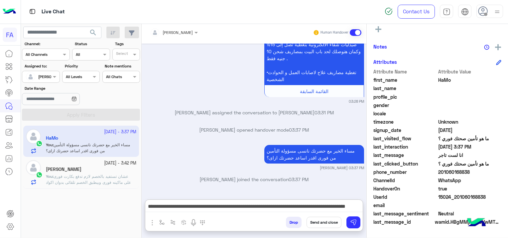
click at [333, 221] on button "Send and close" at bounding box center [323, 222] width 35 height 11
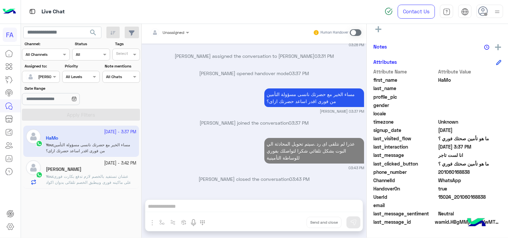
scroll to position [801, 0]
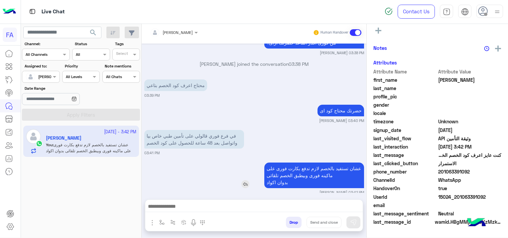
scroll to position [139, 0]
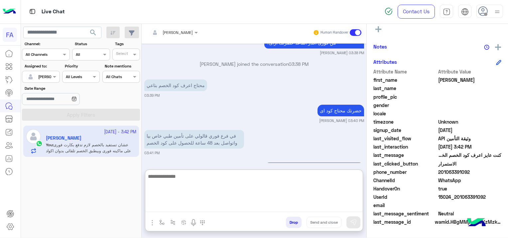
click at [187, 209] on textarea at bounding box center [253, 192] width 217 height 40
paste textarea "**********"
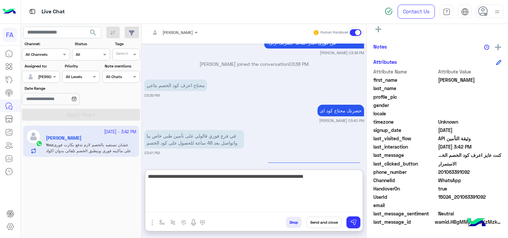
scroll to position [588, 0]
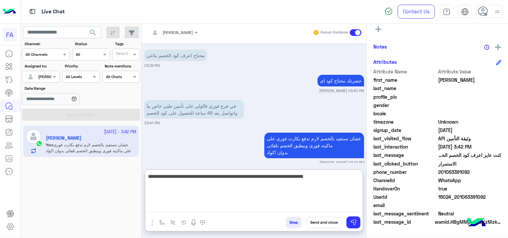
type textarea "**********"
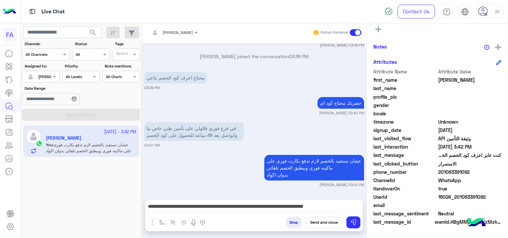
click at [325, 220] on button "Send and close" at bounding box center [323, 222] width 35 height 11
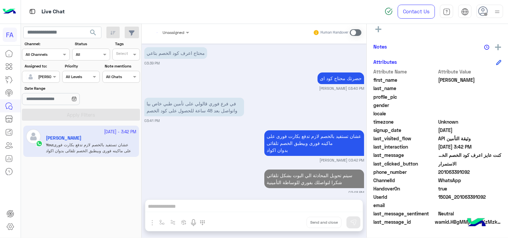
scroll to position [607, 0]
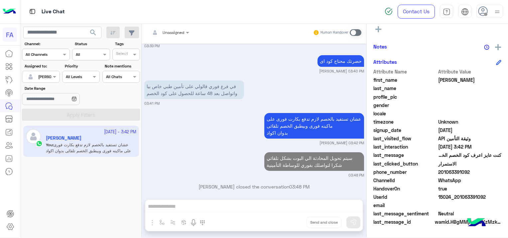
click at [36, 74] on input "text" at bounding box center [33, 76] width 15 height 6
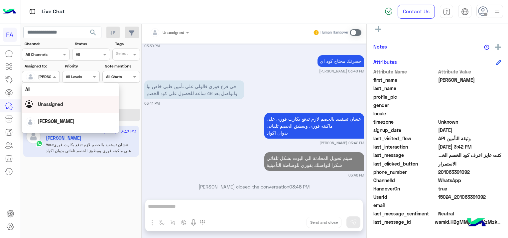
click at [52, 102] on span "Unassigned" at bounding box center [50, 104] width 25 height 6
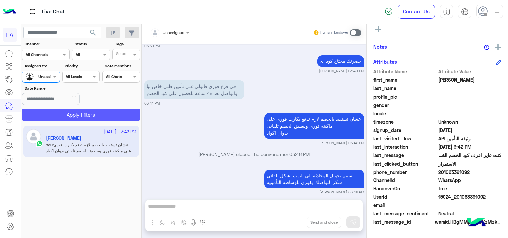
click at [69, 111] on button "Apply Filters" at bounding box center [81, 115] width 118 height 12
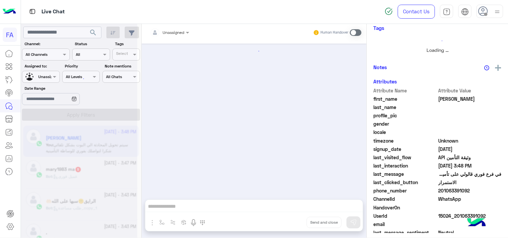
scroll to position [0, 0]
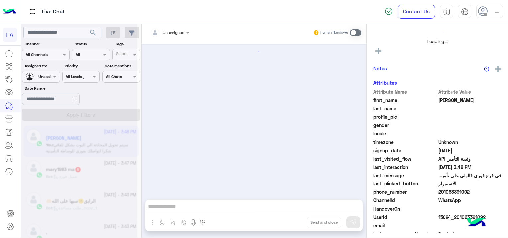
click at [88, 30] on button "search" at bounding box center [93, 34] width 16 height 14
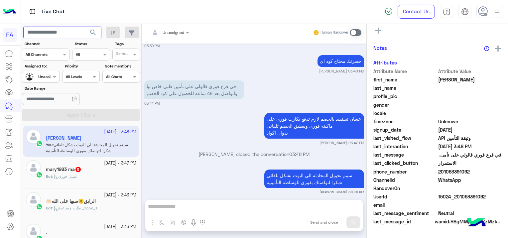
click at [68, 33] on input "text" at bounding box center [62, 33] width 78 height 12
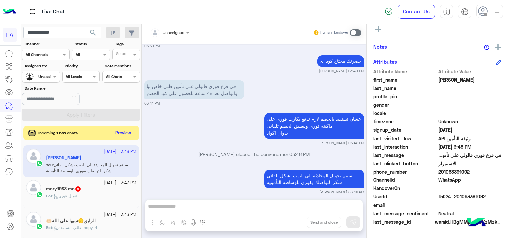
click at [94, 31] on span "search" at bounding box center [93, 33] width 8 height 8
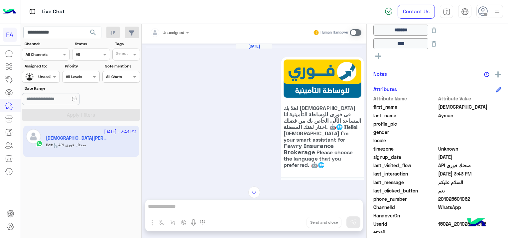
scroll to position [784, 0]
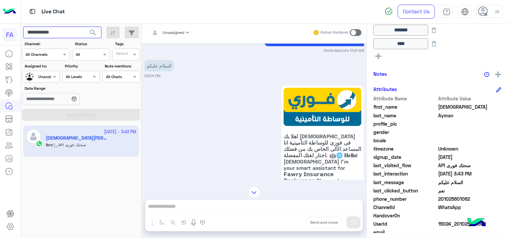
click at [78, 30] on input "**********" at bounding box center [62, 33] width 78 height 12
type input "*"
click at [97, 31] on span "search" at bounding box center [93, 33] width 8 height 8
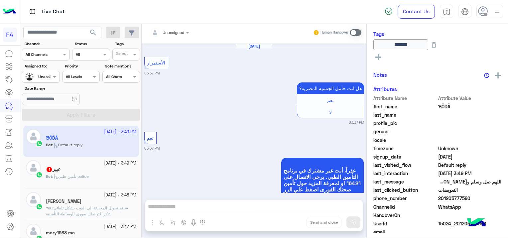
scroll to position [750, 0]
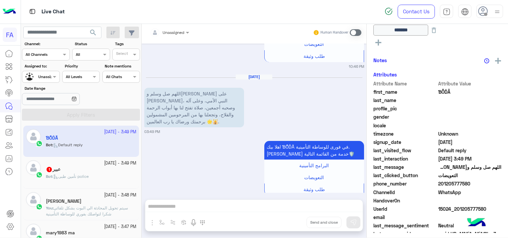
click at [114, 172] on div "عبير 1" at bounding box center [91, 169] width 90 height 7
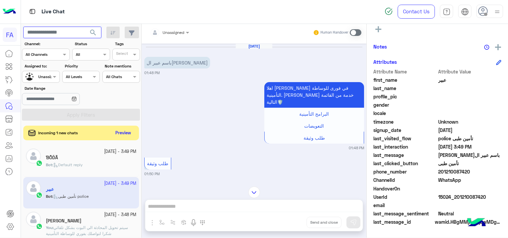
click at [41, 33] on input "text" at bounding box center [62, 33] width 78 height 12
type input "**********"
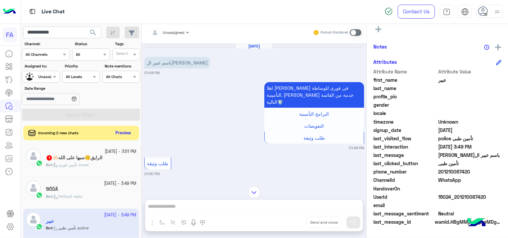
click at [94, 31] on span "search" at bounding box center [93, 33] width 8 height 8
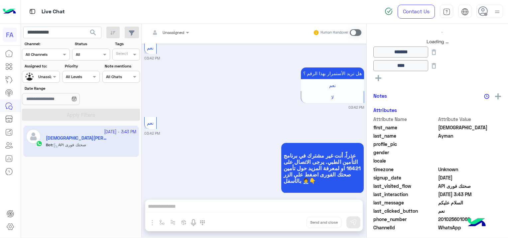
scroll to position [157, 0]
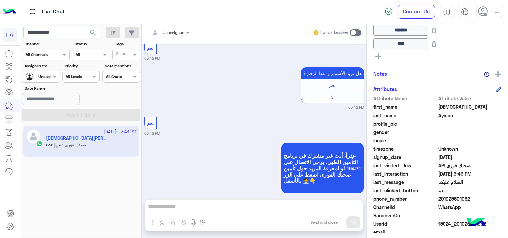
click at [356, 30] on span at bounding box center [356, 32] width 12 height 7
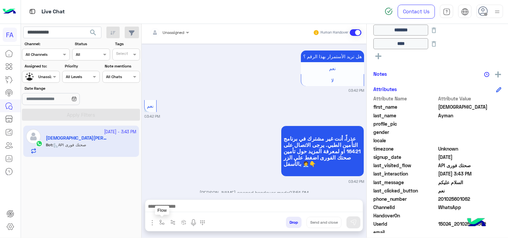
click at [162, 221] on img "button" at bounding box center [161, 222] width 5 height 5
click at [182, 206] on input "text" at bounding box center [173, 207] width 26 height 6
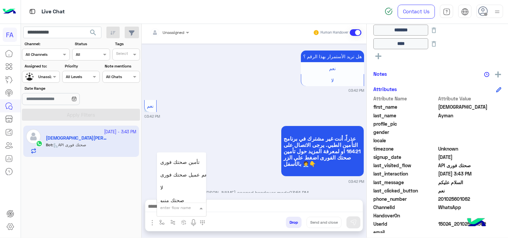
scroll to position [366, 0]
click at [182, 188] on span "صحتك منيو" at bounding box center [172, 190] width 24 height 6
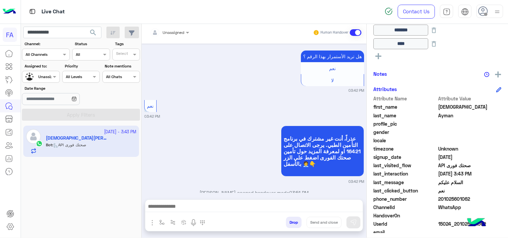
type textarea "*********"
click at [356, 221] on img at bounding box center [353, 222] width 7 height 7
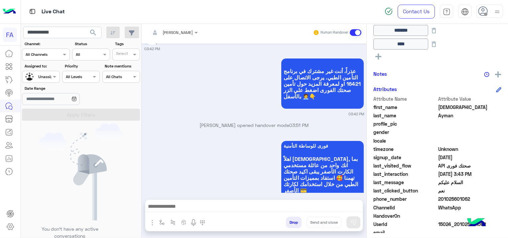
scroll to position [765, 0]
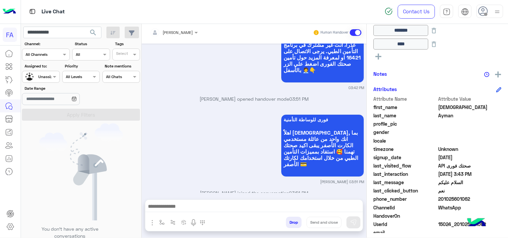
click at [358, 32] on span at bounding box center [356, 32] width 12 height 7
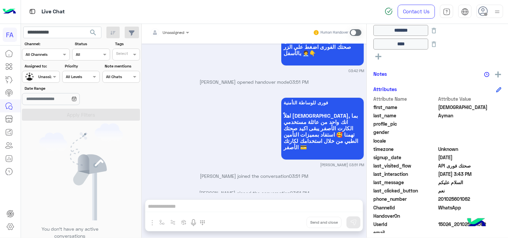
click at [354, 30] on span at bounding box center [356, 32] width 12 height 7
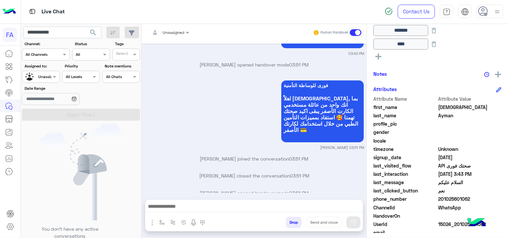
click at [178, 29] on div at bounding box center [170, 31] width 46 height 6
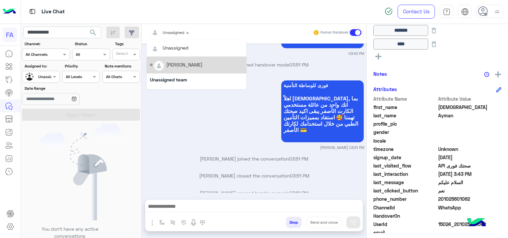
click at [185, 68] on div "[PERSON_NAME]" at bounding box center [196, 65] width 93 height 12
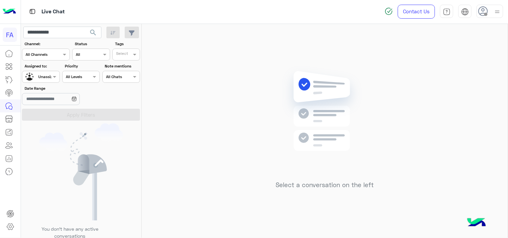
click at [48, 73] on div at bounding box center [40, 76] width 37 height 6
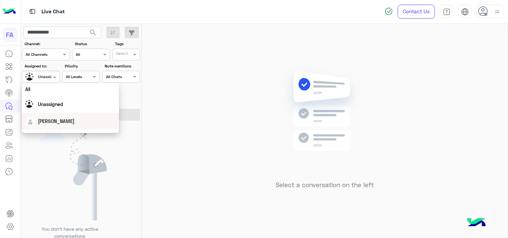
click at [43, 126] on div "[PERSON_NAME]" at bounding box center [70, 121] width 90 height 12
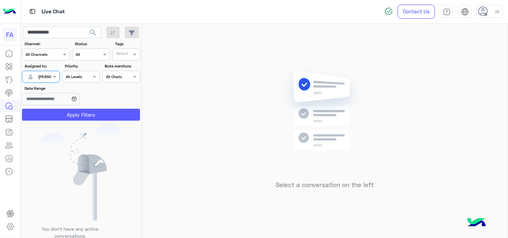
click at [80, 112] on button "Apply Filters" at bounding box center [81, 115] width 118 height 12
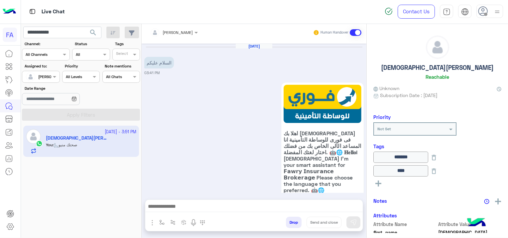
scroll to position [660, 0]
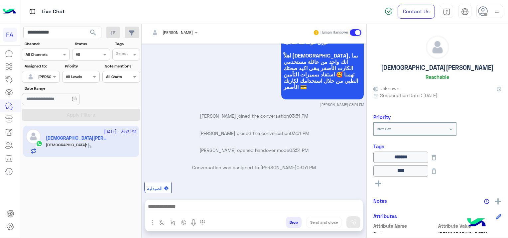
click at [354, 30] on span at bounding box center [356, 32] width 12 height 7
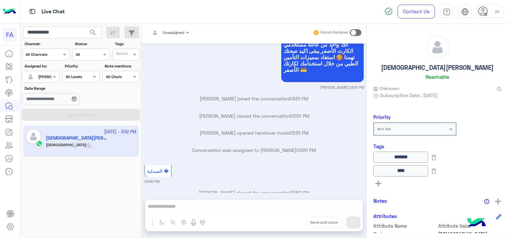
click at [39, 76] on input "text" at bounding box center [33, 76] width 15 height 6
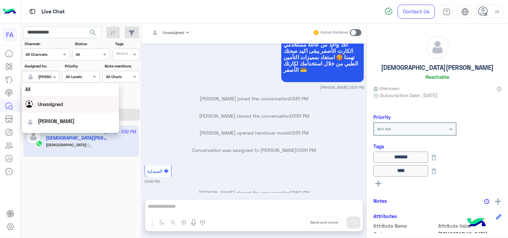
click at [55, 104] on span "Unassigned" at bounding box center [50, 104] width 25 height 6
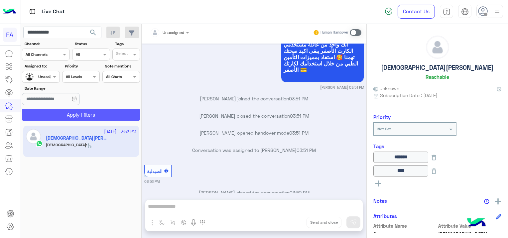
click at [87, 116] on button "Apply Filters" at bounding box center [81, 115] width 118 height 12
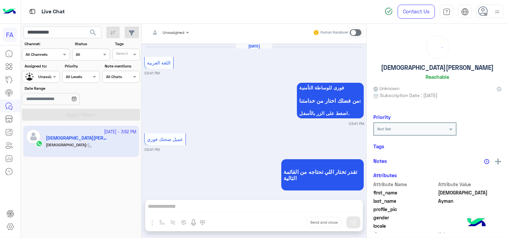
scroll to position [531, 0]
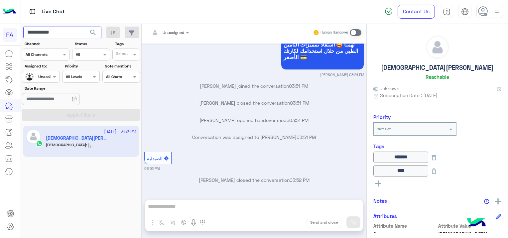
click at [58, 30] on input "**********" at bounding box center [62, 33] width 78 height 12
type input "*"
click at [96, 30] on span "search" at bounding box center [93, 33] width 8 height 8
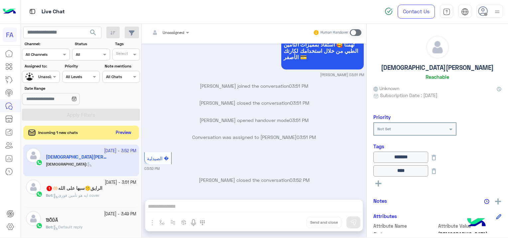
click at [124, 130] on button "Preview" at bounding box center [123, 132] width 21 height 9
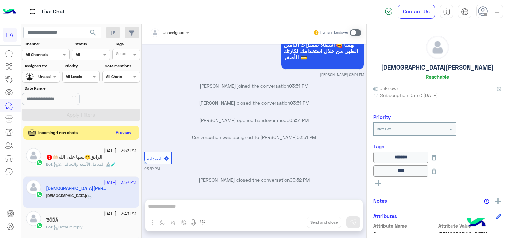
click at [124, 131] on button "Preview" at bounding box center [123, 132] width 21 height 9
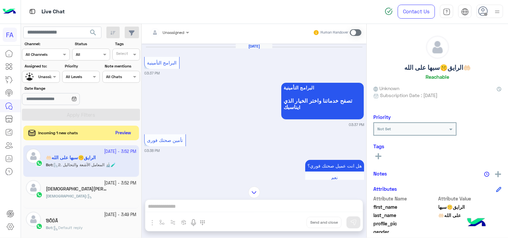
scroll to position [820, 0]
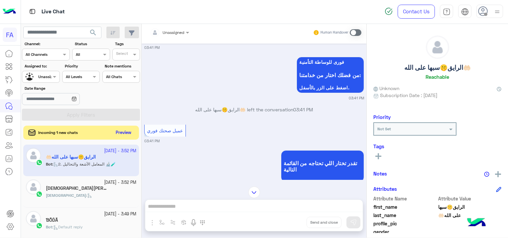
click at [125, 130] on button "Preview" at bounding box center [123, 132] width 21 height 9
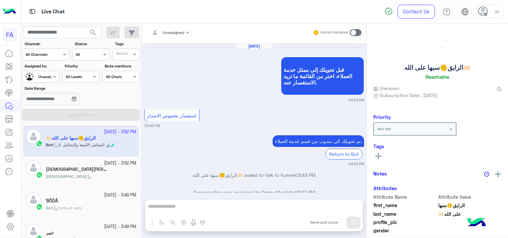
scroll to position [659, 0]
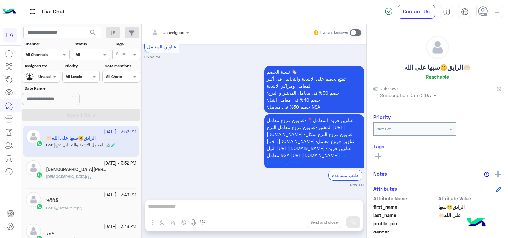
click at [90, 177] on div "Islam :" at bounding box center [91, 179] width 90 height 12
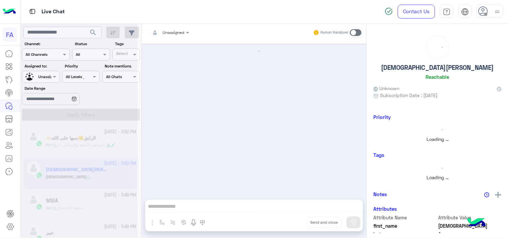
scroll to position [531, 0]
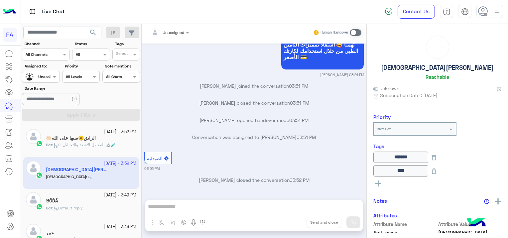
click at [92, 204] on div "23 September - 3:49 PM ƁỖĎÃ Bot : Default reply" at bounding box center [91, 204] width 90 height 25
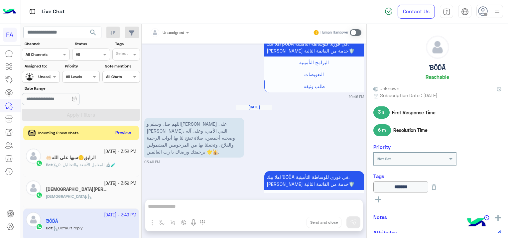
scroll to position [750, 0]
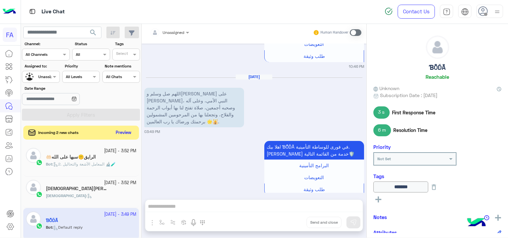
click at [124, 132] on button "Preview" at bounding box center [123, 132] width 21 height 9
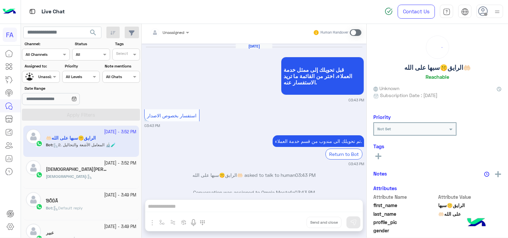
scroll to position [659, 0]
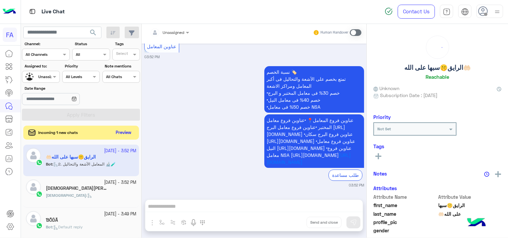
click at [122, 134] on button "Preview" at bounding box center [123, 132] width 21 height 9
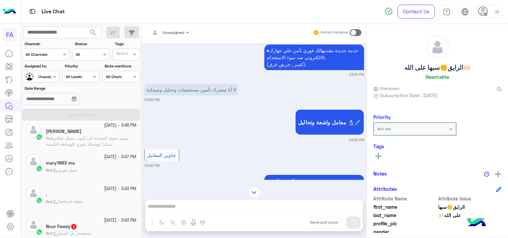
scroll to position [199, 0]
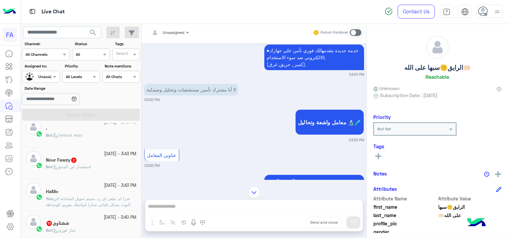
click at [92, 160] on div "Nour Fawzy 2" at bounding box center [91, 160] width 90 height 7
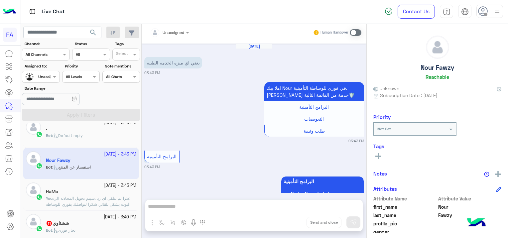
click at [75, 228] on span "تجار فورى" at bounding box center [64, 230] width 22 height 5
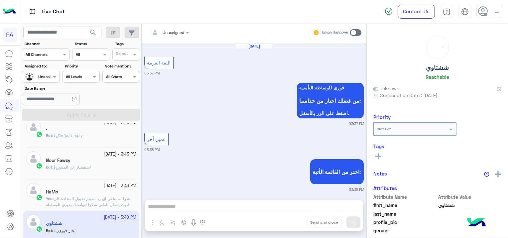
scroll to position [529, 0]
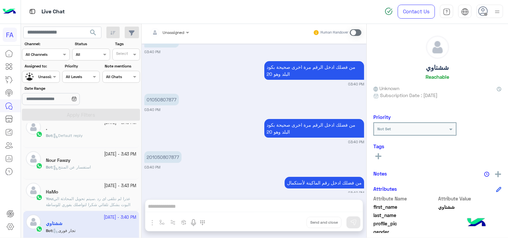
click at [84, 129] on div "." at bounding box center [91, 129] width 90 height 7
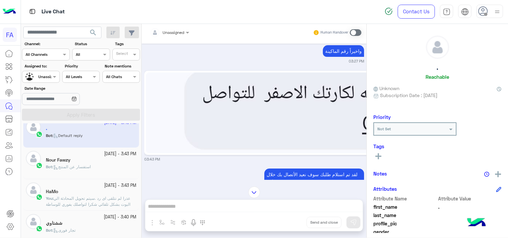
scroll to position [581, 0]
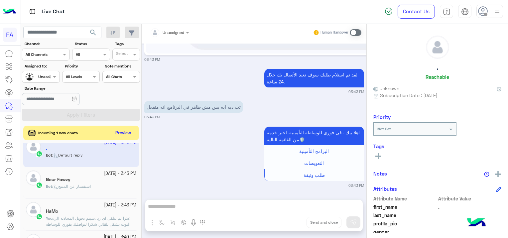
click at [85, 181] on div "Nour Fawzy" at bounding box center [91, 180] width 90 height 7
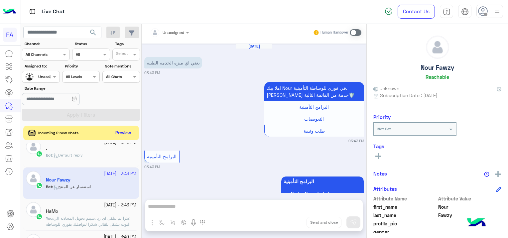
click at [123, 126] on div "Incoming 2 new chats Preview" at bounding box center [81, 133] width 116 height 15
click at [127, 131] on button "Preview" at bounding box center [123, 132] width 21 height 9
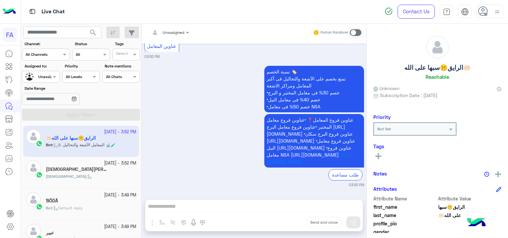
scroll to position [1383, 0]
click at [185, 31] on span at bounding box center [188, 32] width 8 height 7
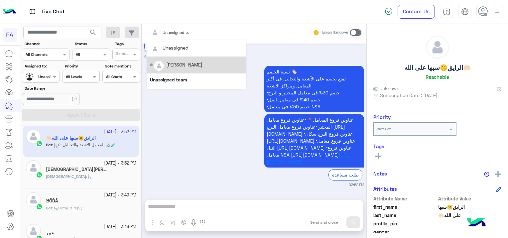
click at [186, 65] on div "[PERSON_NAME]" at bounding box center [184, 64] width 36 height 7
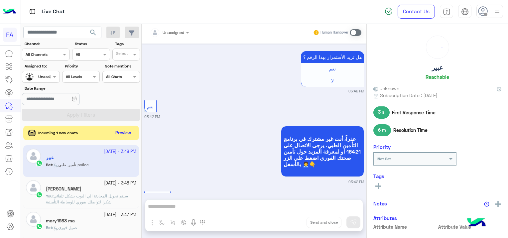
scroll to position [1802, 0]
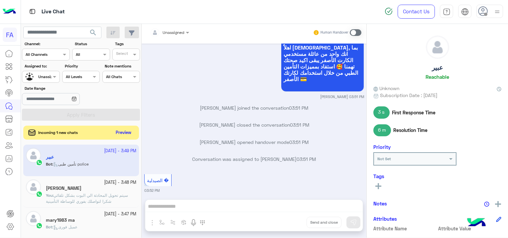
click at [124, 134] on button "Preview" at bounding box center [123, 132] width 21 height 9
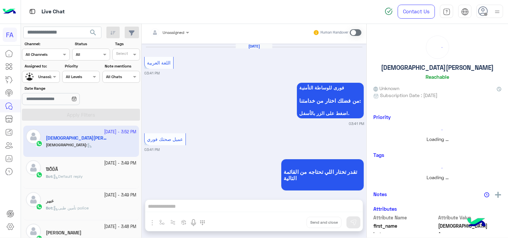
scroll to position [531, 0]
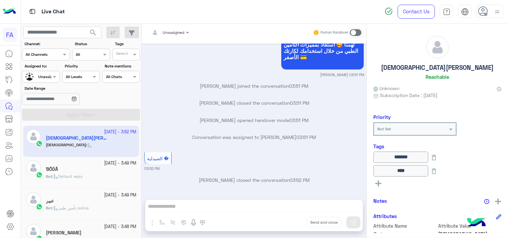
click at [106, 173] on div "Bot : Default reply" at bounding box center [91, 179] width 90 height 12
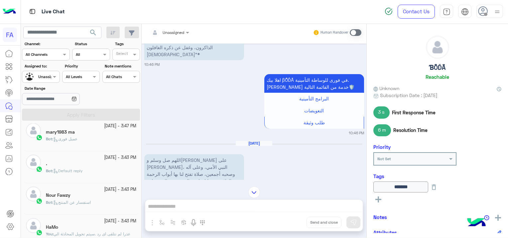
scroll to position [133, 0]
click at [84, 160] on div "." at bounding box center [91, 163] width 90 height 7
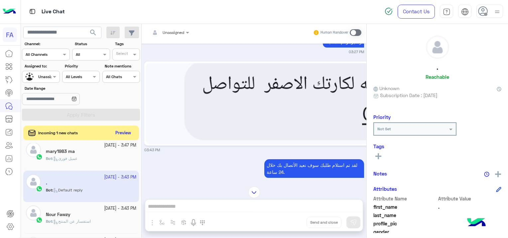
scroll to position [481, 0]
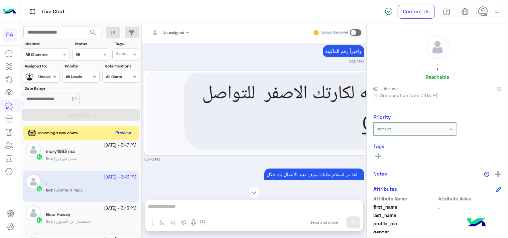
click at [266, 101] on img at bounding box center [341, 112] width 391 height 81
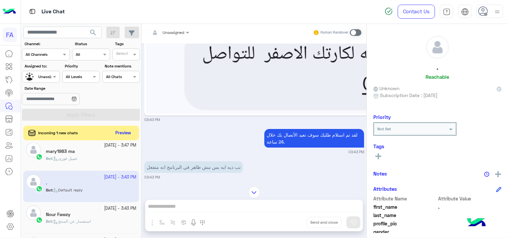
scroll to position [581, 0]
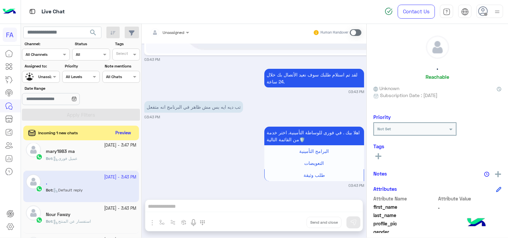
click at [179, 31] on div at bounding box center [170, 31] width 46 height 6
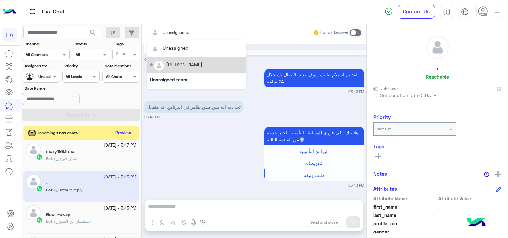
click at [186, 59] on div "[PERSON_NAME]" at bounding box center [196, 65] width 93 height 12
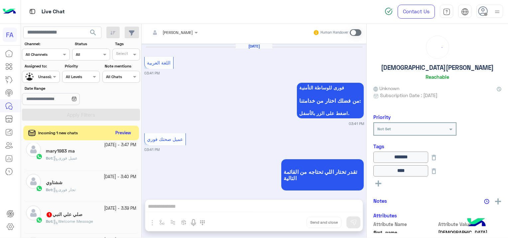
scroll to position [531, 0]
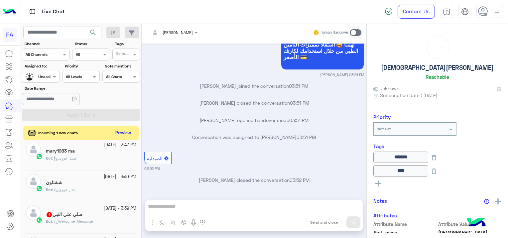
click at [48, 76] on div at bounding box center [40, 76] width 37 height 6
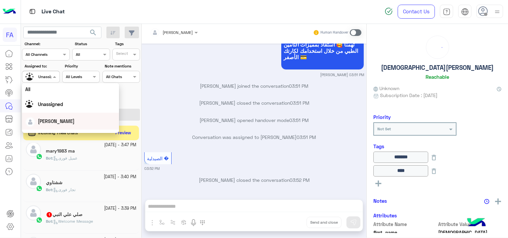
click at [55, 121] on span "[PERSON_NAME]" at bounding box center [56, 121] width 37 height 6
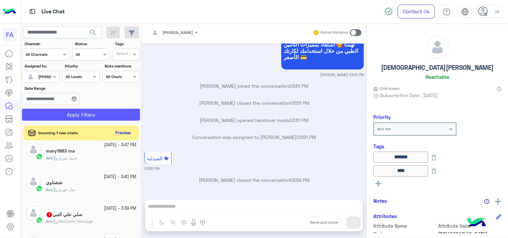
click at [77, 115] on button "Apply Filters" at bounding box center [81, 115] width 118 height 12
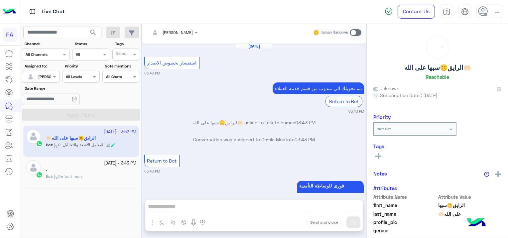
scroll to position [623, 0]
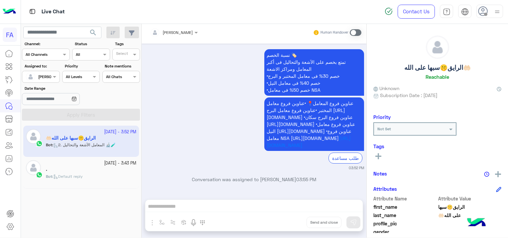
click at [90, 166] on div "." at bounding box center [91, 169] width 90 height 7
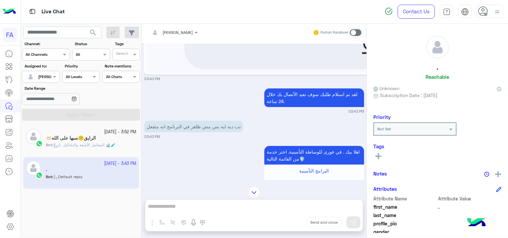
scroll to position [573, 0]
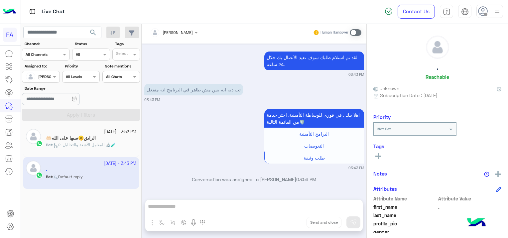
click at [354, 31] on span at bounding box center [356, 32] width 12 height 7
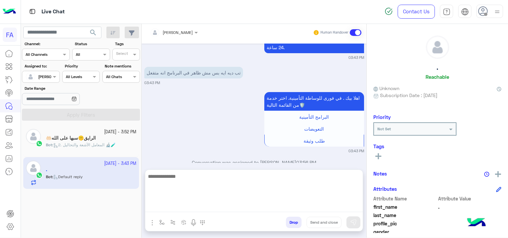
click at [192, 202] on textarea at bounding box center [253, 192] width 217 height 40
paste textarea "**********"
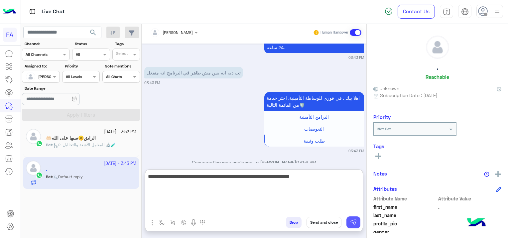
type textarea "**********"
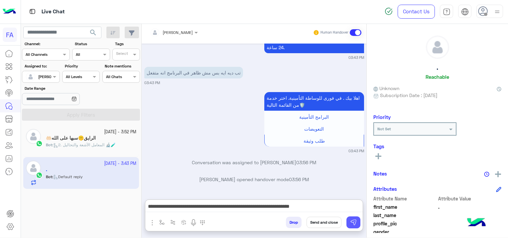
click at [355, 224] on img at bounding box center [353, 222] width 7 height 7
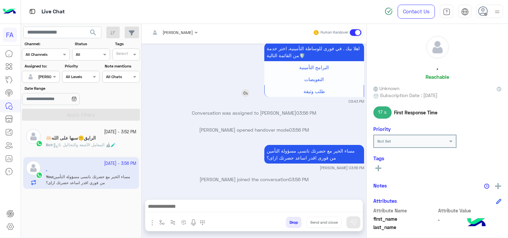
scroll to position [756, 0]
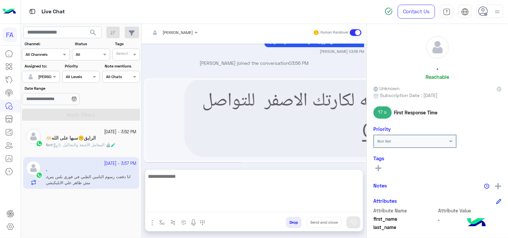
click at [182, 206] on textarea at bounding box center [253, 192] width 217 height 40
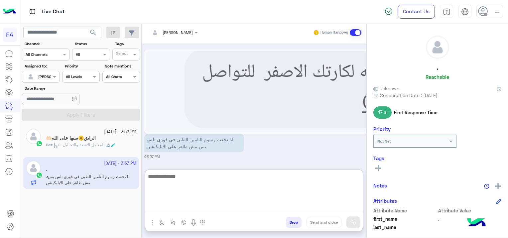
scroll to position [786, 0]
paste textarea "**********"
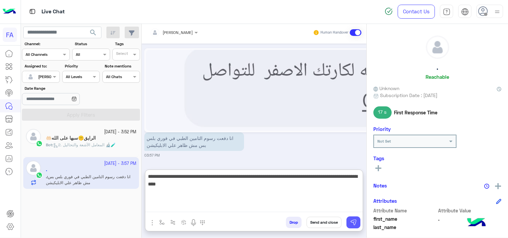
type textarea "**********"
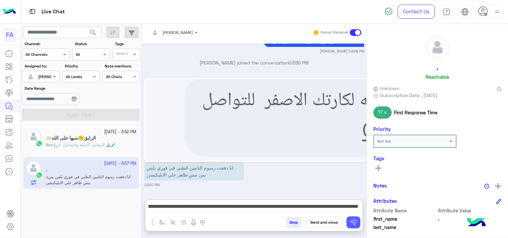
click at [354, 222] on img at bounding box center [353, 222] width 7 height 7
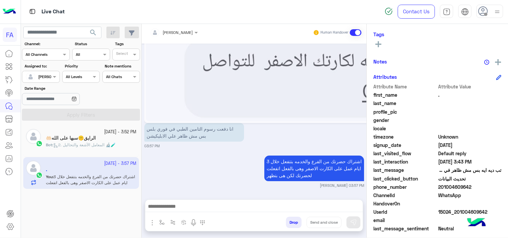
scroll to position [139, 0]
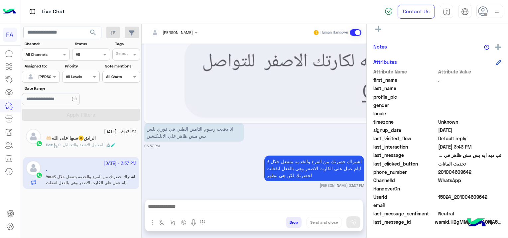
drag, startPoint x: 485, startPoint y: 195, endPoint x: 459, endPoint y: 195, distance: 25.9
click at [459, 195] on span "15024_201004609642" at bounding box center [469, 196] width 63 height 7
copy span "1004609642"
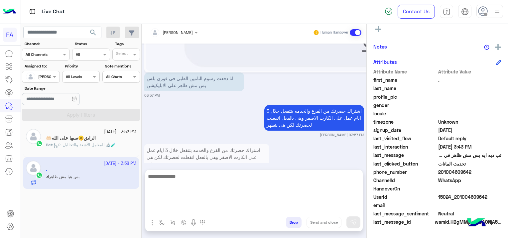
click at [197, 207] on textarea at bounding box center [253, 192] width 217 height 40
click at [223, 208] on textarea at bounding box center [253, 192] width 217 height 40
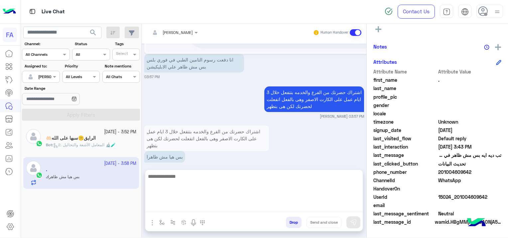
paste textarea "**********"
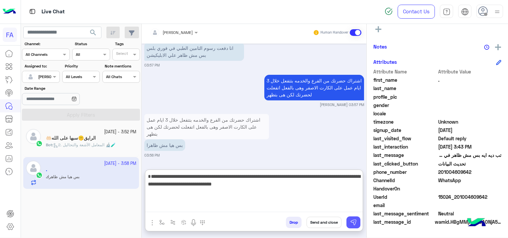
type textarea "**********"
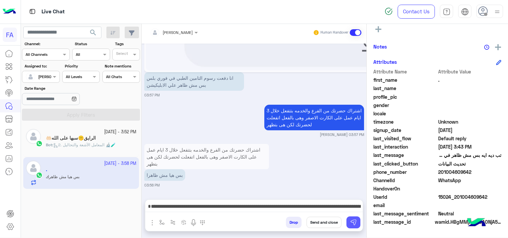
click at [358, 222] on button at bounding box center [353, 222] width 14 height 12
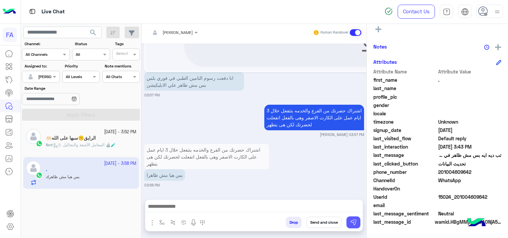
scroll to position [892, 0]
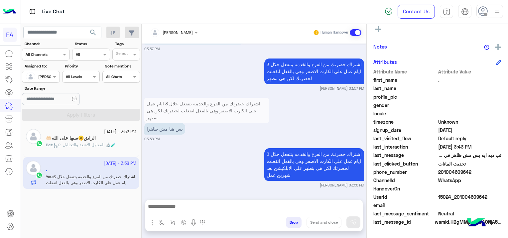
click at [68, 142] on span "Bot : 2. المعامل الآشعة والتحاليل 🔬🧪" at bounding box center [81, 144] width 70 height 5
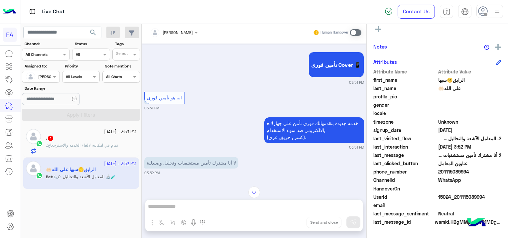
scroll to position [291, 0]
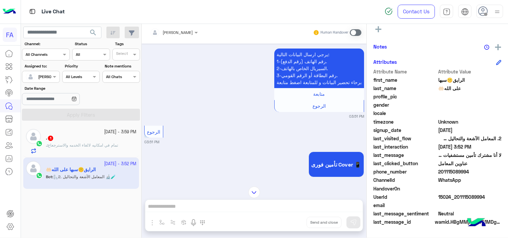
click at [108, 138] on div ". 1" at bounding box center [91, 138] width 90 height 7
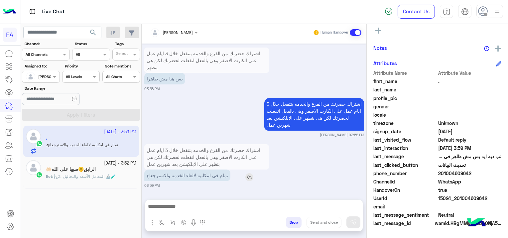
scroll to position [139, 0]
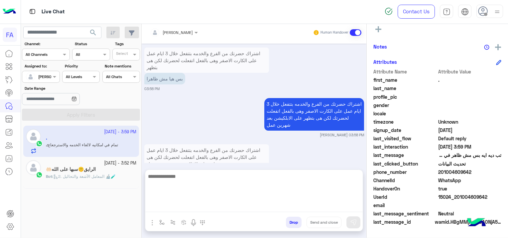
click at [232, 207] on textarea at bounding box center [253, 192] width 217 height 40
type textarea "*"
click at [300, 176] on textarea "**********" at bounding box center [253, 192] width 217 height 40
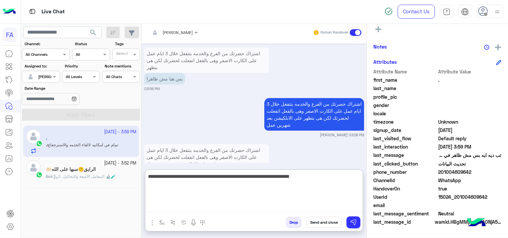
click at [222, 177] on textarea "**********" at bounding box center [253, 192] width 217 height 40
click at [193, 175] on textarea "**********" at bounding box center [253, 192] width 217 height 40
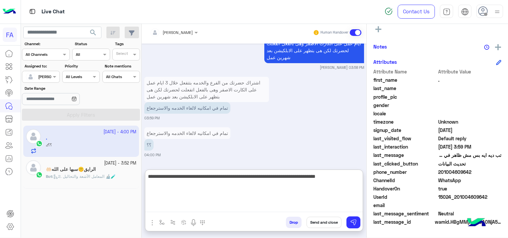
type textarea "**********"
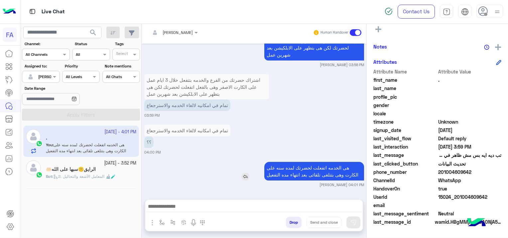
scroll to position [740, 0]
click at [266, 128] on div "Sep 23, 2025 اكتب البيانات التالية الأسم الرباعى 03:27 PM يوسف حسن حسن عبدالله …" at bounding box center [254, 118] width 225 height 149
drag, startPoint x: 266, startPoint y: 160, endPoint x: 286, endPoint y: 166, distance: 20.8
click at [286, 166] on p "هى الخدمه اتفعلت لحضرتك لمده سنه على الكارت وهى بتتلغى تلقائى بعد انتهاء مده ال…" at bounding box center [314, 171] width 100 height 19
drag, startPoint x: 286, startPoint y: 166, endPoint x: 259, endPoint y: 137, distance: 39.3
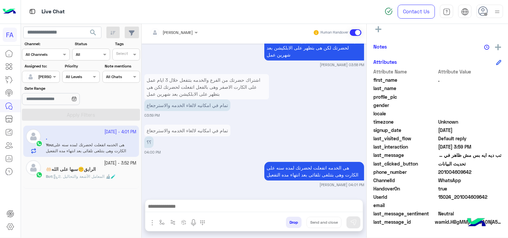
click at [259, 137] on div "تمام في امكانيه لالغاء الخدمه والاسترجعاع ؟؟ 04:00 PM" at bounding box center [254, 139] width 220 height 32
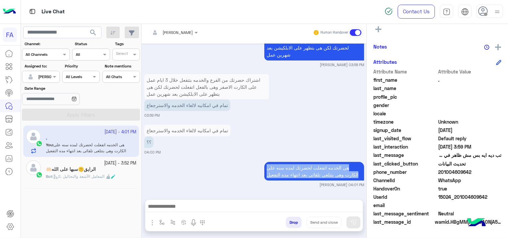
drag, startPoint x: 265, startPoint y: 159, endPoint x: 263, endPoint y: 185, distance: 26.3
click at [263, 185] on div "هى الخدمه اتفعلت لحضرتك لمده سنه على الكارت وهى بتتلغى تلقائى بعد انتهاء مده ال…" at bounding box center [254, 173] width 220 height 27
copy div "هى الخدمه اتفعلت لحضرتك لمده سنه على الكارت وهى بتتلغى تلقائى بعد انتهاء مده ال…"
drag, startPoint x: 180, startPoint y: 169, endPoint x: 178, endPoint y: 173, distance: 5.4
click at [180, 169] on div "هى الخدمه اتفعلت لحضرتك لمده سنه على الكارت وهى بتتلغى تلقائى بعد انتهاء مده ال…" at bounding box center [254, 173] width 220 height 27
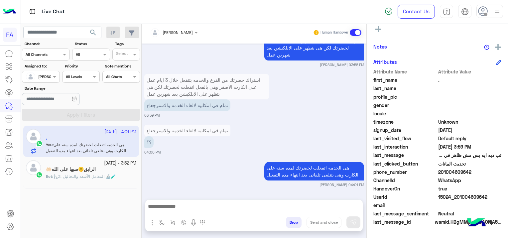
click at [99, 168] on div "الرايق🤫سبها على الله🤲🏻" at bounding box center [91, 169] width 90 height 7
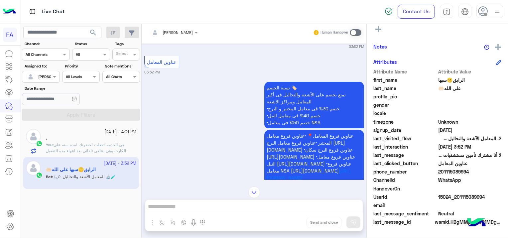
scroll to position [623, 0]
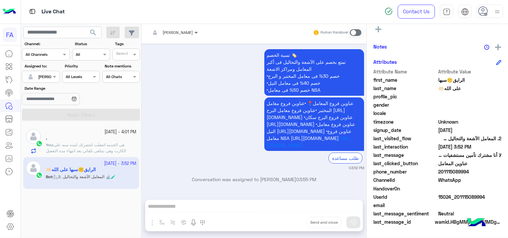
click at [193, 31] on span at bounding box center [197, 32] width 8 height 7
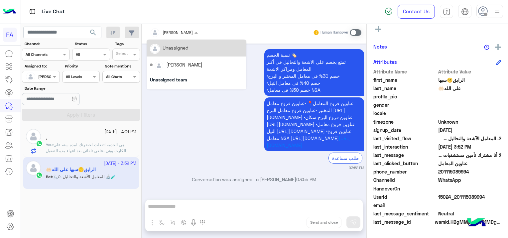
click at [181, 49] on div "Unassigned" at bounding box center [176, 47] width 26 height 7
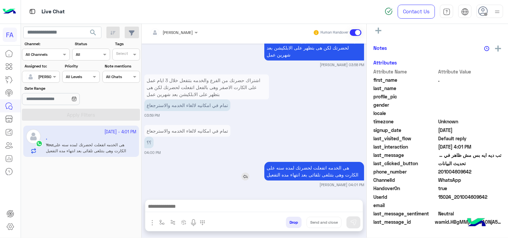
scroll to position [139, 0]
click at [181, 170] on div "هى الخدمه اتفعلت لحضرتك لمده سنه على الكارت وهى بتتلغى تلقائى بعد انتهاء مده ال…" at bounding box center [254, 173] width 220 height 27
click at [173, 149] on div "Sep 23, 2025 رقم الهاتف 03:27 PM 01004609642 03:27 PM عنوان السكن 03:27 PM كفر …" at bounding box center [254, 118] width 225 height 149
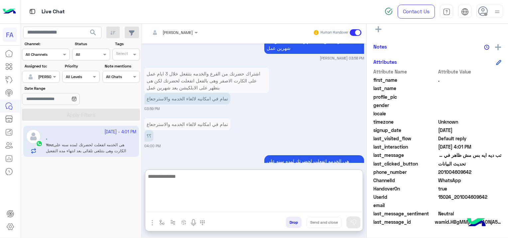
click at [229, 205] on textarea at bounding box center [253, 192] width 217 height 40
paste textarea "**********"
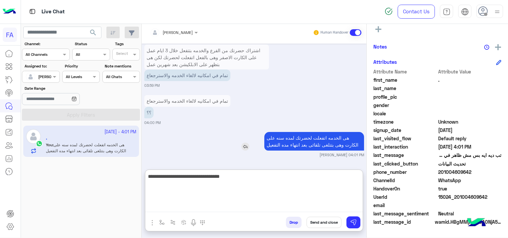
scroll to position [706, 0]
type textarea "**********"
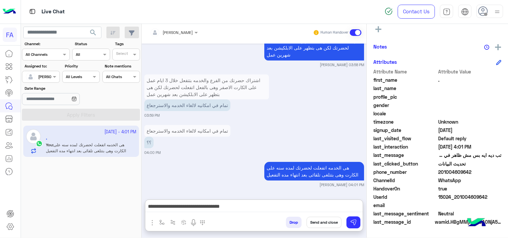
click at [321, 220] on button "Send and close" at bounding box center [323, 222] width 35 height 11
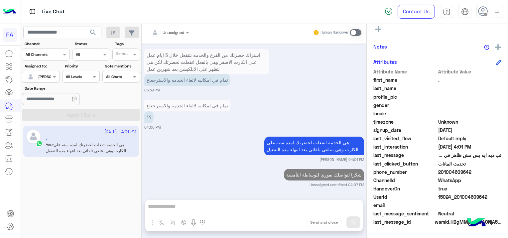
scroll to position [718, 0]
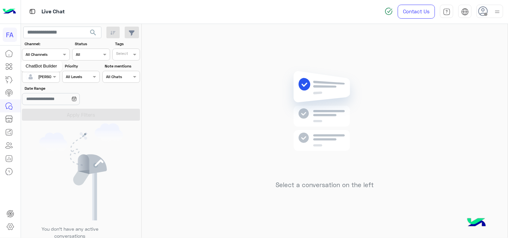
click at [45, 75] on mat-tooltip-component "ChatBot Builder" at bounding box center [42, 66] width 42 height 20
click at [51, 75] on div "Assigned on Sara Taha" at bounding box center [41, 77] width 38 height 12
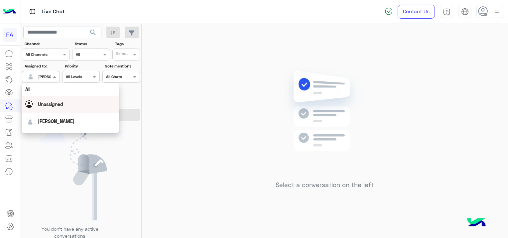
click at [60, 104] on span "Unassigned" at bounding box center [50, 104] width 25 height 6
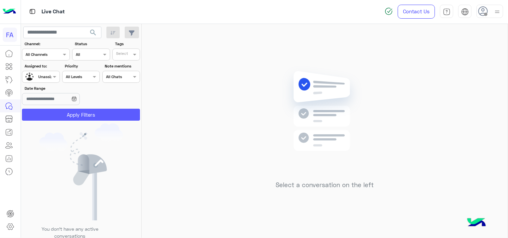
click at [71, 112] on button "Apply Filters" at bounding box center [81, 115] width 118 height 12
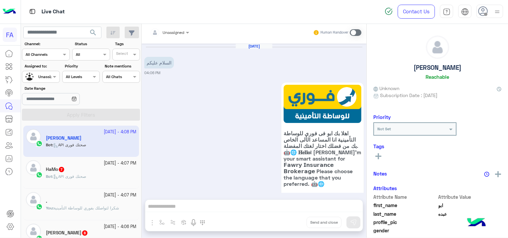
scroll to position [603, 0]
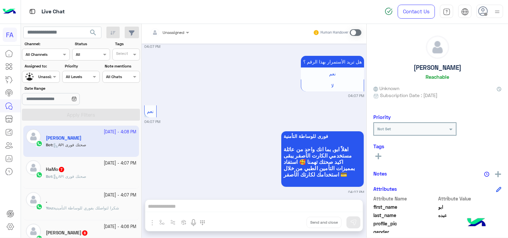
click at [108, 208] on span "شكرا لتواصلك بفوري للوساطة التأمينية" at bounding box center [86, 207] width 65 height 5
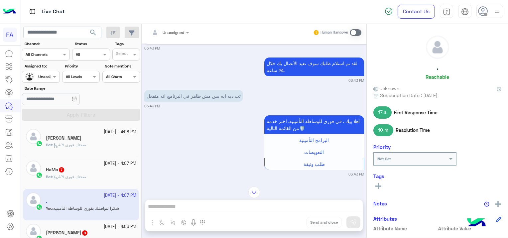
scroll to position [136, 0]
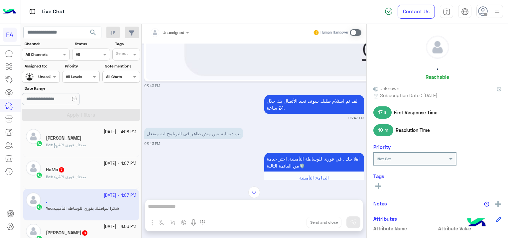
click at [380, 185] on rect at bounding box center [378, 185] width 6 height 1
click at [377, 187] on input "text" at bounding box center [387, 187] width 20 height 6
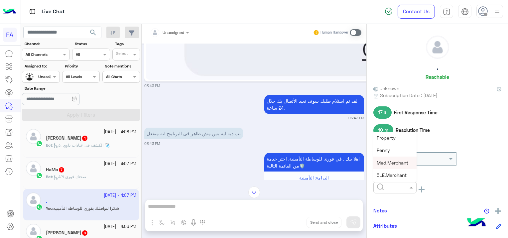
scroll to position [66, 0]
click at [388, 161] on span "Medical" at bounding box center [385, 159] width 17 height 6
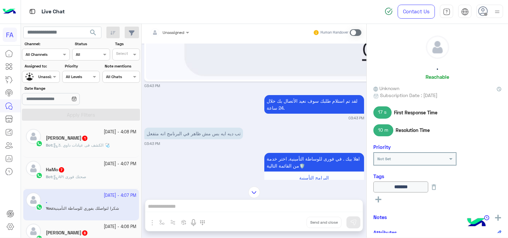
click at [379, 197] on icon at bounding box center [378, 199] width 6 height 6
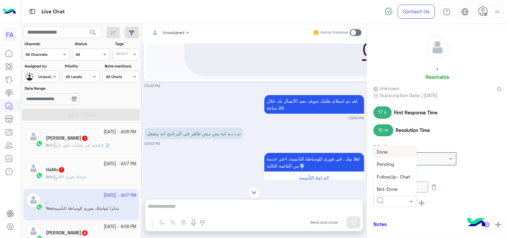
click at [379, 200] on input "text" at bounding box center [387, 200] width 20 height 6
click at [381, 155] on div "Done" at bounding box center [394, 152] width 43 height 12
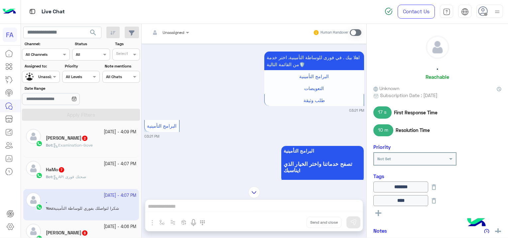
scroll to position [0, 0]
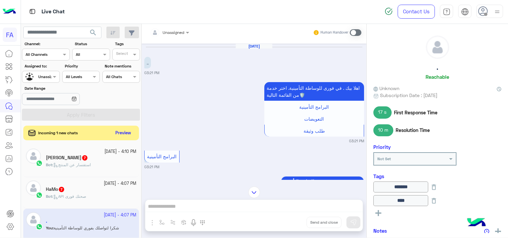
click at [85, 167] on p "Bot : استفسار عن المنتج" at bounding box center [68, 165] width 45 height 6
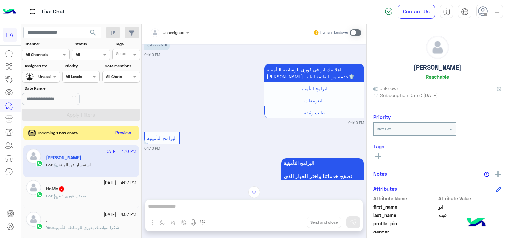
scroll to position [645, 0]
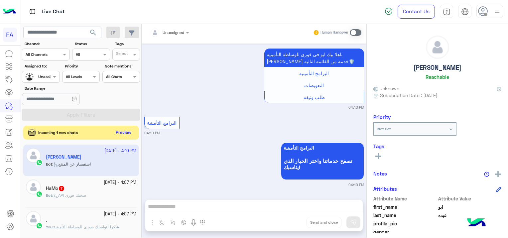
click at [121, 130] on button "Preview" at bounding box center [123, 132] width 21 height 9
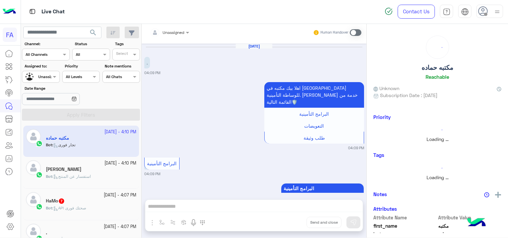
scroll to position [465, 0]
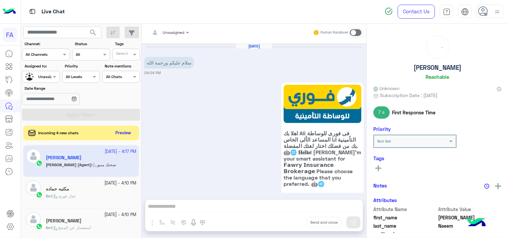
scroll to position [661, 0]
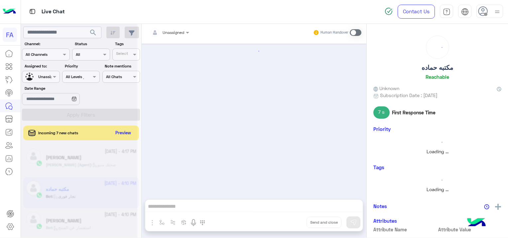
scroll to position [465, 0]
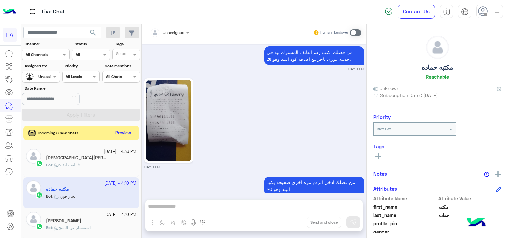
click at [48, 75] on div at bounding box center [40, 76] width 37 height 6
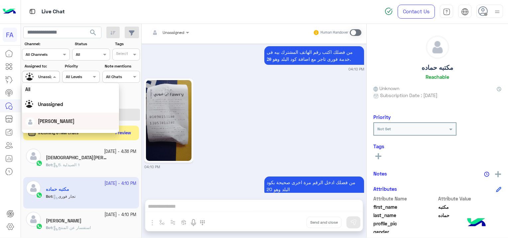
click at [56, 124] on div "[PERSON_NAME]" at bounding box center [56, 121] width 37 height 7
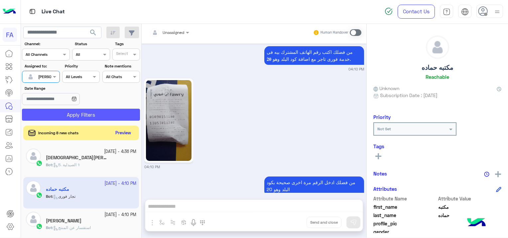
click at [83, 113] on button "Apply Filters" at bounding box center [81, 115] width 118 height 12
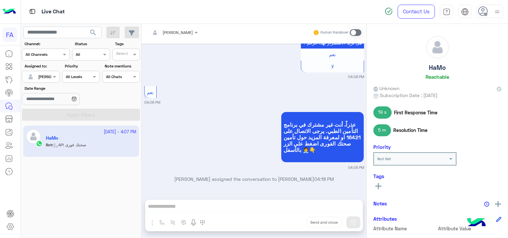
scroll to position [1499, 0]
click at [354, 31] on span at bounding box center [356, 32] width 12 height 7
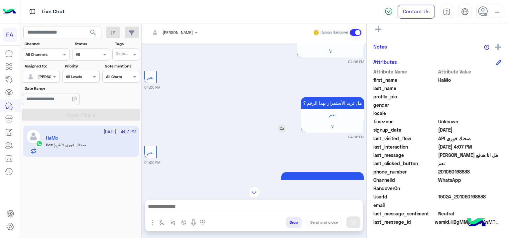
scroll to position [1516, 0]
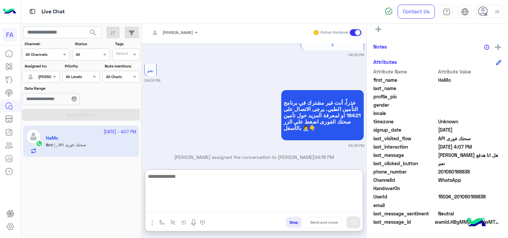
click at [273, 207] on textarea at bounding box center [253, 192] width 217 height 40
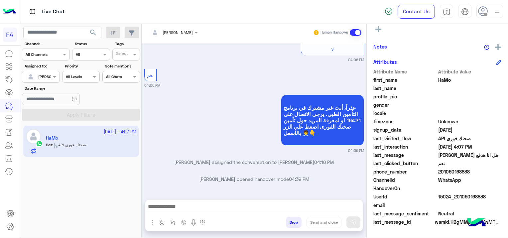
click at [172, 201] on div at bounding box center [253, 208] width 217 height 17
click at [172, 200] on div at bounding box center [253, 208] width 217 height 17
drag, startPoint x: 172, startPoint y: 200, endPoint x: 194, endPoint y: 207, distance: 23.3
click at [194, 207] on textarea at bounding box center [253, 207] width 217 height 10
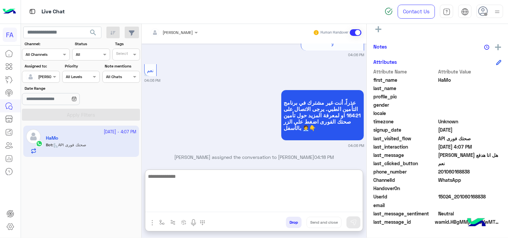
paste textarea "**********"
type textarea "**********"
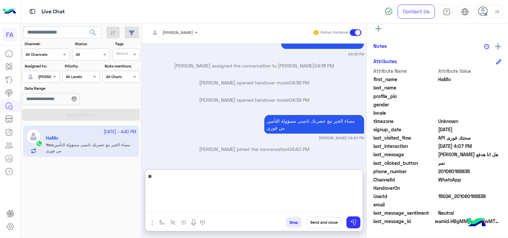
scroll to position [139, 0]
type textarea "*"
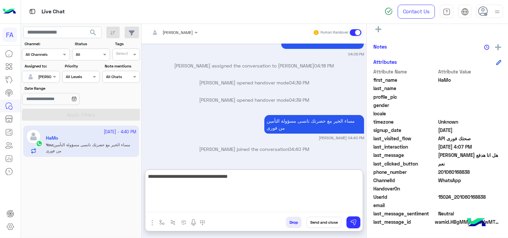
type textarea "**********"
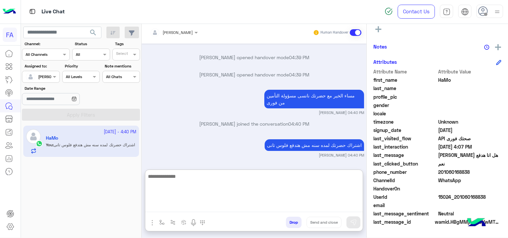
scroll to position [1645, 0]
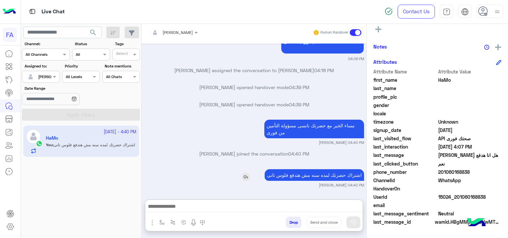
click at [227, 169] on div "اشتراك حضرتك لمده سنه مش هتدفع فلوس تانى" at bounding box center [295, 175] width 137 height 12
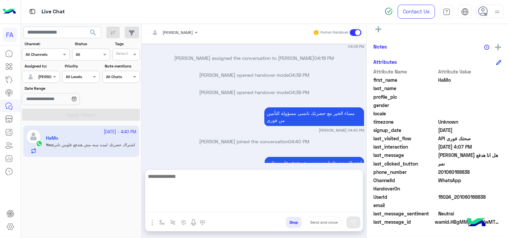
click at [234, 202] on textarea at bounding box center [253, 192] width 217 height 40
click at [171, 204] on textarea at bounding box center [253, 192] width 217 height 40
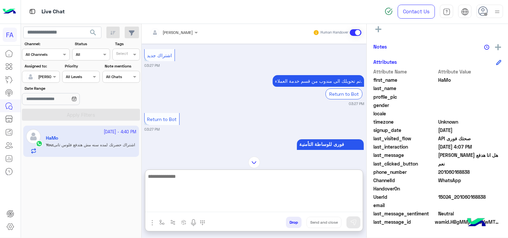
scroll to position [366, 0]
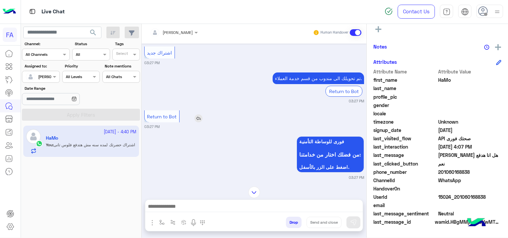
click at [205, 122] on div "Return to Bot" at bounding box center [180, 116] width 73 height 12
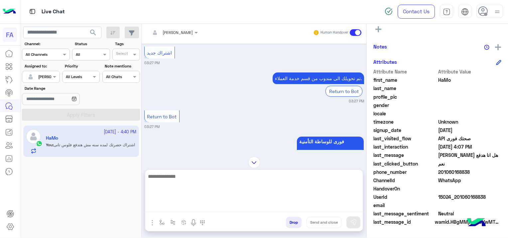
click at [151, 209] on textarea at bounding box center [253, 192] width 217 height 40
paste textarea "**********"
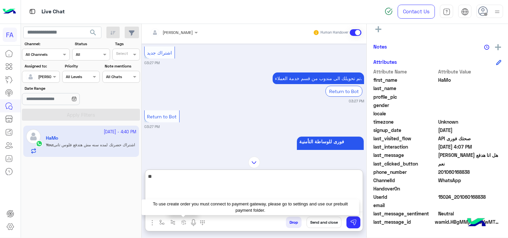
type textarea "*"
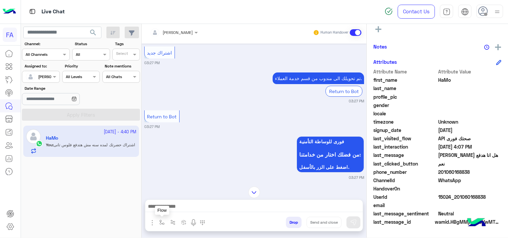
click at [162, 223] on img "button" at bounding box center [161, 222] width 5 height 5
click at [152, 220] on img "button" at bounding box center [152, 223] width 8 height 8
click at [169, 191] on span "Attachements" at bounding box center [175, 195] width 33 height 8
type textarea "**********"
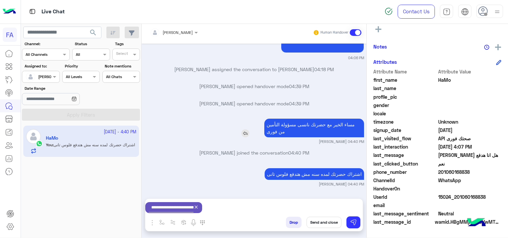
scroll to position [1616, 0]
click at [174, 166] on div "اشتراك حضرتك لمده سنه مش هتدفع فلوس تانى Sara Taha 04:40 PM" at bounding box center [254, 176] width 220 height 20
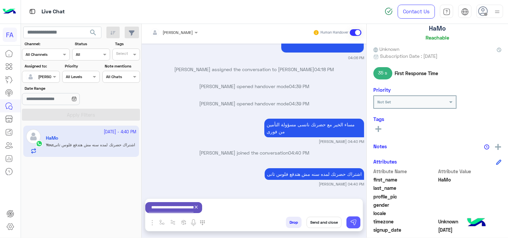
click at [350, 225] on button at bounding box center [353, 222] width 14 height 12
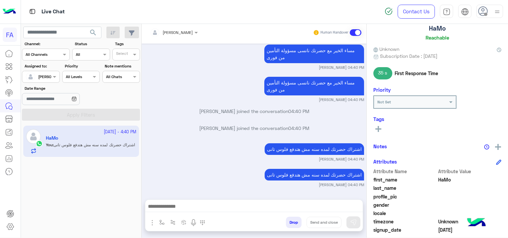
scroll to position [1728, 0]
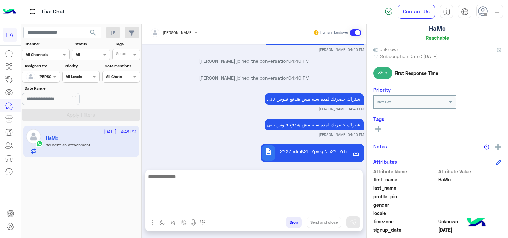
click at [183, 204] on textarea at bounding box center [253, 192] width 217 height 40
paste textarea "**********"
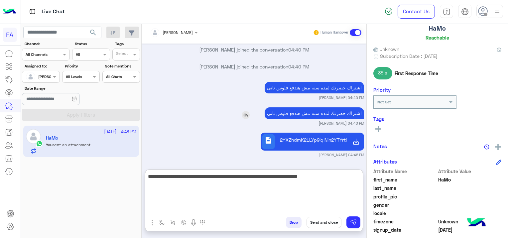
scroll to position [1758, 0]
type textarea "**********"
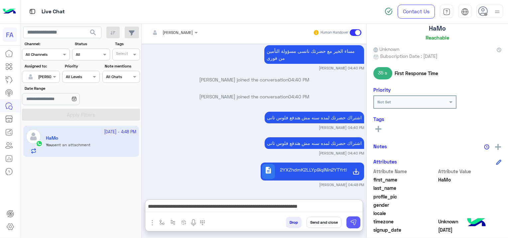
click at [351, 222] on img at bounding box center [353, 222] width 7 height 7
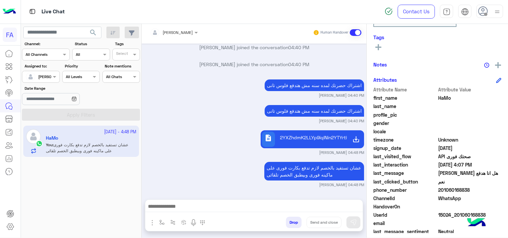
scroll to position [139, 0]
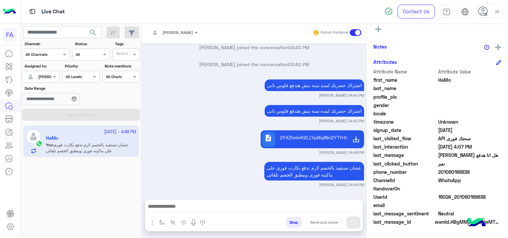
drag, startPoint x: 485, startPoint y: 194, endPoint x: 456, endPoint y: 199, distance: 29.7
click at [456, 199] on div "UserId 15024_201060168838" at bounding box center [437, 197] width 128 height 8
copy span "01060168838"
click at [68, 32] on input "text" at bounding box center [62, 33] width 78 height 12
paste input "**********"
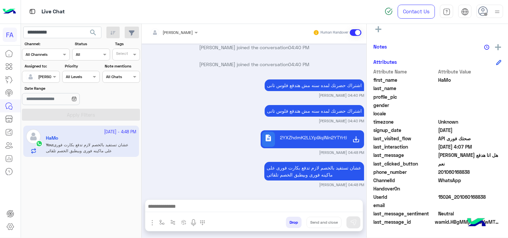
click at [94, 29] on span "search" at bounding box center [93, 33] width 8 height 8
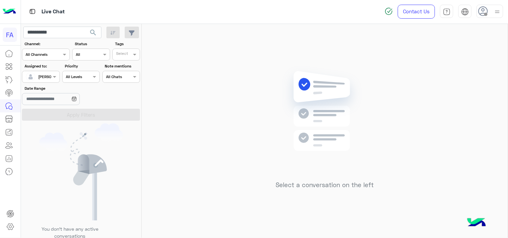
click at [50, 76] on div at bounding box center [40, 76] width 37 height 6
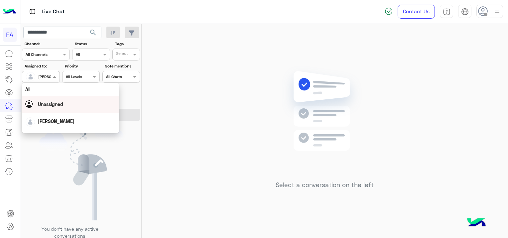
click at [52, 105] on span "Unassigned" at bounding box center [50, 104] width 25 height 6
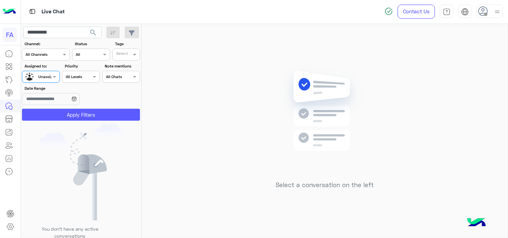
click at [79, 116] on button "Apply Filters" at bounding box center [81, 115] width 118 height 12
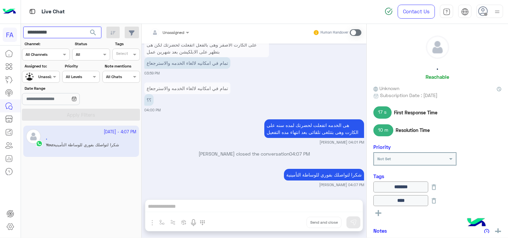
click at [67, 33] on input "**********" at bounding box center [62, 33] width 78 height 12
type input "*"
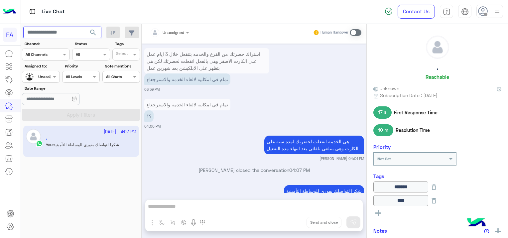
scroll to position [667, 0]
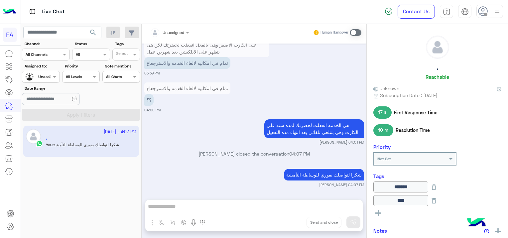
click at [48, 76] on div at bounding box center [40, 76] width 37 height 6
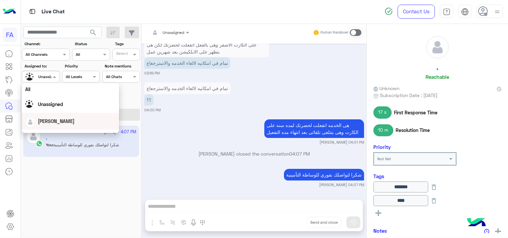
click at [57, 119] on span "[PERSON_NAME]" at bounding box center [56, 121] width 37 height 6
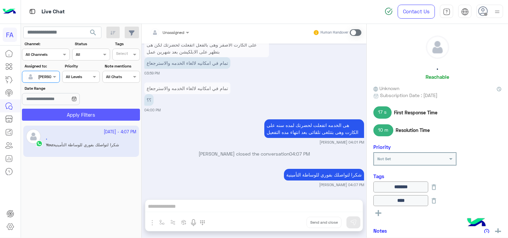
click at [88, 114] on button "Apply Filters" at bounding box center [81, 115] width 118 height 12
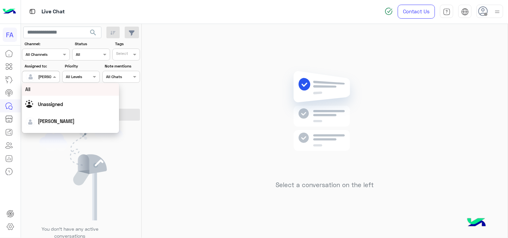
click at [48, 78] on div at bounding box center [40, 76] width 37 height 6
click at [61, 125] on div "[PERSON_NAME]" at bounding box center [70, 121] width 90 height 12
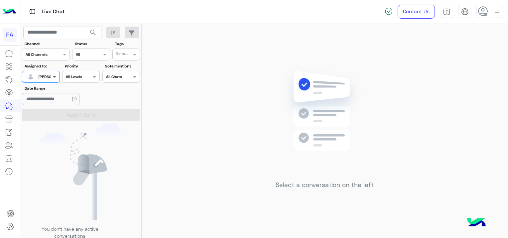
click at [55, 74] on span at bounding box center [55, 76] width 8 height 7
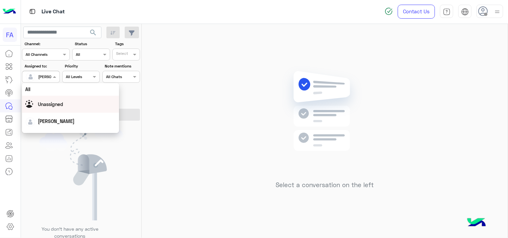
click at [62, 102] on span "Unassigned" at bounding box center [50, 104] width 25 height 6
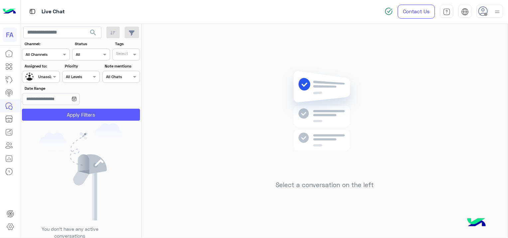
drag, startPoint x: 81, startPoint y: 121, endPoint x: 74, endPoint y: 117, distance: 7.8
click at [81, 122] on app-inbox-users-filters "search Channel: Channel All Channels Status Channel All Tags Select Assigned to…" at bounding box center [81, 73] width 121 height 102
click at [76, 115] on button "Apply Filters" at bounding box center [81, 115] width 118 height 12
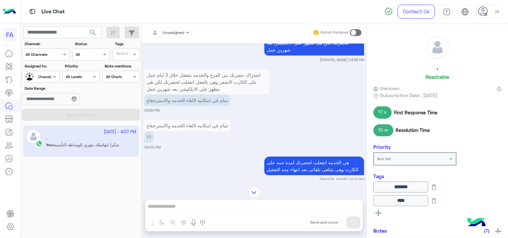
scroll to position [667, 0]
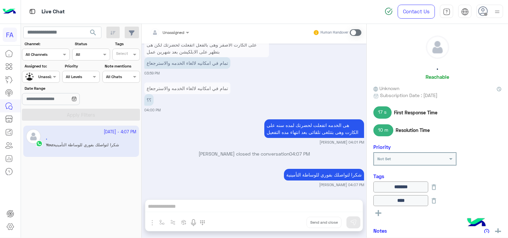
click at [94, 29] on span "search" at bounding box center [93, 33] width 8 height 8
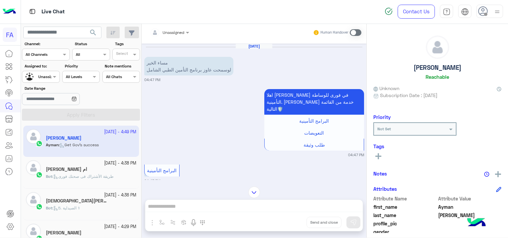
click at [73, 169] on div "ام حمزة" at bounding box center [91, 169] width 90 height 7
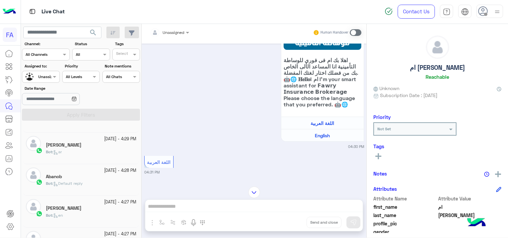
scroll to position [100, 0]
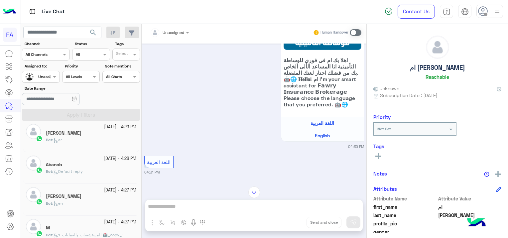
click at [86, 200] on div "Bot : en" at bounding box center [91, 206] width 90 height 12
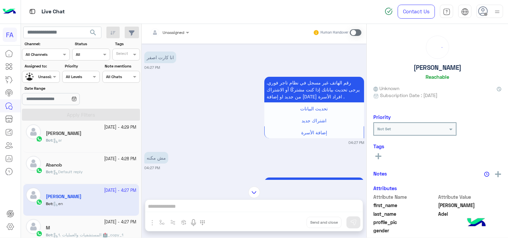
scroll to position [635, 0]
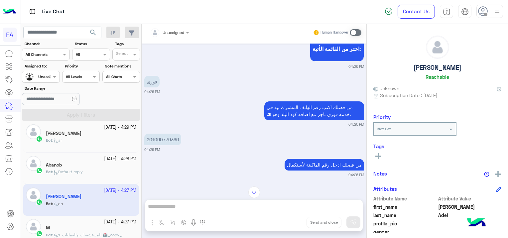
click at [89, 164] on div "Abanob" at bounding box center [91, 165] width 90 height 7
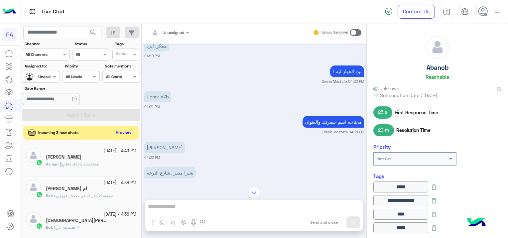
click at [124, 128] on button "Preview" at bounding box center [123, 132] width 21 height 9
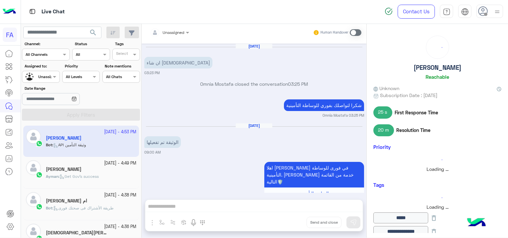
scroll to position [468, 0]
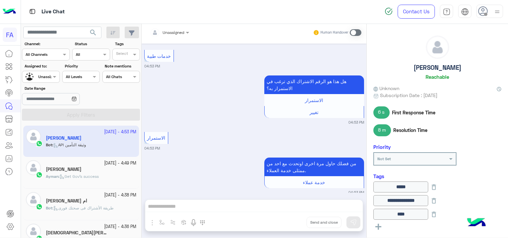
click at [80, 168] on h5 "Ayman abdelalim" at bounding box center [64, 169] width 36 height 6
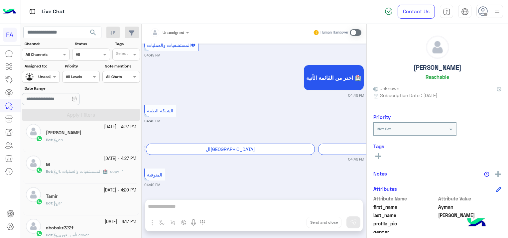
scroll to position [233, 0]
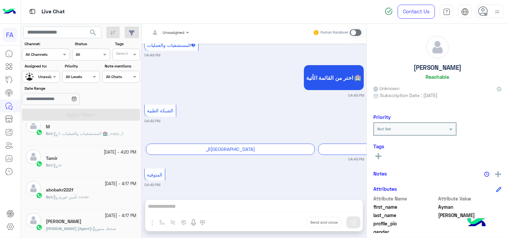
click at [78, 134] on span "1. المستشفيات والعمليات 🏥_copy_1" at bounding box center [88, 133] width 70 height 5
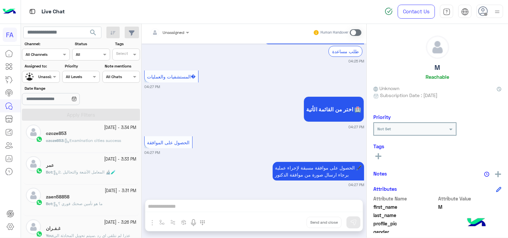
scroll to position [402, 0]
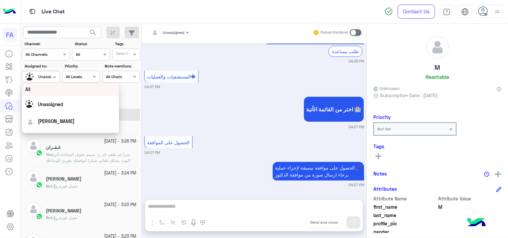
click at [36, 78] on div at bounding box center [32, 77] width 13 height 12
click at [53, 120] on span "[PERSON_NAME]" at bounding box center [56, 121] width 37 height 6
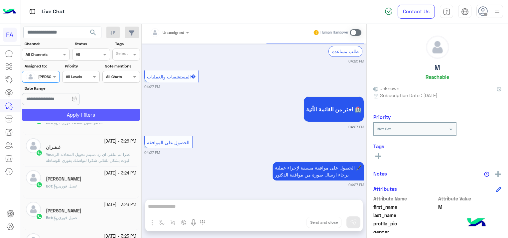
click at [107, 111] on button "Apply Filters" at bounding box center [81, 115] width 118 height 12
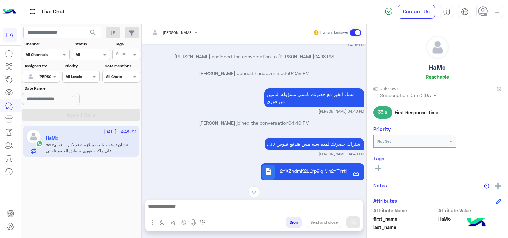
scroll to position [597, 0]
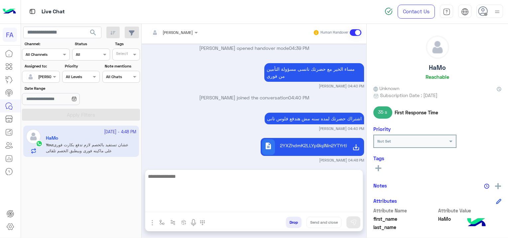
click at [180, 203] on textarea at bounding box center [253, 192] width 217 height 40
paste textarea "**********"
type textarea "**********"
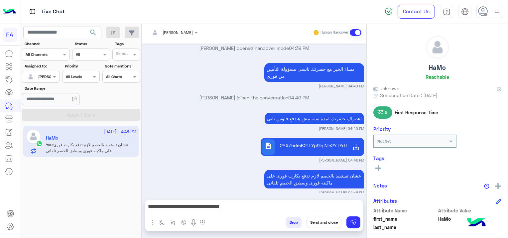
click at [333, 221] on button "Send and close" at bounding box center [323, 222] width 35 height 11
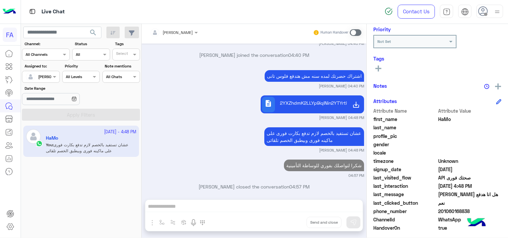
scroll to position [0, 0]
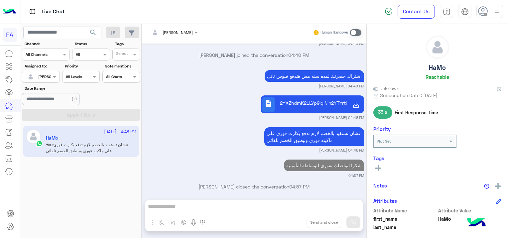
click at [377, 166] on icon at bounding box center [378, 168] width 6 height 6
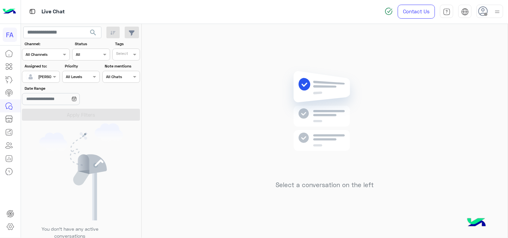
click at [383, 166] on div "Select a conversation on the left" at bounding box center [325, 130] width 366 height 216
click at [37, 75] on input "text" at bounding box center [33, 76] width 15 height 6
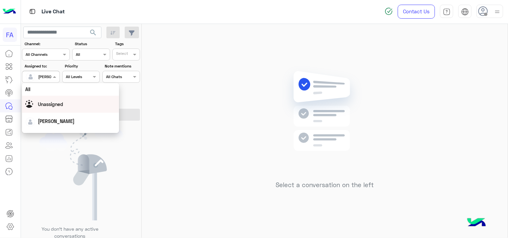
click at [62, 108] on div "Unassigned" at bounding box center [70, 104] width 90 height 12
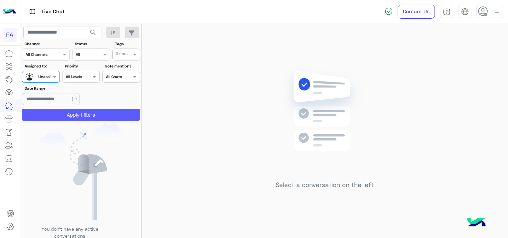
click at [79, 113] on button "Apply Filters" at bounding box center [81, 115] width 118 height 12
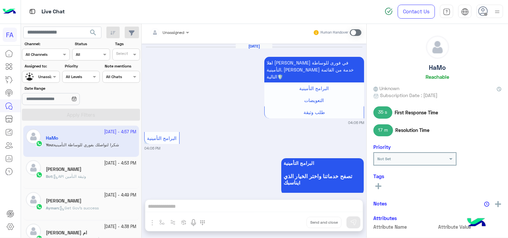
scroll to position [546, 0]
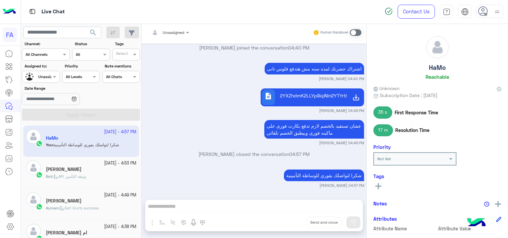
click at [378, 184] on rect at bounding box center [378, 186] width 1 height 6
click at [384, 185] on input "text" at bounding box center [387, 187] width 20 height 6
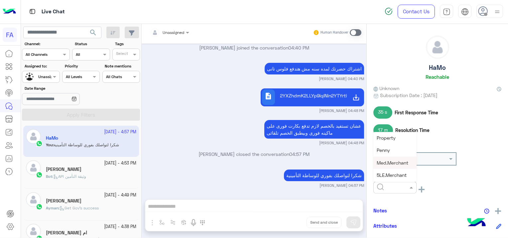
scroll to position [66, 0]
click at [393, 156] on span "Medical" at bounding box center [385, 159] width 17 height 6
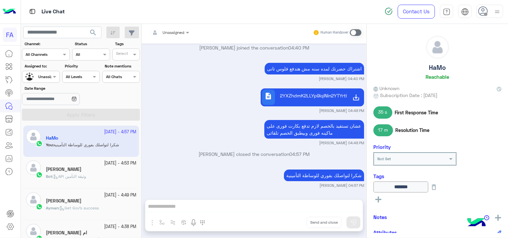
click at [379, 200] on icon at bounding box center [378, 199] width 6 height 6
click at [383, 201] on input "text" at bounding box center [387, 200] width 20 height 6
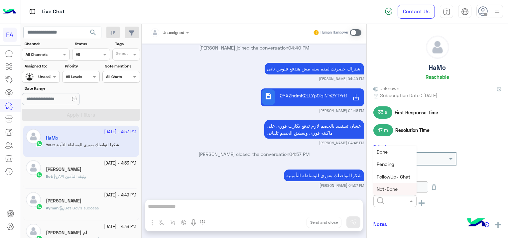
click at [444, 202] on div "Done Pending FollowUp- Chat Not-Done New Sale Call Back Irrelevant Medical Prop…" at bounding box center [437, 202] width 128 height 15
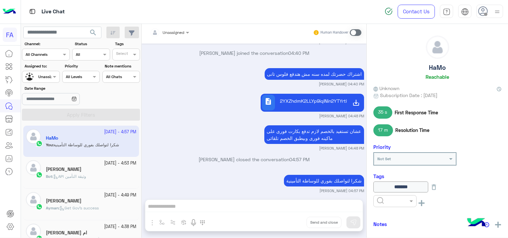
scroll to position [546, 0]
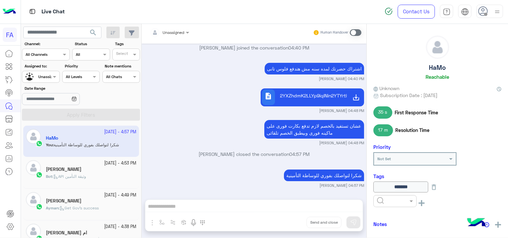
click at [377, 201] on div at bounding box center [377, 201] width 0 height 0
click at [381, 149] on span "Done" at bounding box center [382, 152] width 11 height 6
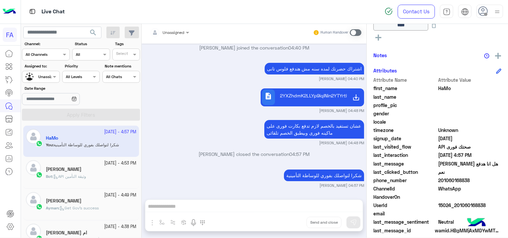
scroll to position [183, 0]
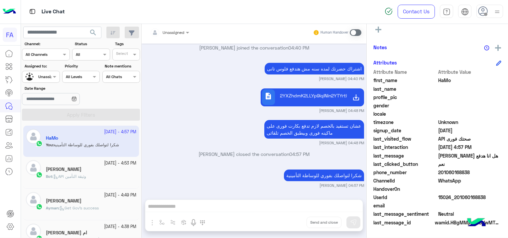
drag, startPoint x: 487, startPoint y: 194, endPoint x: 458, endPoint y: 197, distance: 28.8
click at [458, 197] on span "15024_201060168838" at bounding box center [469, 197] width 63 height 7
copy span "1060168838"
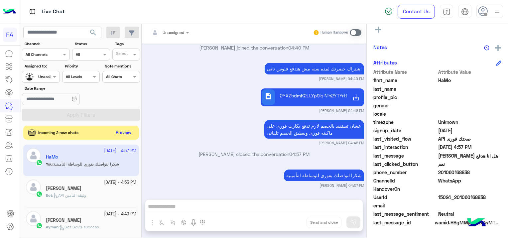
click at [129, 132] on button "Preview" at bounding box center [123, 132] width 21 height 9
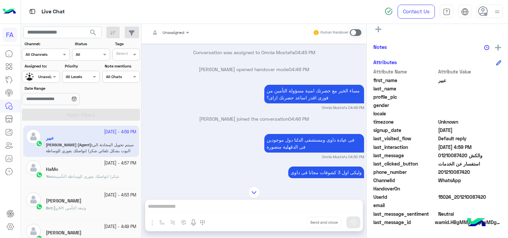
scroll to position [387, 0]
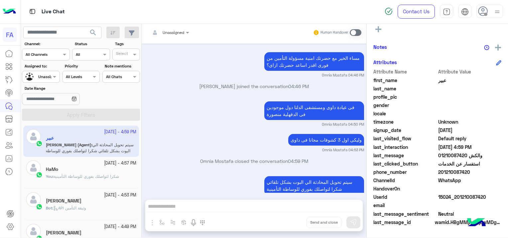
click at [98, 170] on div "HaMo" at bounding box center [91, 169] width 90 height 7
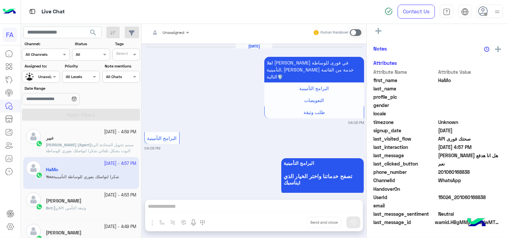
scroll to position [546, 0]
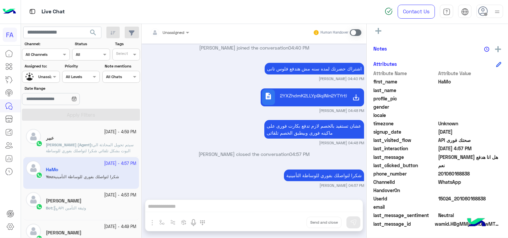
click at [83, 207] on span "API وثيقة التأمين" at bounding box center [69, 207] width 33 height 5
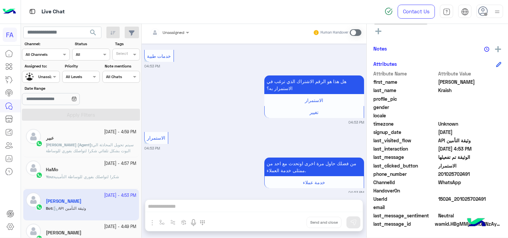
scroll to position [197, 0]
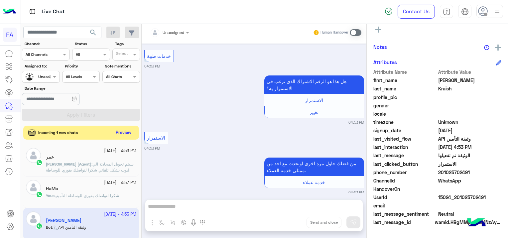
click at [122, 131] on button "Preview" at bounding box center [123, 132] width 21 height 9
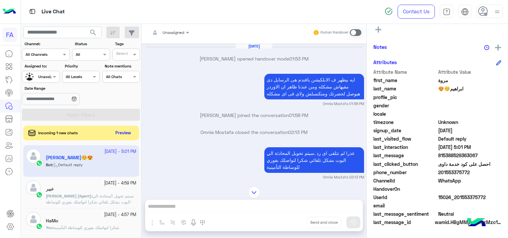
scroll to position [609, 0]
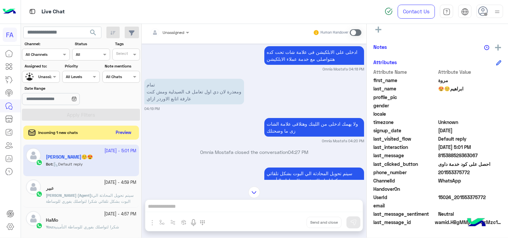
click at [120, 133] on button "Preview" at bounding box center [123, 132] width 21 height 9
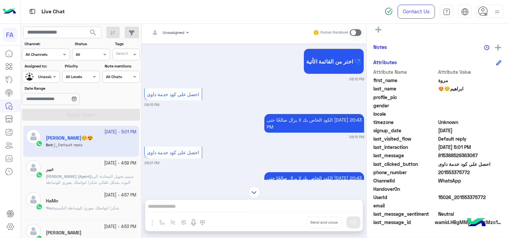
scroll to position [2086, 0]
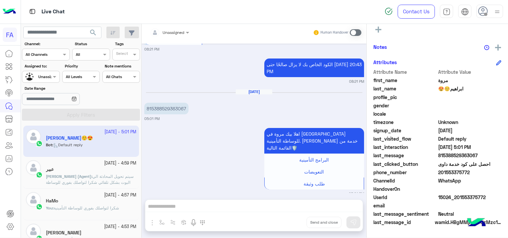
click at [96, 199] on div "HaMo" at bounding box center [91, 201] width 90 height 7
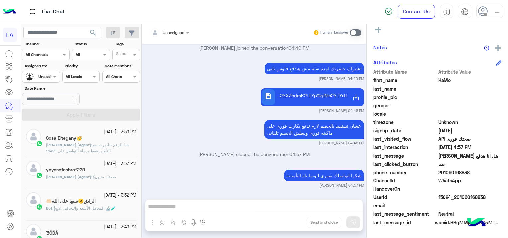
scroll to position [3, 0]
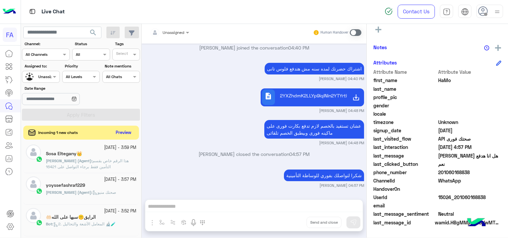
click at [125, 130] on button "Preview" at bounding box center [123, 132] width 21 height 9
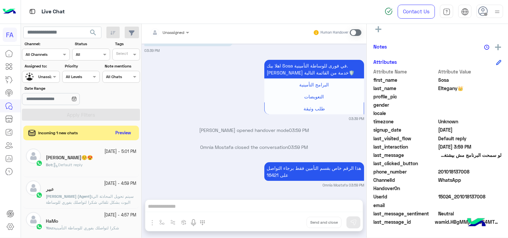
scroll to position [33, 0]
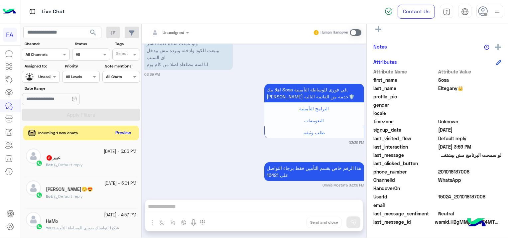
click at [86, 165] on div "Bot : Default reply" at bounding box center [91, 168] width 90 height 12
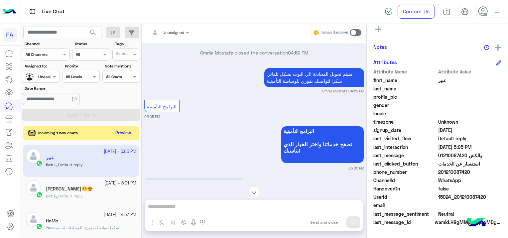
scroll to position [424, 0]
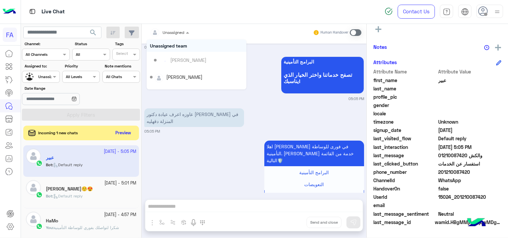
click at [172, 33] on input "text" at bounding box center [161, 32] width 23 height 6
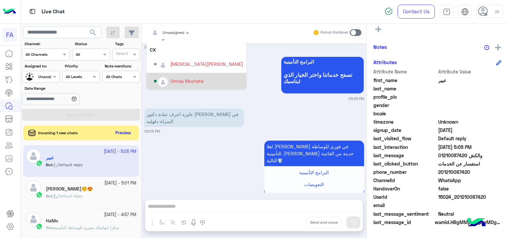
click at [197, 81] on div "Omnia Mostafa" at bounding box center [186, 80] width 33 height 7
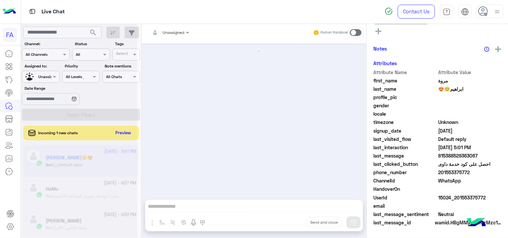
scroll to position [618, 0]
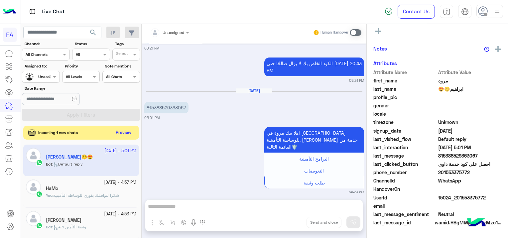
click at [124, 133] on button "Preview" at bounding box center [123, 132] width 21 height 9
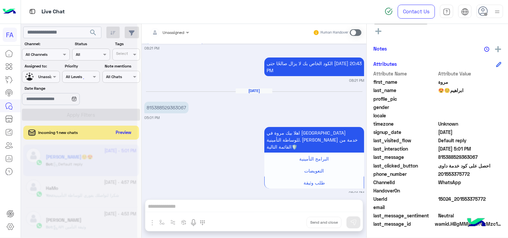
scroll to position [197, 0]
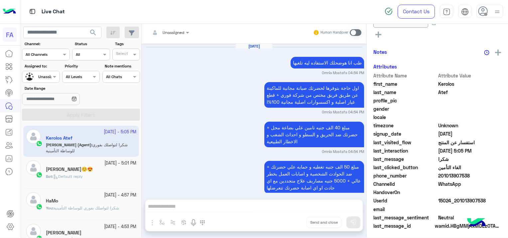
scroll to position [606, 0]
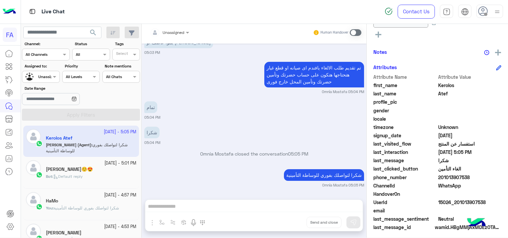
click at [92, 167] on div "[PERSON_NAME]☺️😍" at bounding box center [91, 169] width 90 height 7
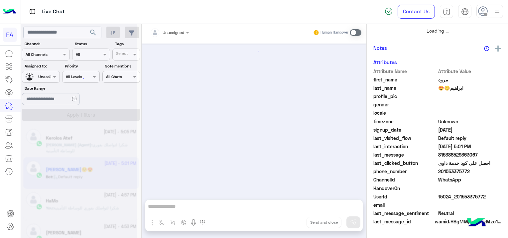
scroll to position [142, 0]
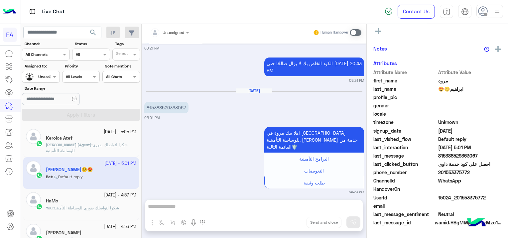
scroll to position [197, 0]
click at [106, 198] on div "HaMo" at bounding box center [91, 201] width 90 height 7
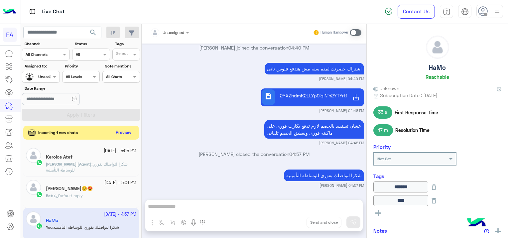
click at [129, 130] on button "Preview" at bounding box center [123, 132] width 21 height 9
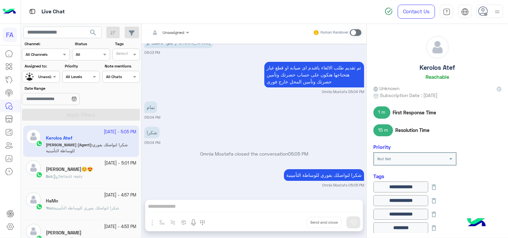
scroll to position [573, 0]
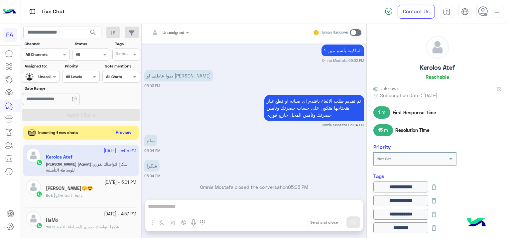
click at [125, 135] on button "Preview" at bounding box center [123, 132] width 21 height 9
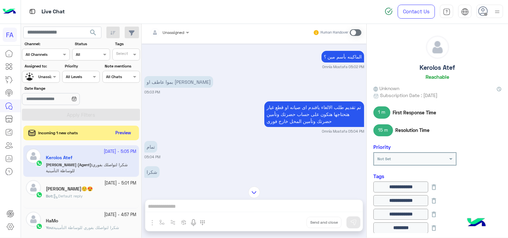
scroll to position [506, 0]
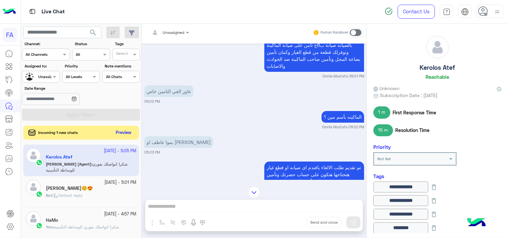
click at [126, 133] on button "Preview" at bounding box center [123, 132] width 21 height 9
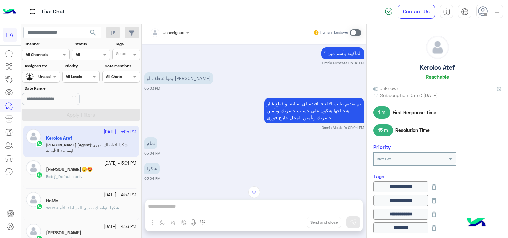
scroll to position [606, 0]
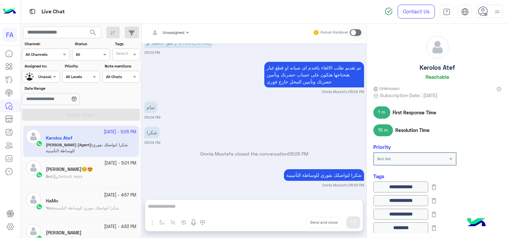
click at [97, 166] on div "[PERSON_NAME]☺️😍" at bounding box center [91, 169] width 90 height 7
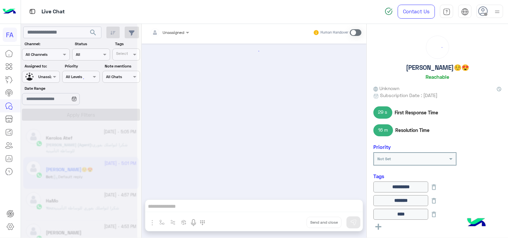
scroll to position [618, 0]
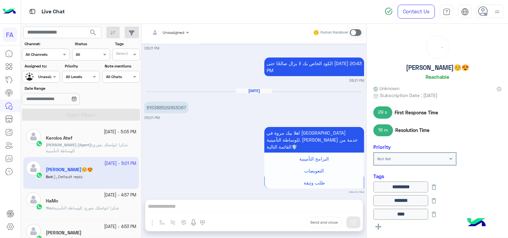
click at [101, 146] on span "شكرا لتواصلك بفوري للوساطة التأمينية" at bounding box center [87, 147] width 82 height 11
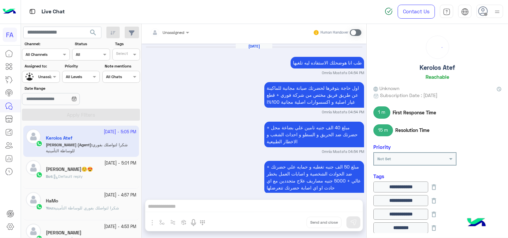
scroll to position [606, 0]
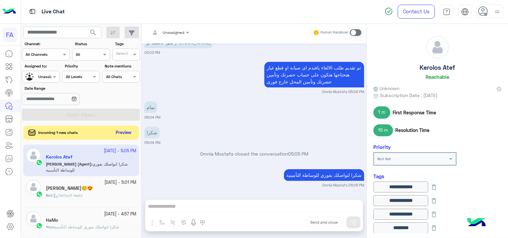
click at [126, 128] on button "Preview" at bounding box center [123, 132] width 21 height 9
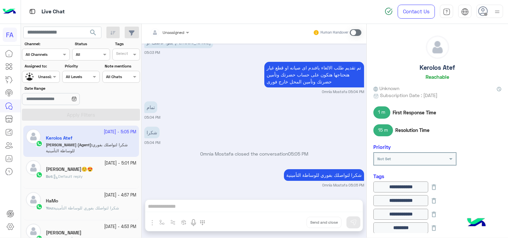
click at [103, 174] on div "Bot : Default reply" at bounding box center [91, 179] width 90 height 12
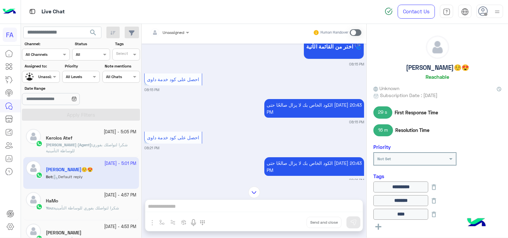
scroll to position [618, 0]
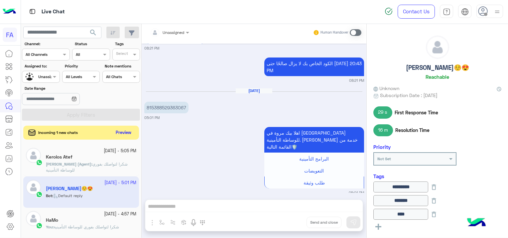
click at [124, 131] on button "Preview" at bounding box center [123, 132] width 21 height 9
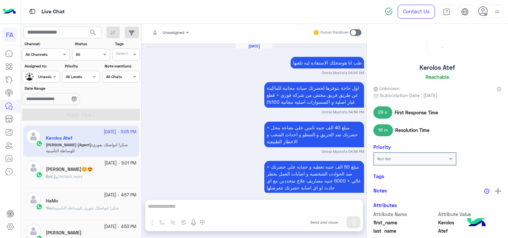
scroll to position [606, 0]
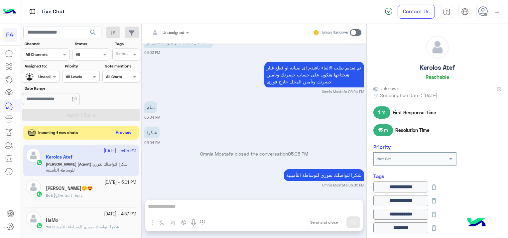
click at [124, 128] on button "Preview" at bounding box center [123, 132] width 21 height 9
click at [126, 132] on button "Preview" at bounding box center [123, 132] width 21 height 9
click at [128, 132] on button "Preview" at bounding box center [123, 132] width 21 height 9
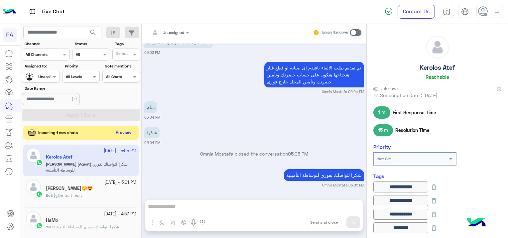
click at [124, 131] on button "Preview" at bounding box center [123, 132] width 21 height 9
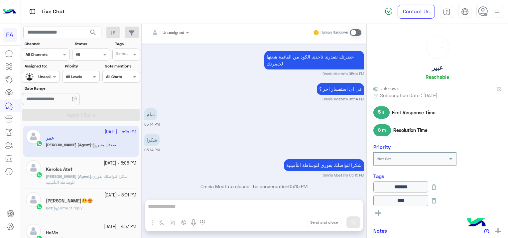
scroll to position [476, 0]
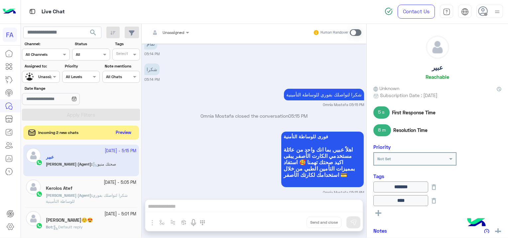
click at [123, 130] on button "Preview" at bounding box center [123, 132] width 21 height 9
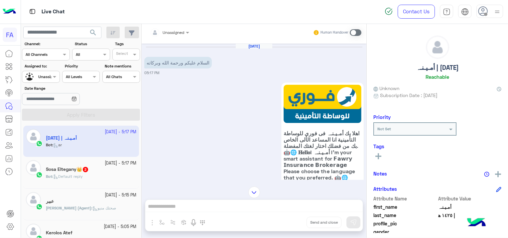
click at [105, 174] on div "Bot : Default reply" at bounding box center [91, 179] width 90 height 12
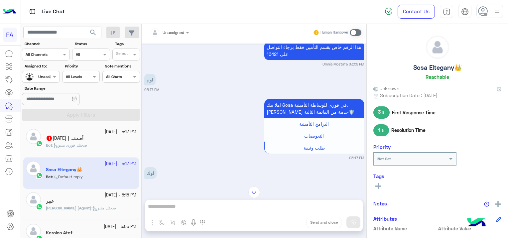
scroll to position [245, 0]
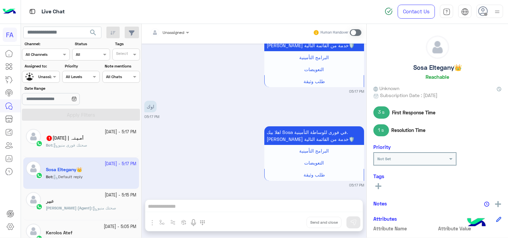
click at [80, 144] on span "صحتك فورى منيو" at bounding box center [70, 145] width 34 height 5
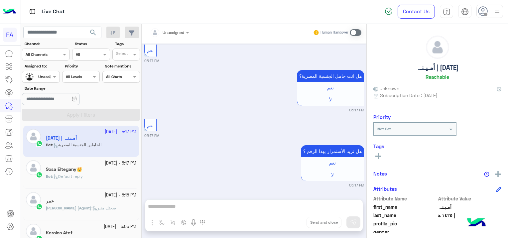
scroll to position [516, 0]
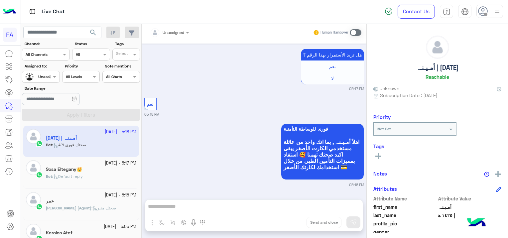
click at [103, 176] on div "Bot : Default reply" at bounding box center [91, 179] width 90 height 12
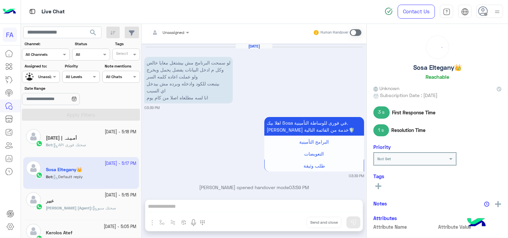
scroll to position [245, 0]
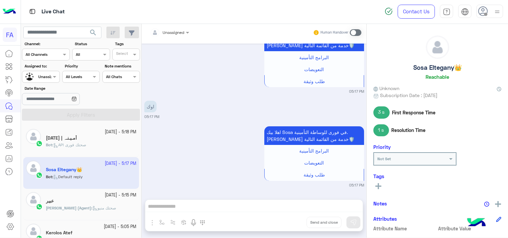
click at [101, 142] on div "Bot : API صحتك فورى" at bounding box center [91, 148] width 90 height 12
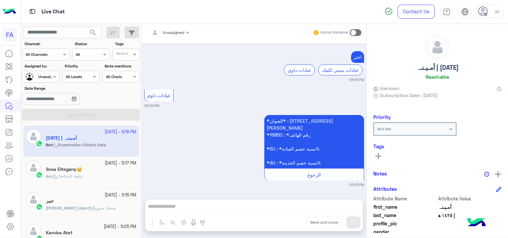
scroll to position [980, 0]
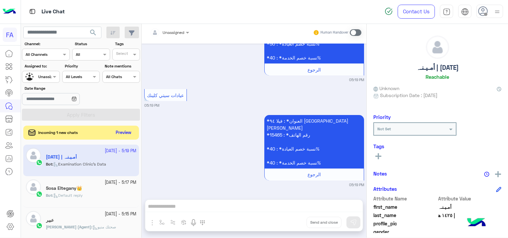
click at [123, 129] on button "Preview" at bounding box center [123, 132] width 21 height 9
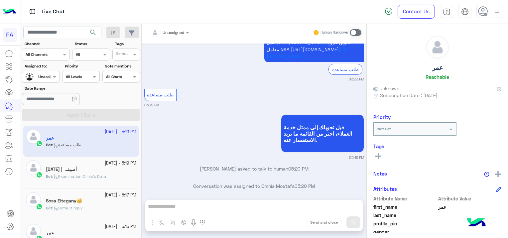
scroll to position [870, 0]
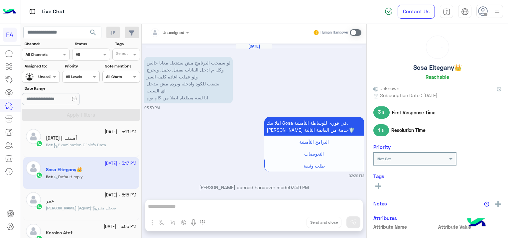
scroll to position [1036, 0]
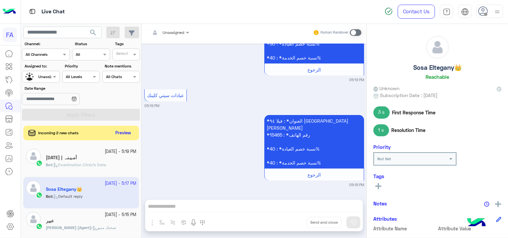
click at [46, 74] on div at bounding box center [40, 76] width 37 height 6
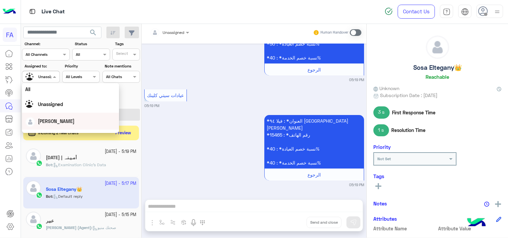
click at [57, 124] on div "[PERSON_NAME]" at bounding box center [56, 121] width 37 height 7
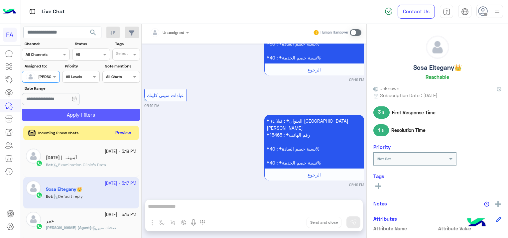
click at [83, 113] on button "Apply Filters" at bounding box center [81, 115] width 118 height 12
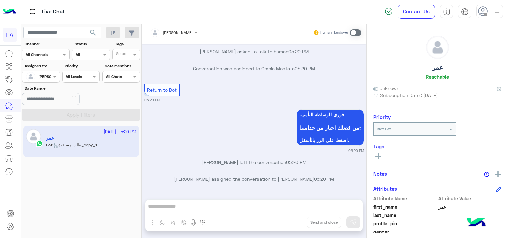
scroll to position [1044, 0]
click at [355, 32] on span at bounding box center [356, 32] width 12 height 7
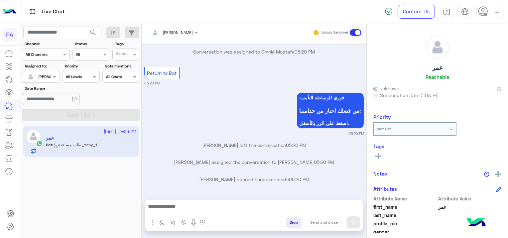
scroll to position [1061, 0]
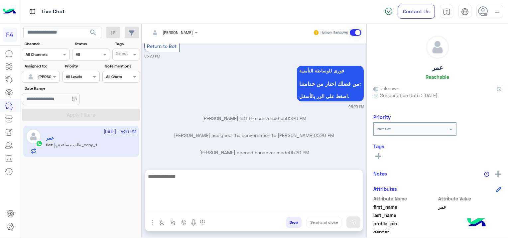
click at [158, 207] on textarea at bounding box center [253, 192] width 217 height 40
paste textarea "**********"
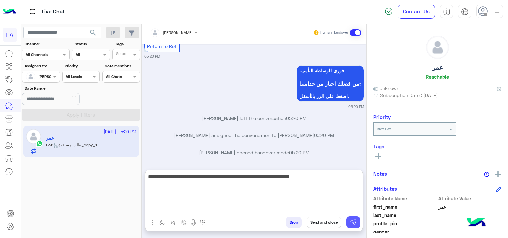
type textarea "**********"
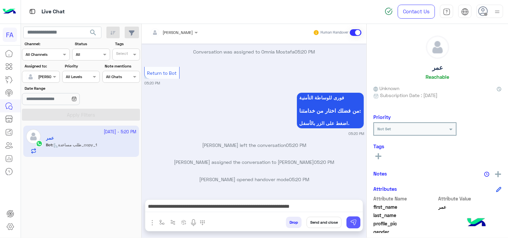
click at [352, 218] on button at bounding box center [353, 222] width 14 height 12
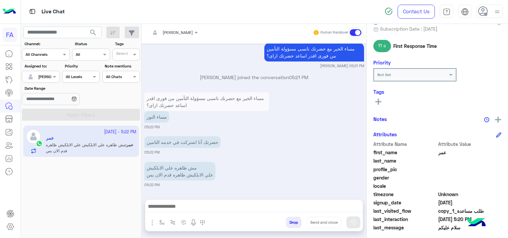
scroll to position [139, 0]
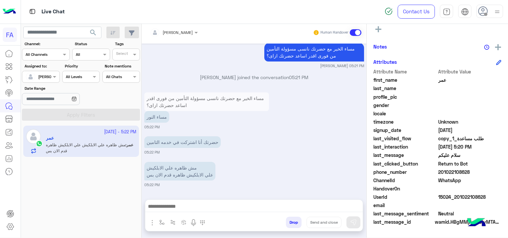
drag, startPoint x: 486, startPoint y: 194, endPoint x: 455, endPoint y: 197, distance: 30.3
click at [455, 197] on span "15024_201022108628" at bounding box center [469, 196] width 63 height 7
copy span "01022108628"
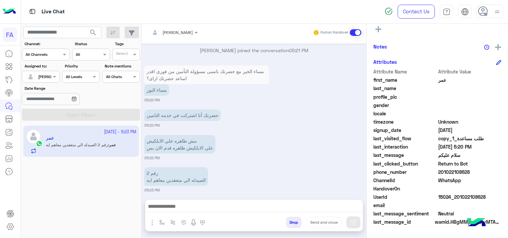
scroll to position [1262, 0]
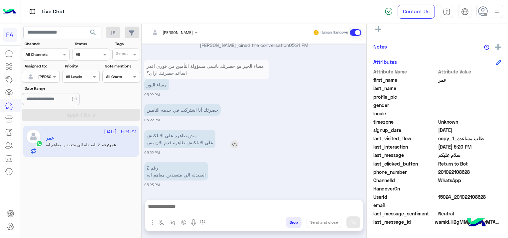
click at [235, 145] on img at bounding box center [234, 144] width 8 height 8
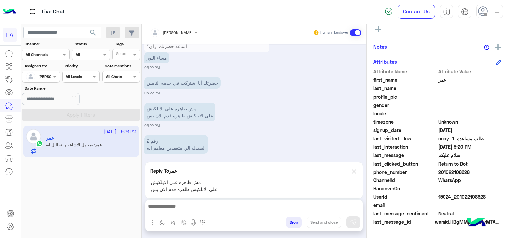
scroll to position [1325, 0]
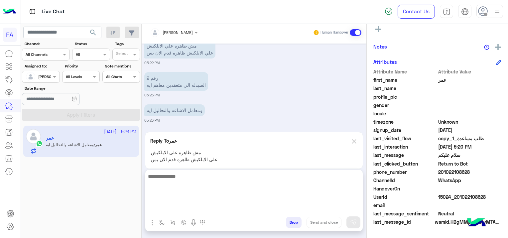
click at [178, 208] on textarea at bounding box center [253, 192] width 217 height 40
paste textarea "**********"
type textarea "**********"
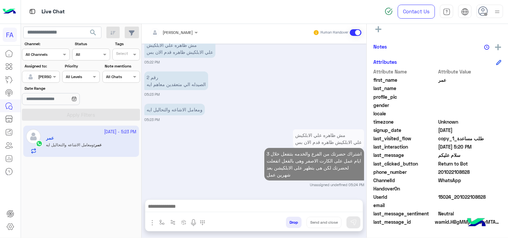
scroll to position [1352, 0]
click at [231, 86] on img at bounding box center [227, 86] width 8 height 8
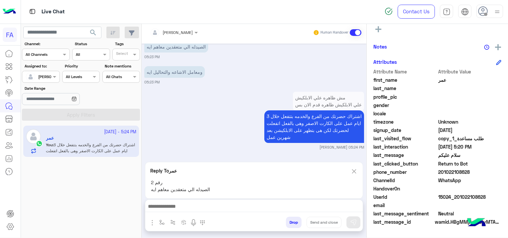
scroll to position [1389, 0]
click at [159, 223] on img "button" at bounding box center [161, 222] width 5 height 5
click at [193, 209] on div at bounding box center [181, 206] width 49 height 6
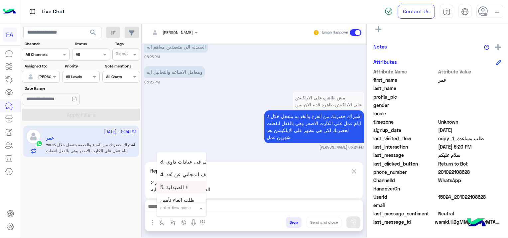
click at [187, 185] on div "5. الصيدلية ⚕" at bounding box center [181, 187] width 49 height 13
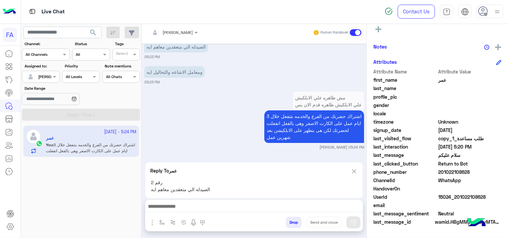
type textarea "**********"
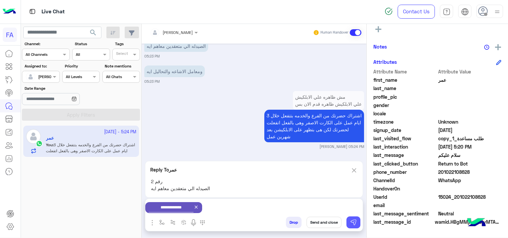
click at [358, 221] on button at bounding box center [353, 222] width 14 height 12
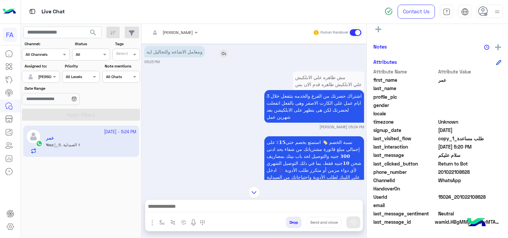
scroll to position [1346, 0]
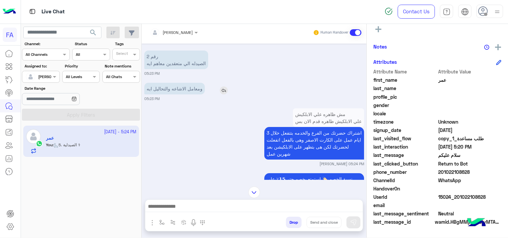
click at [225, 94] on img at bounding box center [224, 90] width 8 height 8
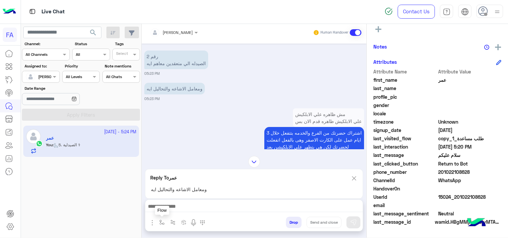
click at [160, 223] on img "button" at bounding box center [161, 222] width 5 height 5
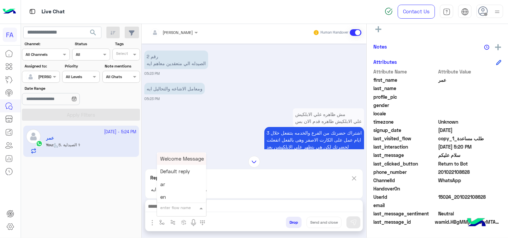
click at [181, 212] on div "enter flow name" at bounding box center [181, 208] width 49 height 12
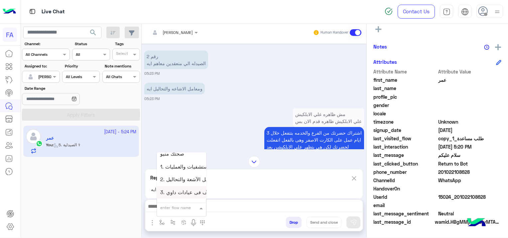
scroll to position [399, 0]
click at [182, 183] on span "2. المعامل الآشعة والتحاليل 🔬🧪" at bounding box center [196, 182] width 72 height 6
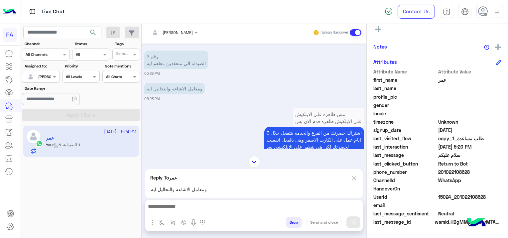
type textarea "**********"
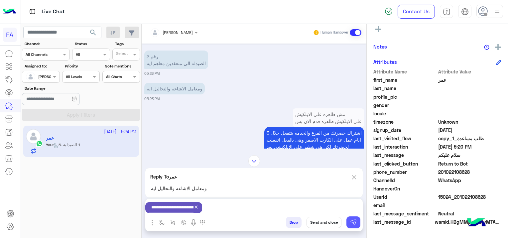
click at [355, 225] on img at bounding box center [353, 222] width 7 height 7
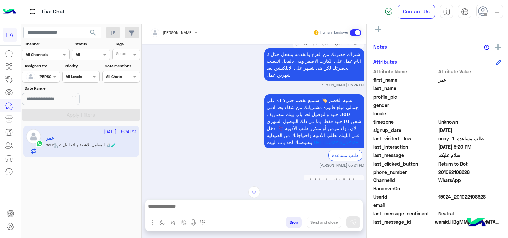
scroll to position [1400, 0]
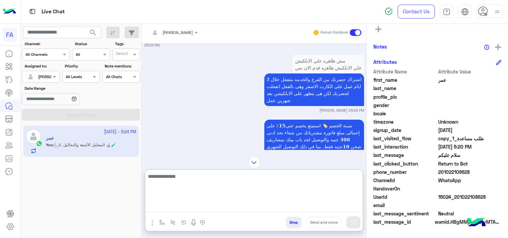
click at [248, 209] on textarea at bounding box center [253, 192] width 217 height 40
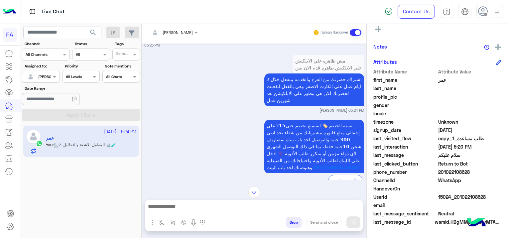
click at [187, 166] on div "نسبة الخصم 🏷️ استمتع بخصم حتى𝟭𝟱٪ على إجمالى مبلغ فاتورة مشترياتك من شفاء بحد اد…" at bounding box center [254, 155] width 220 height 75
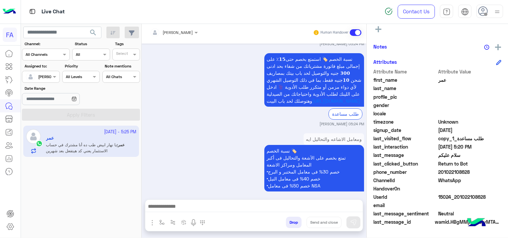
scroll to position [1697, 0]
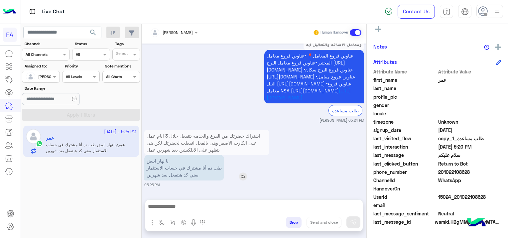
click at [240, 177] on img at bounding box center [243, 176] width 8 height 8
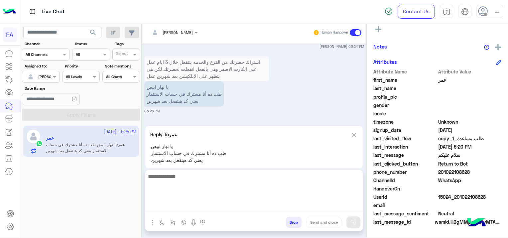
click at [232, 207] on textarea at bounding box center [253, 192] width 217 height 40
type textarea "**********"
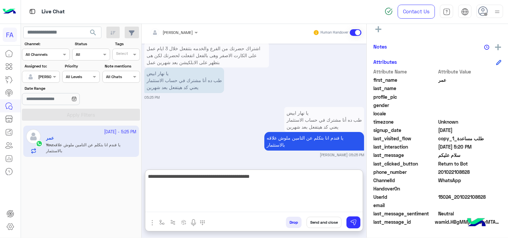
type textarea "**********"
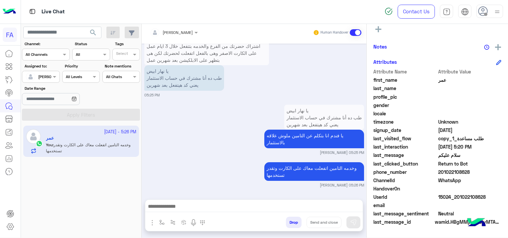
scroll to position [1787, 0]
drag, startPoint x: 485, startPoint y: 194, endPoint x: 455, endPoint y: 197, distance: 30.4
click at [455, 197] on span "15024_201022108628" at bounding box center [469, 196] width 63 height 7
copy span "01022108628"
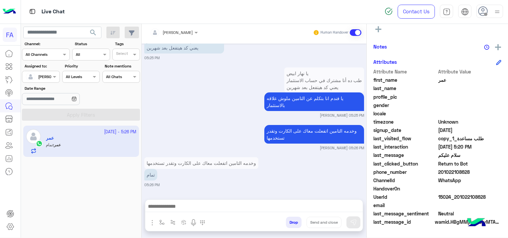
scroll to position [1823, 0]
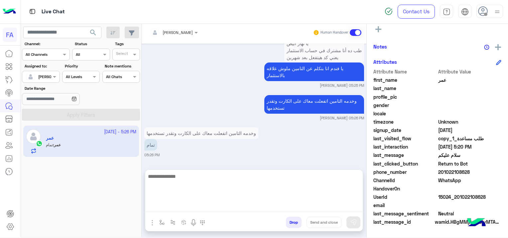
click at [240, 202] on textarea at bounding box center [253, 192] width 217 height 40
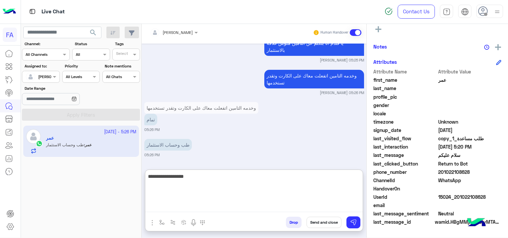
type textarea "**********"
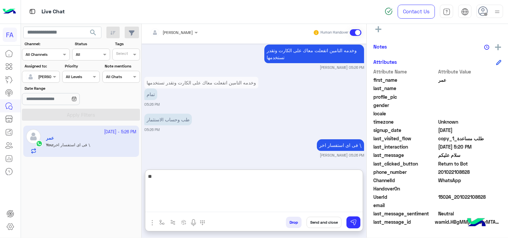
scroll to position [1930, 0]
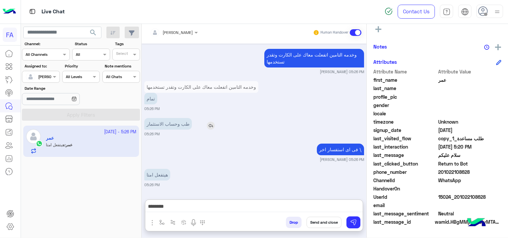
click at [206, 116] on div "طب وحساب الاستثمار" at bounding box center [186, 123] width 85 height 15
click at [207, 125] on img at bounding box center [211, 126] width 8 height 8
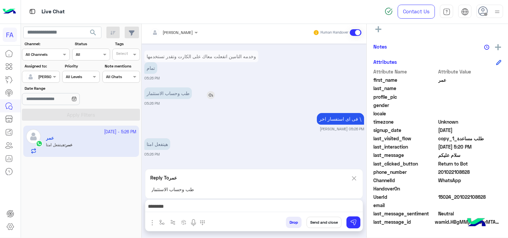
scroll to position [1930, 0]
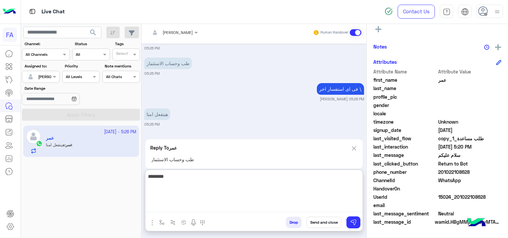
click at [322, 204] on textarea "********" at bounding box center [253, 192] width 217 height 40
type textarea "**********"
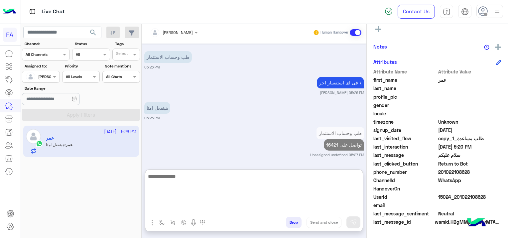
scroll to position [1967, 0]
click at [309, 187] on textarea at bounding box center [253, 192] width 217 height 40
type textarea "**********"
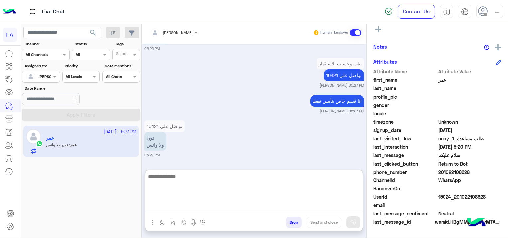
scroll to position [2036, 0]
type textarea "**********"
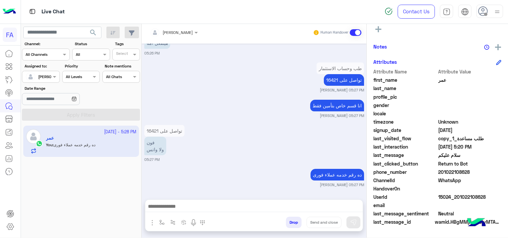
scroll to position [2031, 0]
drag, startPoint x: 485, startPoint y: 193, endPoint x: 460, endPoint y: 203, distance: 27.3
click at [460, 203] on div "Attribute Name Attribute Value first_name عمر last_name profile_pic gender loca…" at bounding box center [437, 147] width 128 height 159
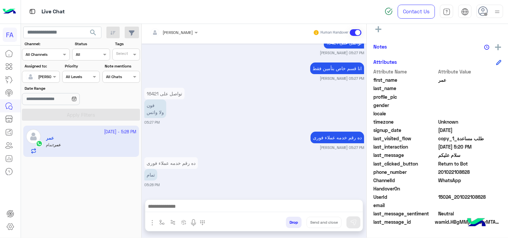
click at [460, 198] on span "15024_201022108628" at bounding box center [469, 196] width 63 height 7
drag, startPoint x: 485, startPoint y: 194, endPoint x: 458, endPoint y: 196, distance: 27.7
click at [458, 196] on span "15024_201022108628" at bounding box center [469, 196] width 63 height 7
copy span "1022108628"
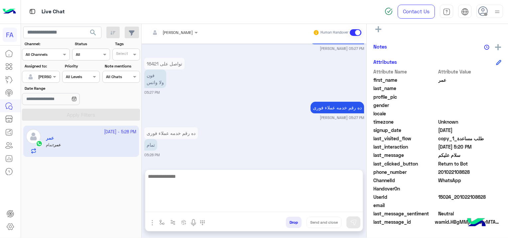
click at [216, 203] on textarea at bounding box center [253, 192] width 217 height 40
type textarea "**********"
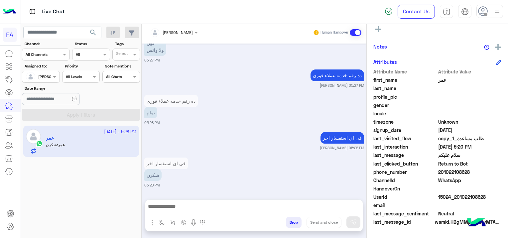
scroll to position [2131, 0]
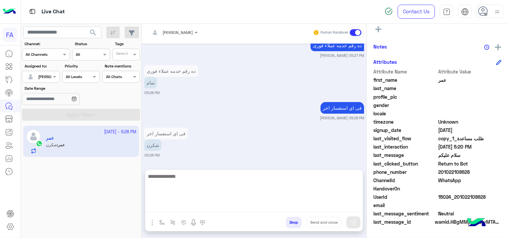
click at [172, 205] on textarea at bounding box center [253, 192] width 217 height 40
paste textarea "**********"
type textarea "**********"
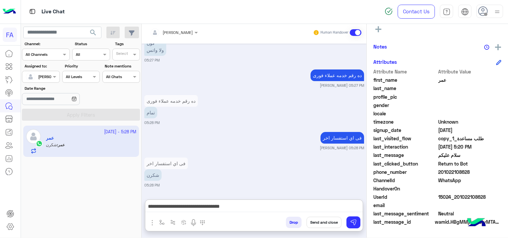
click at [326, 225] on button "Send and close" at bounding box center [323, 222] width 35 height 11
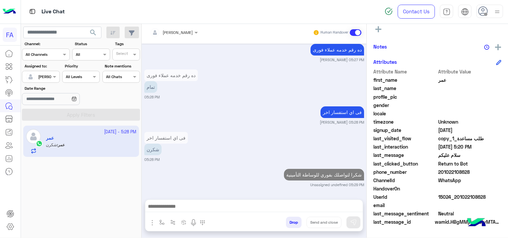
scroll to position [2173, 0]
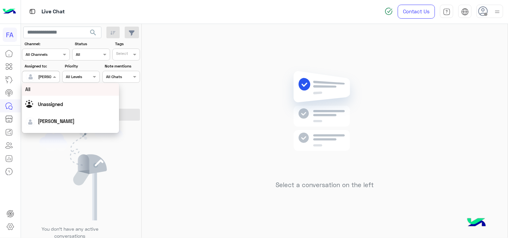
click at [39, 73] on input "text" at bounding box center [33, 76] width 15 height 6
click at [55, 108] on div "Unassigned" at bounding box center [70, 104] width 90 height 12
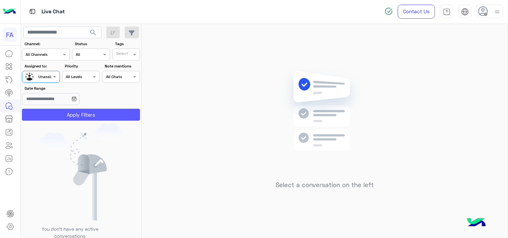
click at [65, 110] on button "Apply Filters" at bounding box center [81, 115] width 118 height 12
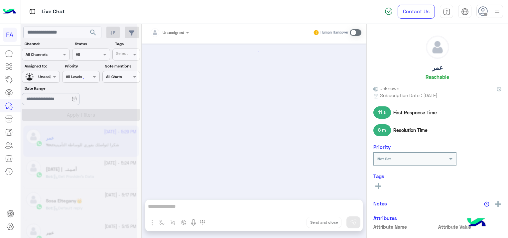
scroll to position [774, 0]
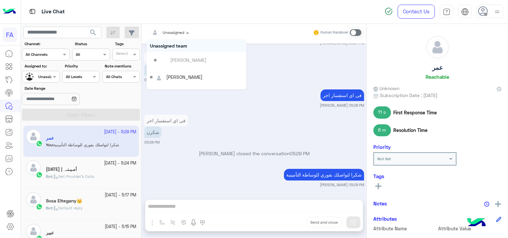
click at [187, 32] on span at bounding box center [188, 32] width 8 height 7
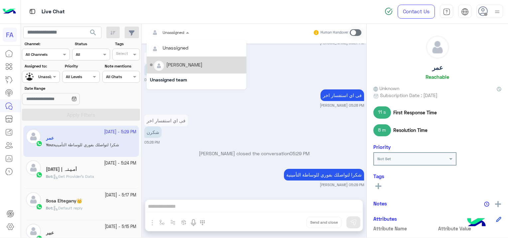
click at [182, 65] on div "[PERSON_NAME]" at bounding box center [184, 64] width 36 height 7
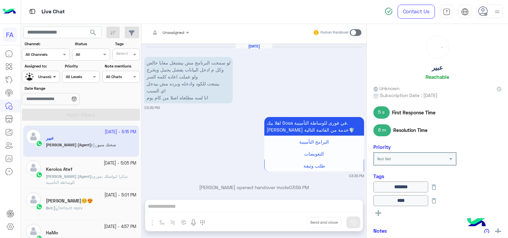
scroll to position [1511, 0]
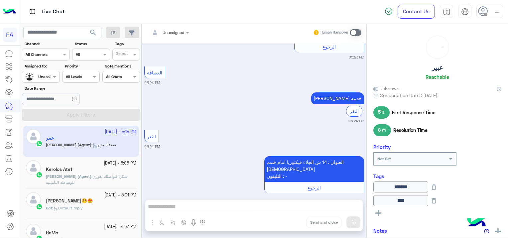
click at [49, 76] on div at bounding box center [40, 76] width 37 height 6
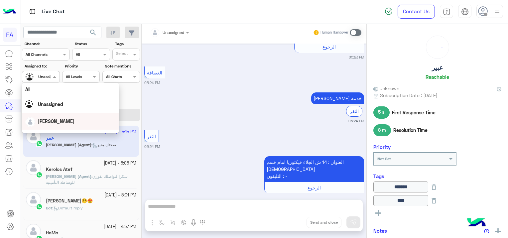
click at [56, 121] on span "[PERSON_NAME]" at bounding box center [56, 121] width 37 height 6
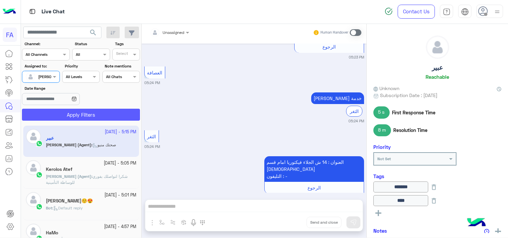
click at [90, 113] on button "Apply Filters" at bounding box center [81, 115] width 118 height 12
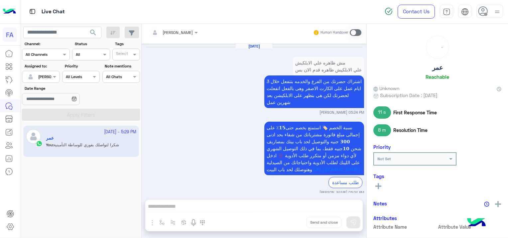
scroll to position [765, 0]
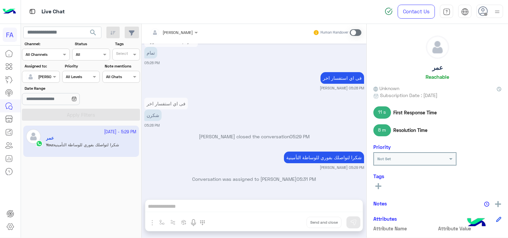
click at [352, 32] on span at bounding box center [356, 32] width 12 height 7
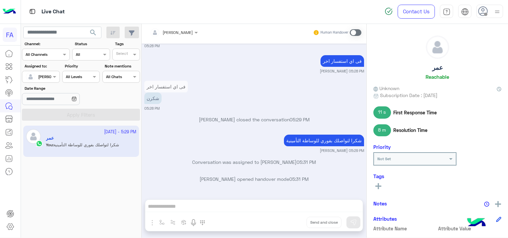
scroll to position [782, 0]
click at [247, 200] on div at bounding box center [253, 208] width 217 height 17
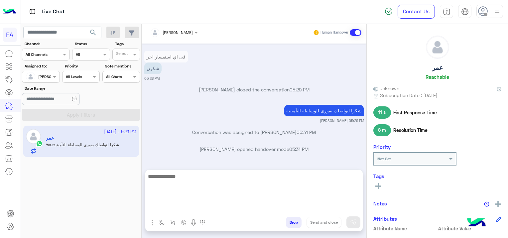
click at [252, 202] on textarea at bounding box center [253, 192] width 217 height 40
type textarea "*"
type textarea "**********"
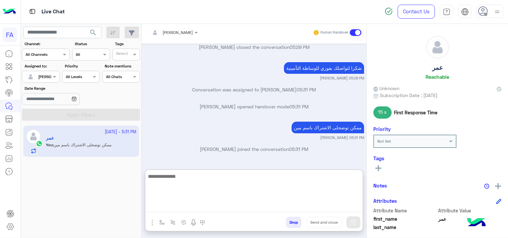
scroll to position [892, 0]
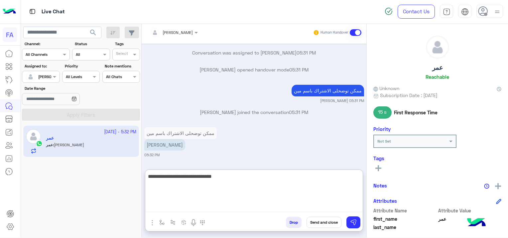
click at [303, 176] on textarea "**********" at bounding box center [253, 192] width 217 height 40
click at [278, 174] on textarea "**********" at bounding box center [253, 192] width 217 height 40
type textarea "**********"
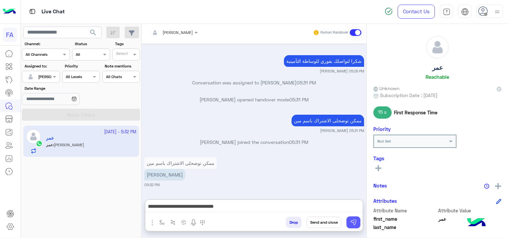
click at [357, 223] on button at bounding box center [353, 222] width 14 height 12
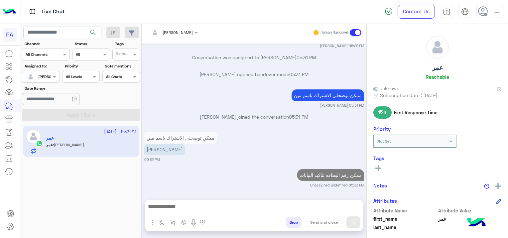
scroll to position [887, 0]
click at [242, 72] on p "Sara Taha opened handover mode 05:31 PM" at bounding box center [254, 74] width 220 height 7
click at [305, 13] on div "Live Chat" at bounding box center [183, 12] width 325 height 24
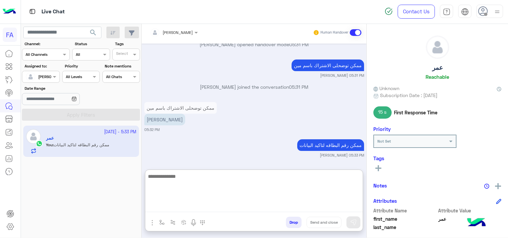
click at [184, 207] on textarea at bounding box center [253, 192] width 217 height 40
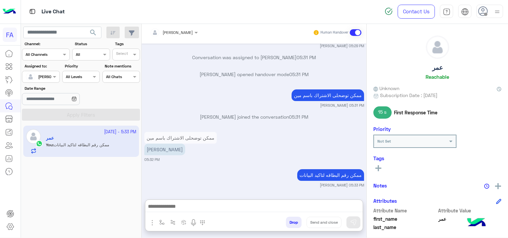
click at [215, 167] on div "ممكن رقم البطاقه لتاكيد البيانات Sara Taha 05:33 PM" at bounding box center [254, 177] width 220 height 20
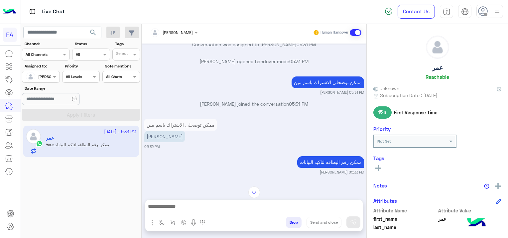
scroll to position [887, 0]
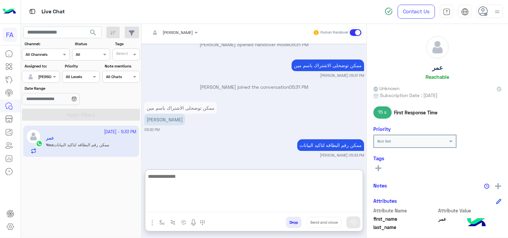
click at [243, 206] on textarea at bounding box center [253, 192] width 217 height 40
click at [180, 201] on textarea at bounding box center [253, 192] width 217 height 40
paste textarea "**********"
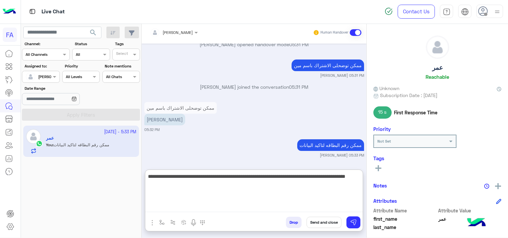
type textarea "**********"
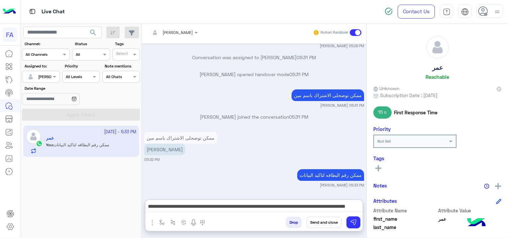
click at [380, 168] on icon at bounding box center [378, 168] width 6 height 6
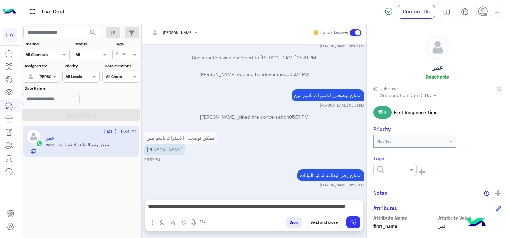
click at [380, 168] on input "text" at bounding box center [387, 169] width 20 height 6
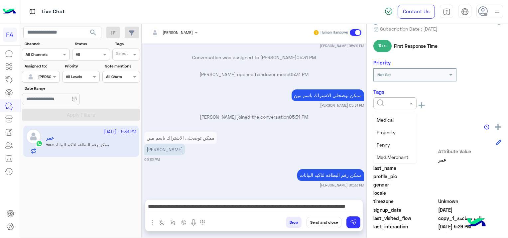
scroll to position [53, 0]
click at [391, 152] on span "Medical" at bounding box center [385, 153] width 17 height 6
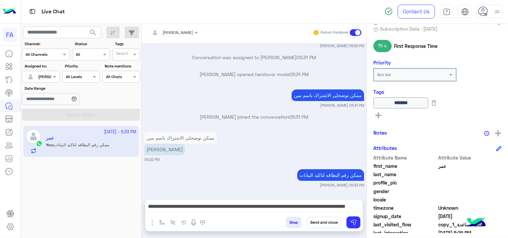
click at [379, 112] on icon at bounding box center [378, 115] width 6 height 6
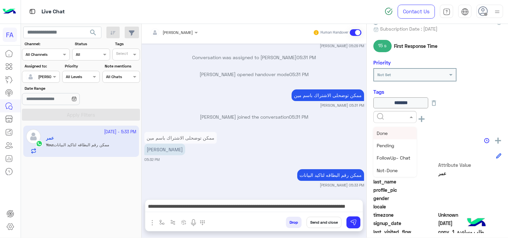
click at [379, 116] on input "text" at bounding box center [387, 116] width 20 height 6
click at [387, 130] on span "Done" at bounding box center [382, 133] width 11 height 6
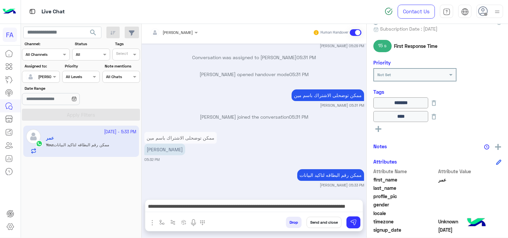
click at [378, 124] on button at bounding box center [378, 128] width 10 height 8
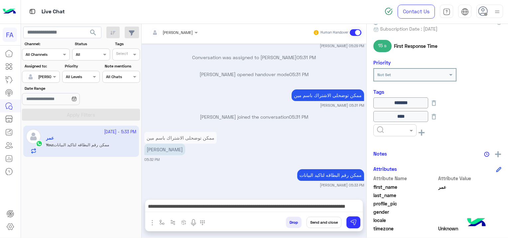
click at [382, 127] on input "text" at bounding box center [387, 130] width 20 height 6
click at [386, 161] on div "Pending" at bounding box center [394, 159] width 43 height 12
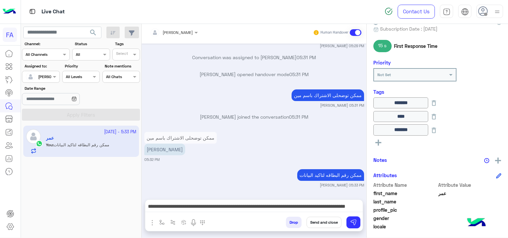
click at [329, 219] on button "Send and close" at bounding box center [323, 222] width 35 height 11
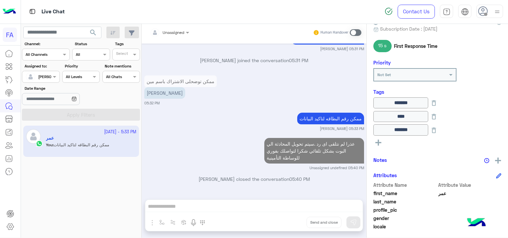
scroll to position [944, 0]
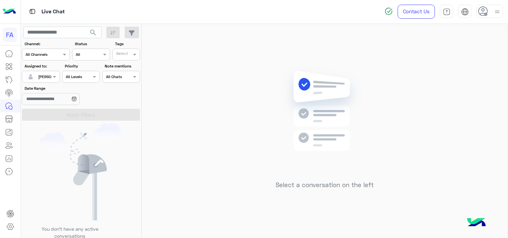
click at [45, 78] on div "[PERSON_NAME]" at bounding box center [53, 77] width 31 height 6
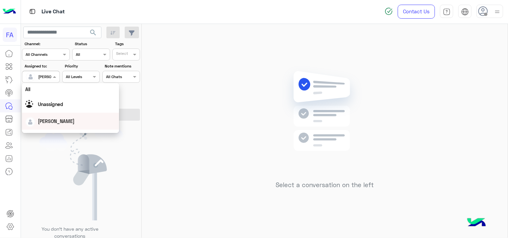
click at [49, 116] on div "[PERSON_NAME]" at bounding box center [70, 121] width 90 height 12
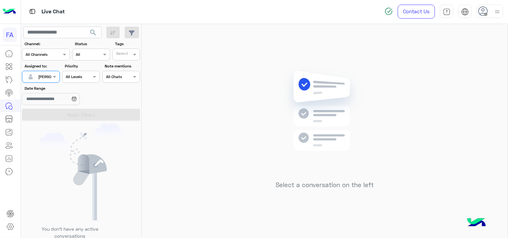
click at [39, 78] on div "[PERSON_NAME]" at bounding box center [53, 77] width 31 height 6
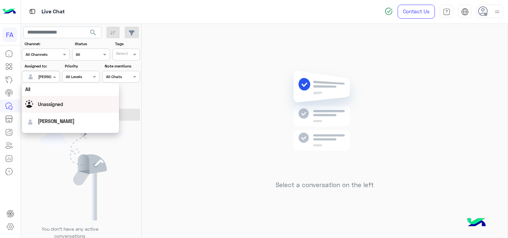
click at [53, 100] on div "Unassigned" at bounding box center [70, 104] width 90 height 12
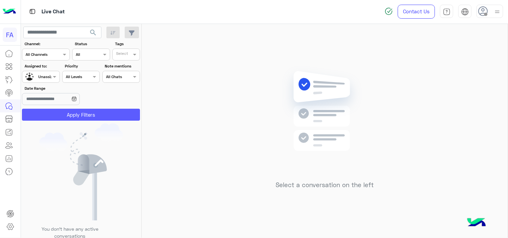
click at [72, 113] on button "Apply Filters" at bounding box center [81, 115] width 118 height 12
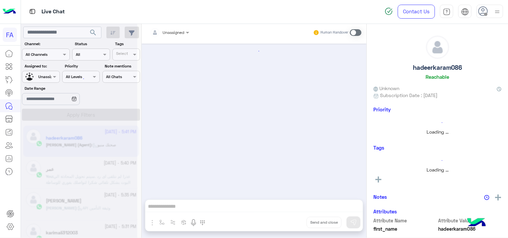
scroll to position [572, 0]
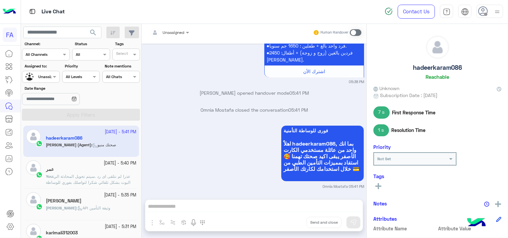
click at [89, 172] on div "عمر" at bounding box center [91, 169] width 90 height 7
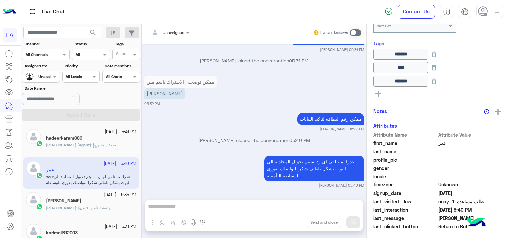
scroll to position [195, 0]
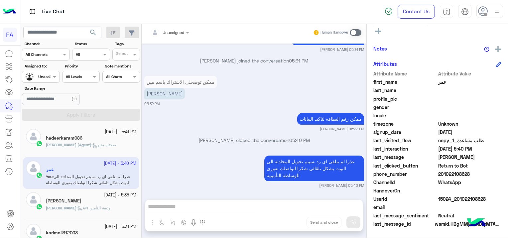
drag, startPoint x: 485, startPoint y: 196, endPoint x: 457, endPoint y: 199, distance: 28.1
click at [457, 199] on span "15024_201022108628" at bounding box center [469, 198] width 63 height 7
copy span "1022108628"
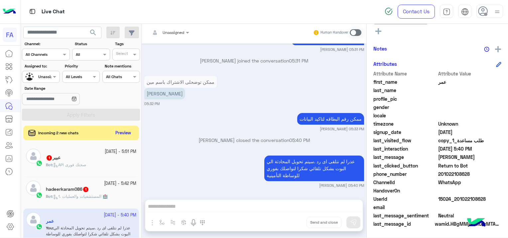
click at [107, 160] on div "عبير 1" at bounding box center [91, 158] width 90 height 7
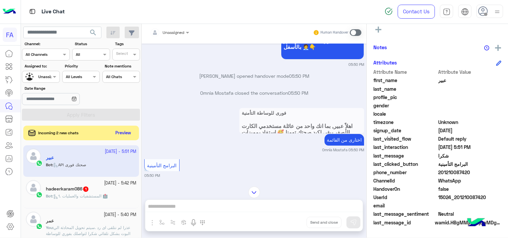
scroll to position [591, 0]
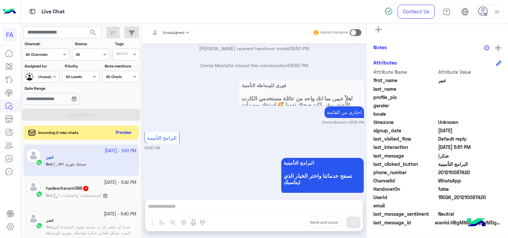
click at [122, 133] on button "Preview" at bounding box center [123, 132] width 21 height 9
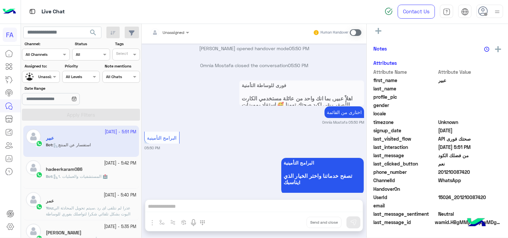
scroll to position [183, 0]
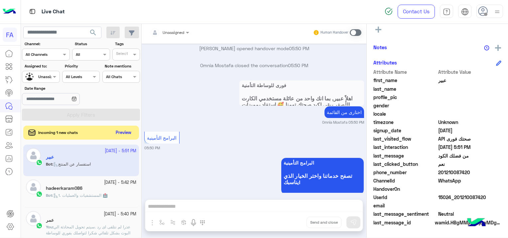
click at [119, 130] on button "Preview" at bounding box center [123, 132] width 21 height 9
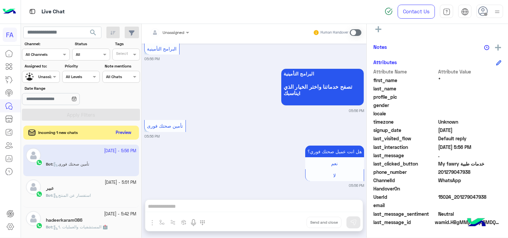
click at [125, 129] on button "Preview" at bounding box center [123, 132] width 21 height 9
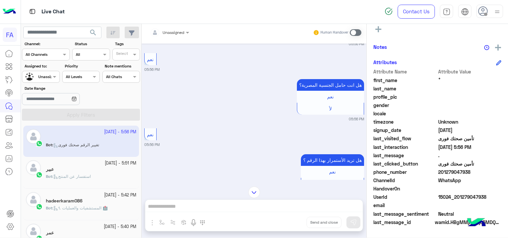
scroll to position [697, 0]
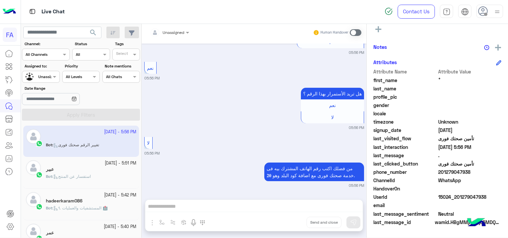
click at [108, 210] on p "Bot : 1. المستشفيات والعمليات 🏥" at bounding box center [77, 208] width 62 height 6
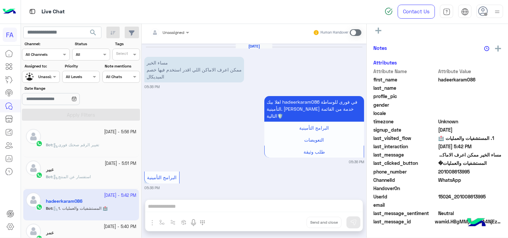
scroll to position [637, 0]
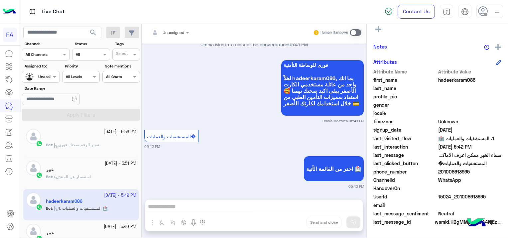
click at [98, 142] on p "Bot : تغيير الرقم صحتك فورى" at bounding box center [72, 145] width 53 height 6
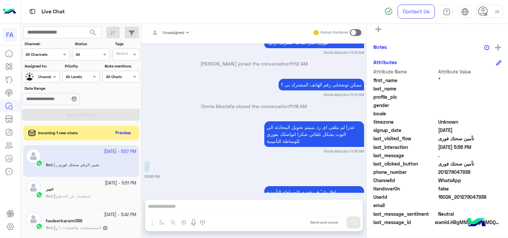
scroll to position [1356, 0]
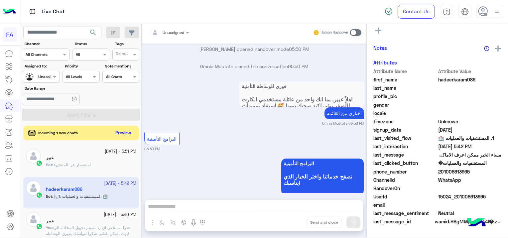
scroll to position [157, 0]
click at [125, 132] on button "Preview" at bounding box center [123, 132] width 21 height 9
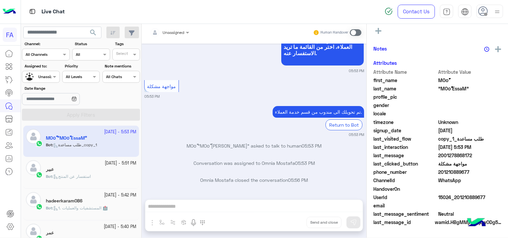
scroll to position [181, 0]
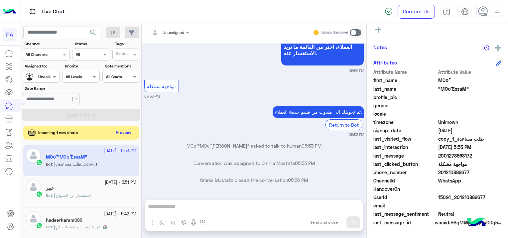
click at [122, 128] on button "Preview" at bounding box center [123, 132] width 21 height 9
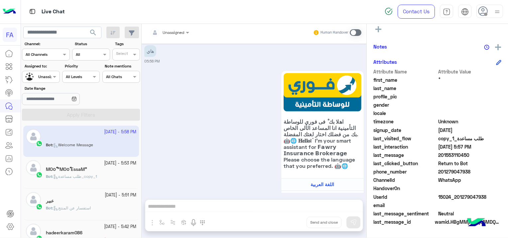
scroll to position [738, 0]
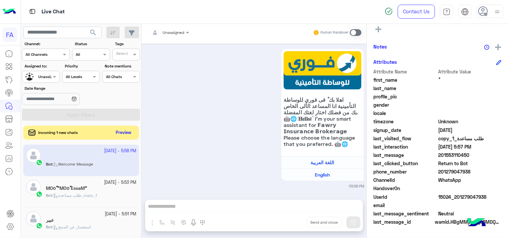
click at [132, 133] on button "Preview" at bounding box center [123, 132] width 21 height 9
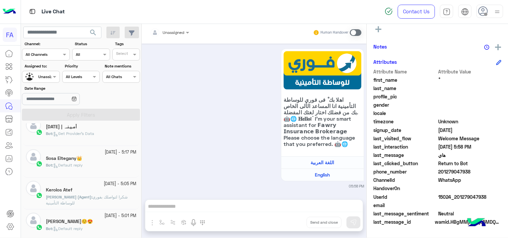
scroll to position [266, 0]
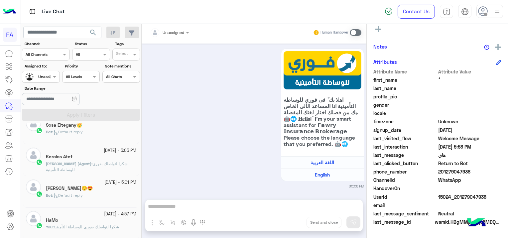
click at [108, 191] on div "23 September - 5:01 PM مروة ابراهيم☺️😍 Bot : Default reply" at bounding box center [91, 191] width 90 height 25
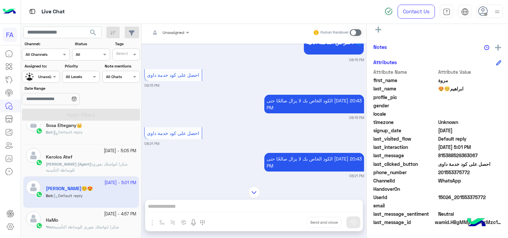
scroll to position [519, 0]
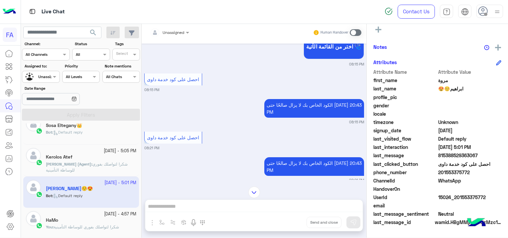
click at [74, 224] on span "شكرا لتواصلك بفوري للوساطة التأمينية" at bounding box center [86, 226] width 65 height 5
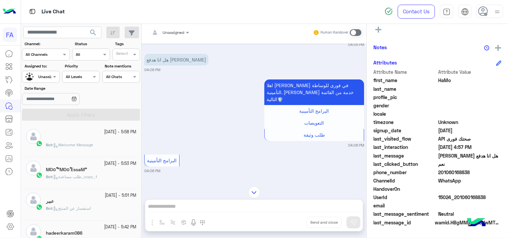
click at [116, 152] on div "Bot : Welcome Message" at bounding box center [91, 148] width 90 height 12
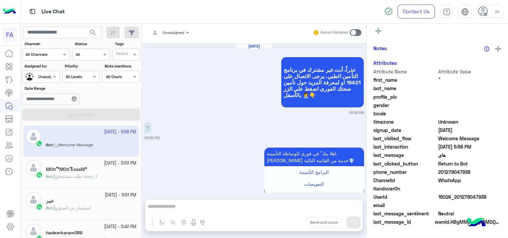
scroll to position [680, 0]
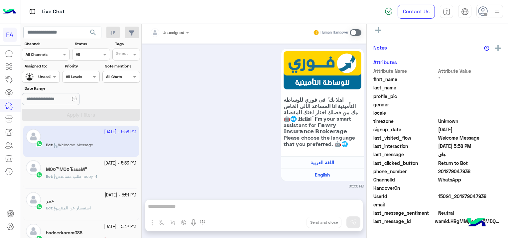
click at [115, 205] on div "Bot : استفسار عن المنتج" at bounding box center [91, 211] width 90 height 12
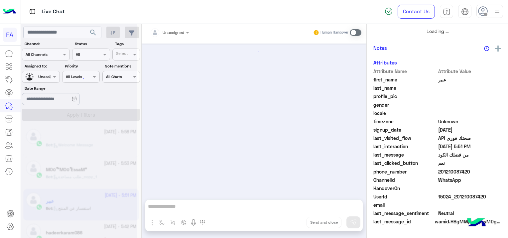
scroll to position [182, 0]
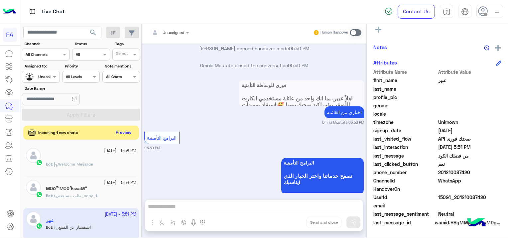
click at [121, 133] on button "Preview" at bounding box center [123, 132] width 21 height 9
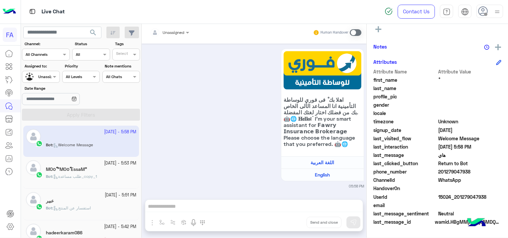
scroll to position [756, 0]
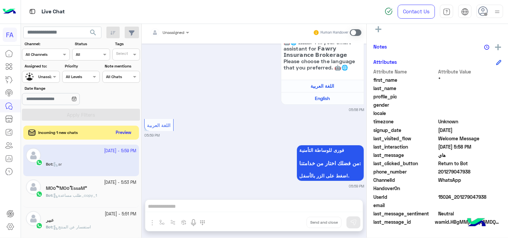
click at [118, 131] on button "Preview" at bounding box center [123, 132] width 21 height 9
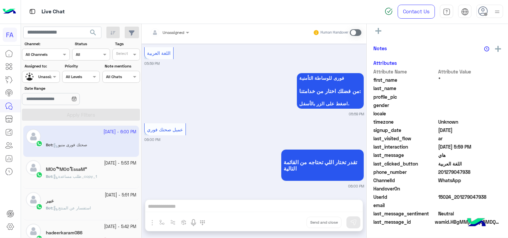
scroll to position [141, 0]
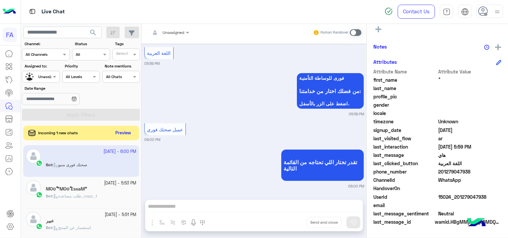
click at [84, 177] on div "23 September - 5:53 PM MOoًًً "MOoًًً EssaM” Bot : طلب مساعدة_copy_1" at bounding box center [81, 193] width 116 height 32
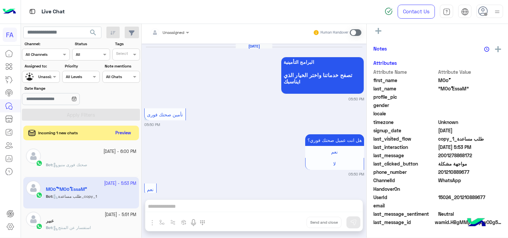
scroll to position [564, 0]
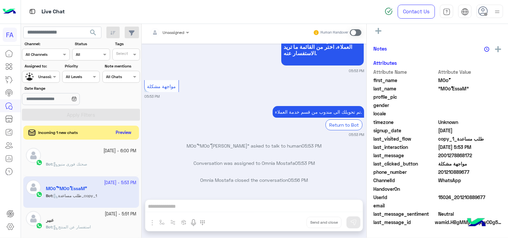
click at [125, 133] on button "Preview" at bounding box center [123, 132] width 21 height 9
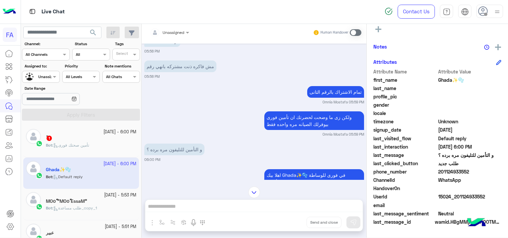
scroll to position [483, 0]
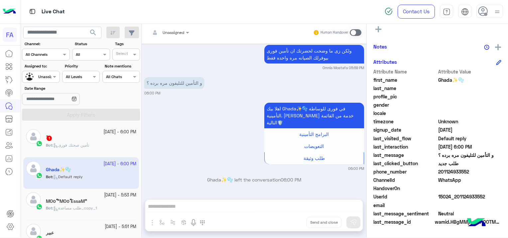
click at [97, 143] on div "Bot : تأمين صحتك فورى" at bounding box center [91, 148] width 90 height 12
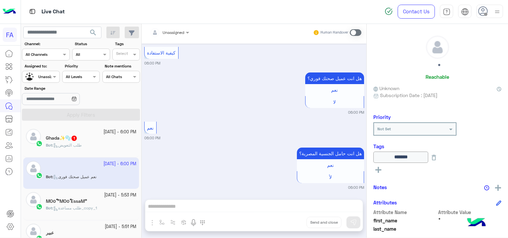
scroll to position [33, 0]
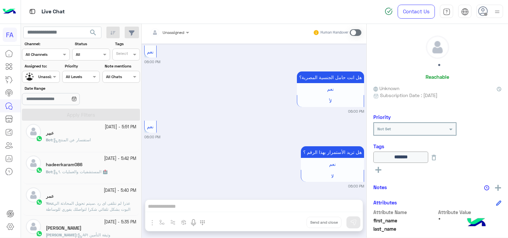
click at [94, 208] on span "عذرا لم نتلقى اى رد .سيتم تحويل المحادثة الي البوت بشكل تلقائي شكرا لتواصلك بفو…" at bounding box center [88, 209] width 84 height 17
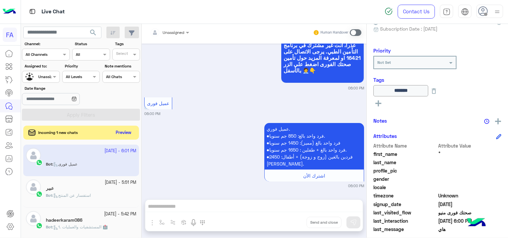
click at [124, 132] on button "Preview" at bounding box center [123, 132] width 21 height 9
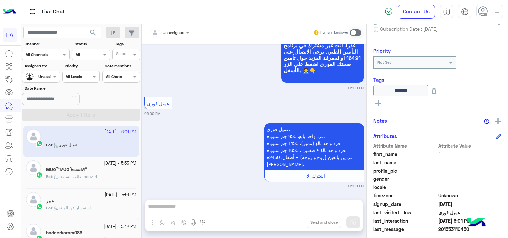
click at [483, 13] on icon at bounding box center [483, 11] width 10 height 10
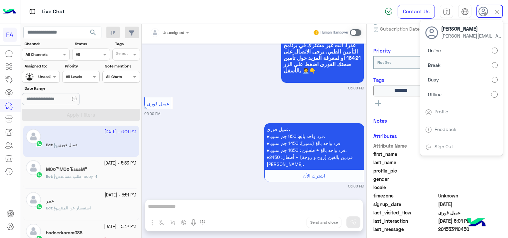
click at [439, 149] on div "Sign Out" at bounding box center [461, 147] width 82 height 18
click at [445, 145] on link "Sign Out" at bounding box center [443, 147] width 19 height 6
